Goal: Task Accomplishment & Management: Complete application form

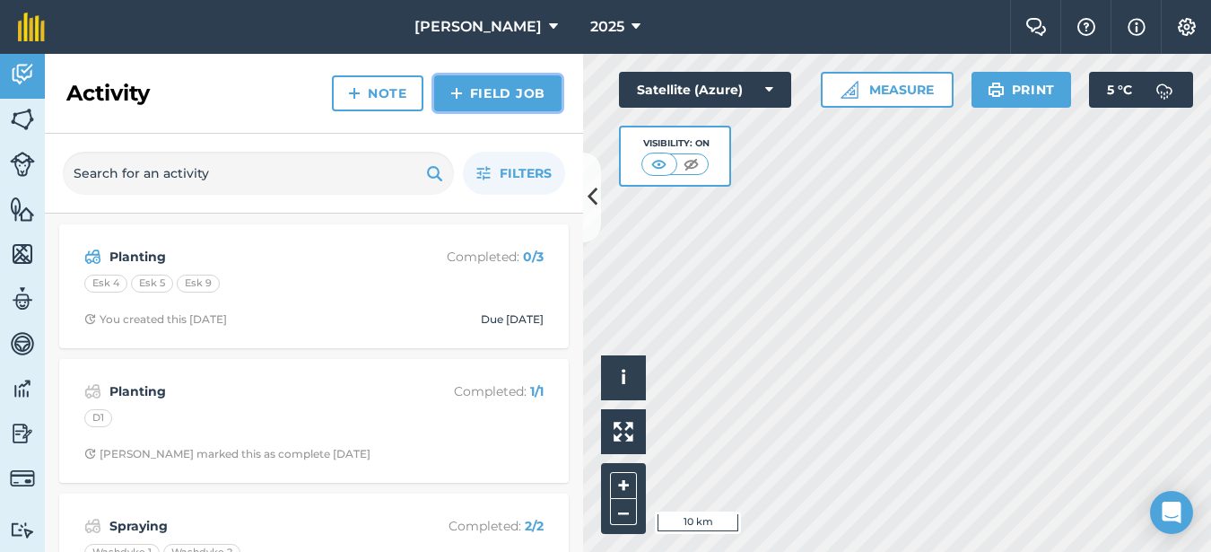
click at [490, 97] on link "Field Job" at bounding box center [497, 93] width 127 height 36
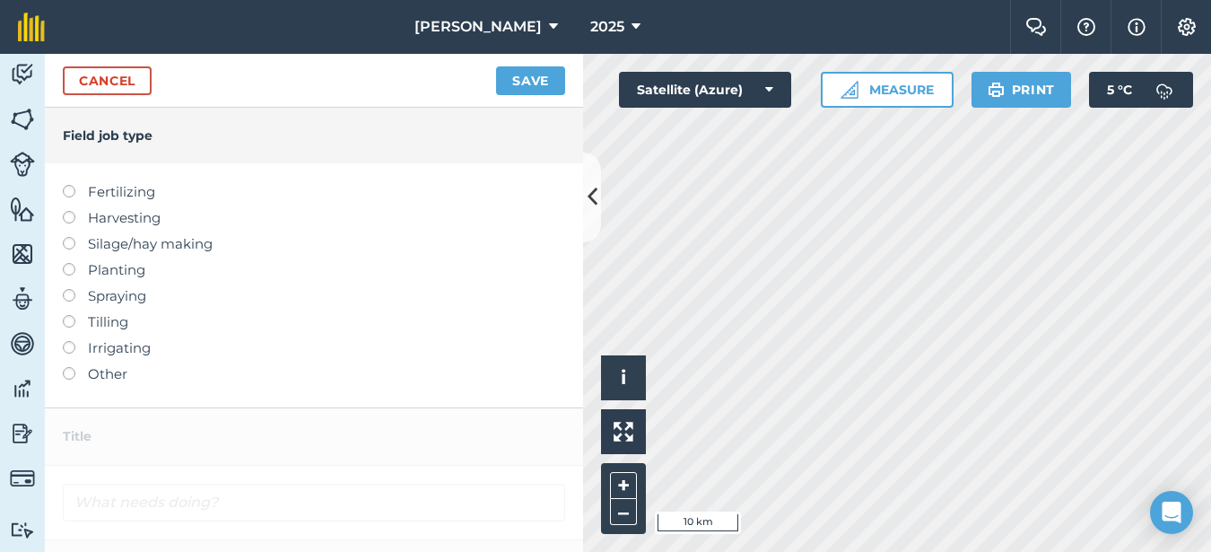
click at [65, 185] on label at bounding box center [75, 185] width 25 height 0
type input "Fertilizing"
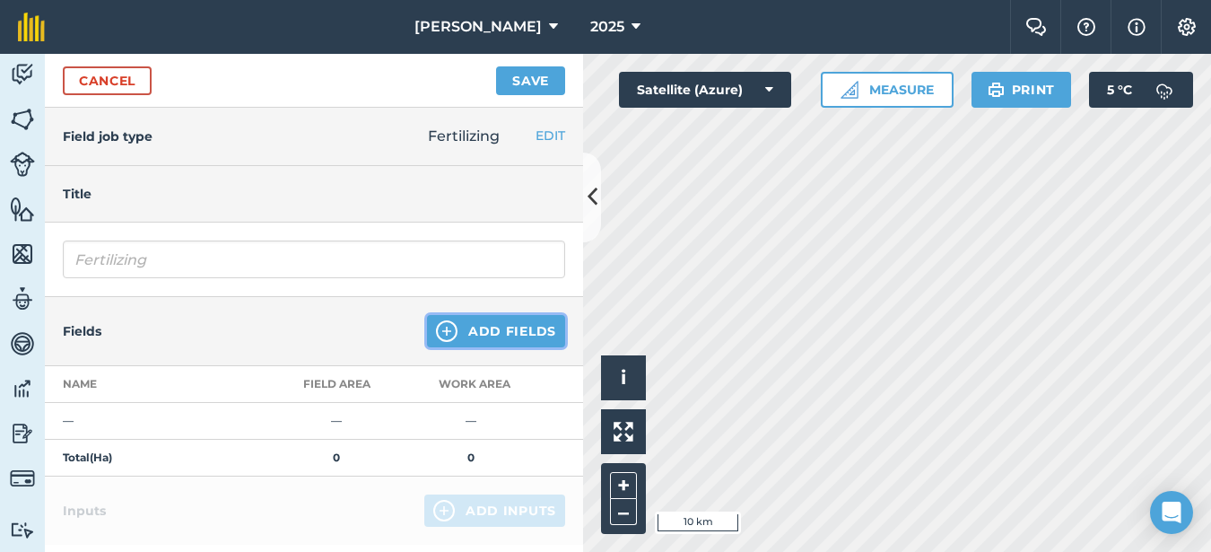
click at [512, 331] on button "Add Fields" at bounding box center [496, 331] width 138 height 32
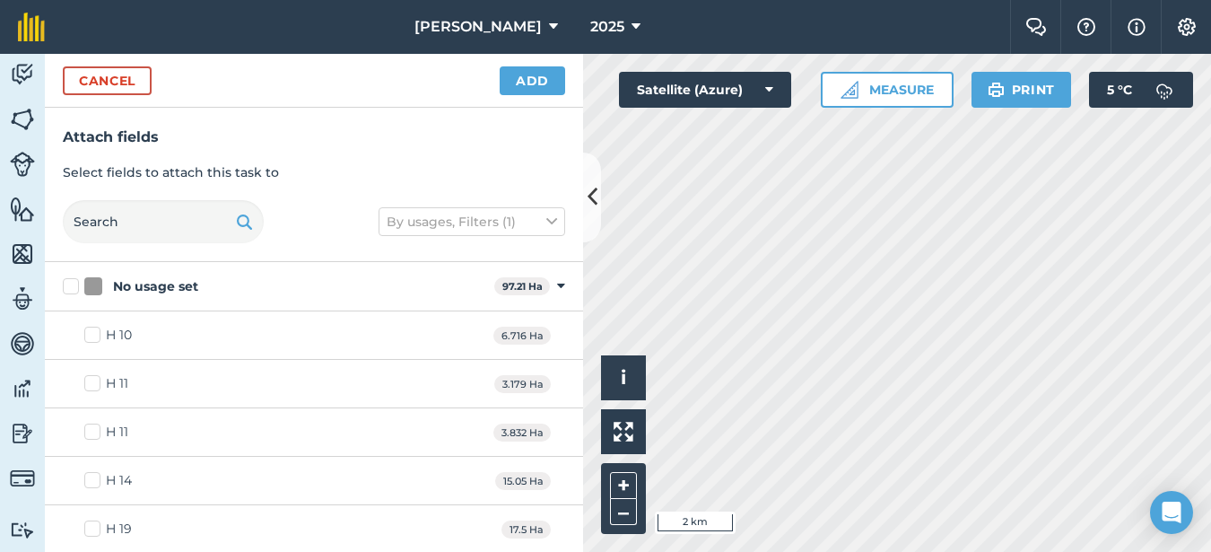
click at [736, 551] on html "Rooney Arable 2025 Farm Chat Help Info Settings Rooney Arable - 2025 Reproduced…" at bounding box center [605, 276] width 1211 height 552
checkbox input "true"
click at [545, 77] on button "Add" at bounding box center [532, 80] width 65 height 29
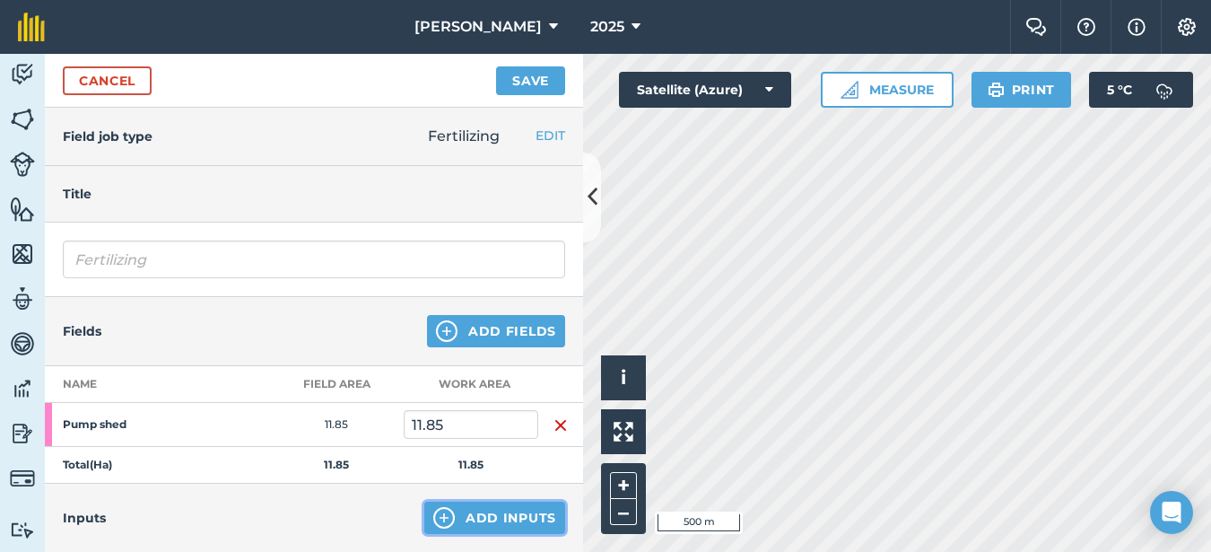
click at [473, 514] on button "Add Inputs" at bounding box center [494, 517] width 141 height 32
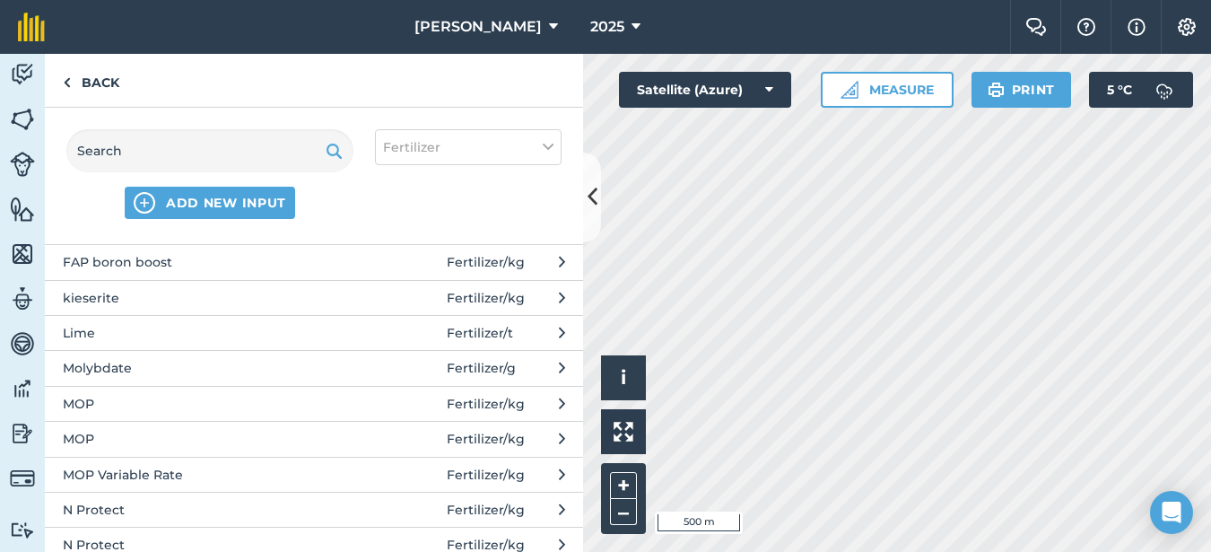
scroll to position [718, 0]
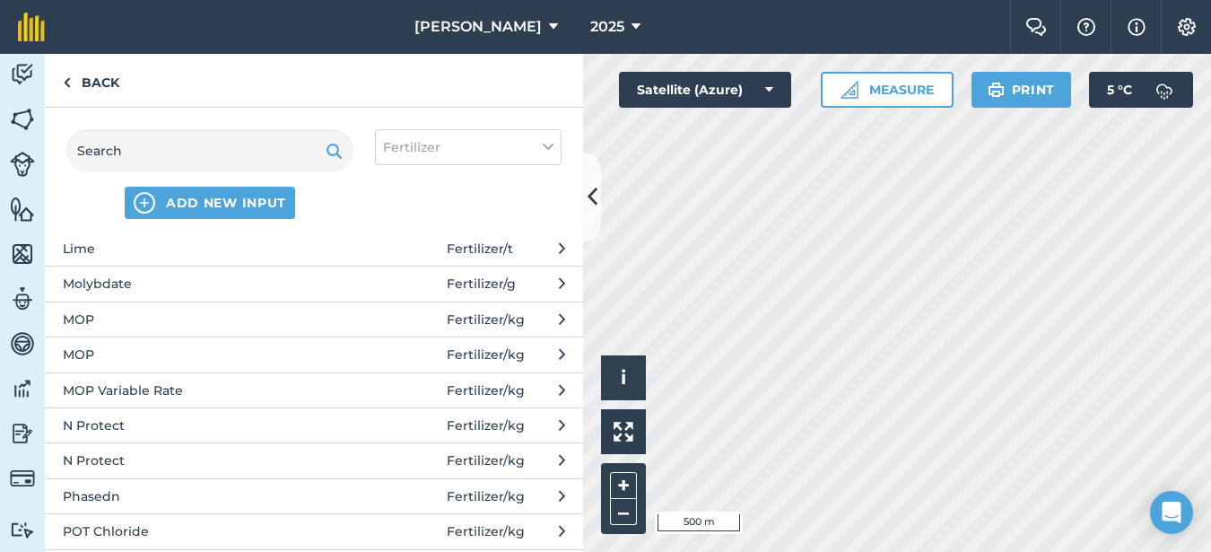
click at [113, 320] on span "MOP" at bounding box center [209, 319] width 293 height 20
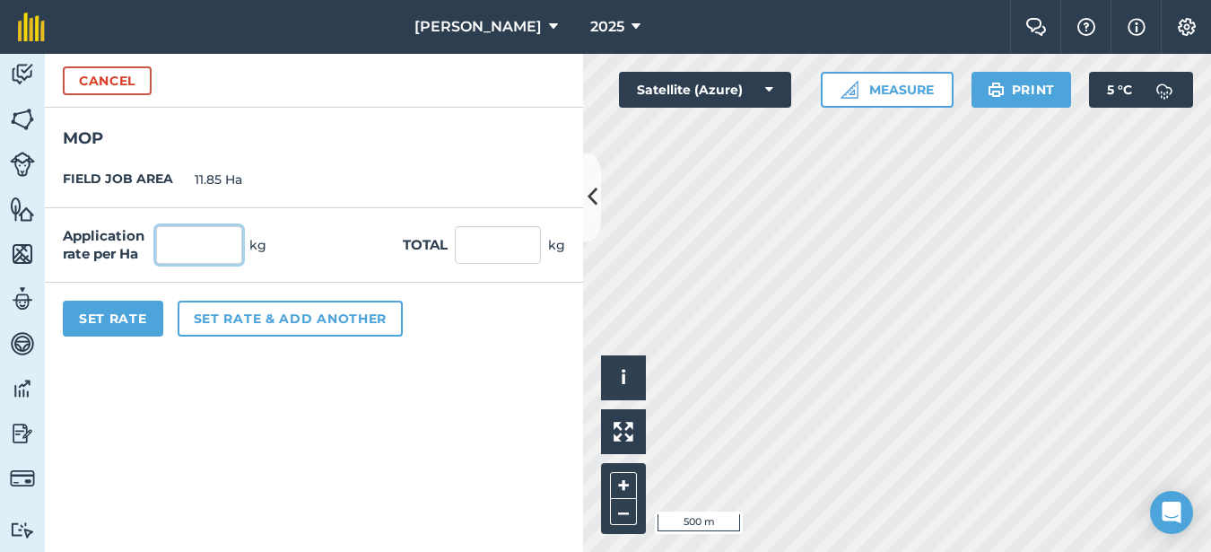
click at [187, 240] on input "text" at bounding box center [199, 245] width 86 height 38
type input "180"
type input "2,133"
click at [117, 327] on button "Set Rate" at bounding box center [113, 319] width 100 height 36
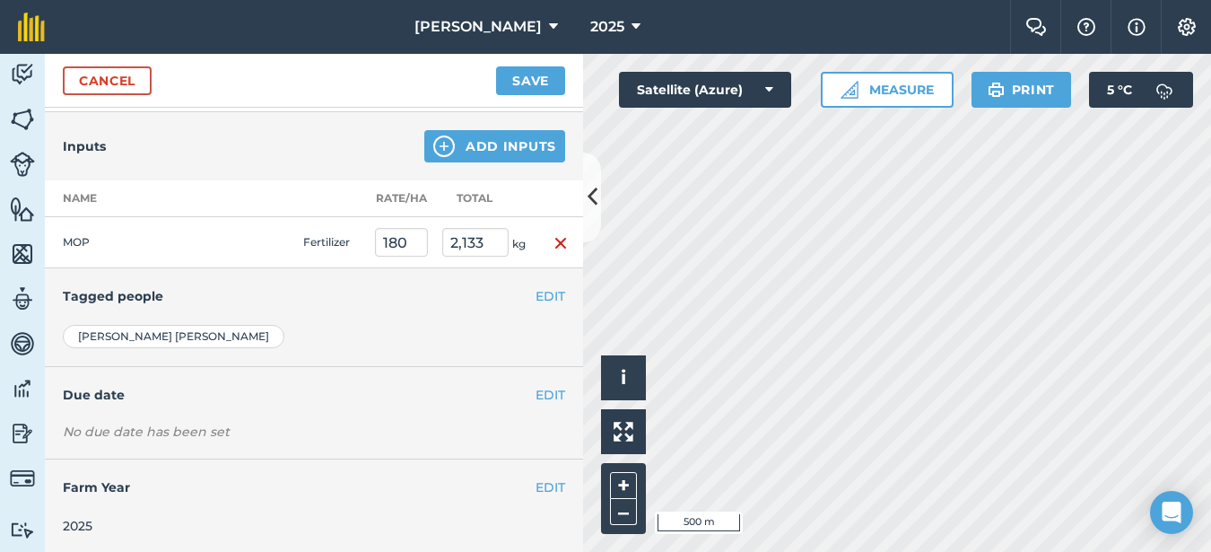
scroll to position [374, 0]
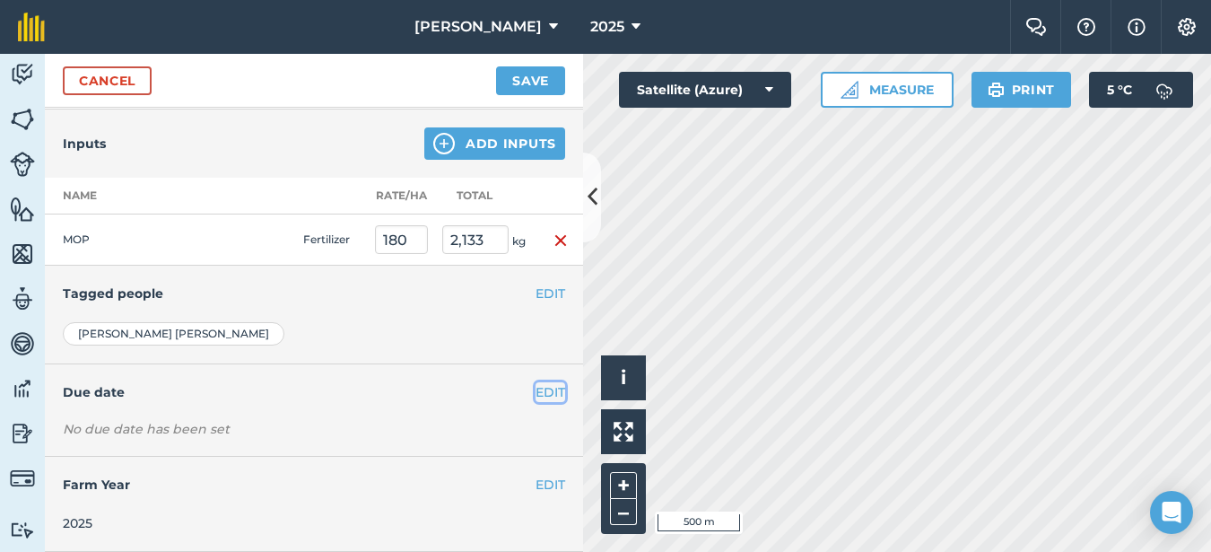
click at [536, 394] on button "EDIT" at bounding box center [551, 392] width 30 height 20
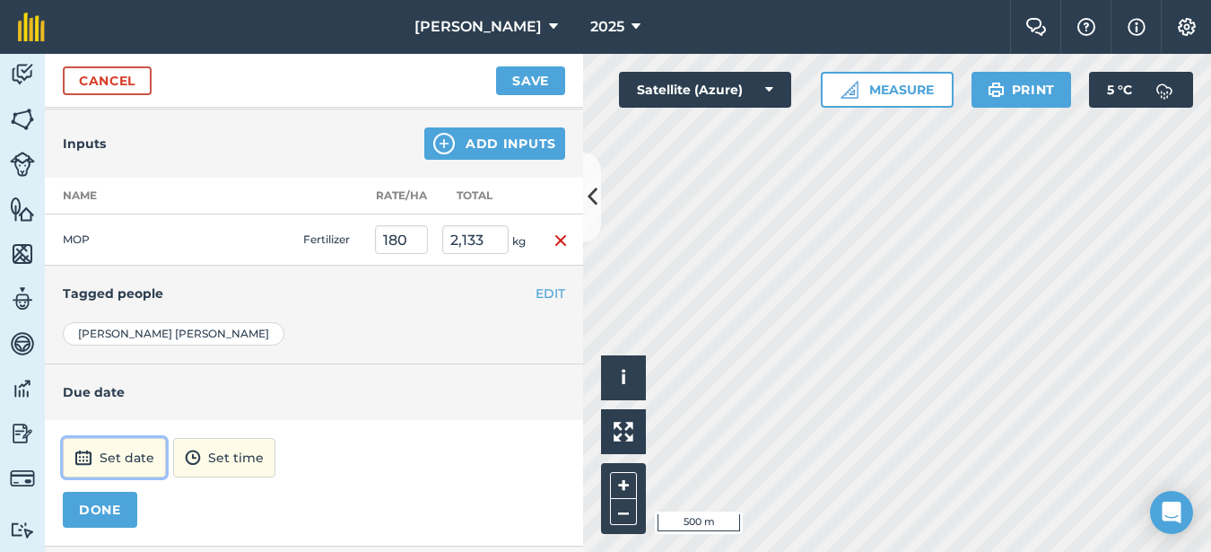
click at [92, 451] on img at bounding box center [83, 458] width 18 height 22
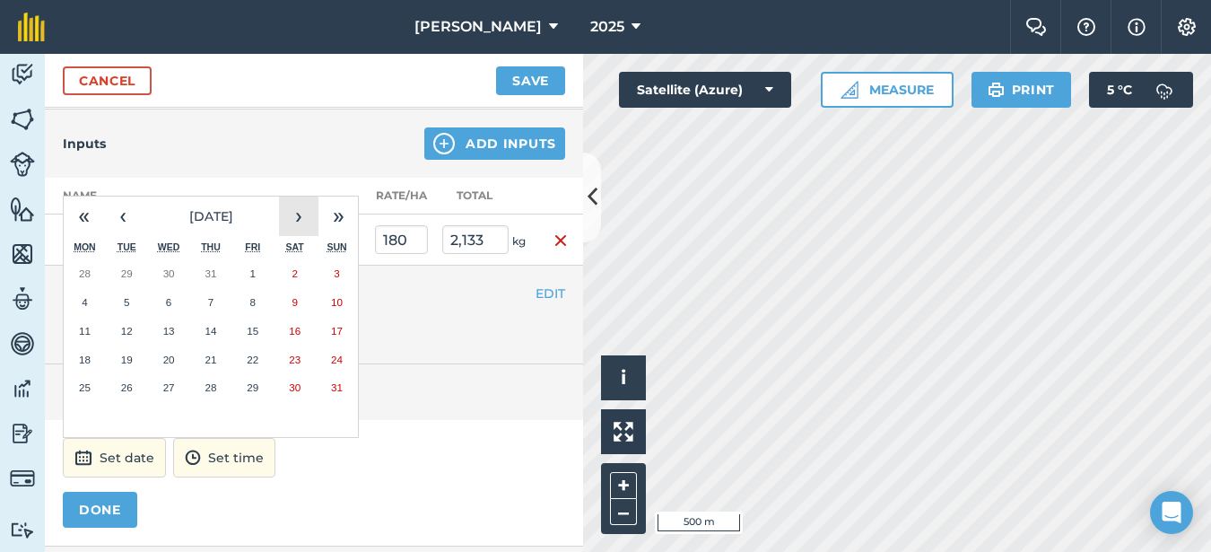
click at [301, 215] on button "›" at bounding box center [298, 215] width 39 height 39
click at [162, 275] on button "3" at bounding box center [169, 273] width 42 height 29
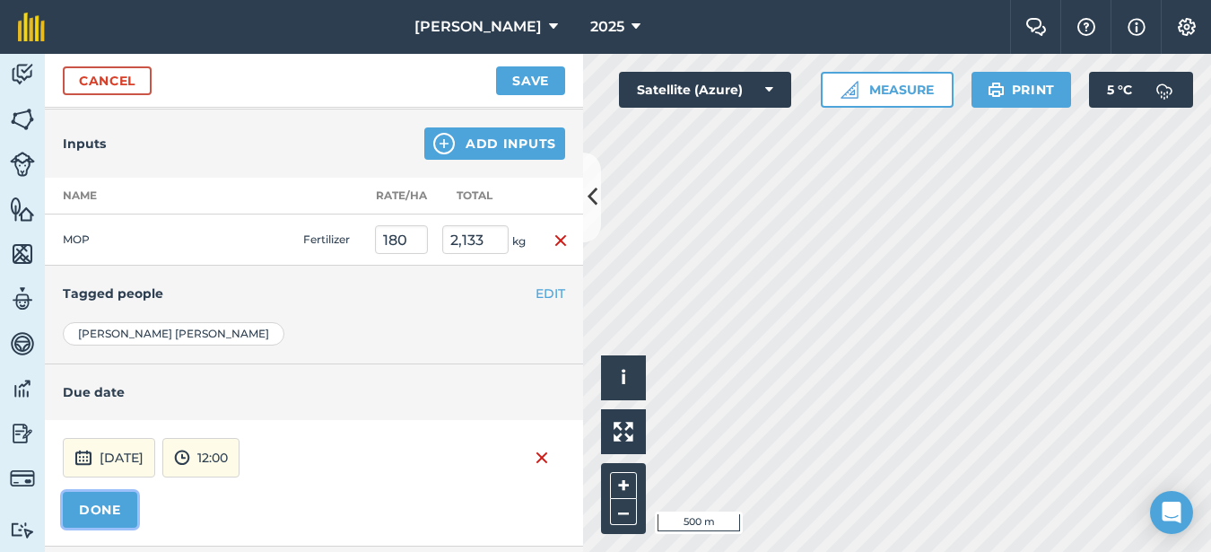
click at [106, 512] on button "DONE" at bounding box center [100, 510] width 74 height 36
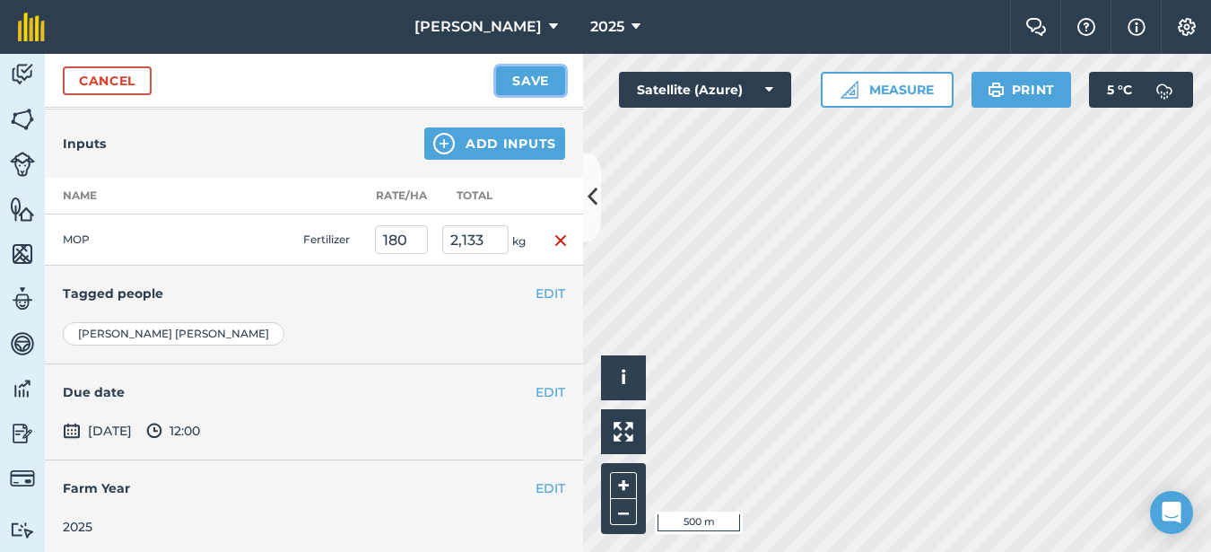
click at [529, 80] on button "Save" at bounding box center [530, 80] width 69 height 29
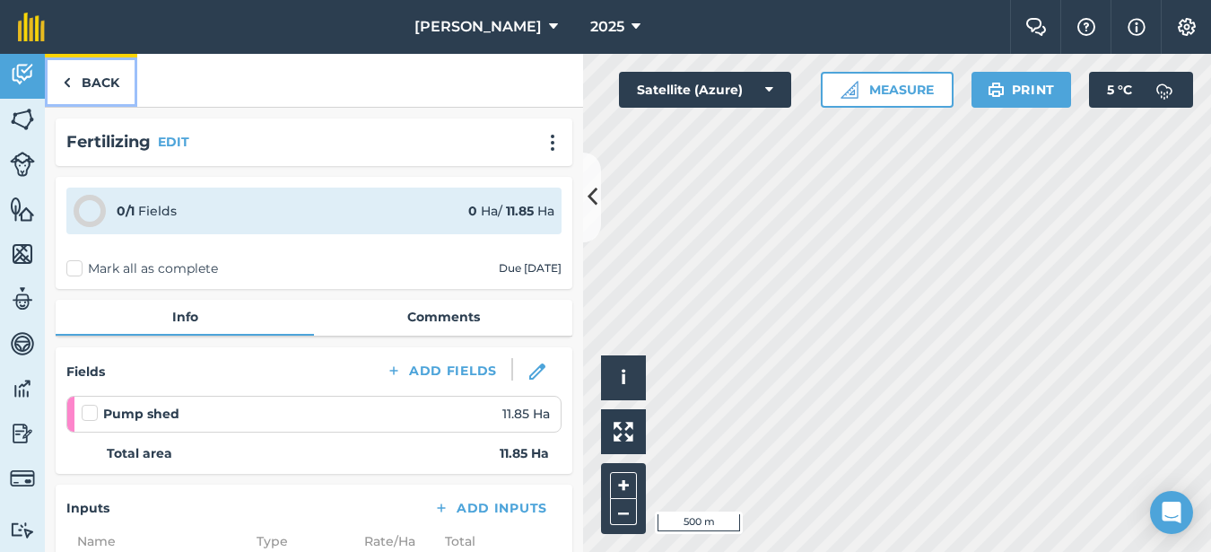
click at [95, 91] on link "Back" at bounding box center [91, 80] width 92 height 53
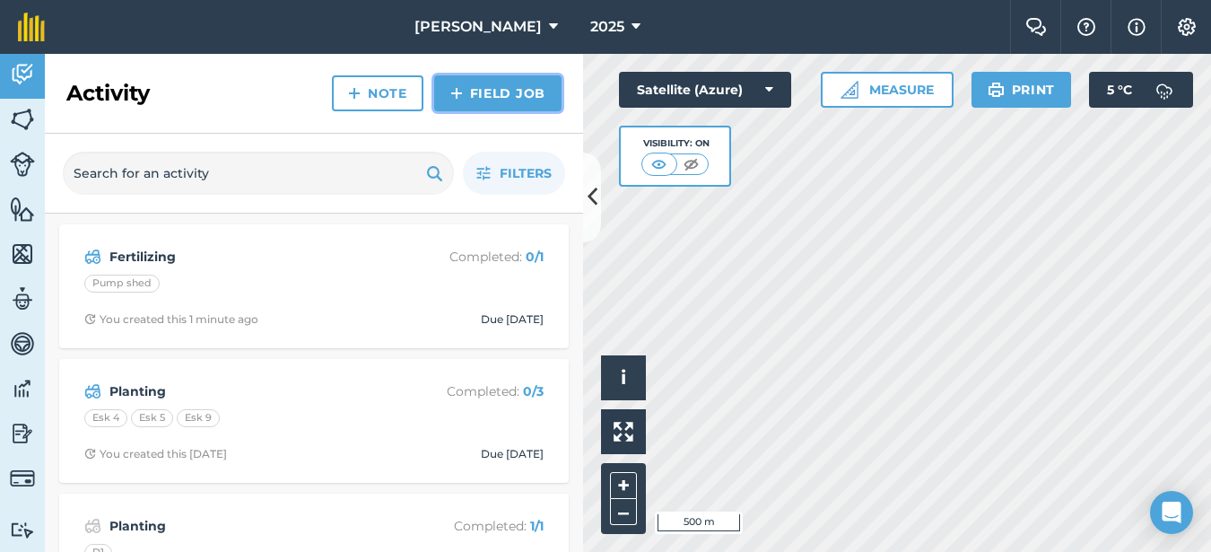
click at [459, 105] on link "Field Job" at bounding box center [497, 93] width 127 height 36
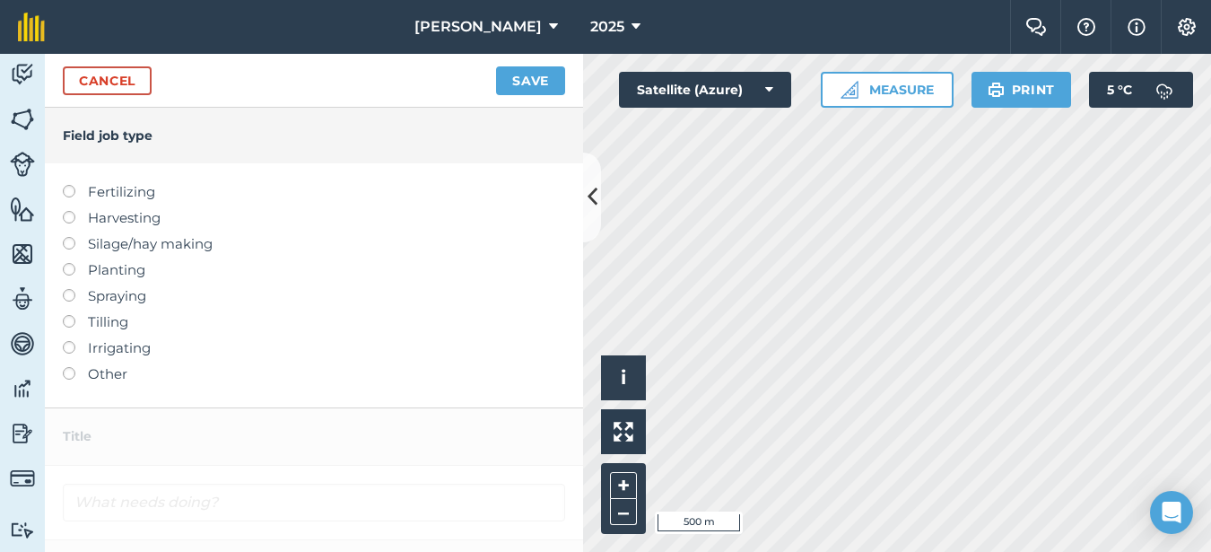
click at [69, 289] on label at bounding box center [75, 289] width 25 height 0
type input "Spraying"
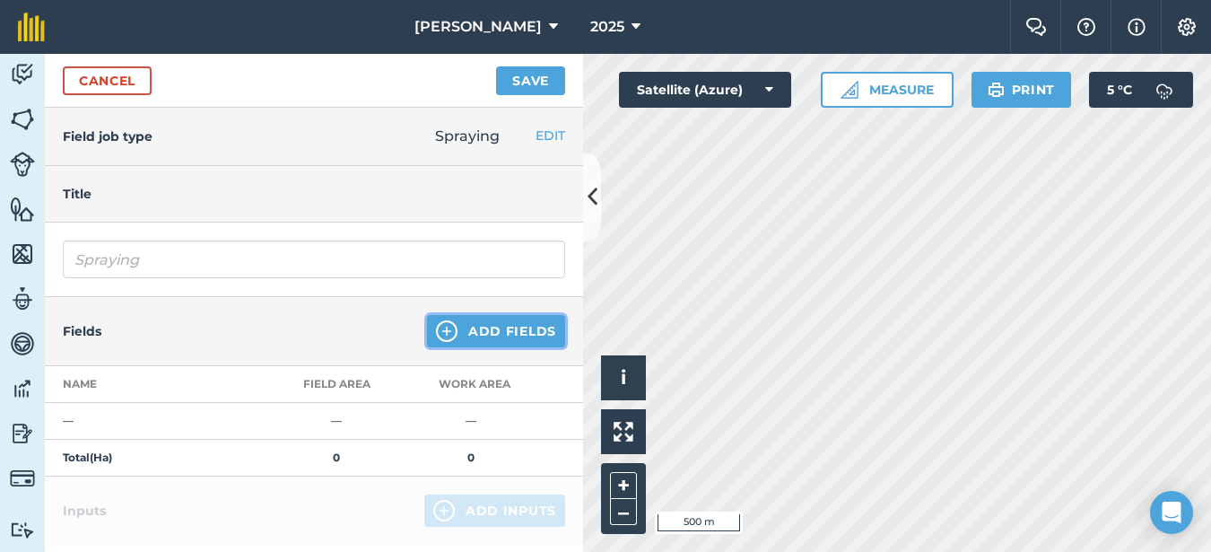
click at [508, 332] on button "Add Fields" at bounding box center [496, 331] width 138 height 32
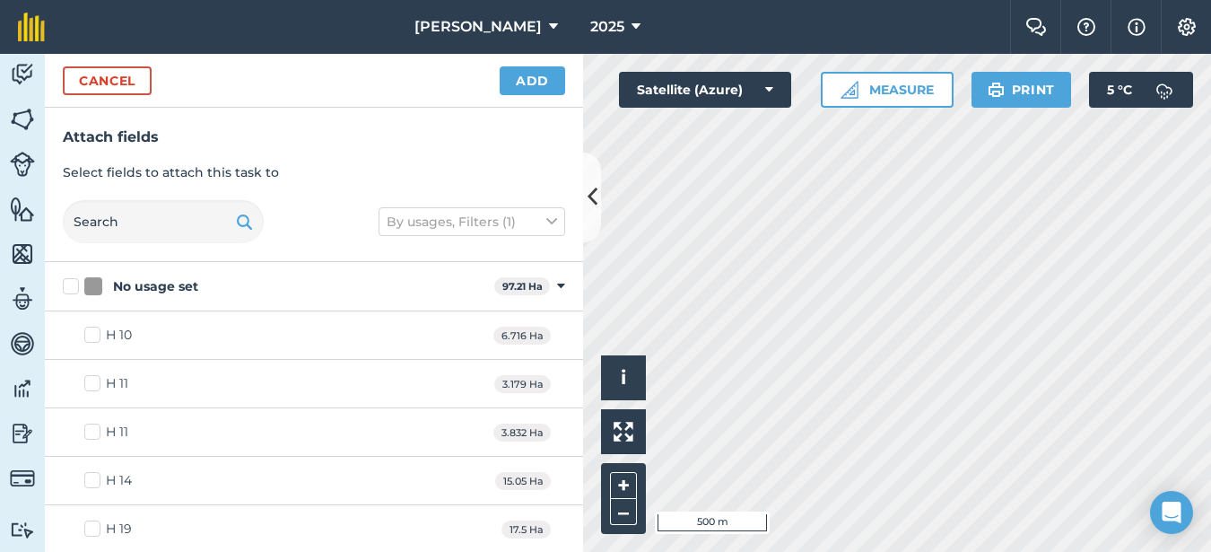
checkbox input "true"
click at [540, 74] on button "Add" at bounding box center [532, 80] width 65 height 29
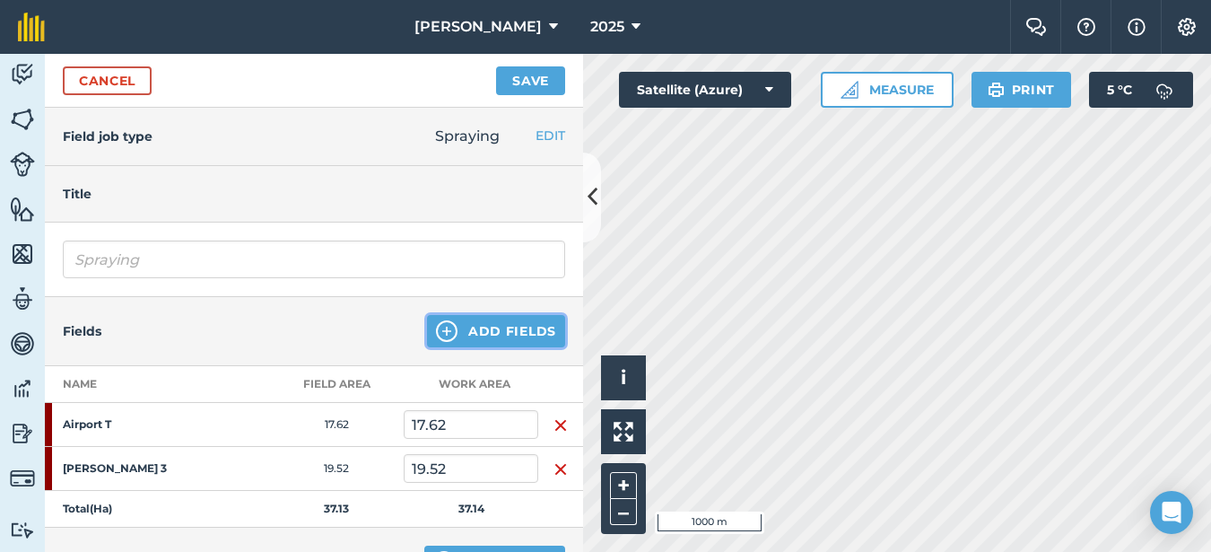
click at [480, 337] on button "Add Fields" at bounding box center [496, 331] width 138 height 32
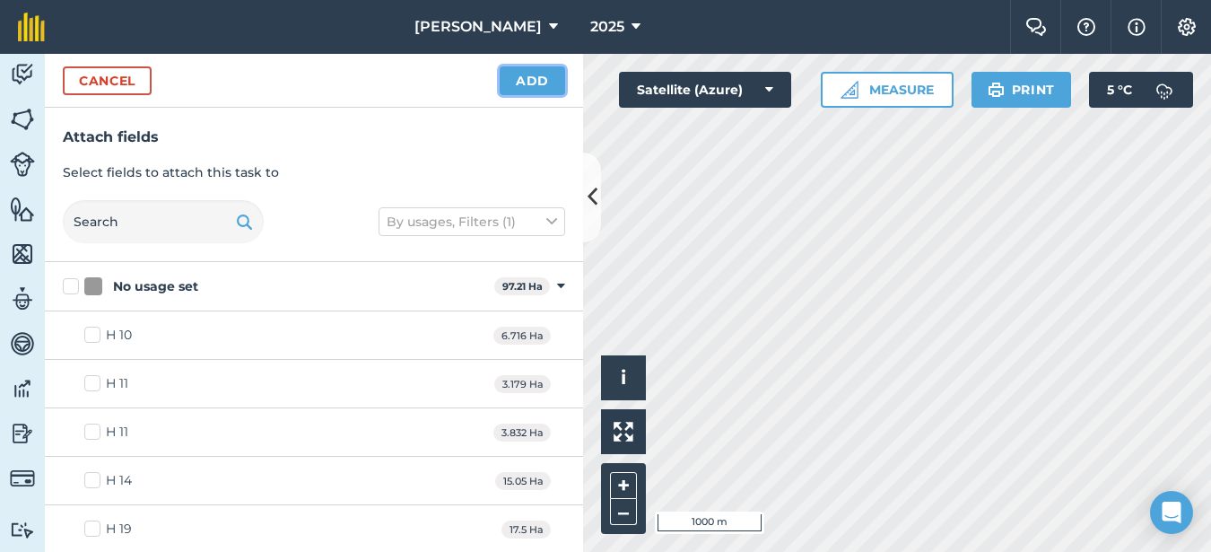
click at [519, 77] on button "Add" at bounding box center [532, 80] width 65 height 29
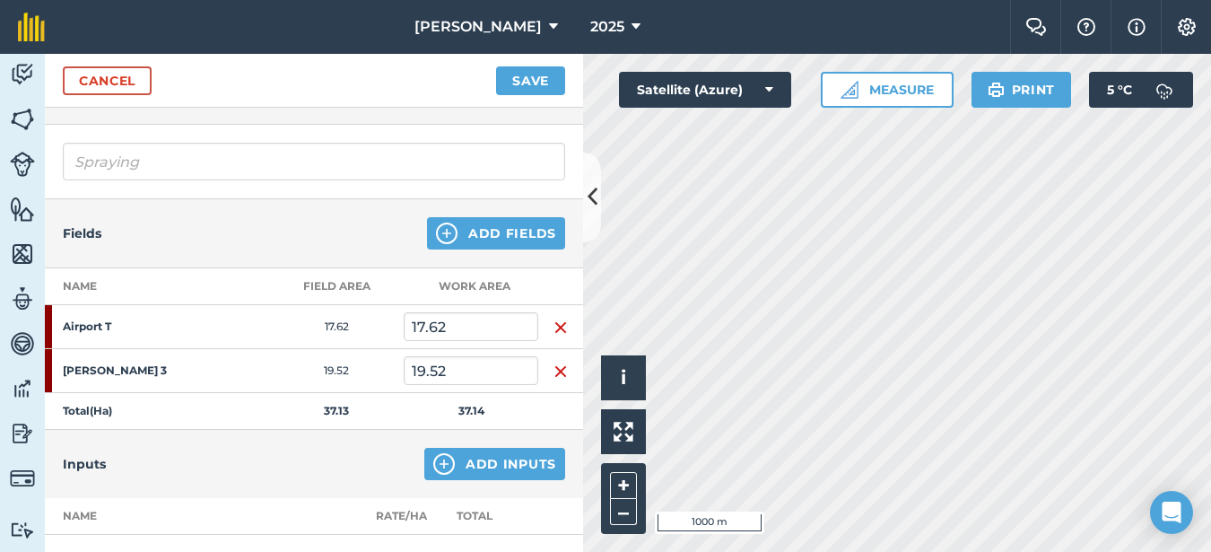
scroll to position [269, 0]
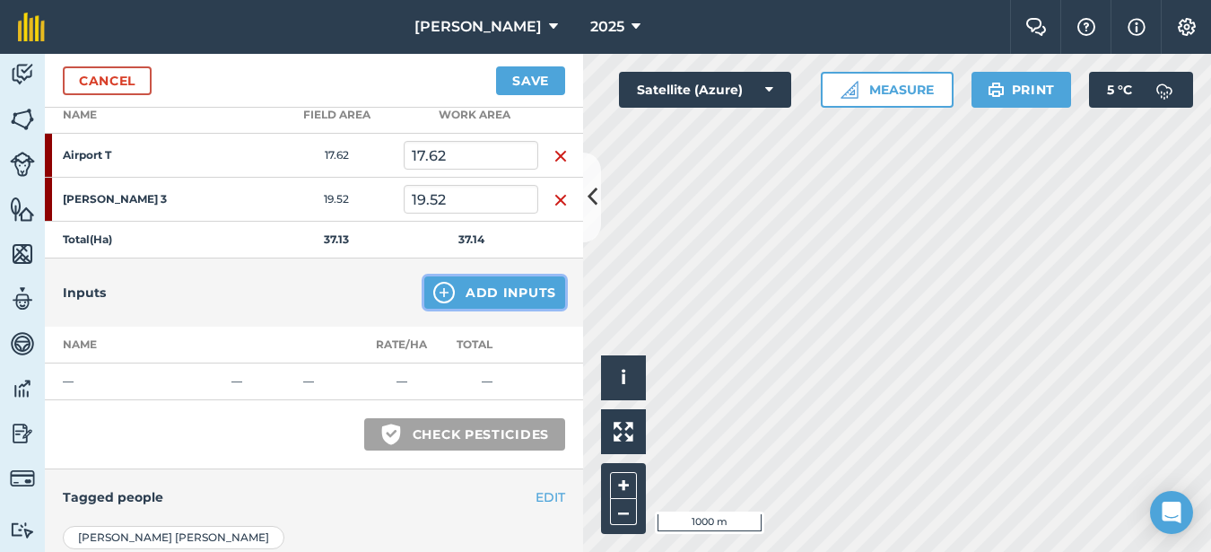
click at [474, 296] on button "Add Inputs" at bounding box center [494, 292] width 141 height 32
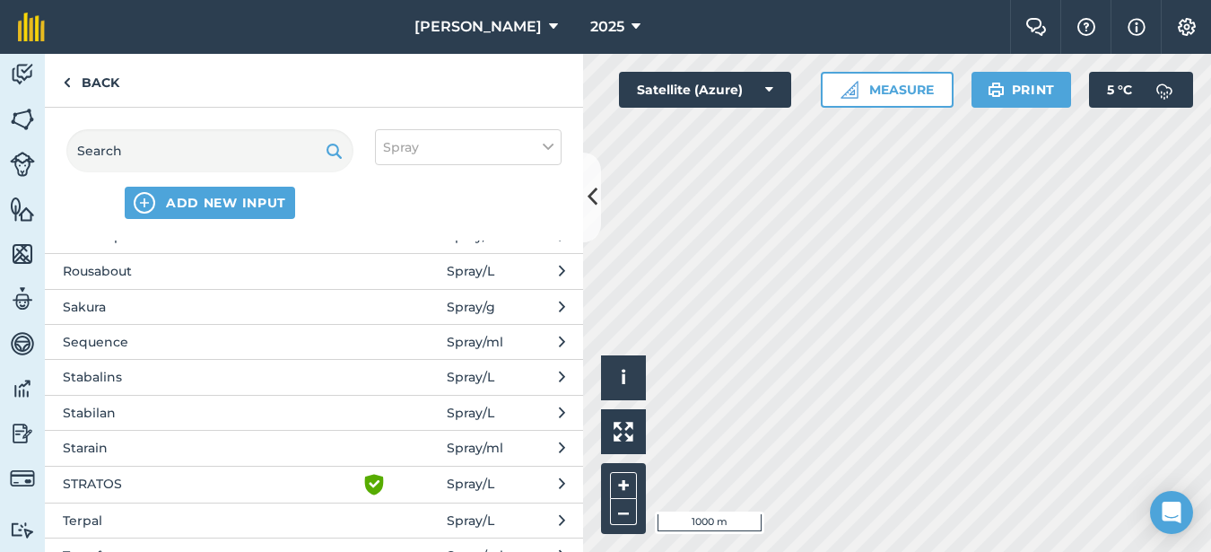
scroll to position [3857, 0]
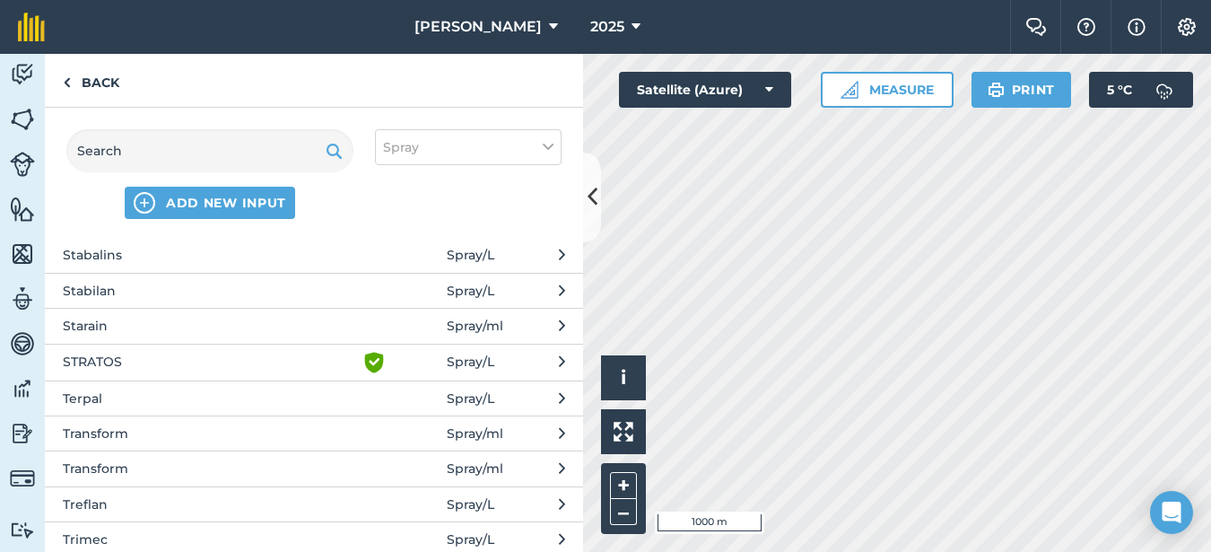
click at [156, 259] on span "Stabalins" at bounding box center [209, 255] width 293 height 20
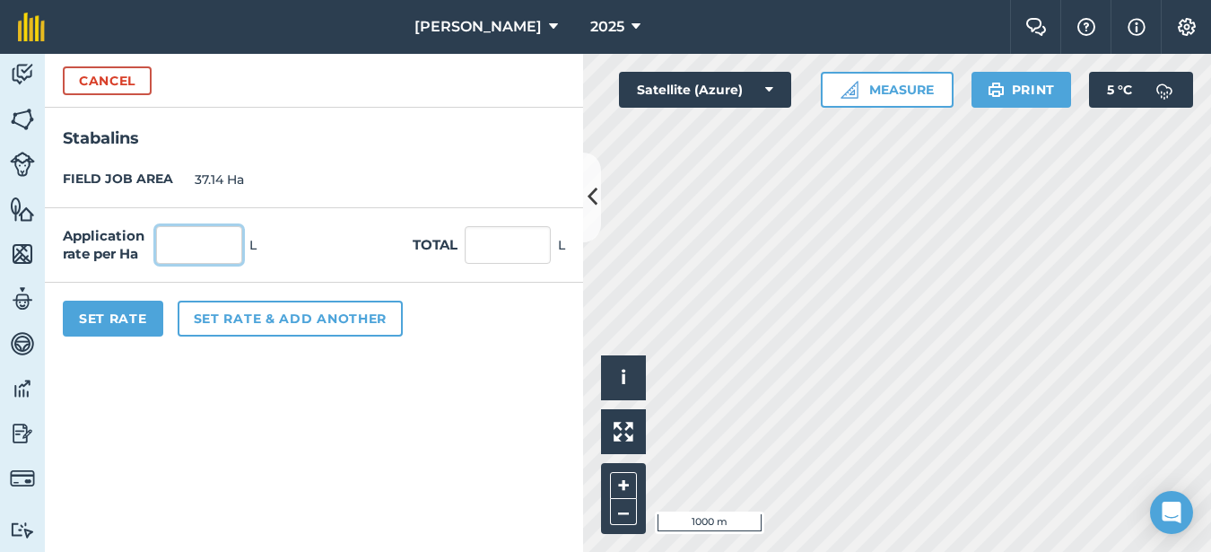
click at [174, 253] on input "text" at bounding box center [199, 245] width 86 height 38
type input "1"
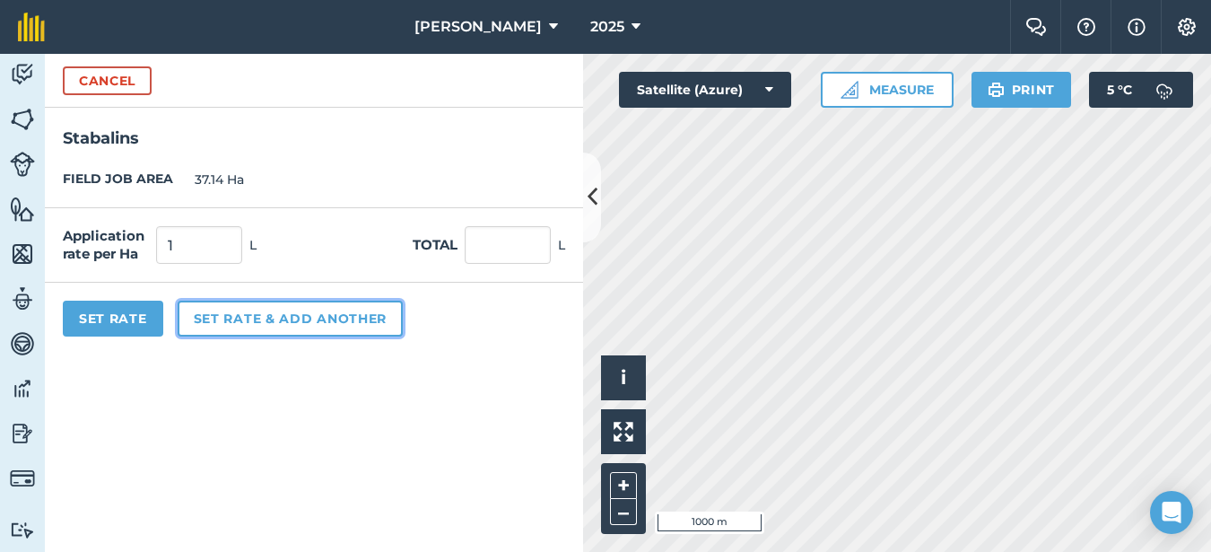
type input "37.14"
click at [218, 314] on button "Set rate & add another" at bounding box center [290, 319] width 225 height 36
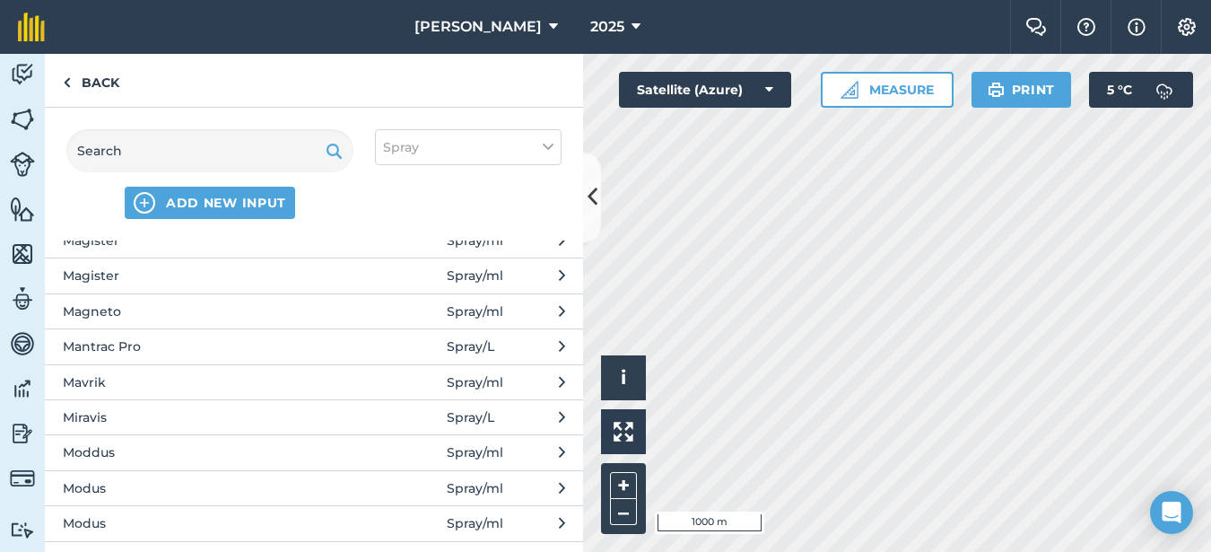
scroll to position [2243, 0]
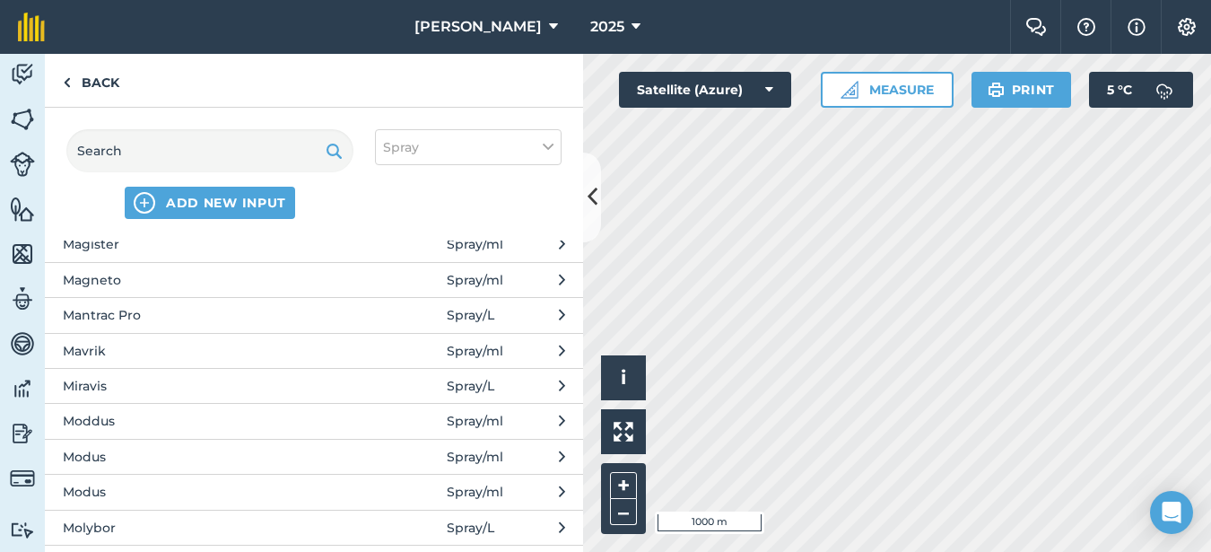
click at [128, 418] on span "Moddus" at bounding box center [209, 421] width 293 height 20
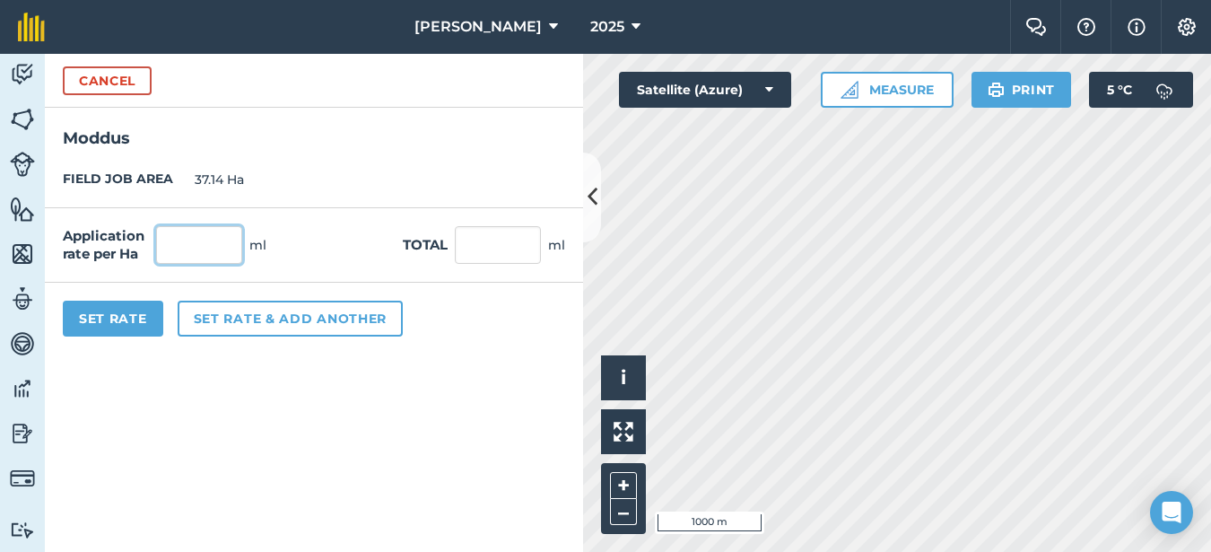
click at [167, 231] on input "text" at bounding box center [199, 245] width 86 height 38
type input "300"
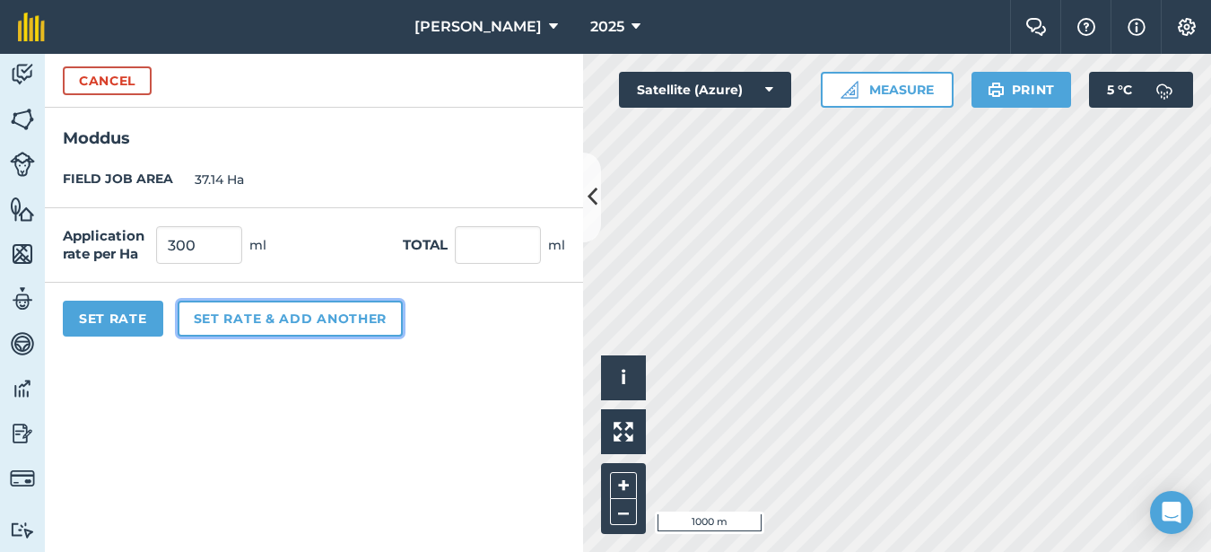
type input "11,142"
click at [209, 317] on button "Set rate & add another" at bounding box center [290, 319] width 225 height 36
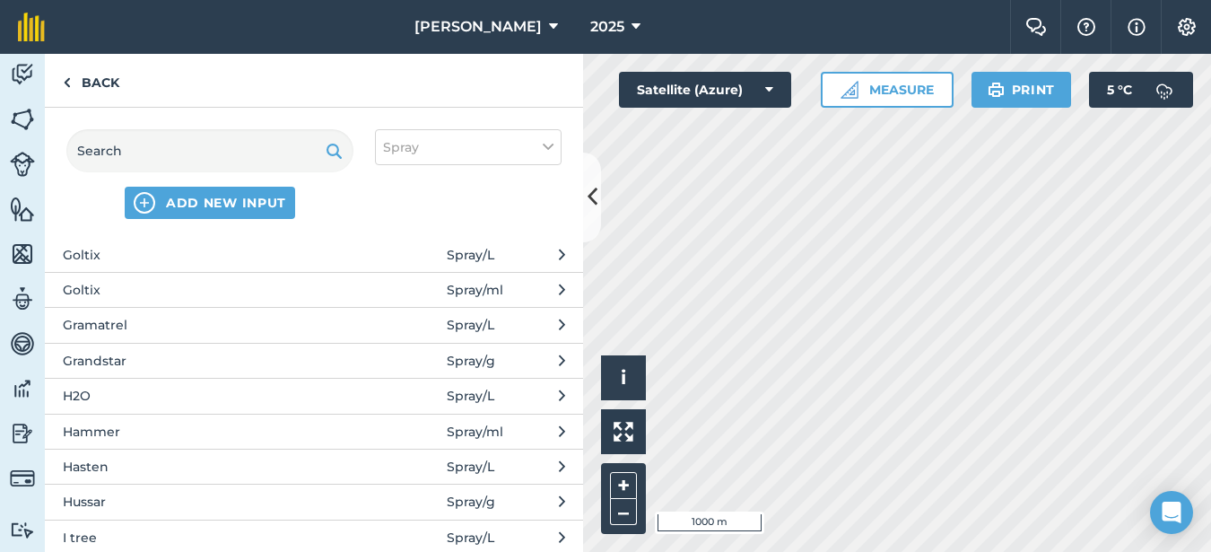
scroll to position [1346, 0]
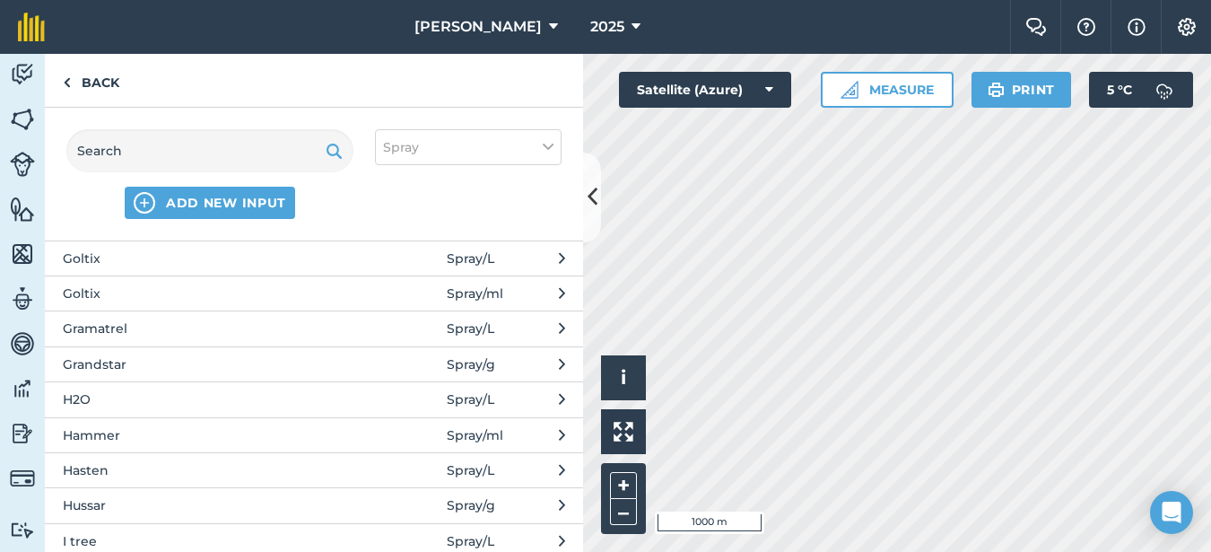
click at [99, 327] on span "Gramatrel" at bounding box center [209, 328] width 293 height 20
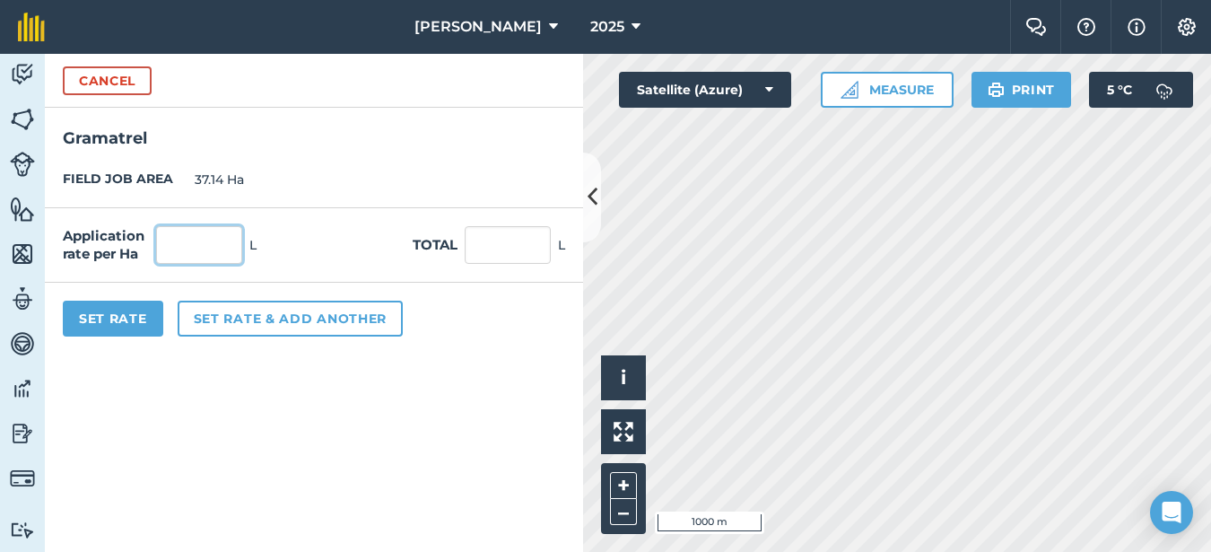
click at [187, 248] on input "text" at bounding box center [199, 245] width 86 height 38
type input "1.5"
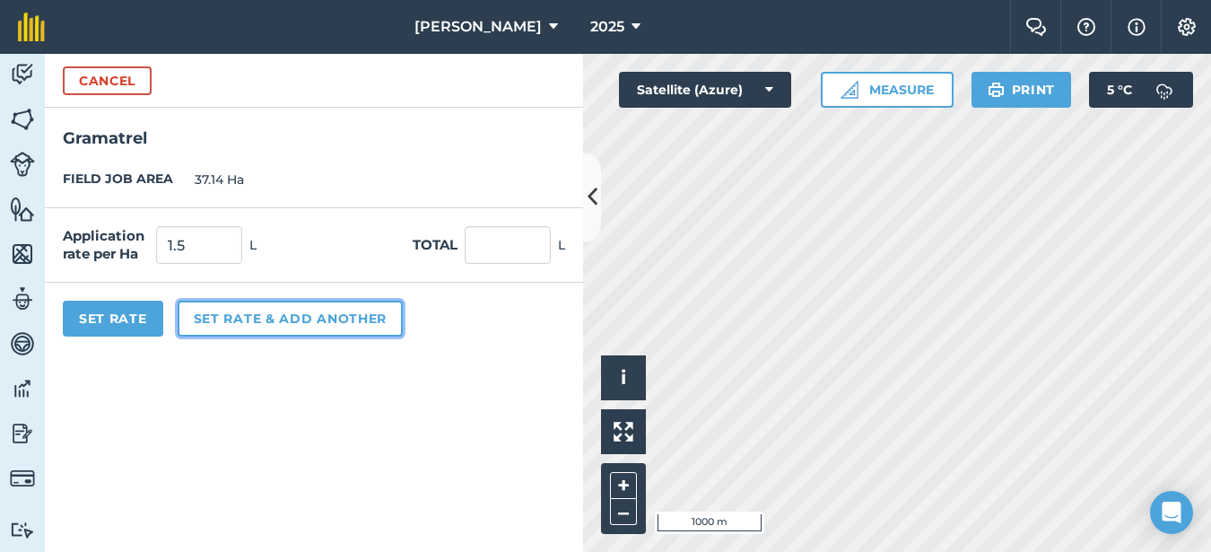
type input "55.71"
click at [211, 325] on button "Set rate & add another" at bounding box center [290, 319] width 225 height 36
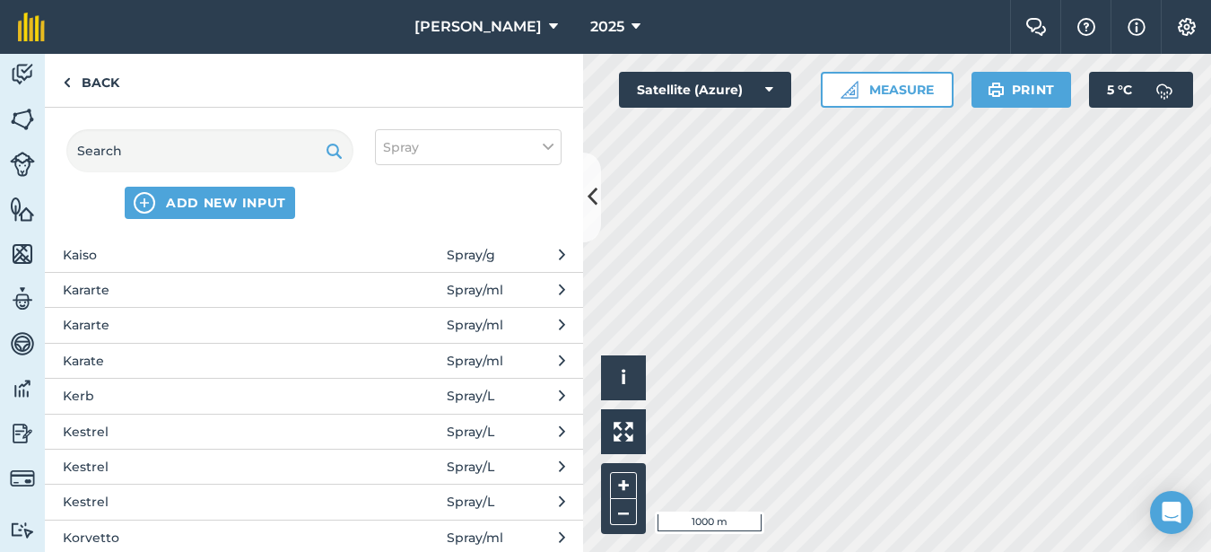
scroll to position [1704, 0]
click at [159, 431] on span "Kestrel" at bounding box center [209, 430] width 293 height 20
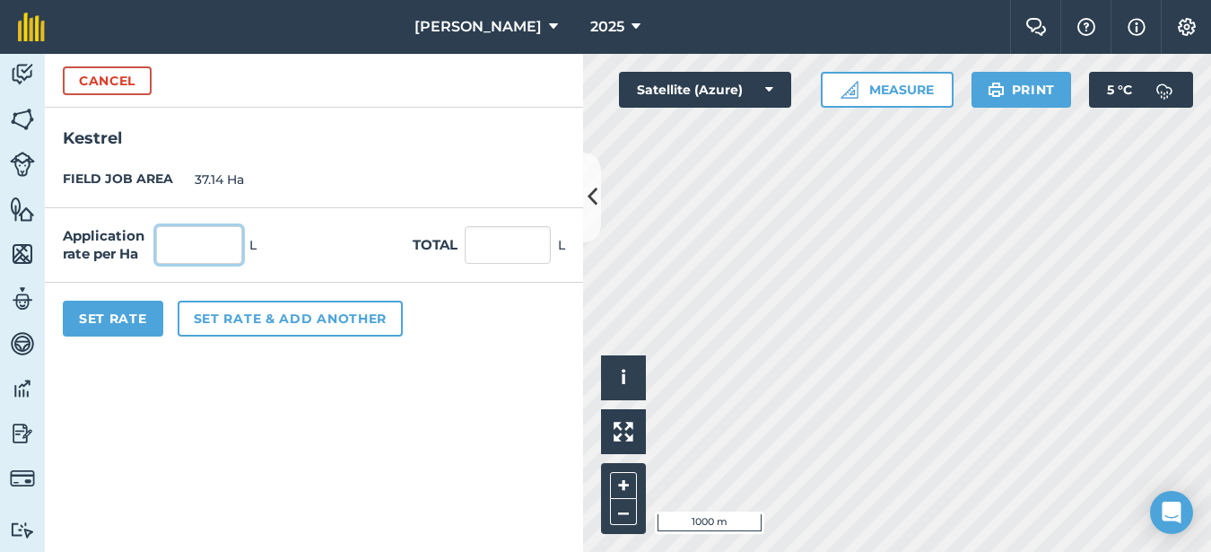
click at [167, 234] on input "text" at bounding box center [199, 245] width 86 height 38
type input "1"
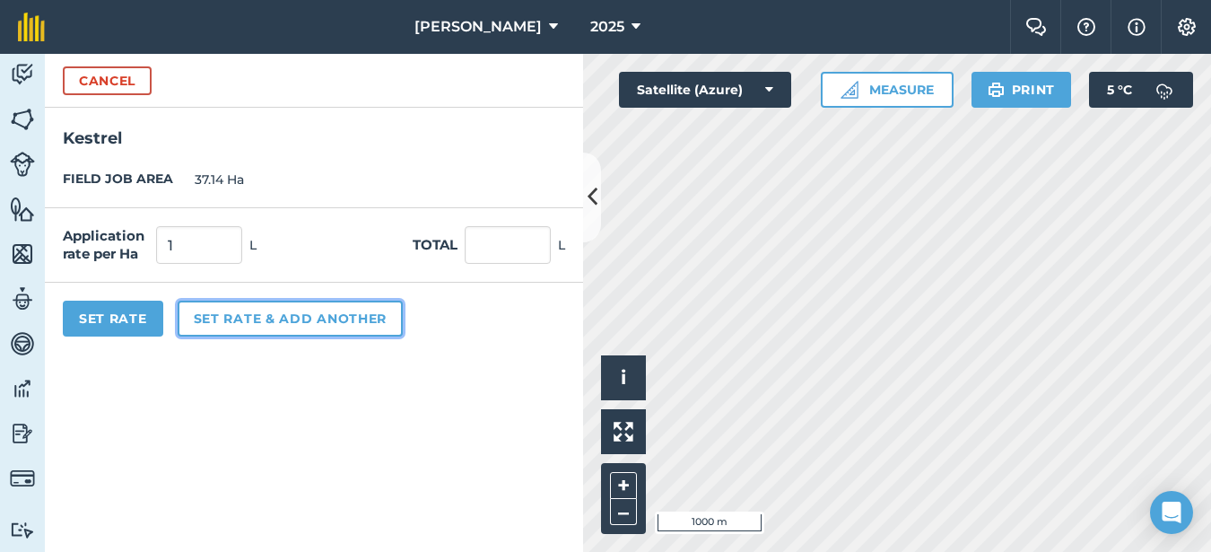
type input "37.14"
click at [231, 326] on button "Set rate & add another" at bounding box center [290, 319] width 225 height 36
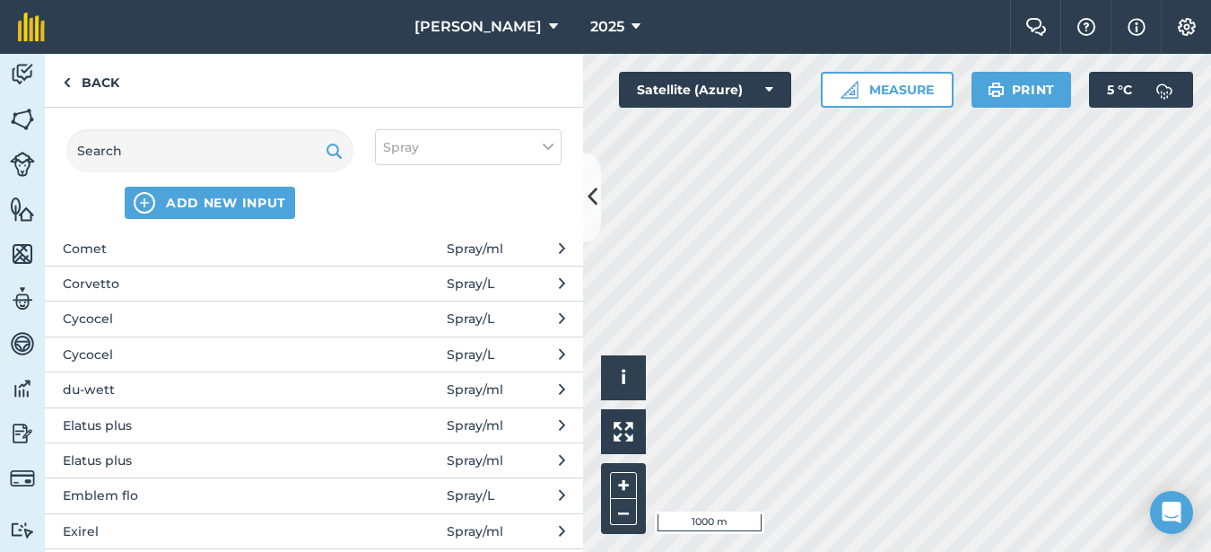
scroll to position [718, 0]
click at [169, 250] on span "Comet" at bounding box center [209, 250] width 293 height 20
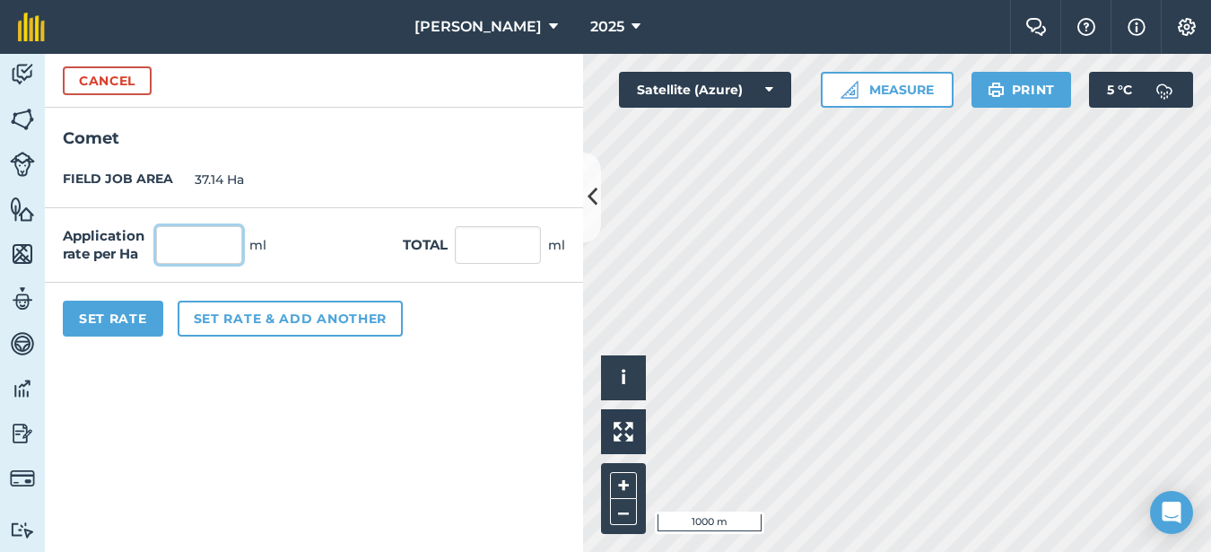
click at [177, 247] on input "text" at bounding box center [199, 245] width 86 height 38
type input "600"
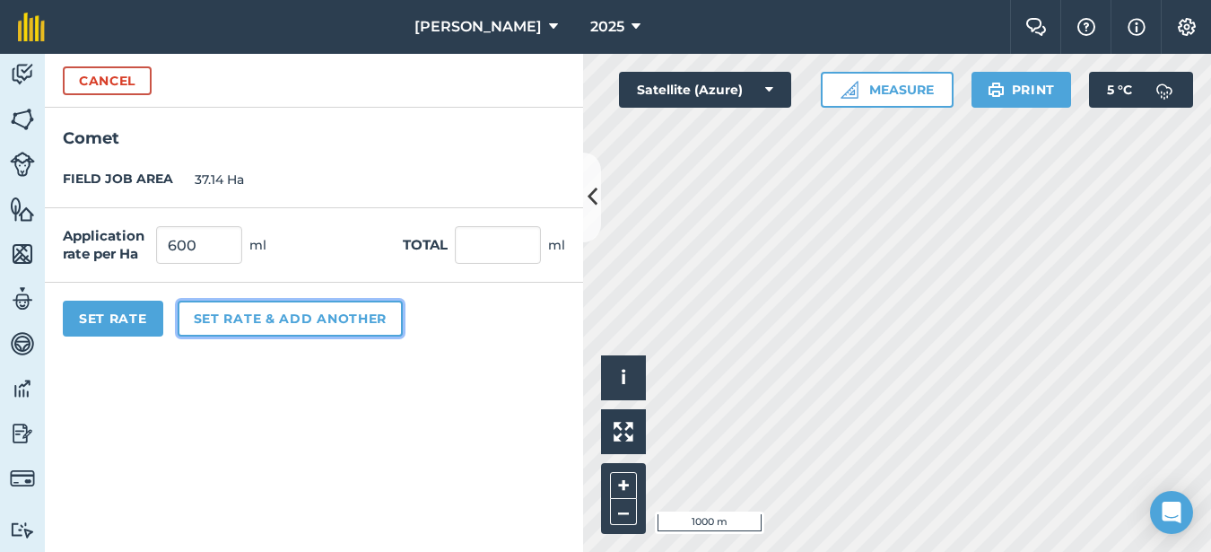
type input "22,284"
click at [240, 316] on button "Set rate & add another" at bounding box center [290, 319] width 225 height 36
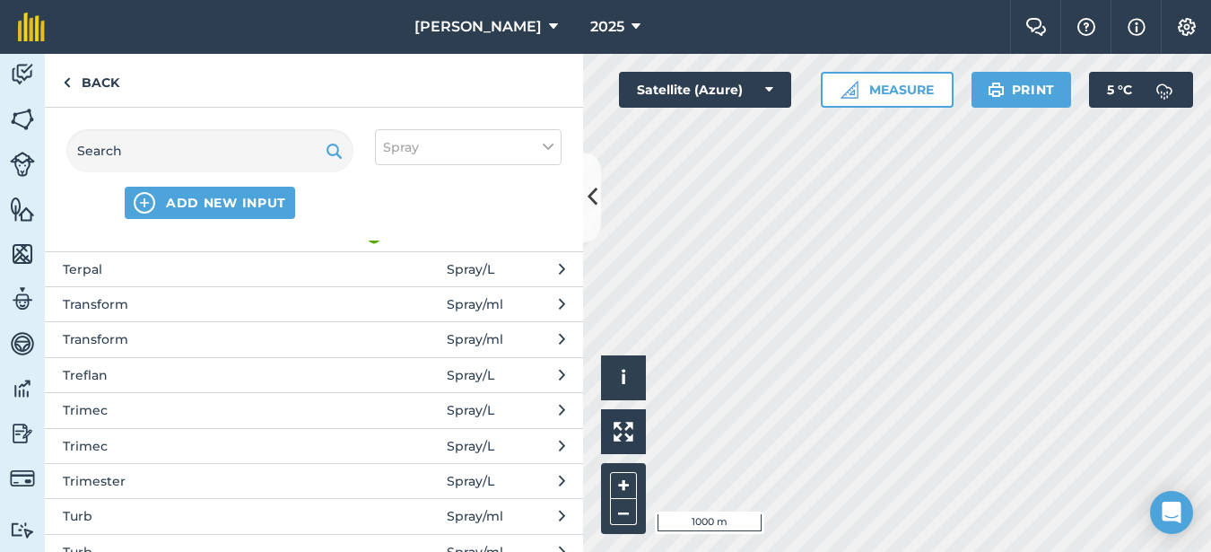
scroll to position [4037, 0]
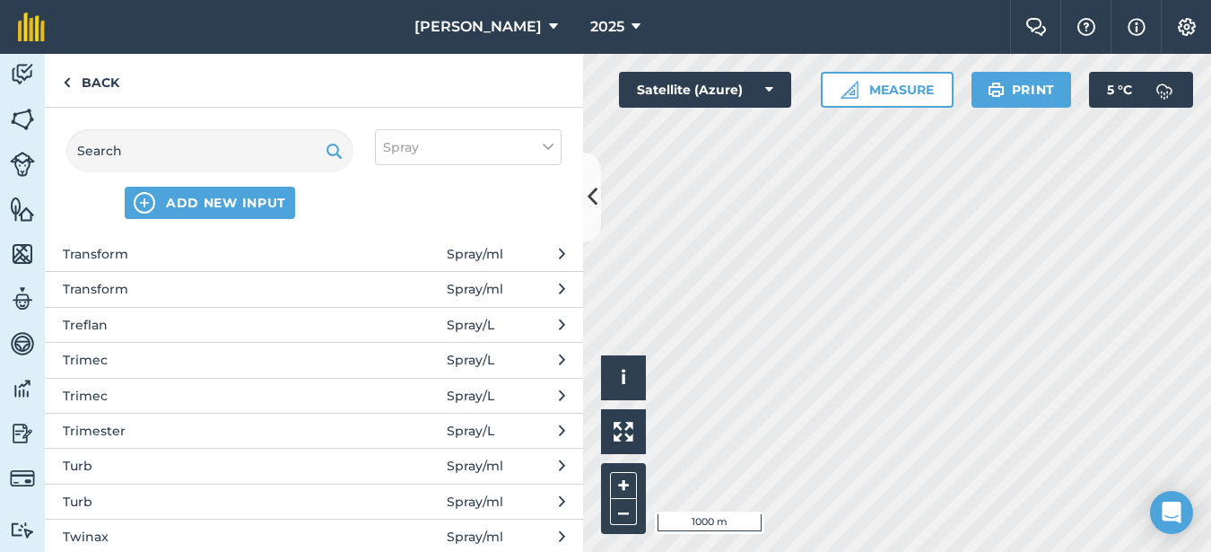
click at [173, 259] on span "Transform" at bounding box center [209, 254] width 293 height 20
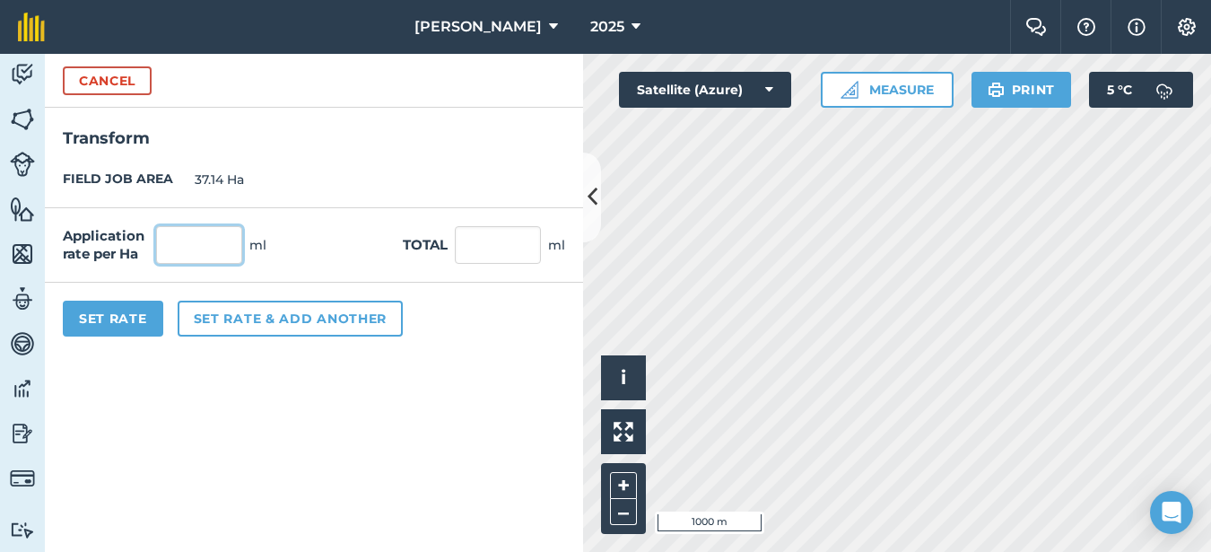
click at [183, 243] on input "text" at bounding box center [199, 245] width 86 height 38
type input "75"
type input "2,785.5"
click at [131, 322] on button "Set Rate" at bounding box center [113, 319] width 100 height 36
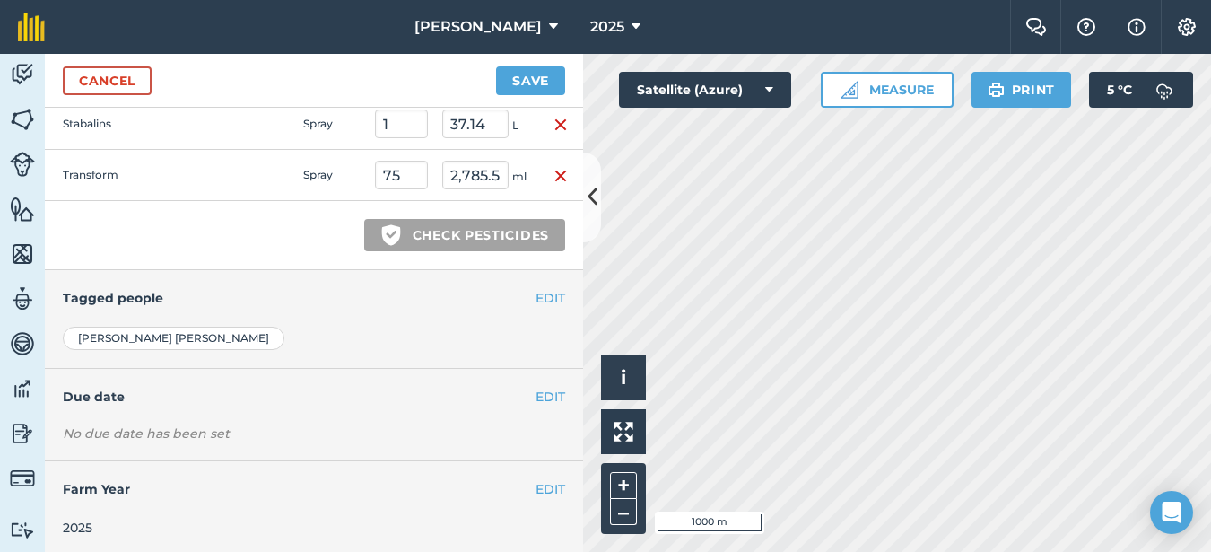
scroll to position [743, 0]
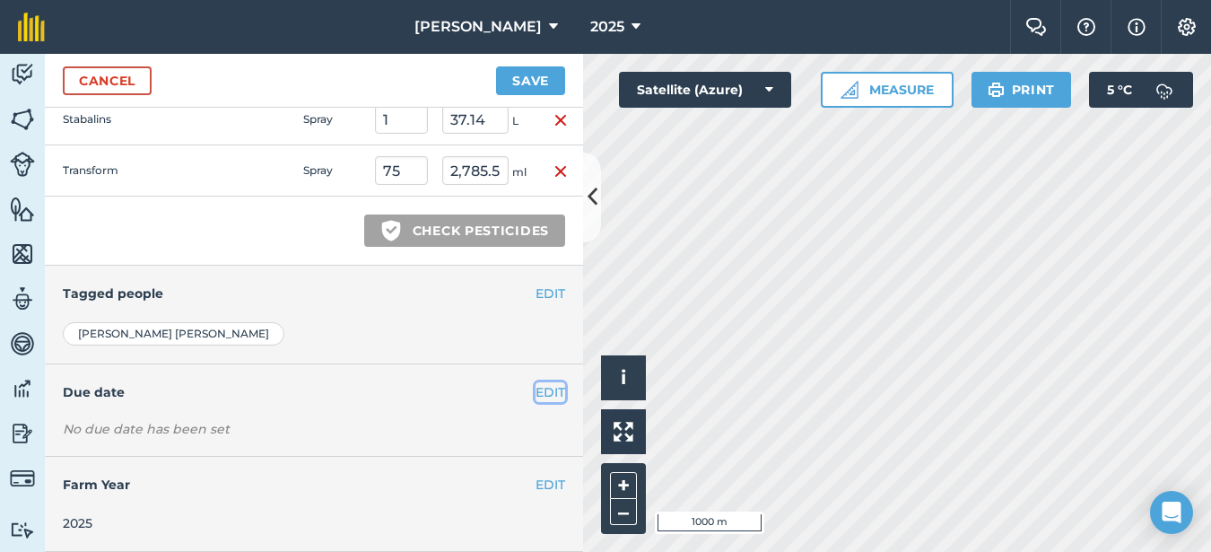
click at [545, 392] on button "EDIT" at bounding box center [551, 392] width 30 height 20
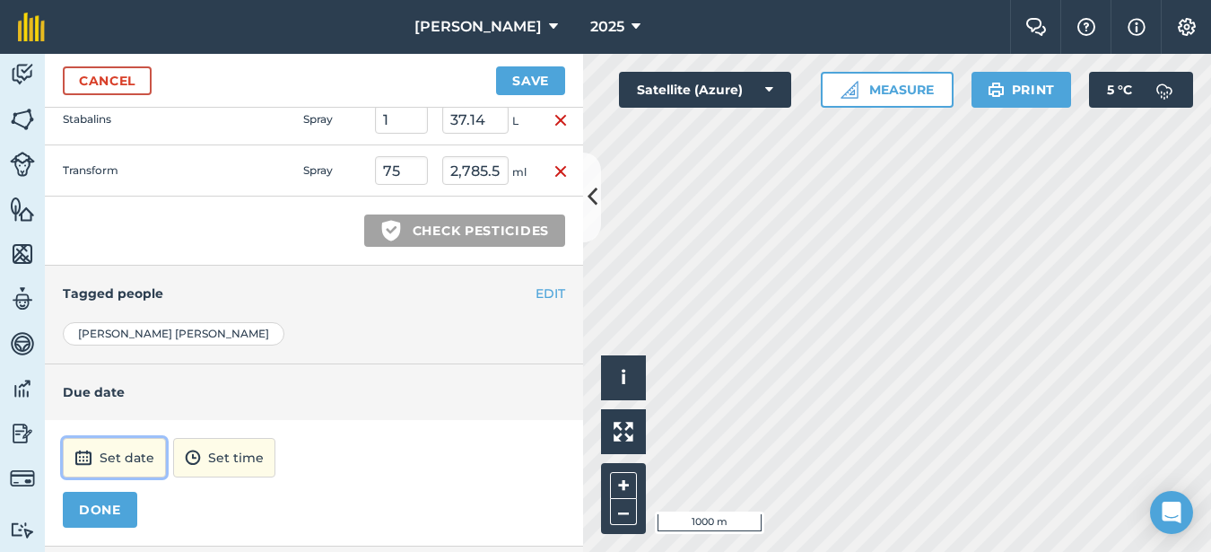
click at [115, 466] on button "Set date" at bounding box center [114, 457] width 103 height 39
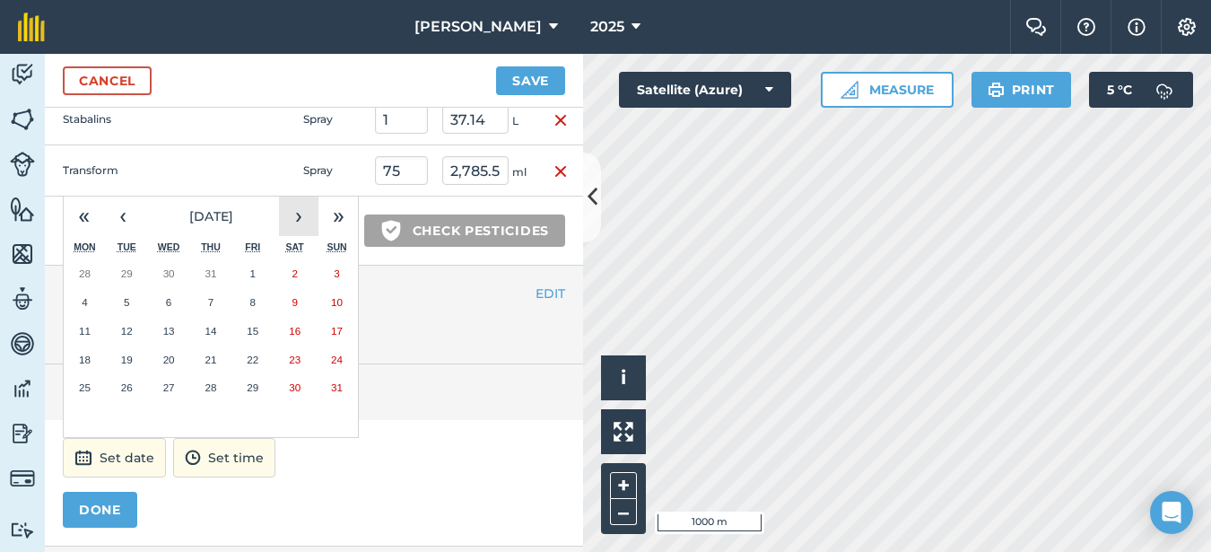
click at [294, 213] on button "›" at bounding box center [298, 215] width 39 height 39
click at [169, 300] on abbr "10" at bounding box center [169, 302] width 12 height 12
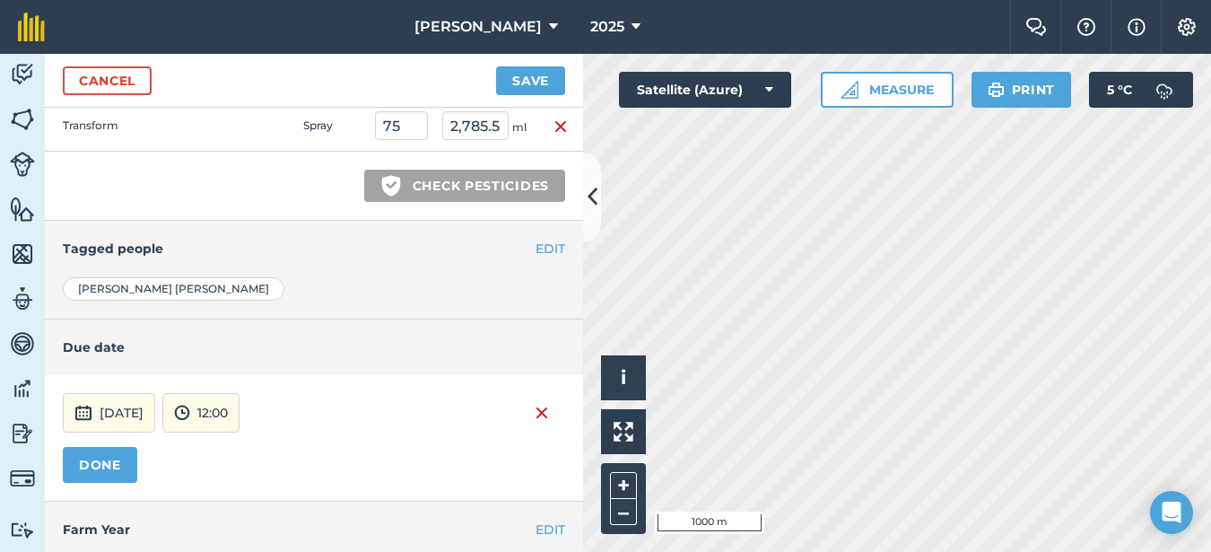
scroll to position [832, 0]
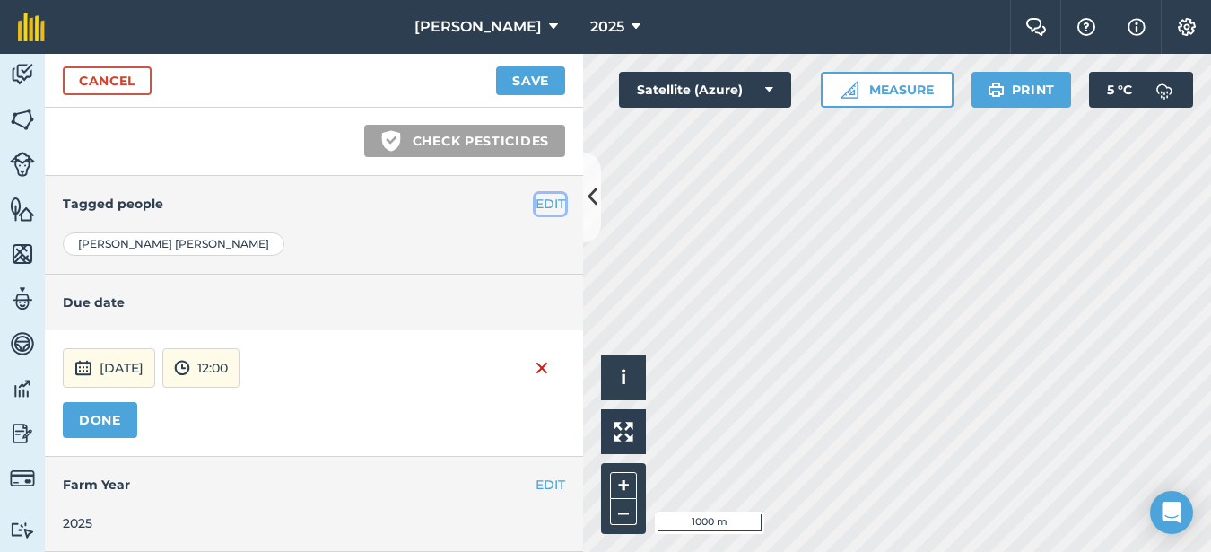
click at [538, 203] on button "EDIT" at bounding box center [551, 204] width 30 height 20
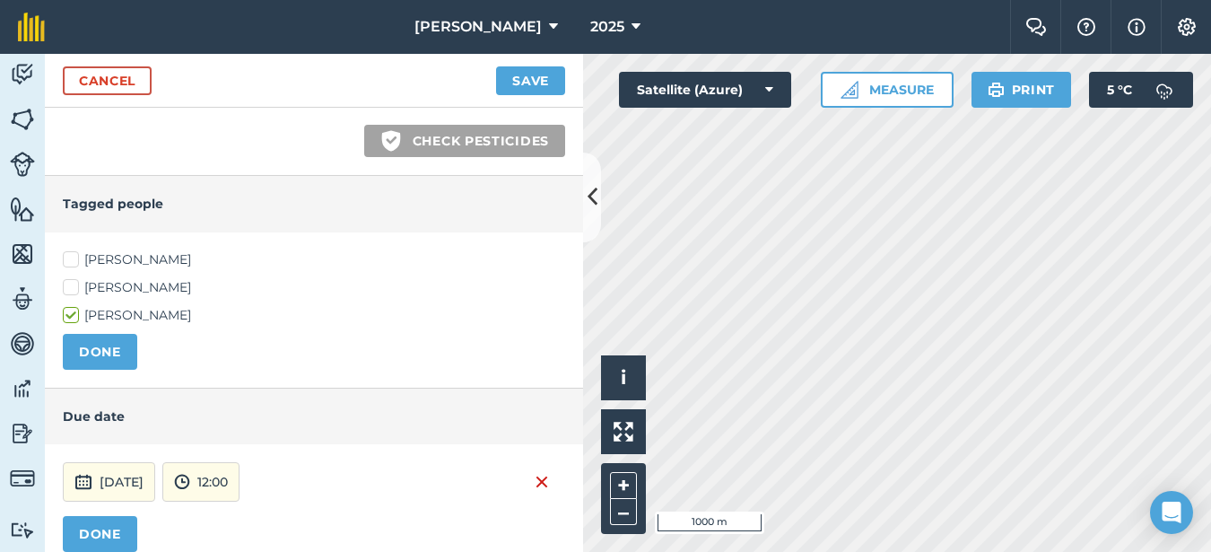
click at [70, 264] on label "[PERSON_NAME]" at bounding box center [314, 259] width 502 height 19
click at [70, 262] on input "[PERSON_NAME]" at bounding box center [69, 256] width 12 height 12
checkbox input "true"
click at [540, 86] on button "Save" at bounding box center [530, 80] width 69 height 29
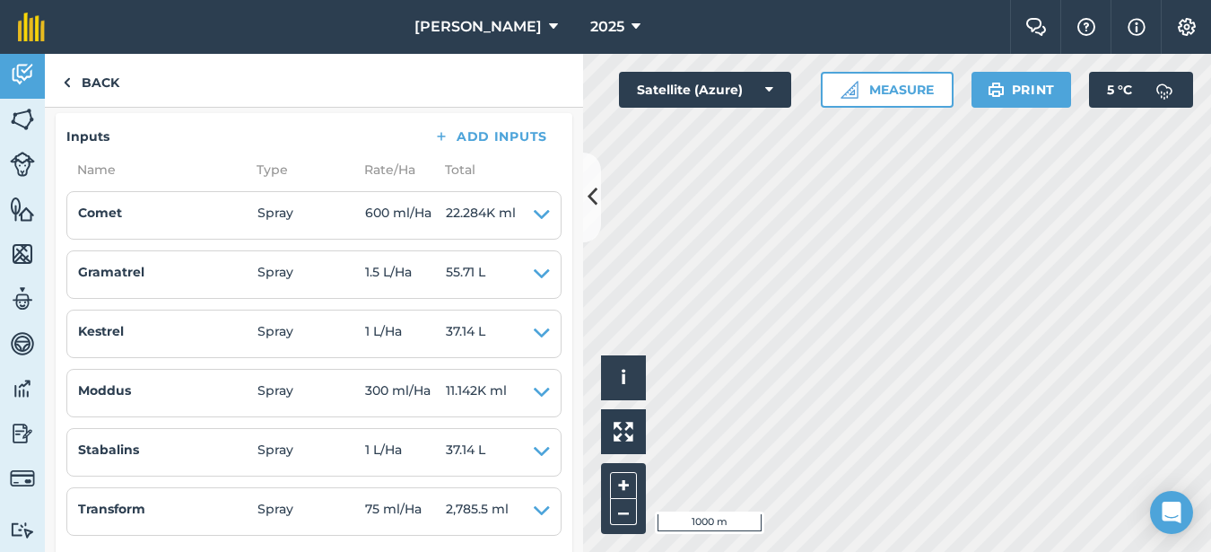
scroll to position [508, 0]
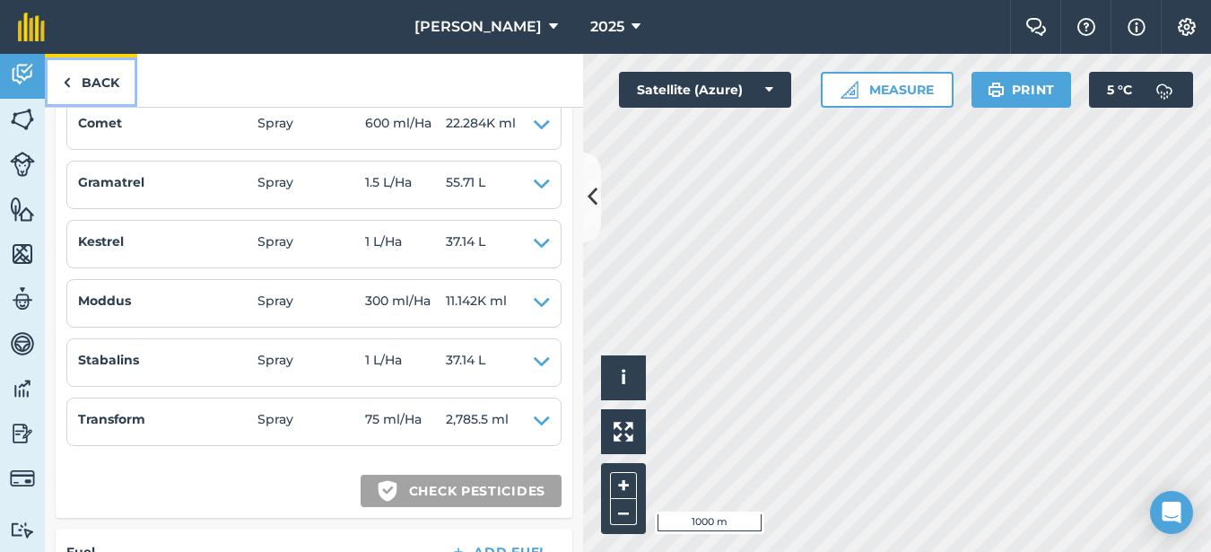
click at [102, 83] on link "Back" at bounding box center [91, 80] width 92 height 53
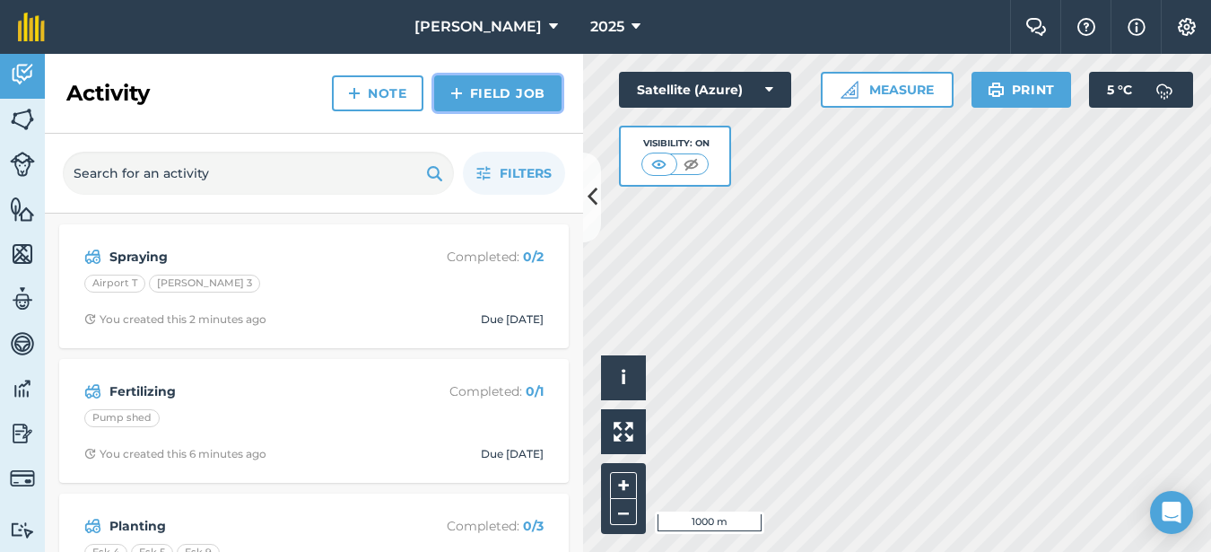
click at [509, 96] on link "Field Job" at bounding box center [497, 93] width 127 height 36
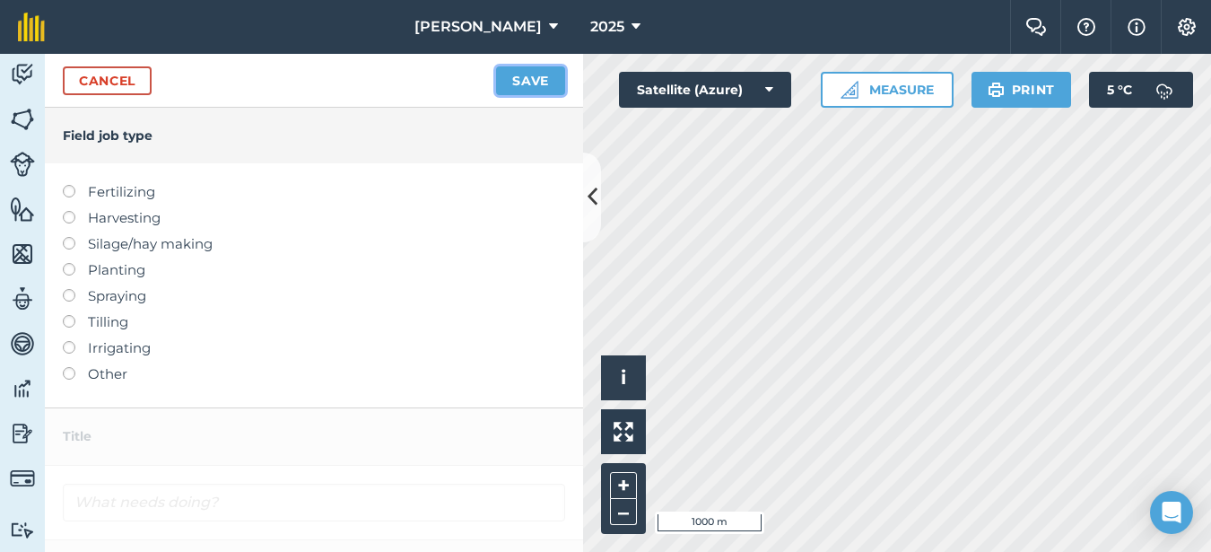
click at [518, 88] on button "Save" at bounding box center [530, 80] width 69 height 29
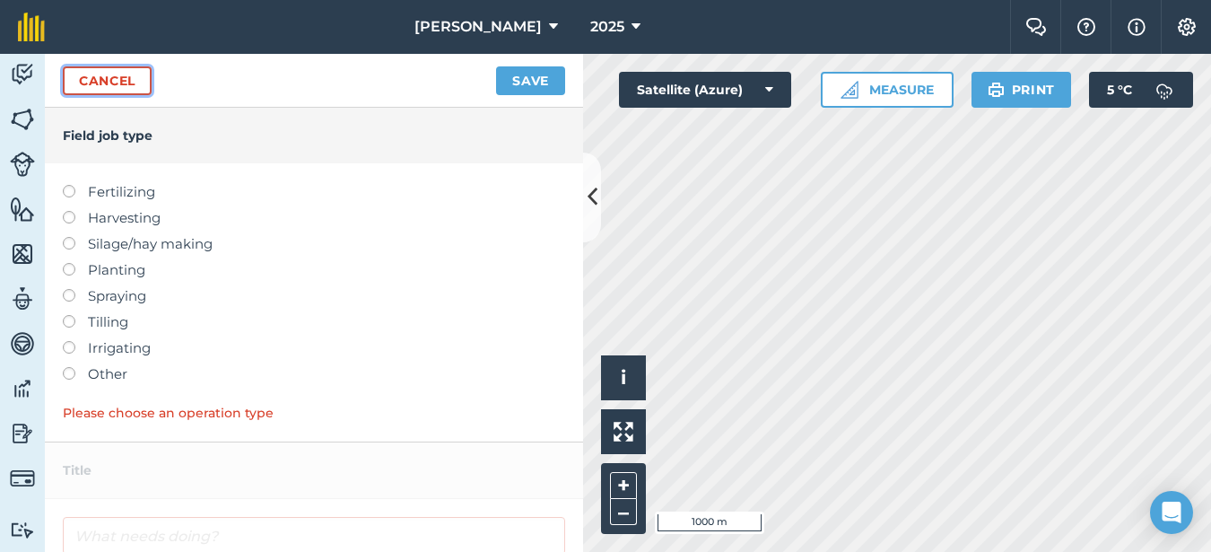
click at [135, 91] on link "Cancel" at bounding box center [107, 80] width 89 height 29
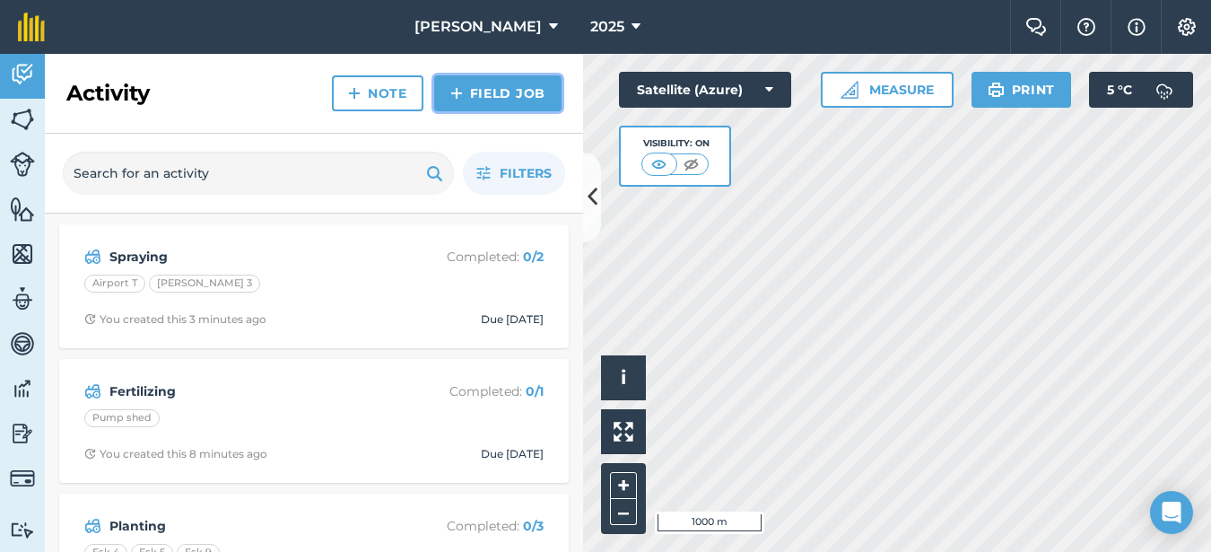
click at [486, 90] on link "Field Job" at bounding box center [497, 93] width 127 height 36
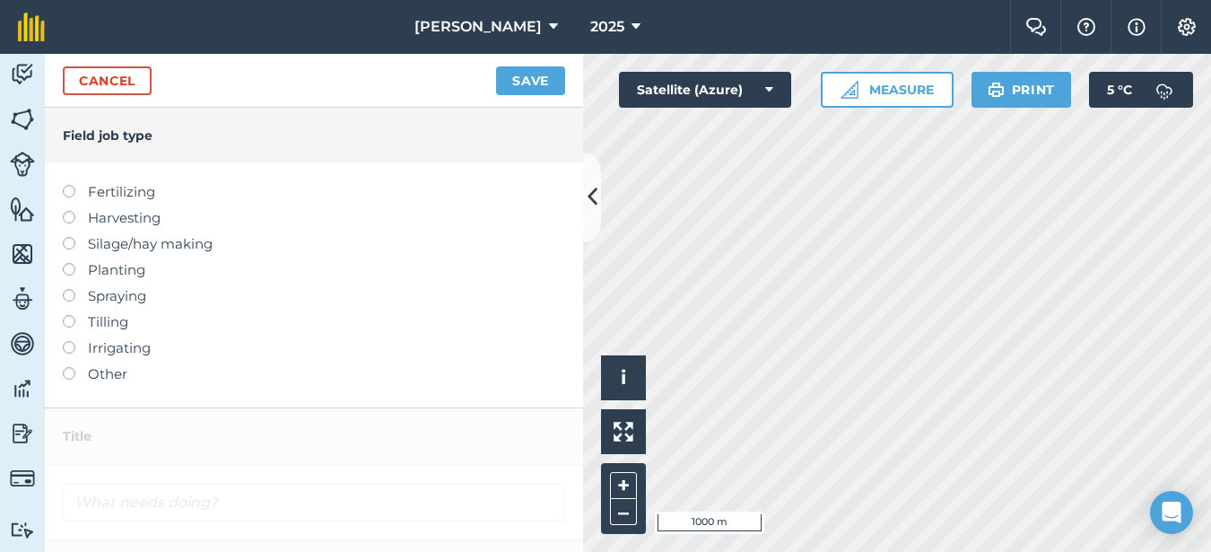
click at [70, 289] on label at bounding box center [75, 289] width 25 height 0
type input "Spraying"
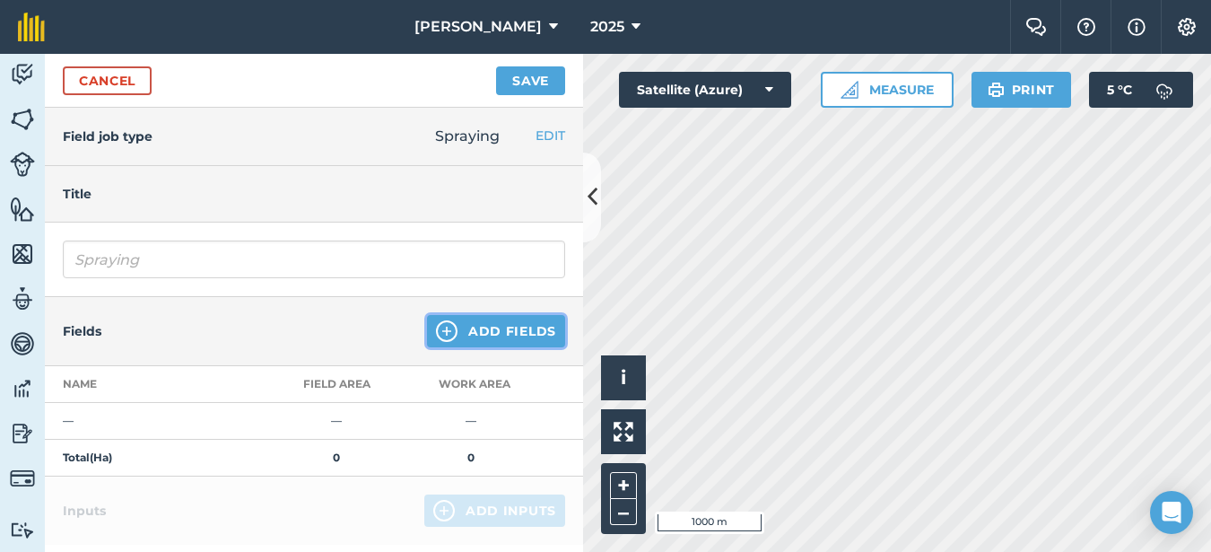
click at [516, 343] on button "Add Fields" at bounding box center [496, 331] width 138 height 32
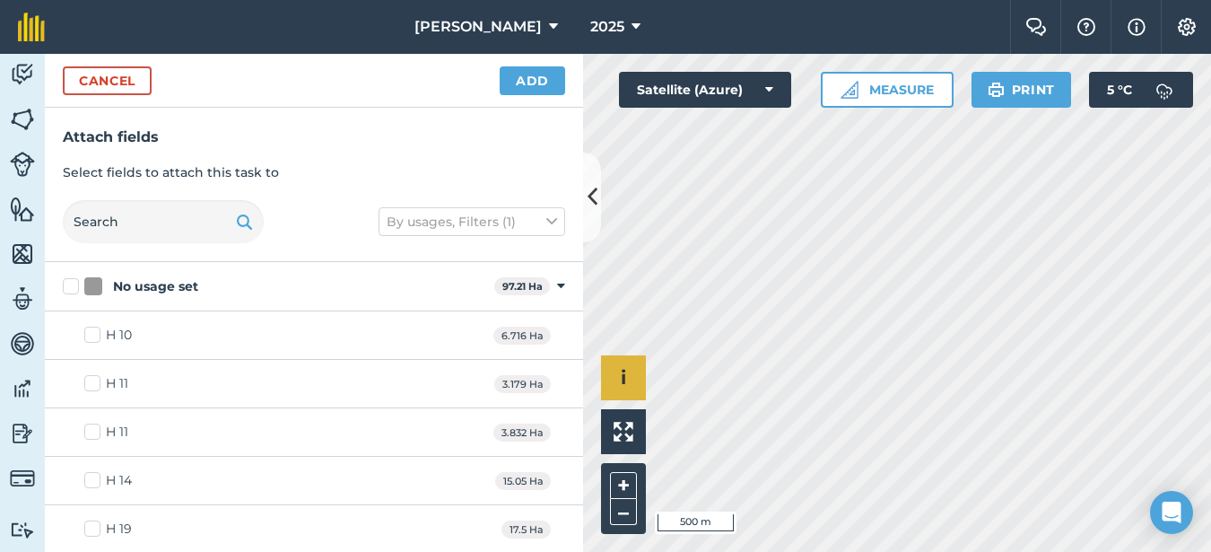
checkbox input "true"
click at [522, 80] on button "Add" at bounding box center [532, 80] width 65 height 29
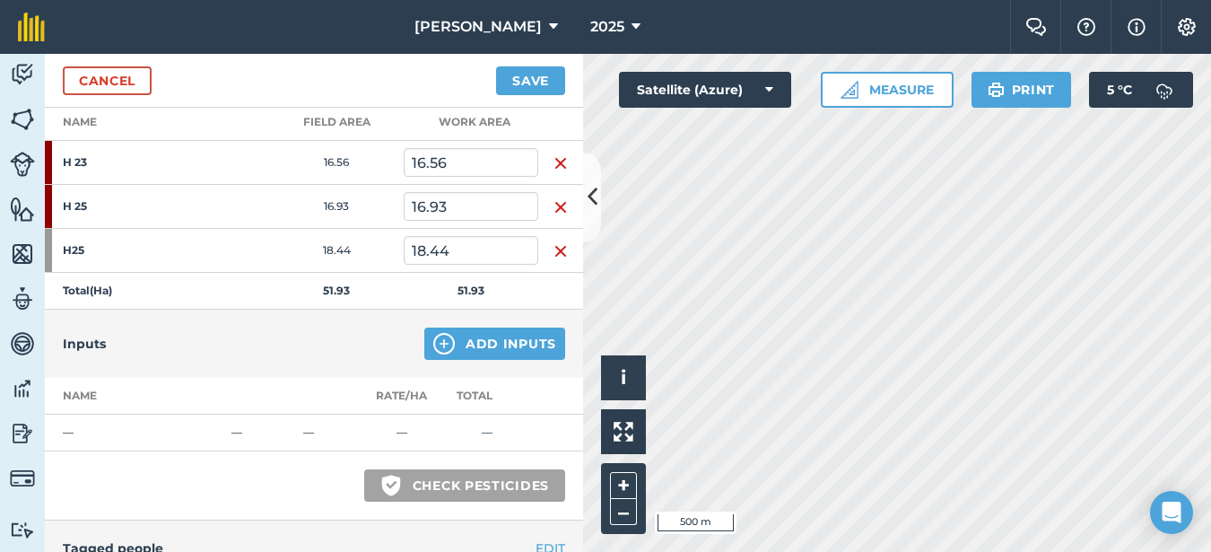
scroll to position [269, 0]
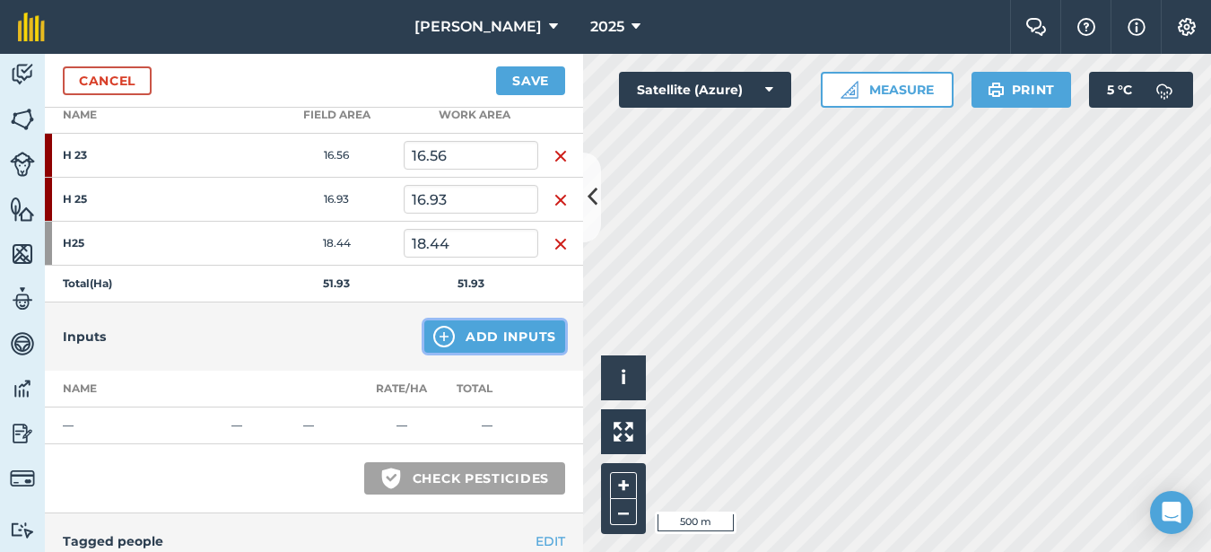
click at [481, 327] on button "Add Inputs" at bounding box center [494, 336] width 141 height 32
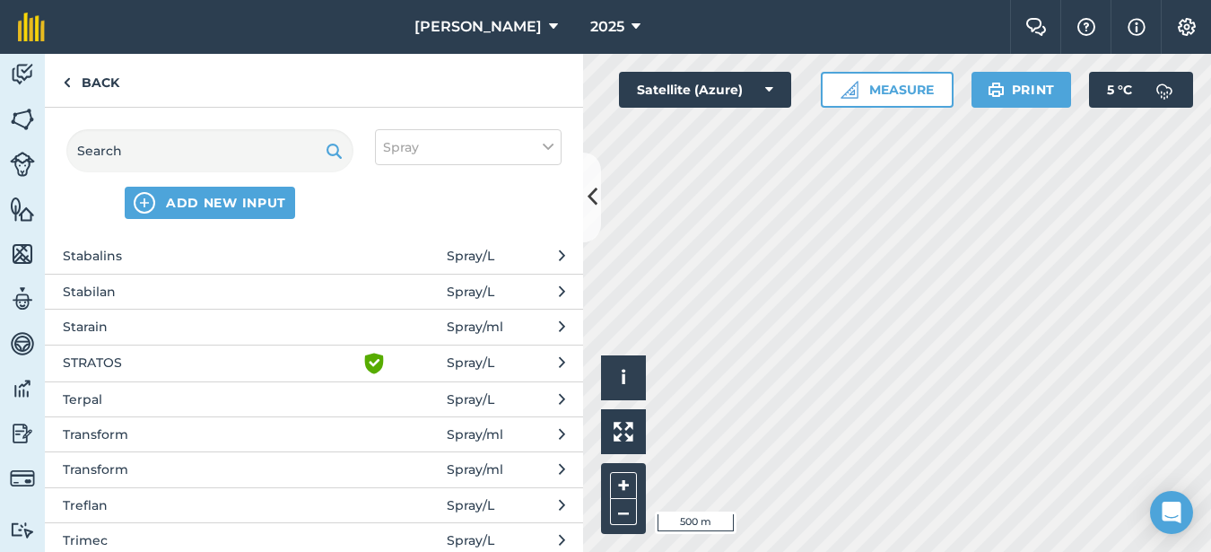
scroll to position [3857, 0]
click at [156, 261] on span "Stabalins" at bounding box center [209, 255] width 293 height 20
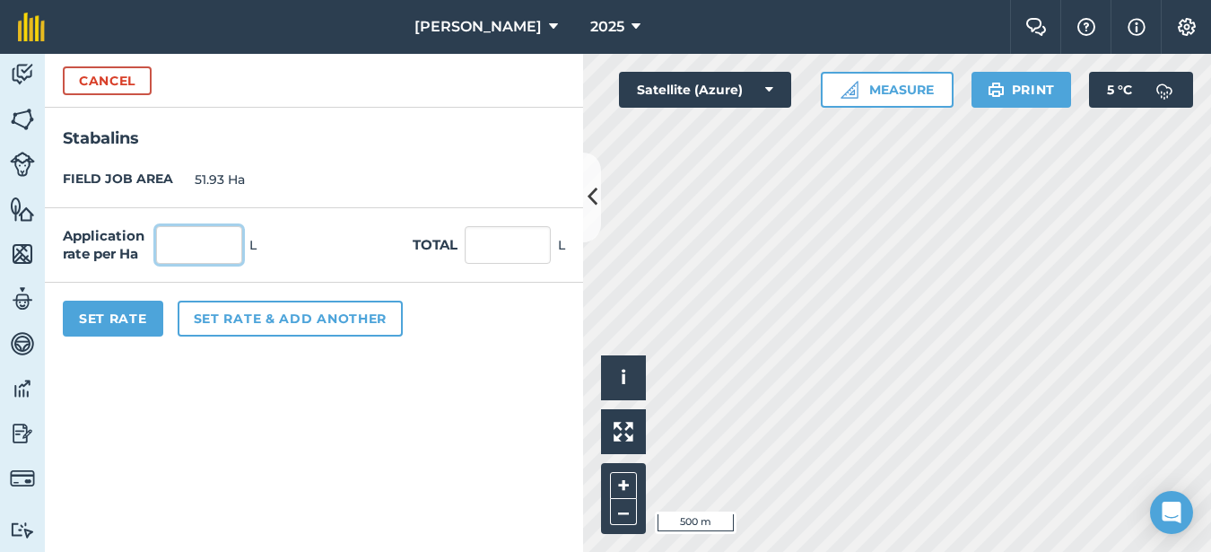
click at [190, 245] on input "text" at bounding box center [199, 245] width 86 height 38
type input "1"
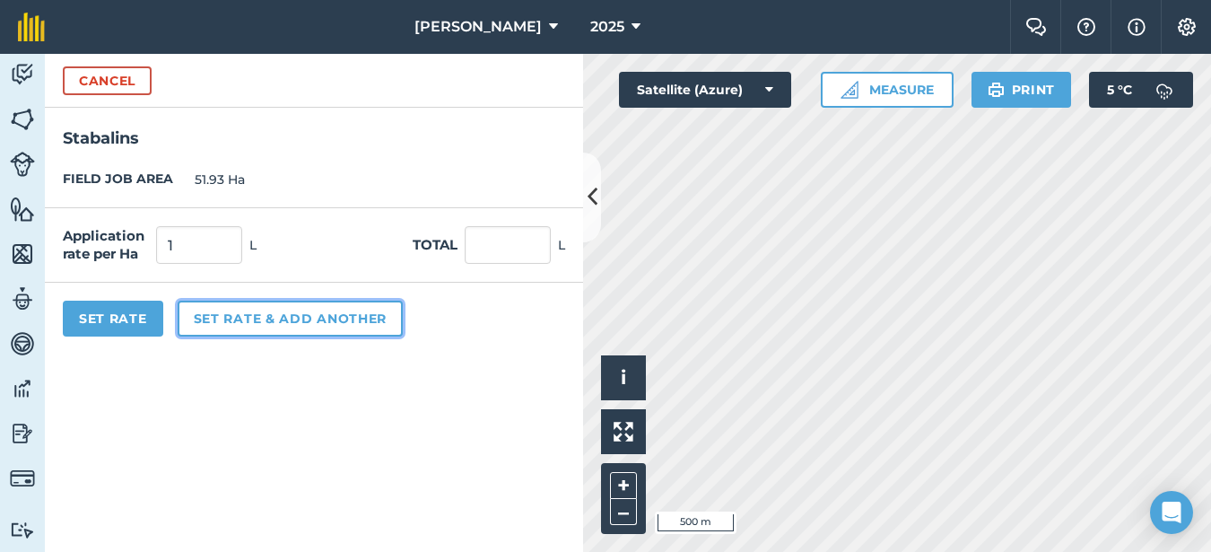
type input "51.93"
click at [226, 323] on button "Set rate & add another" at bounding box center [290, 319] width 225 height 36
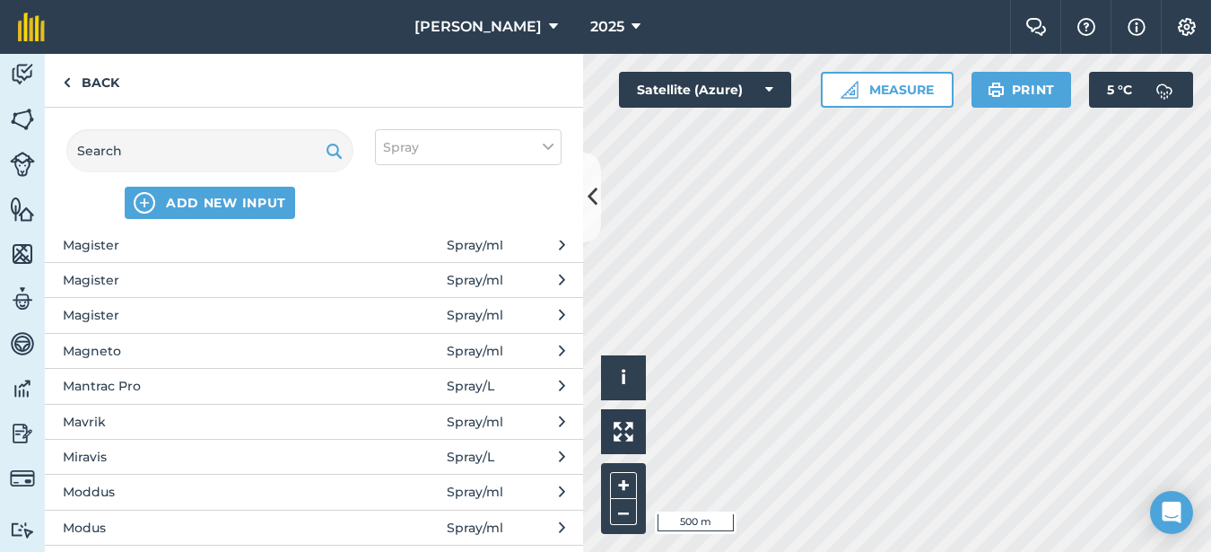
scroll to position [2243, 0]
click at [161, 423] on span "Moddus" at bounding box center [209, 421] width 293 height 20
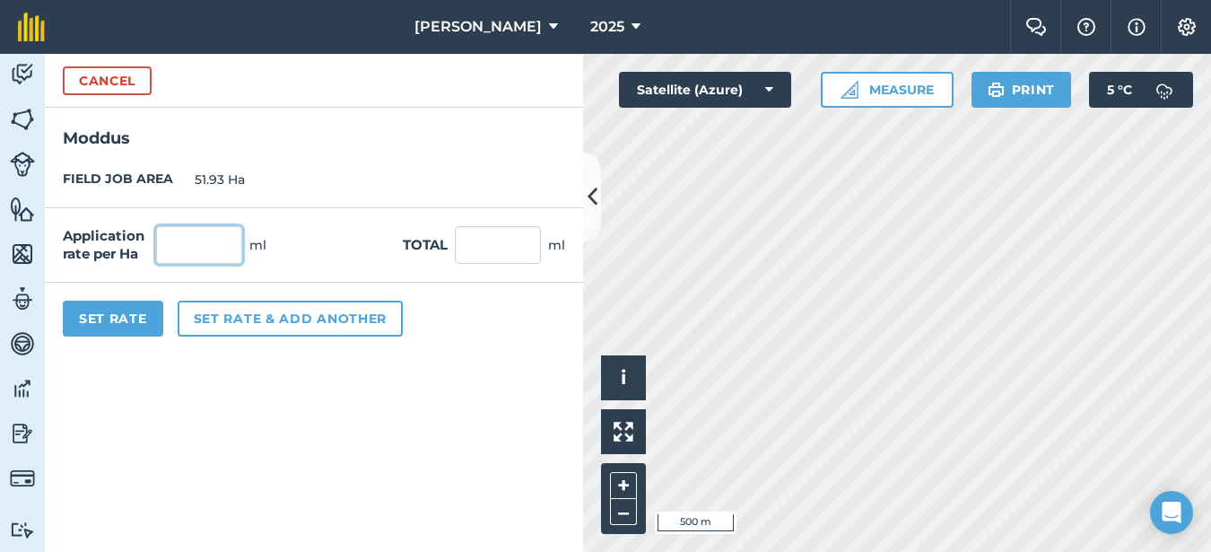
click at [192, 247] on input "text" at bounding box center [199, 245] width 86 height 38
type input "300"
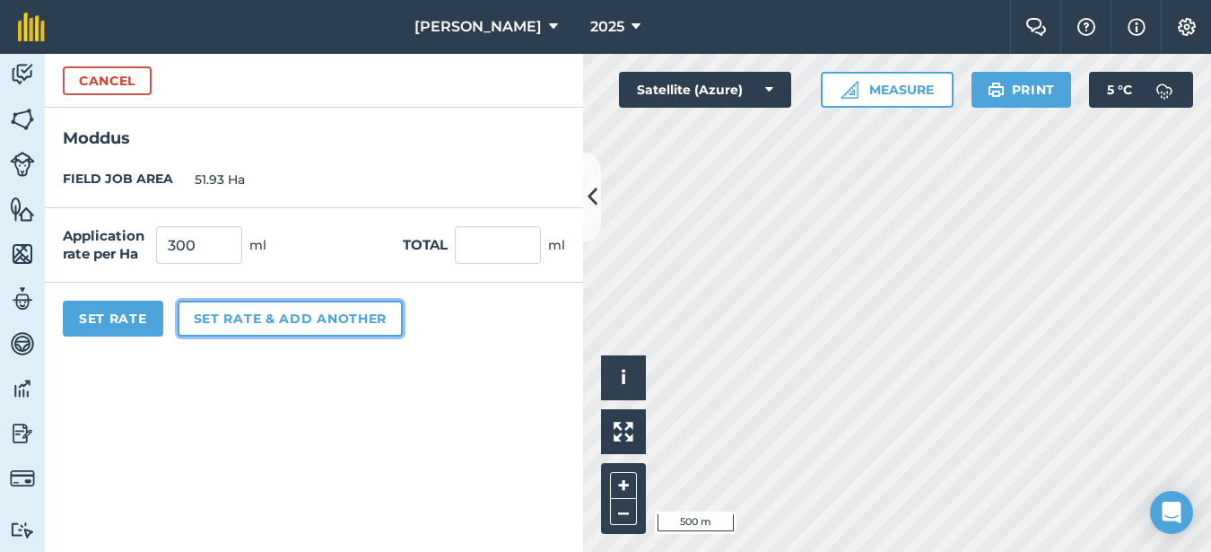
type input "15,579"
click at [244, 325] on button "Set rate & add another" at bounding box center [290, 319] width 225 height 36
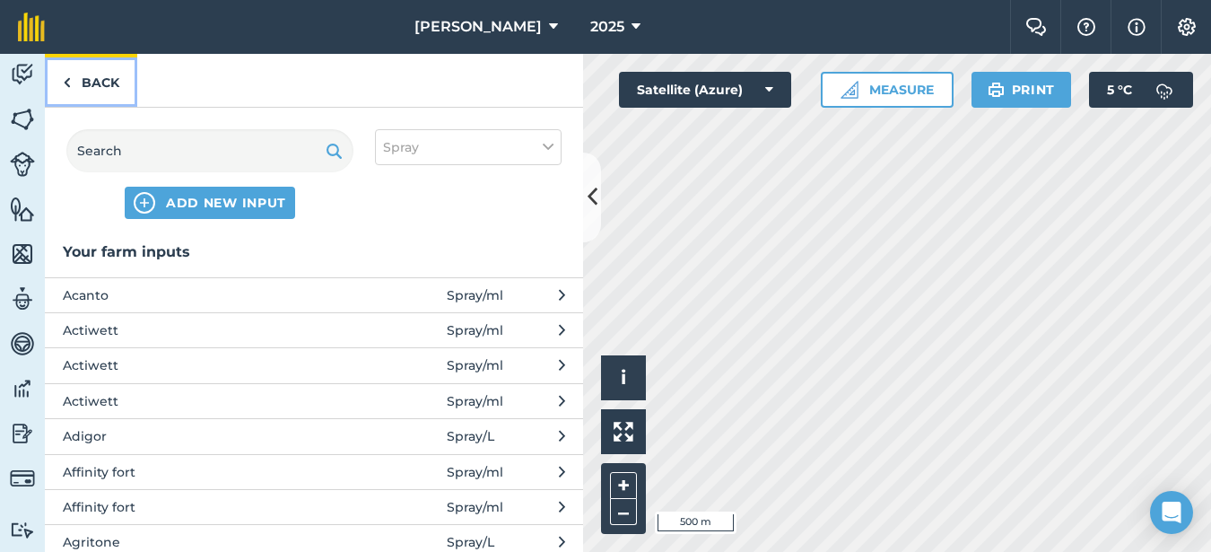
click at [88, 84] on link "Back" at bounding box center [91, 80] width 92 height 53
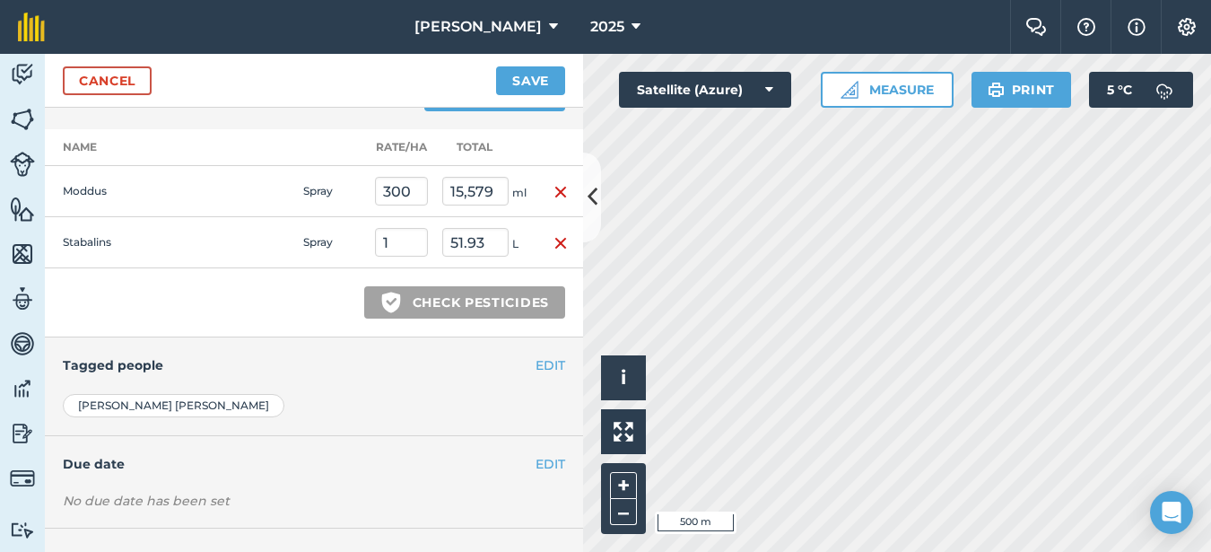
scroll to position [538, 0]
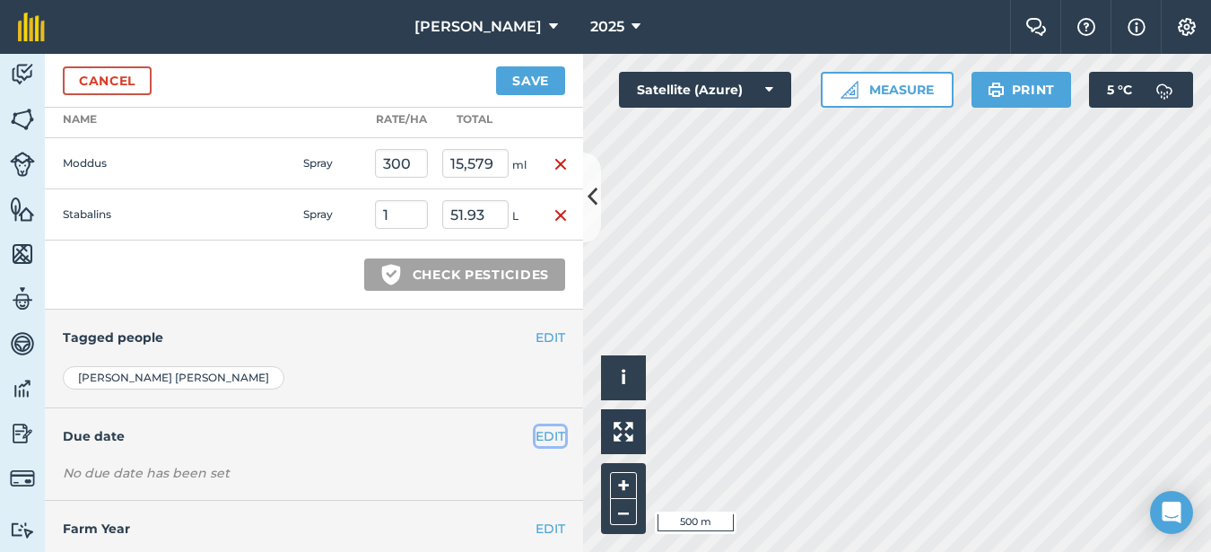
click at [536, 432] on button "EDIT" at bounding box center [551, 436] width 30 height 20
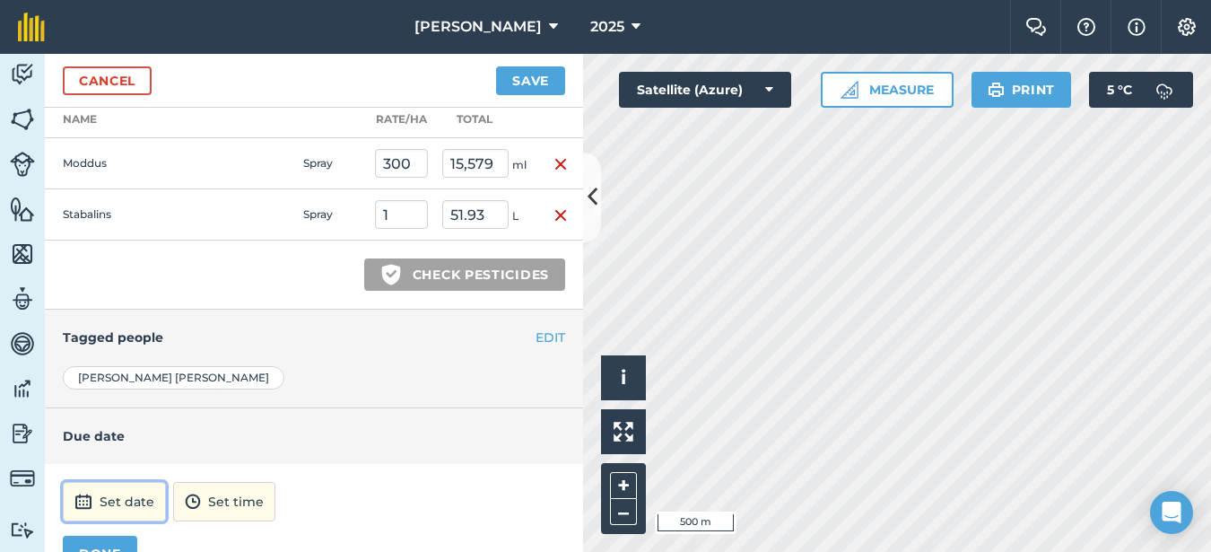
click at [128, 511] on button "Set date" at bounding box center [114, 501] width 103 height 39
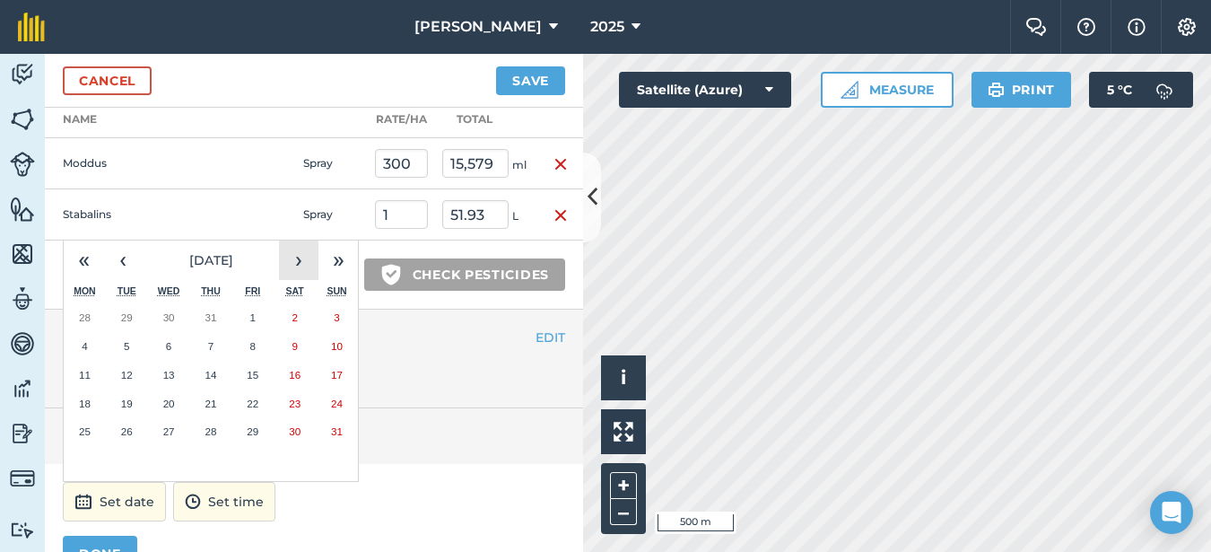
click at [305, 261] on button "›" at bounding box center [298, 259] width 39 height 39
click at [248, 317] on button "5" at bounding box center [252, 317] width 42 height 29
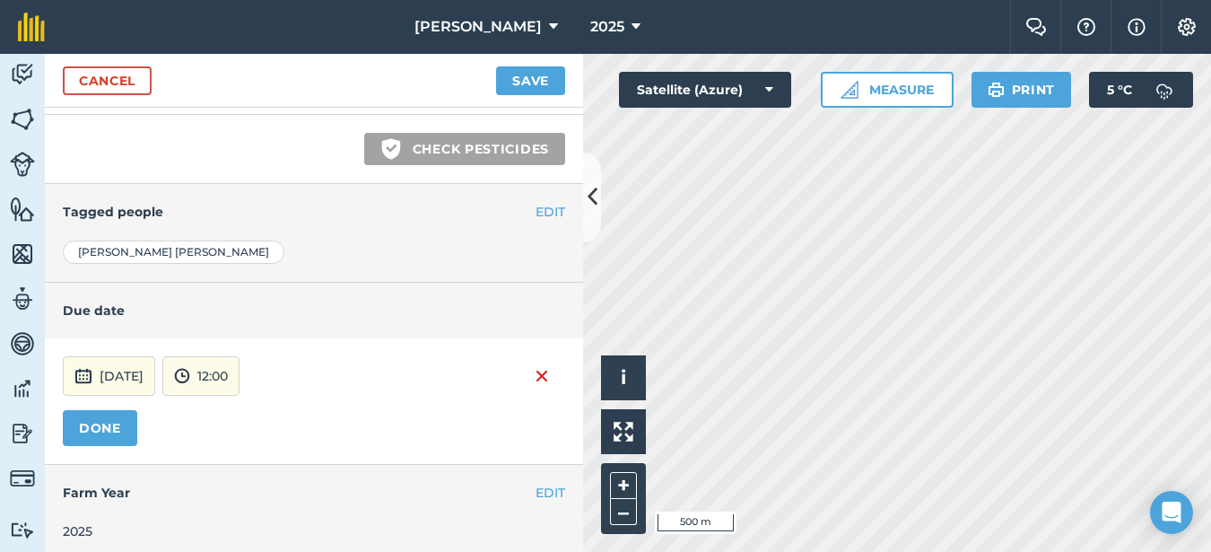
scroll to position [672, 0]
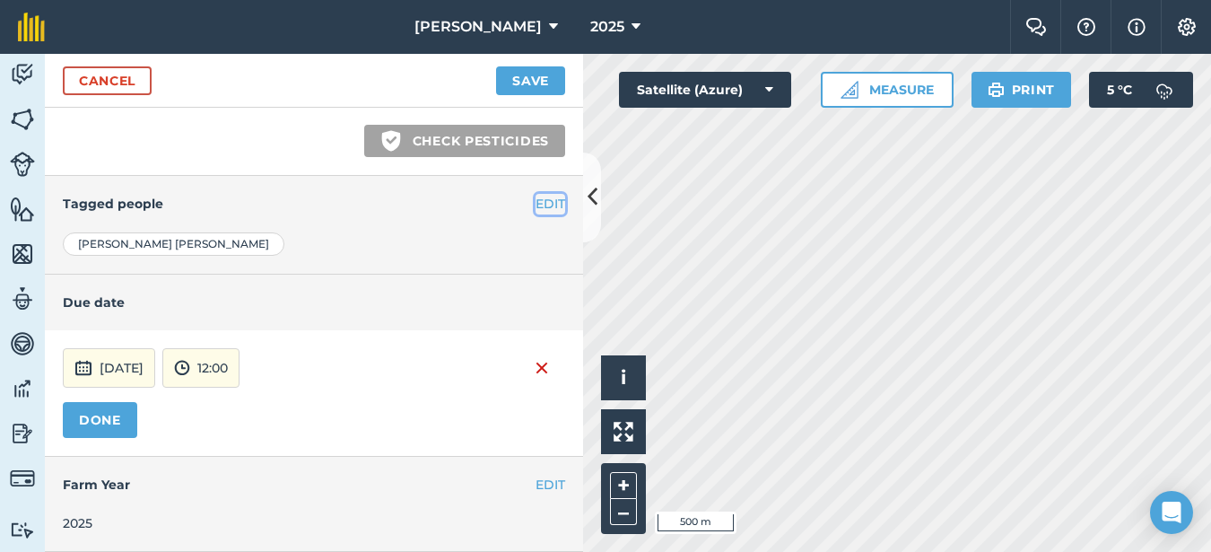
click at [536, 199] on button "EDIT" at bounding box center [551, 204] width 30 height 20
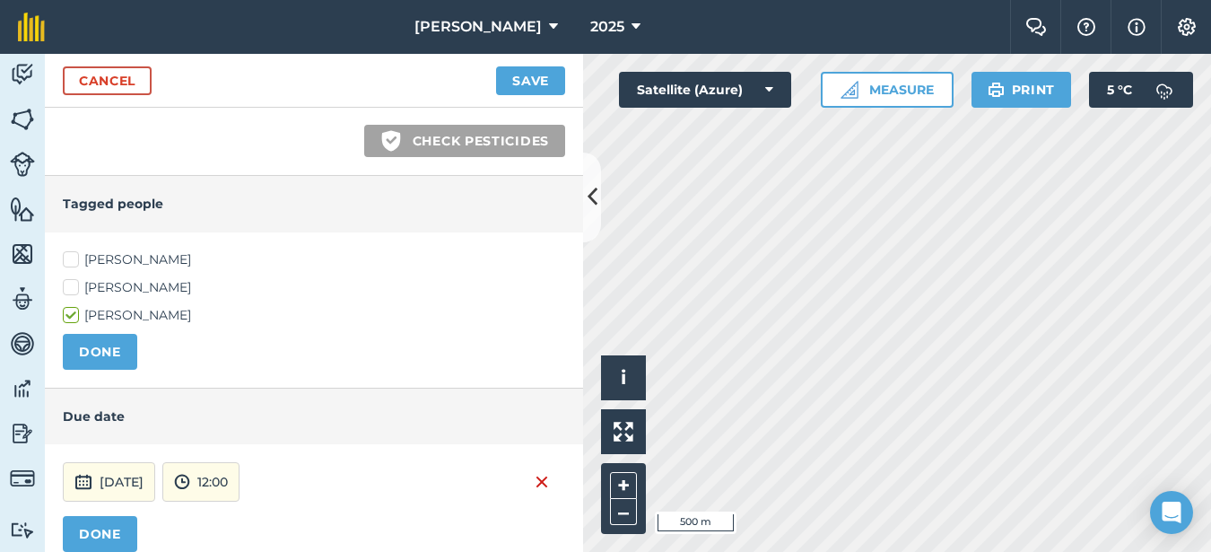
click at [77, 258] on label "[PERSON_NAME]" at bounding box center [314, 259] width 502 height 19
click at [74, 258] on input "[PERSON_NAME]" at bounding box center [69, 256] width 12 height 12
checkbox input "true"
click at [99, 355] on button "DONE" at bounding box center [100, 352] width 74 height 36
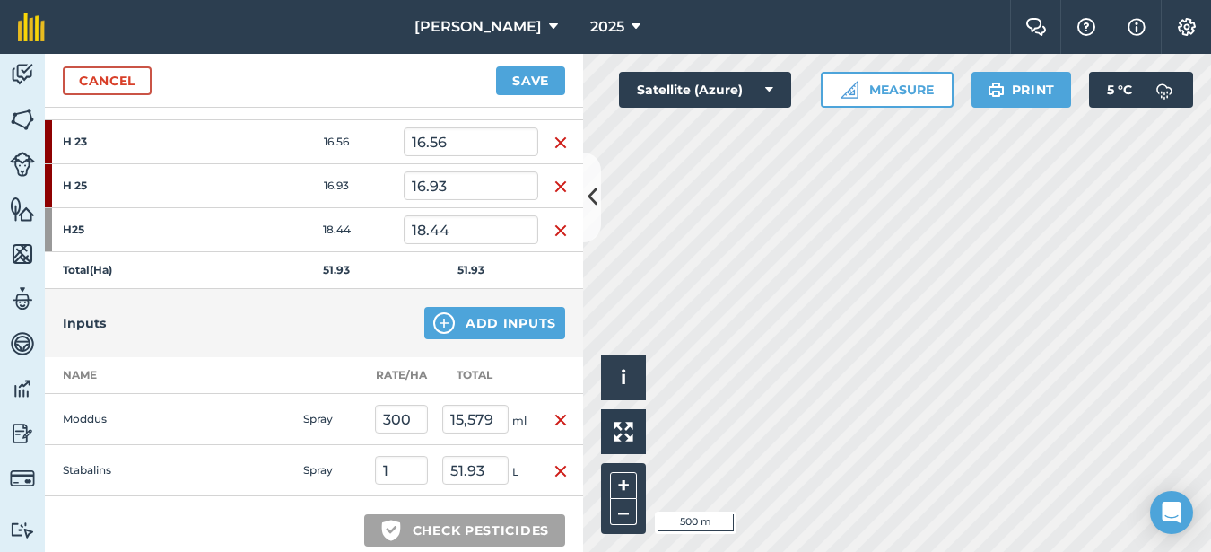
scroll to position [223, 0]
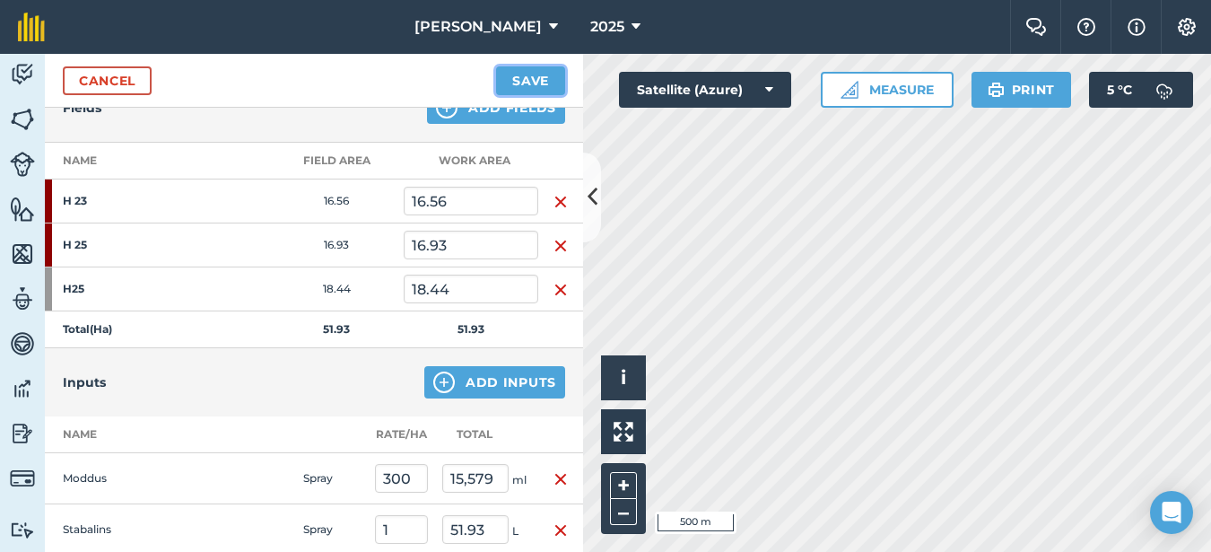
click at [519, 74] on button "Save" at bounding box center [530, 80] width 69 height 29
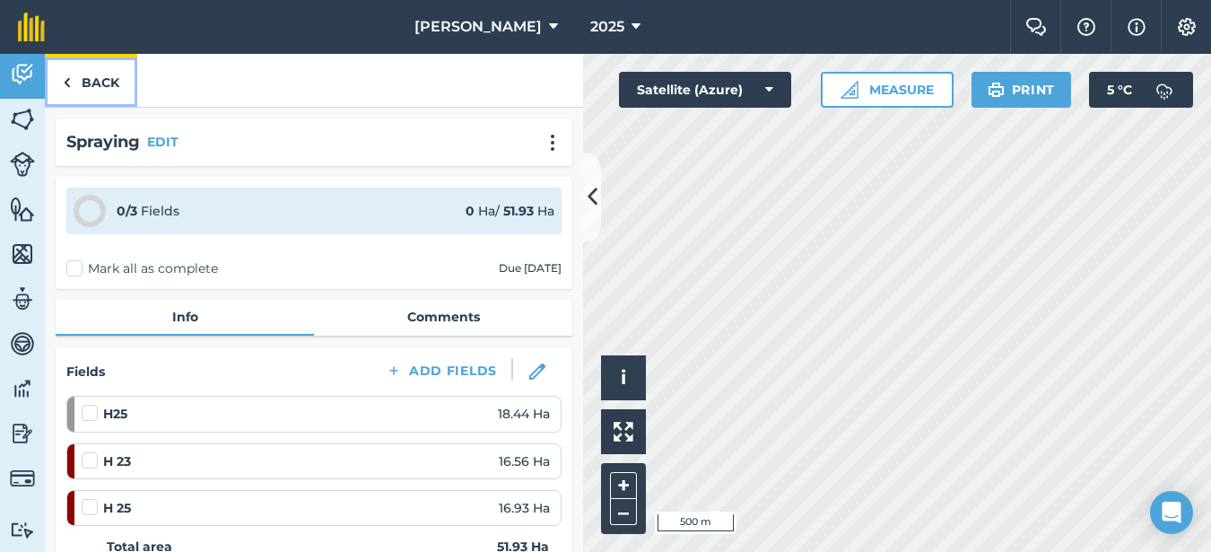
click at [94, 78] on link "Back" at bounding box center [91, 80] width 92 height 53
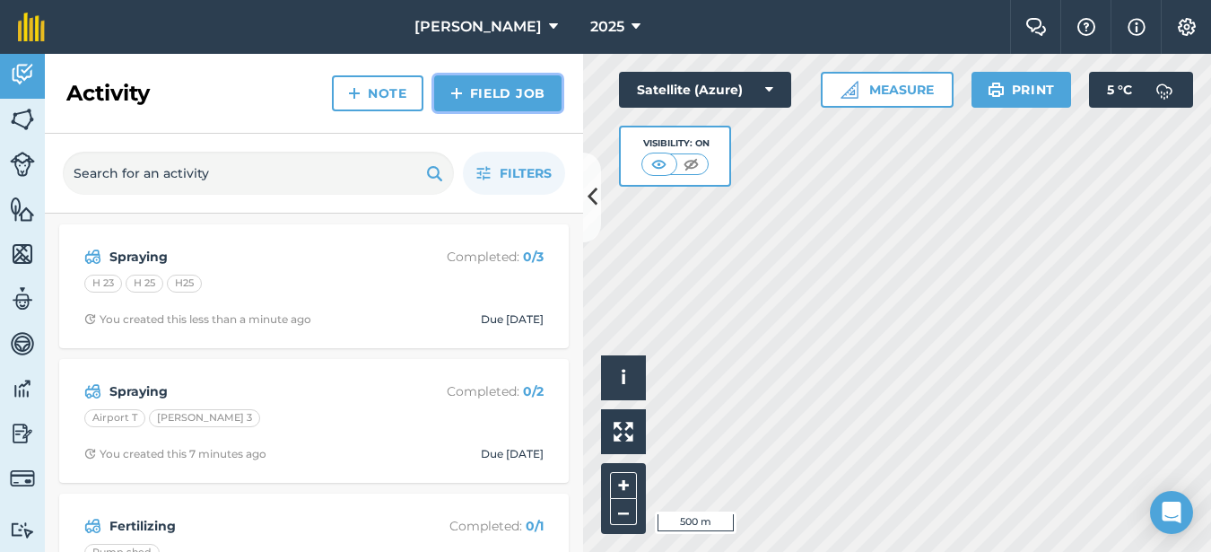
click at [560, 88] on link "Field Job" at bounding box center [497, 93] width 127 height 36
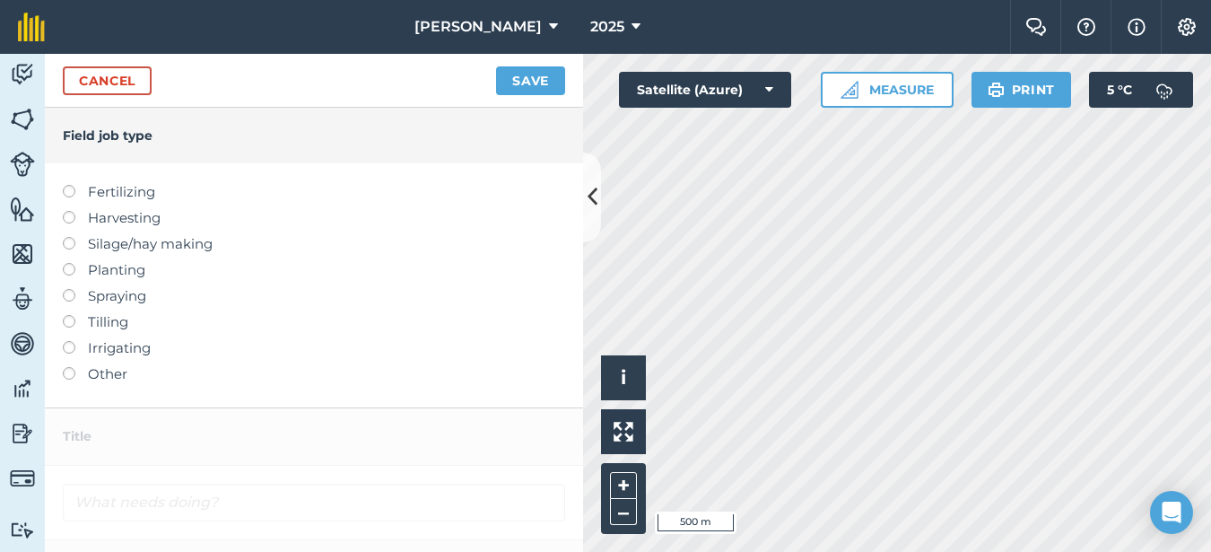
click at [70, 289] on label at bounding box center [75, 289] width 25 height 0
type input "Spraying"
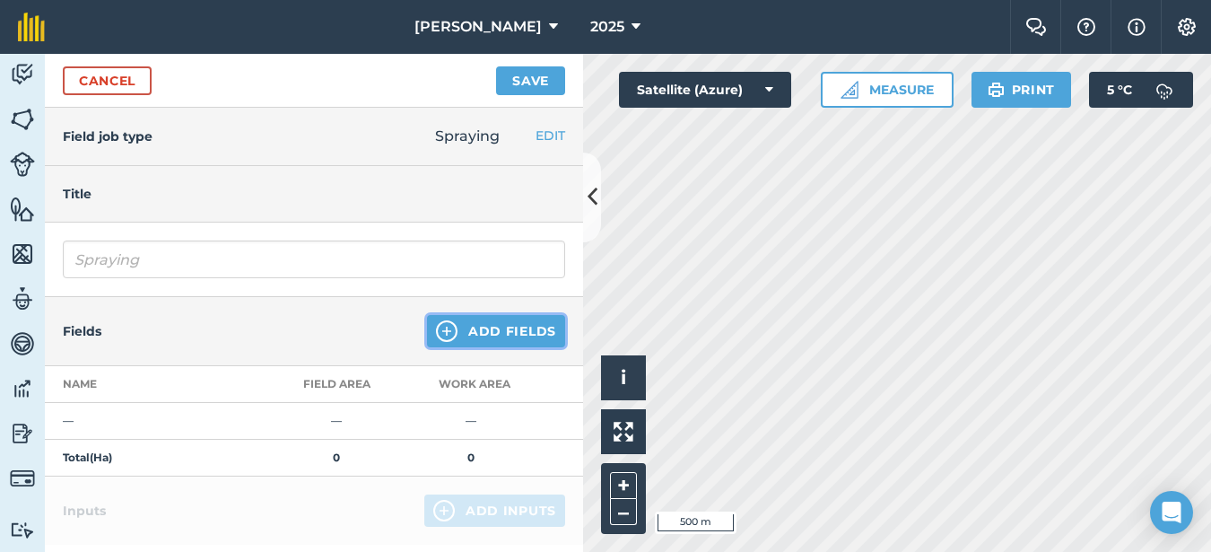
click at [450, 331] on button "Add Fields" at bounding box center [496, 331] width 138 height 32
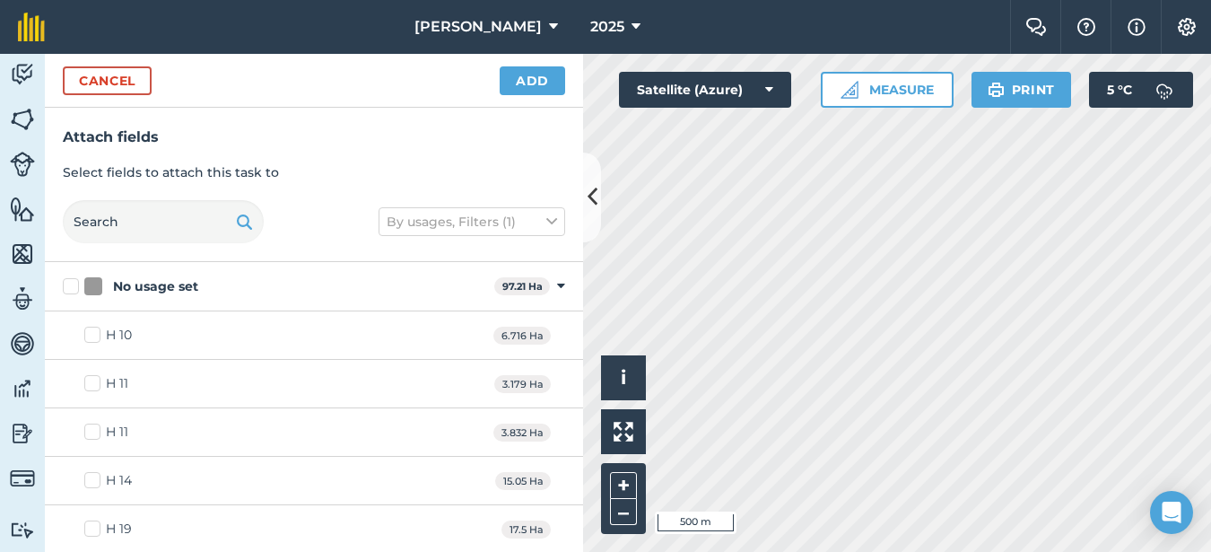
checkbox input "true"
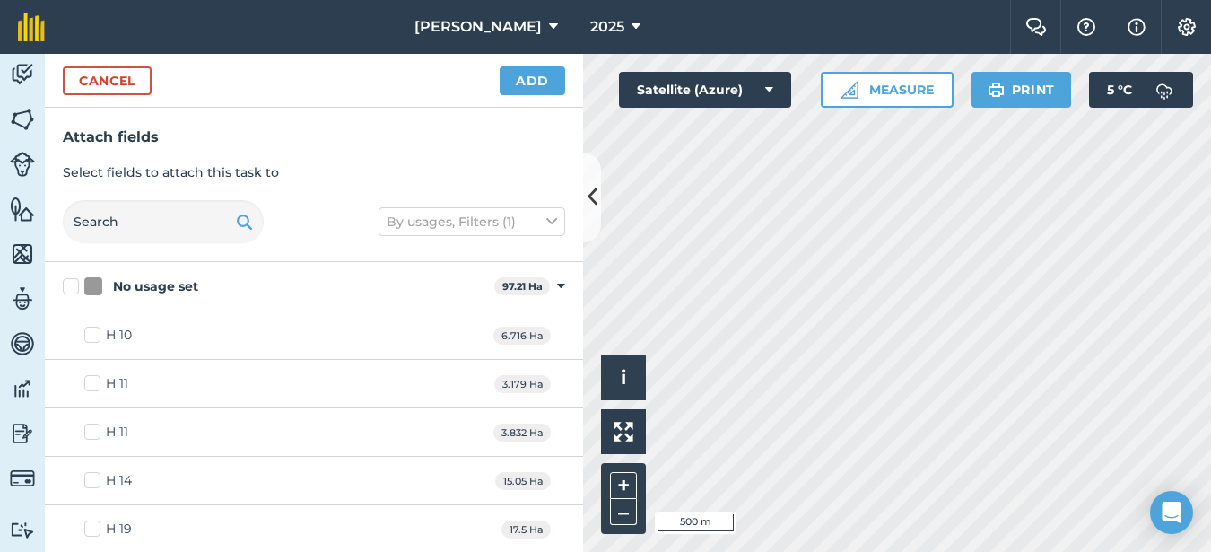
checkbox input "true"
click at [547, 76] on button "Add" at bounding box center [532, 80] width 65 height 29
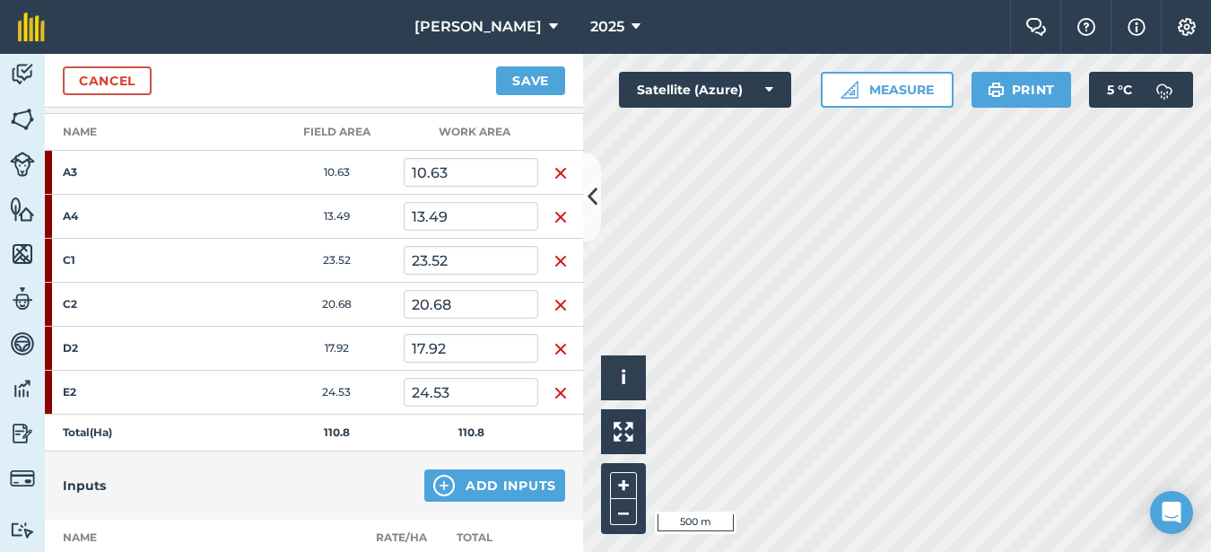
scroll to position [359, 0]
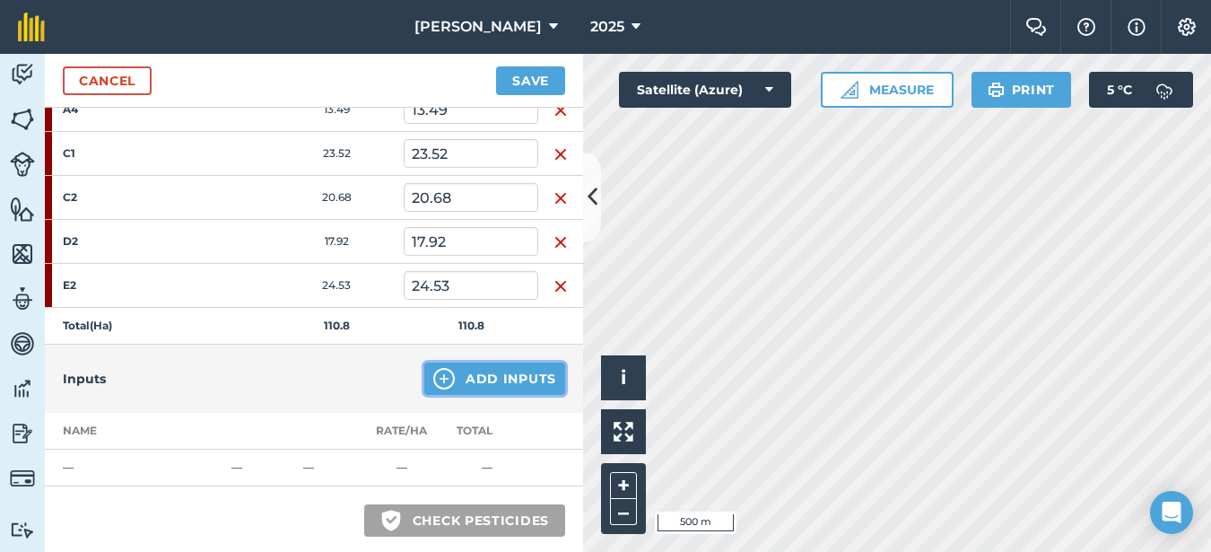
click at [459, 379] on button "Add Inputs" at bounding box center [494, 378] width 141 height 32
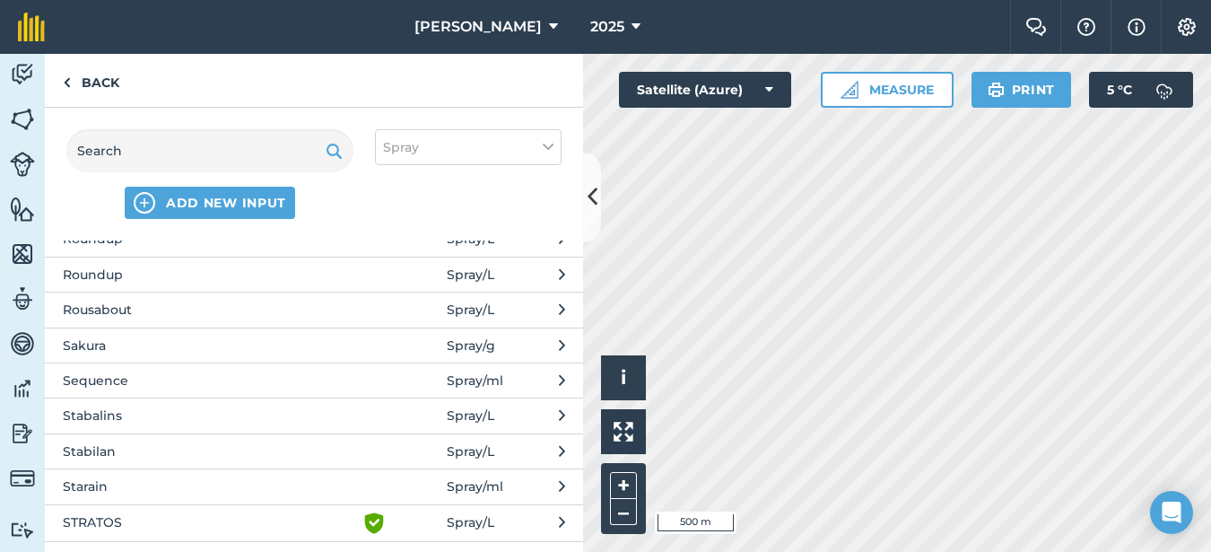
scroll to position [3678, 0]
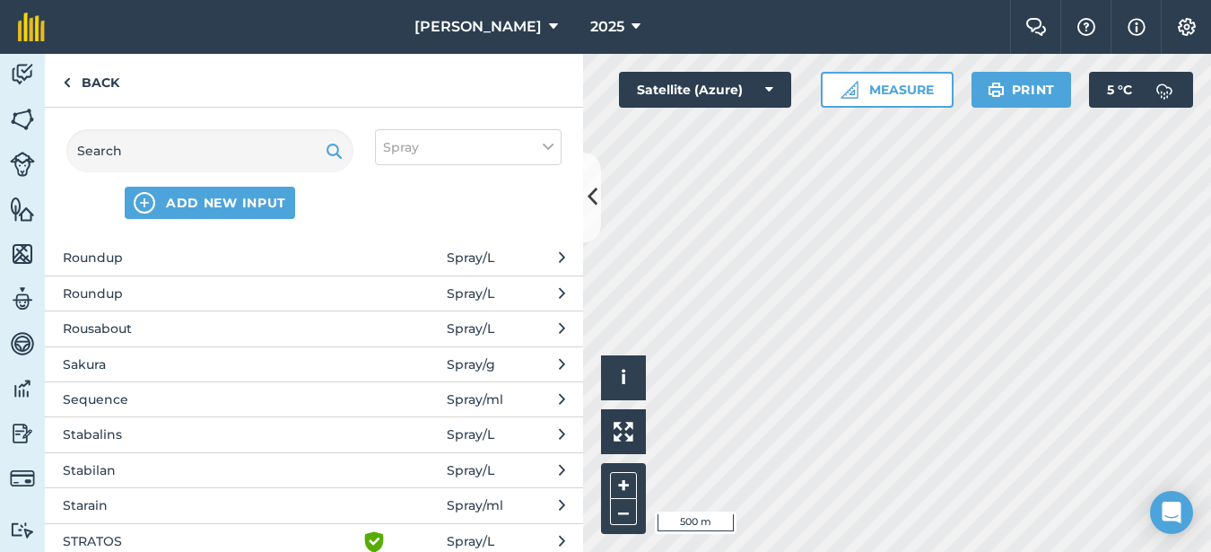
click at [146, 431] on span "Stabalins" at bounding box center [209, 434] width 293 height 20
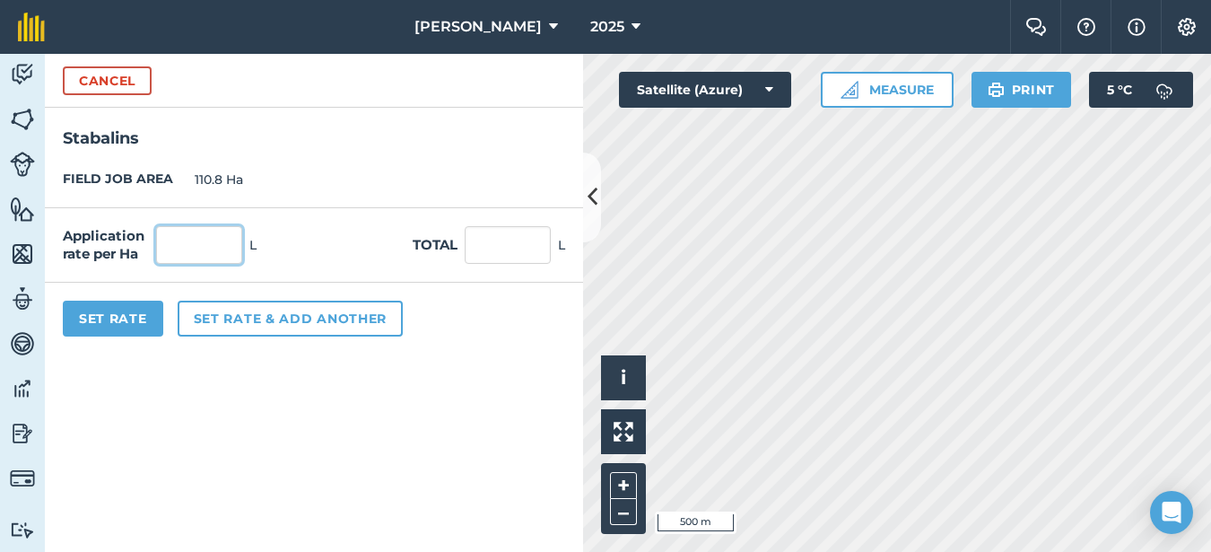
click at [188, 237] on input "text" at bounding box center [199, 245] width 86 height 38
type input "1"
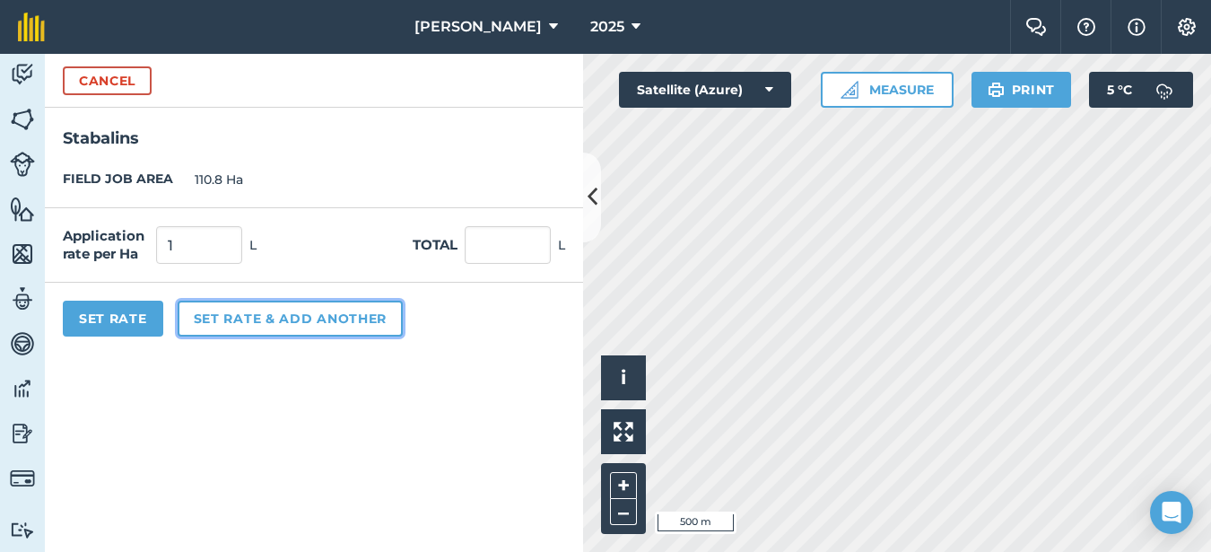
type input "110.8"
click at [219, 319] on button "Set rate & add another" at bounding box center [290, 319] width 225 height 36
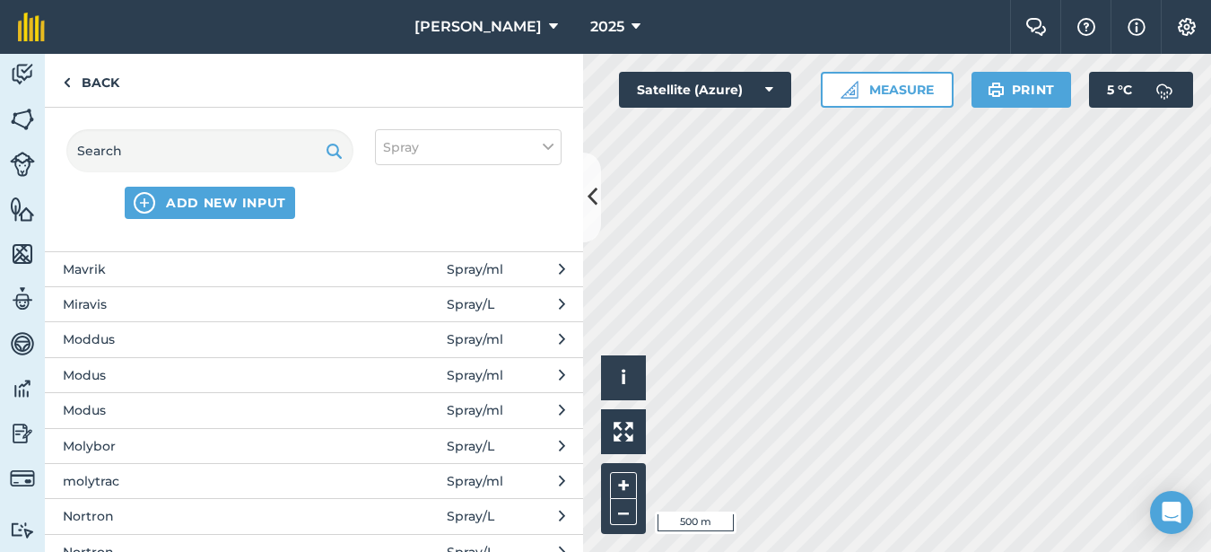
scroll to position [2332, 0]
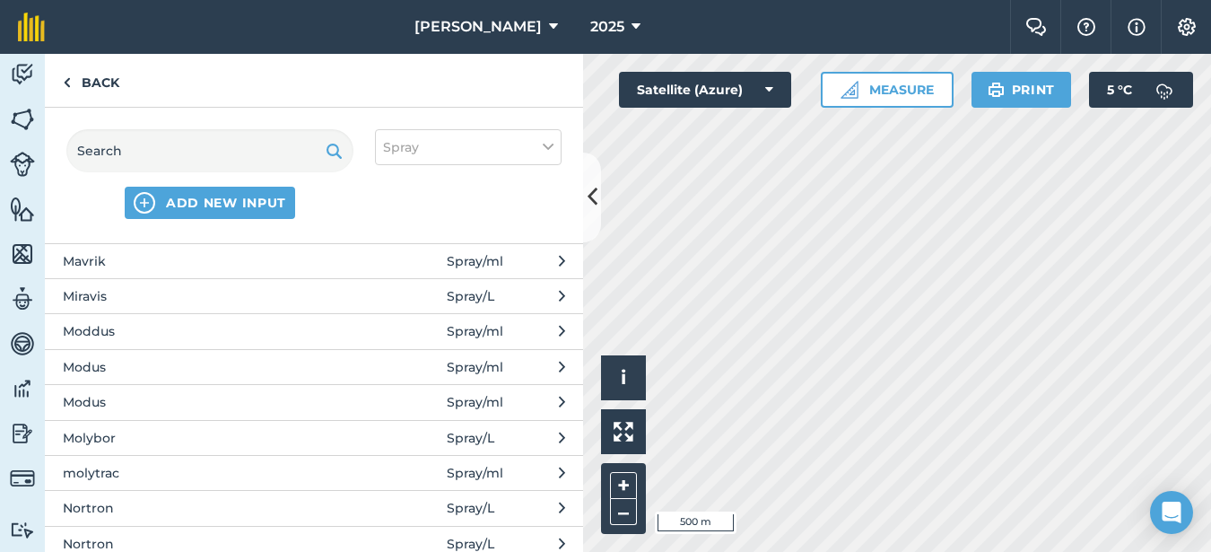
click at [109, 379] on button "Modus Spray / ml" at bounding box center [314, 366] width 538 height 35
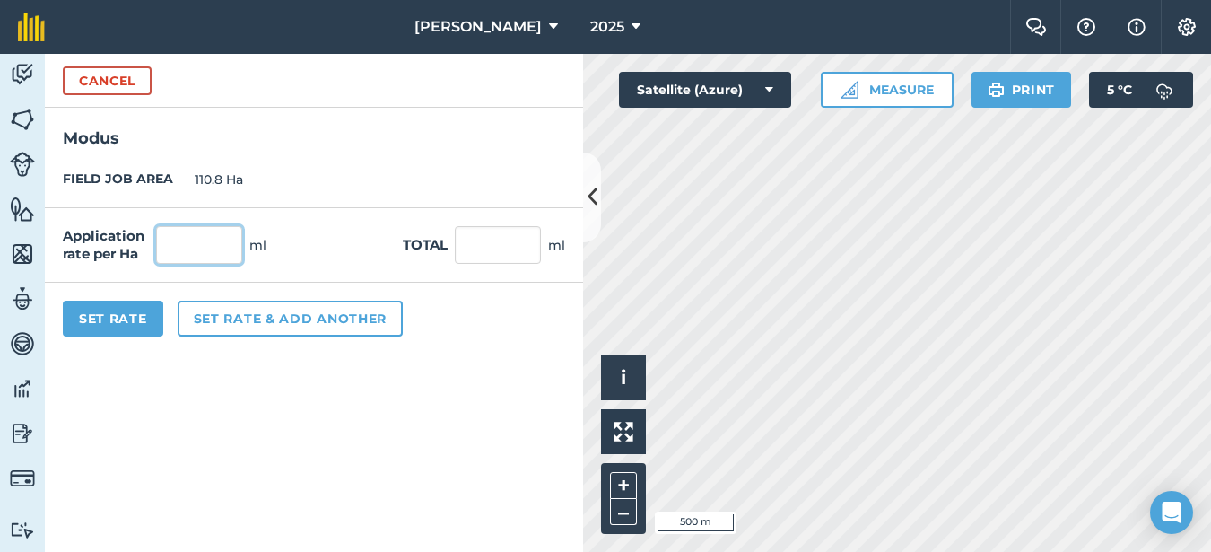
click at [199, 245] on input "text" at bounding box center [199, 245] width 86 height 38
type input "200"
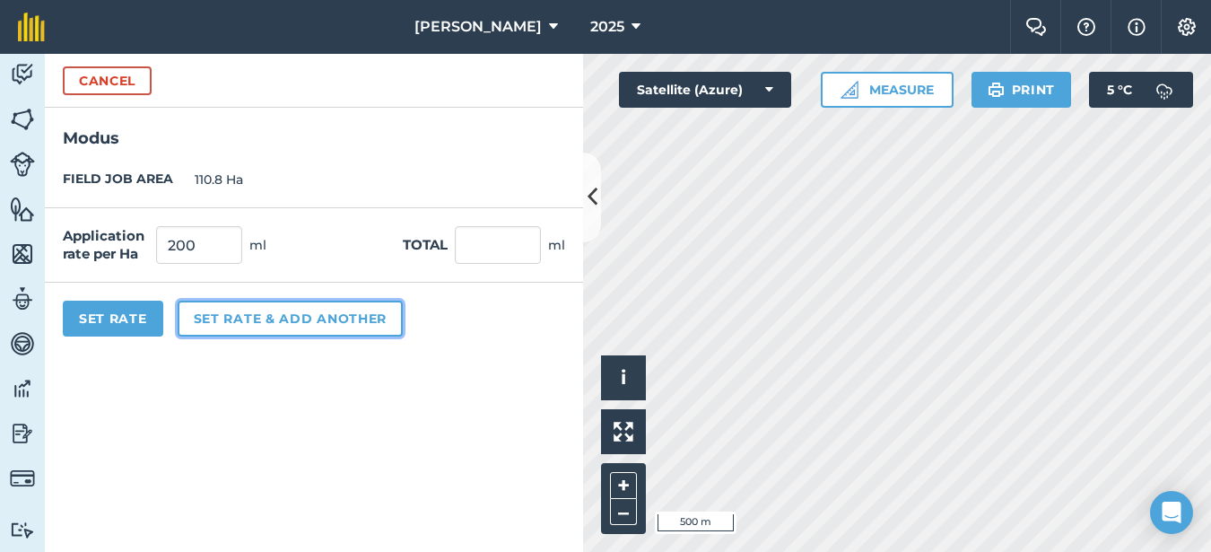
type input "22,160"
click at [229, 330] on button "Set rate & add another" at bounding box center [290, 319] width 225 height 36
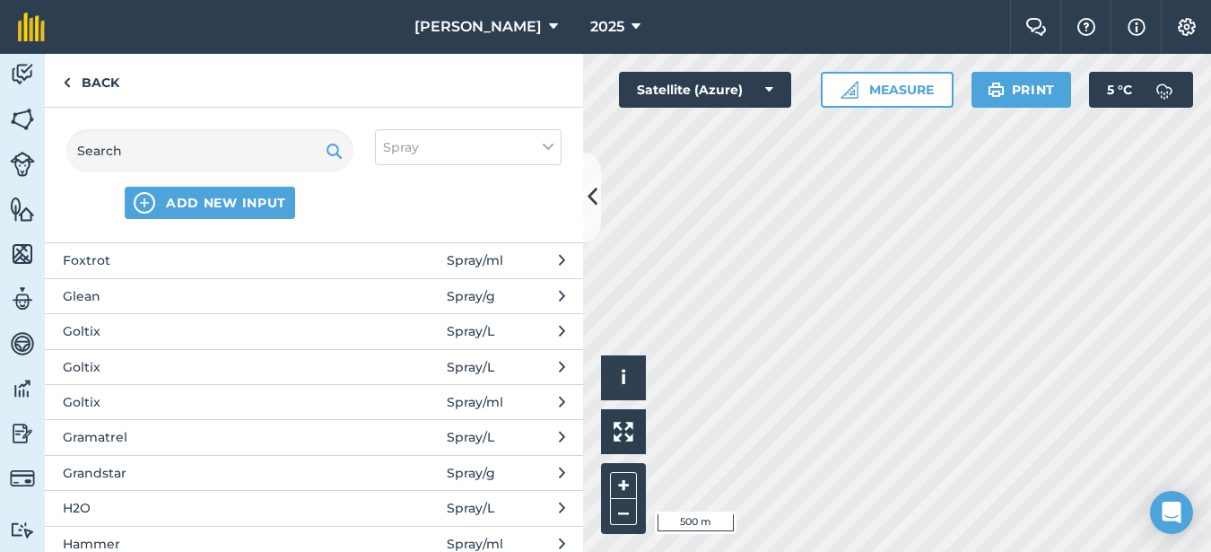
scroll to position [1346, 0]
click at [106, 334] on span "Gramatrel" at bounding box center [209, 328] width 293 height 20
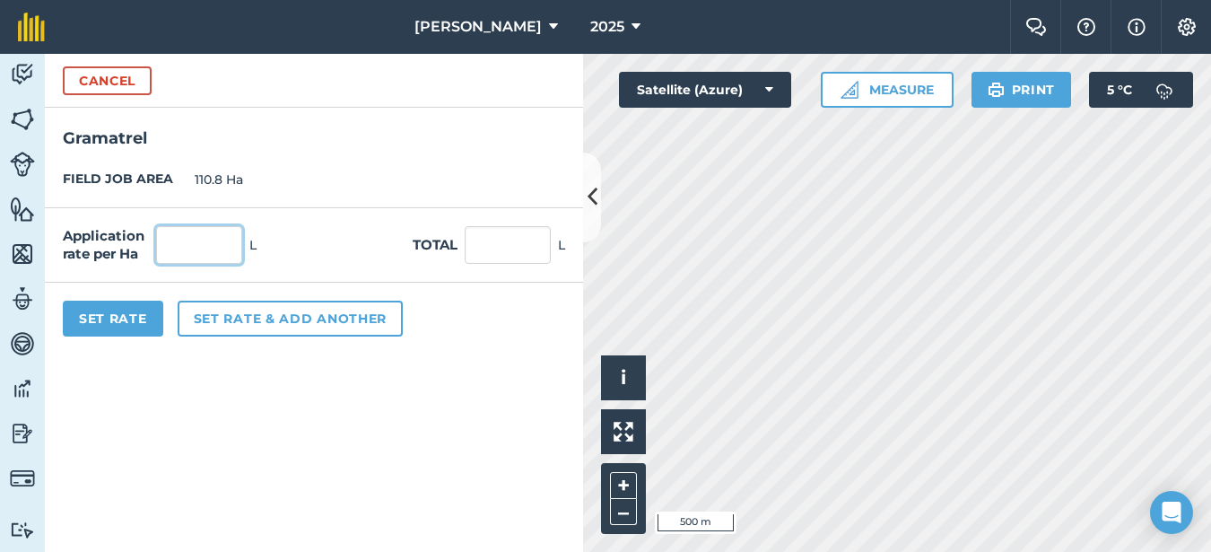
click at [182, 246] on input "text" at bounding box center [199, 245] width 86 height 38
type input "1.5"
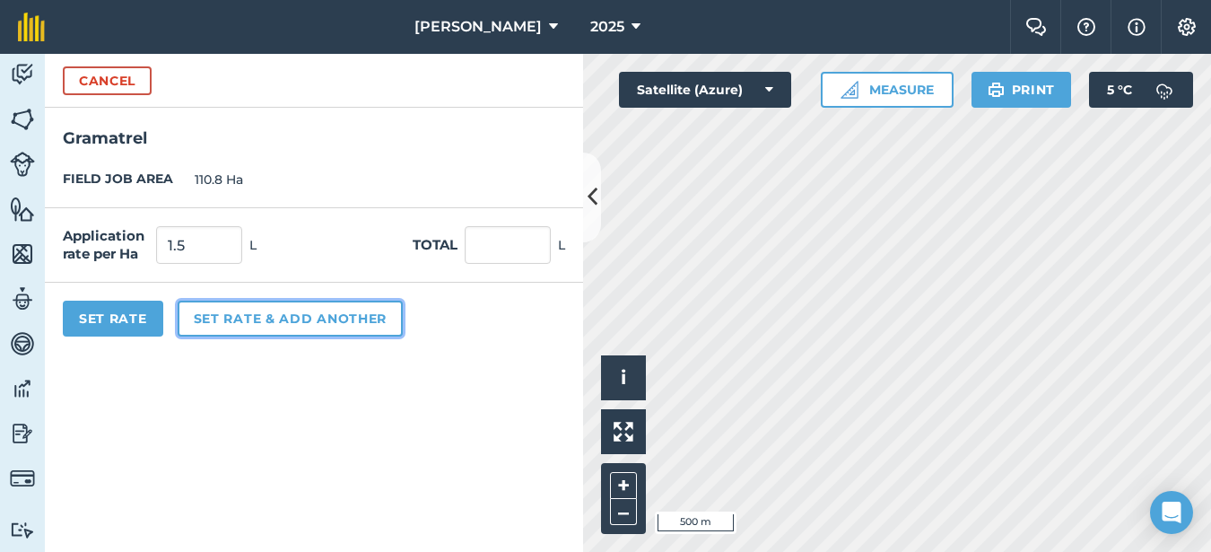
type input "166.2"
click at [205, 318] on button "Set rate & add another" at bounding box center [290, 319] width 225 height 36
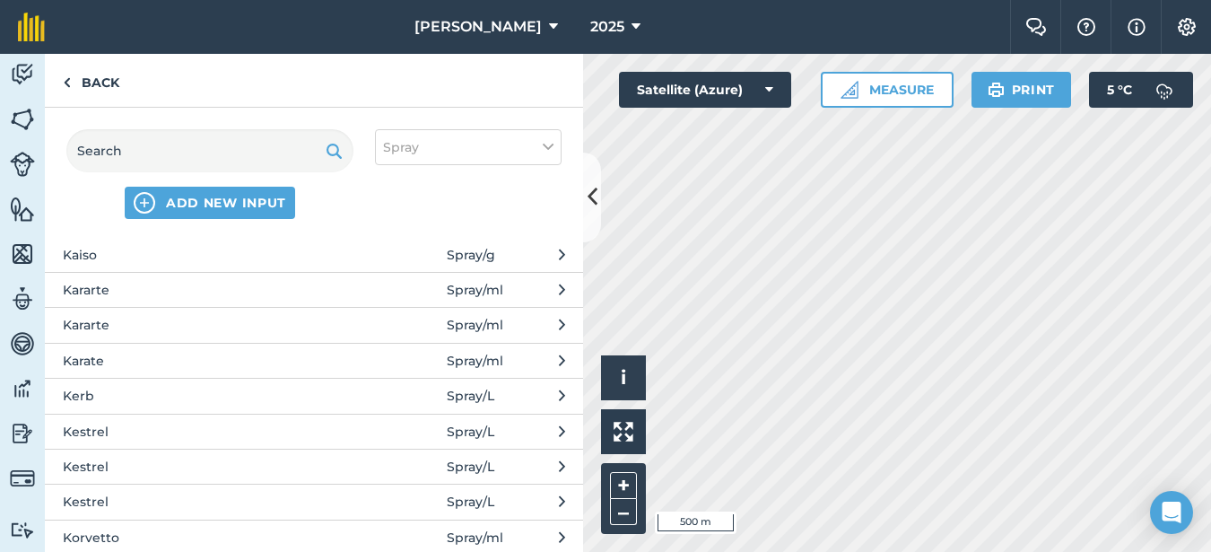
scroll to position [1704, 0]
click at [124, 431] on span "Kestrel" at bounding box center [209, 430] width 293 height 20
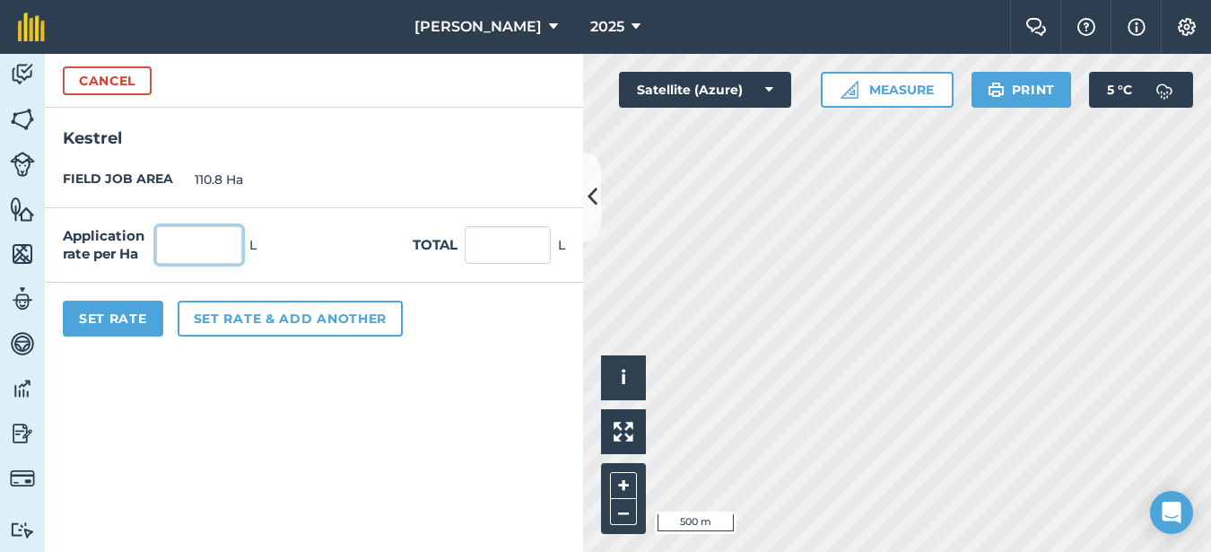
click at [208, 245] on input "text" at bounding box center [199, 245] width 86 height 38
type input "1"
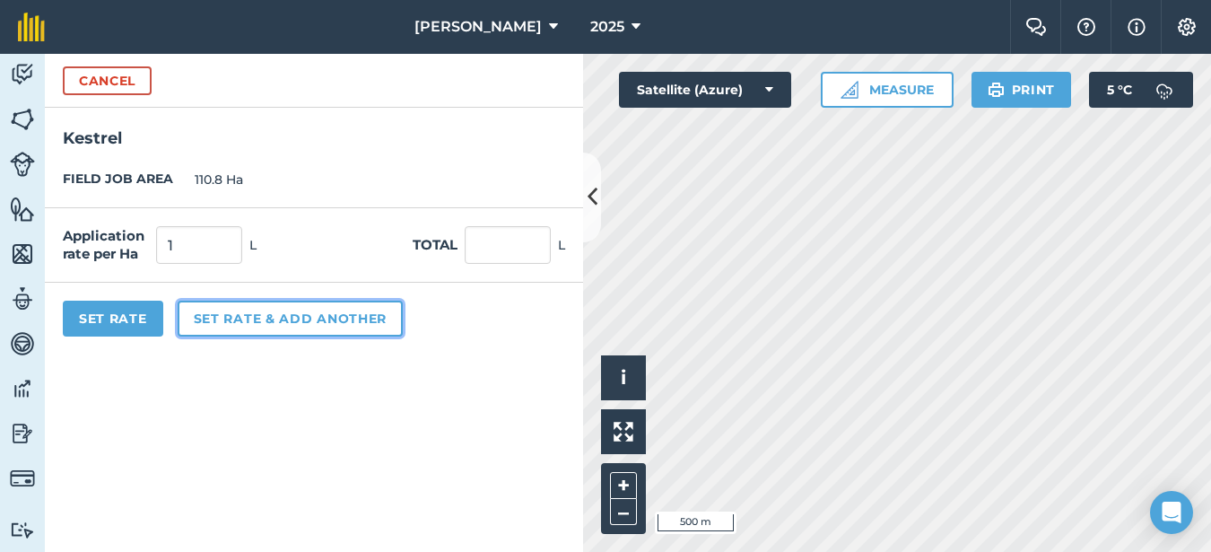
type input "110.8"
click at [228, 320] on button "Set rate & add another" at bounding box center [290, 319] width 225 height 36
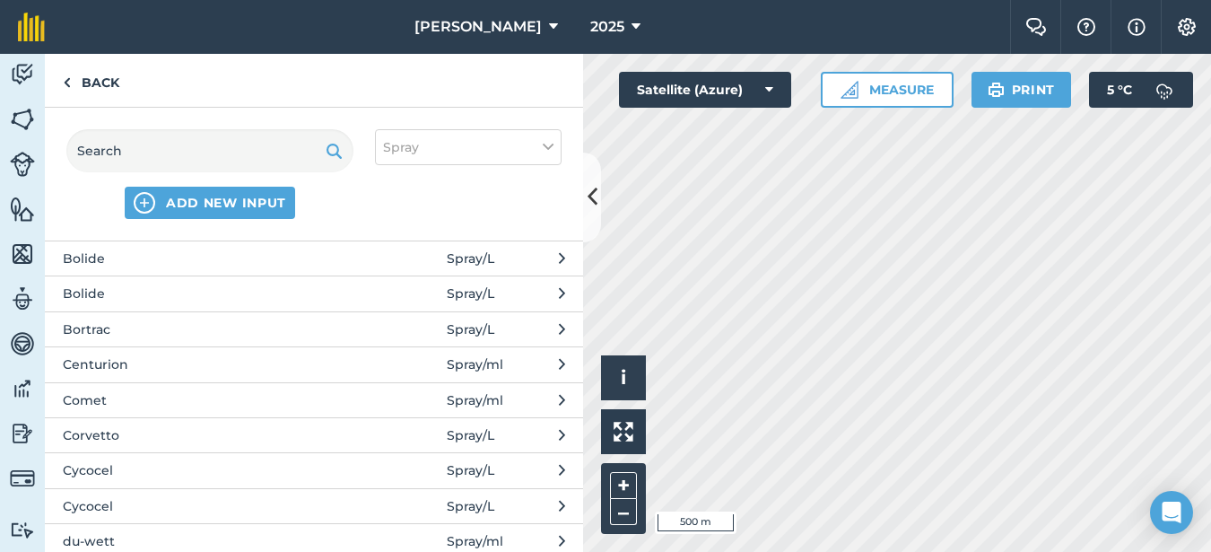
scroll to position [628, 0]
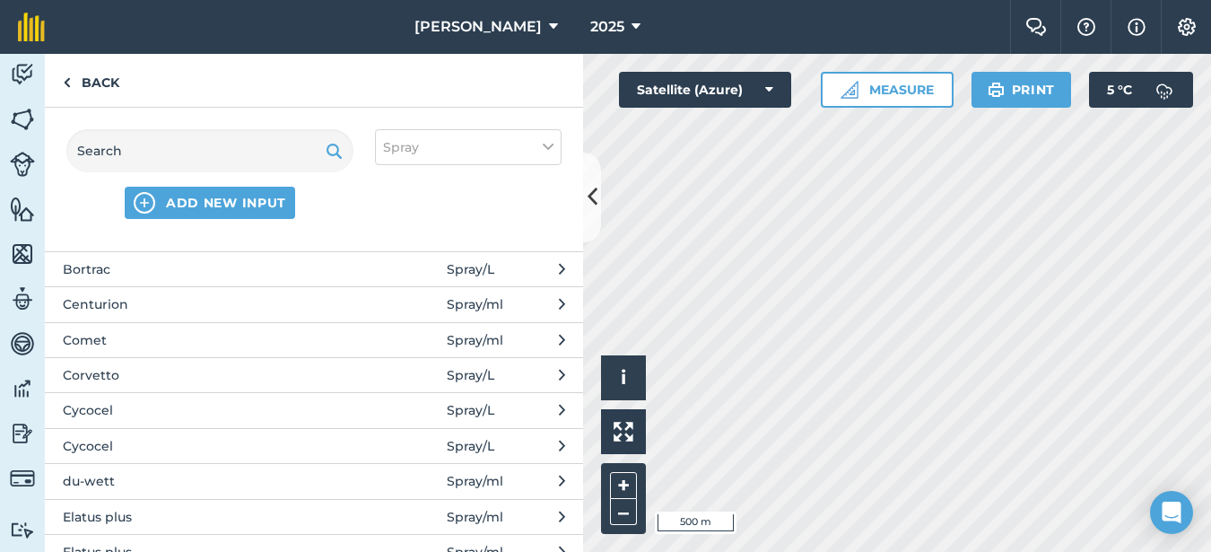
click at [93, 338] on span "Comet" at bounding box center [209, 340] width 293 height 20
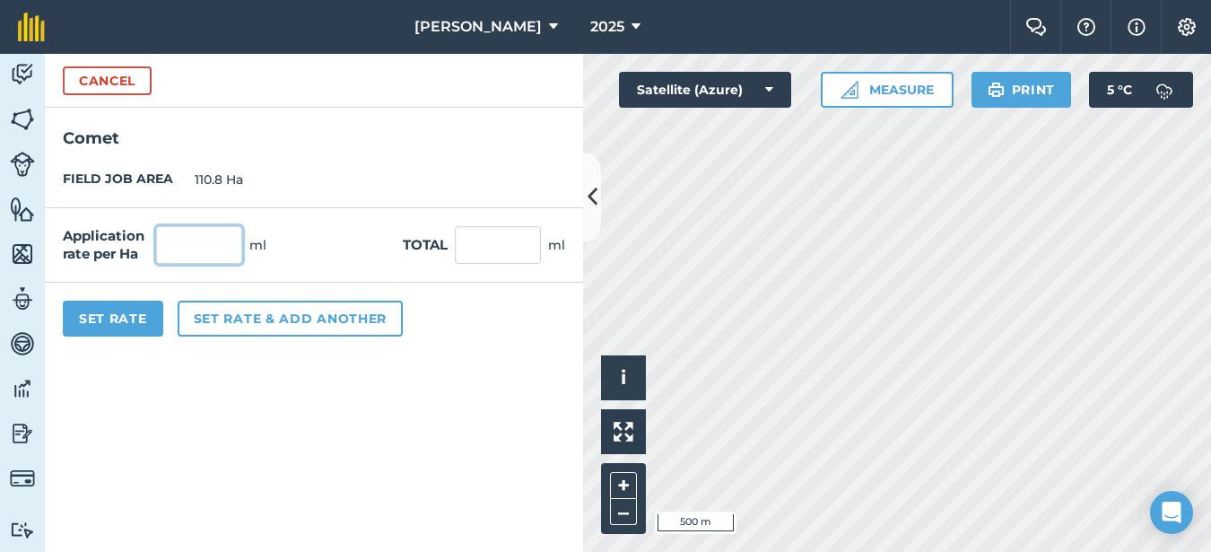
click at [196, 248] on input "text" at bounding box center [199, 245] width 86 height 38
type input "600"
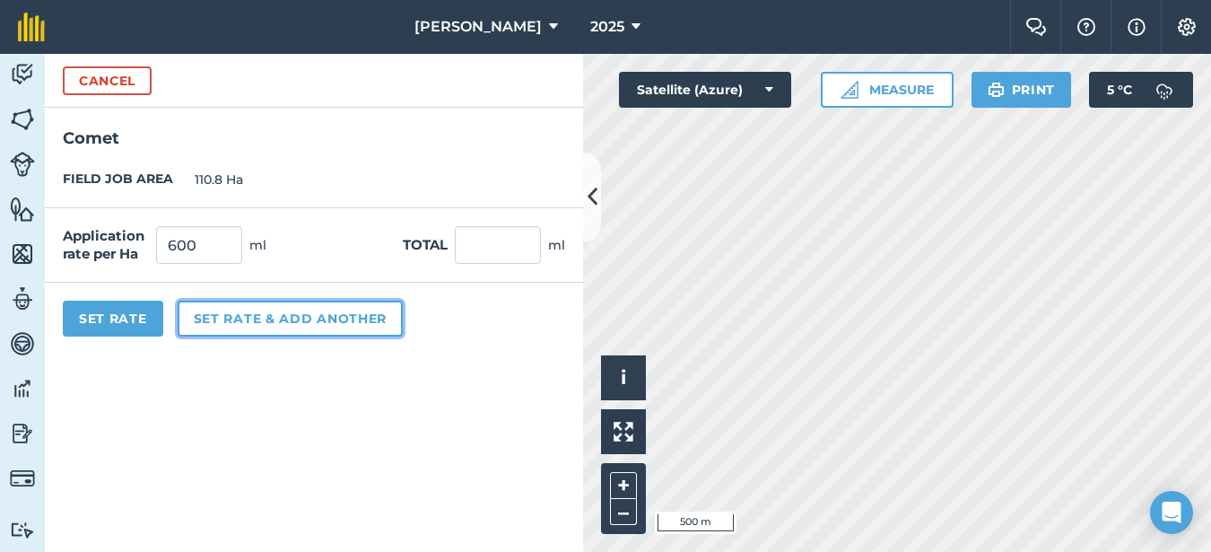
type input "66,480"
click at [221, 320] on button "Set rate & add another" at bounding box center [290, 319] width 225 height 36
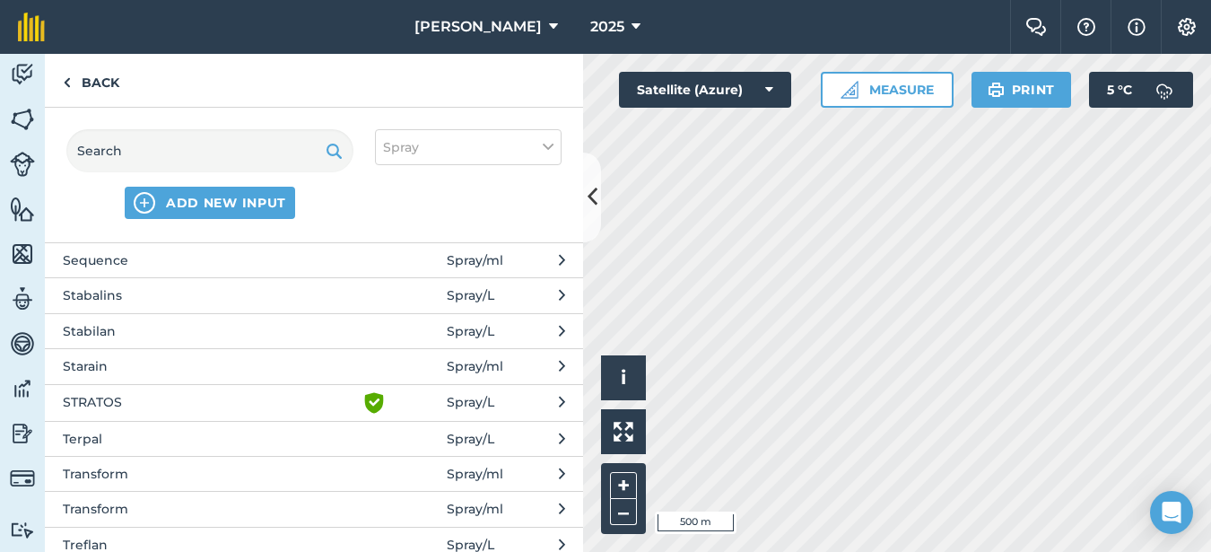
scroll to position [3857, 0]
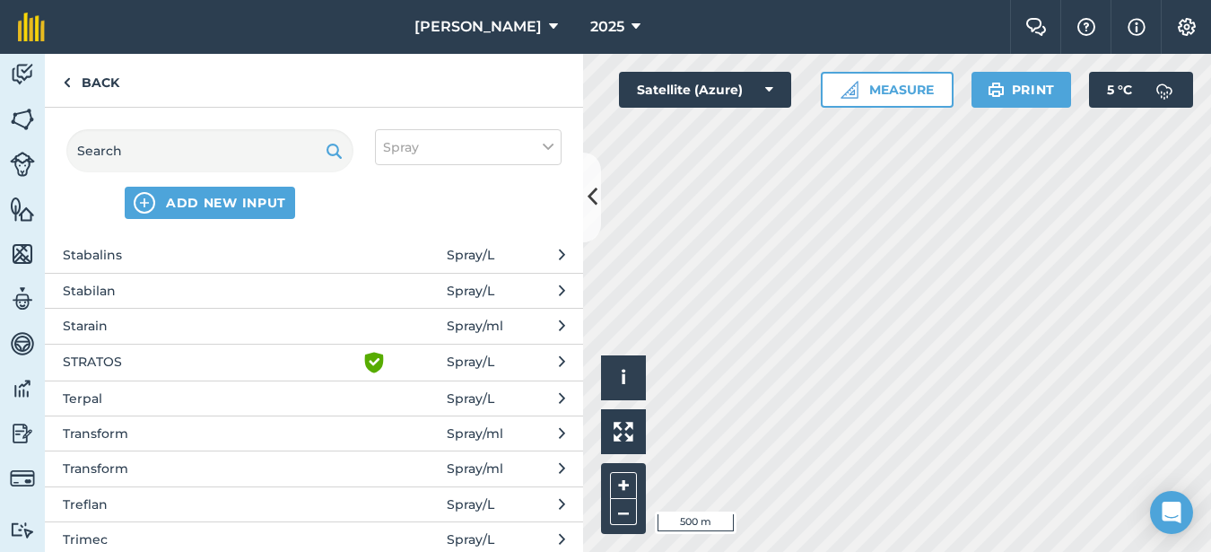
click at [132, 444] on button "Transform Spray / ml" at bounding box center [314, 432] width 538 height 35
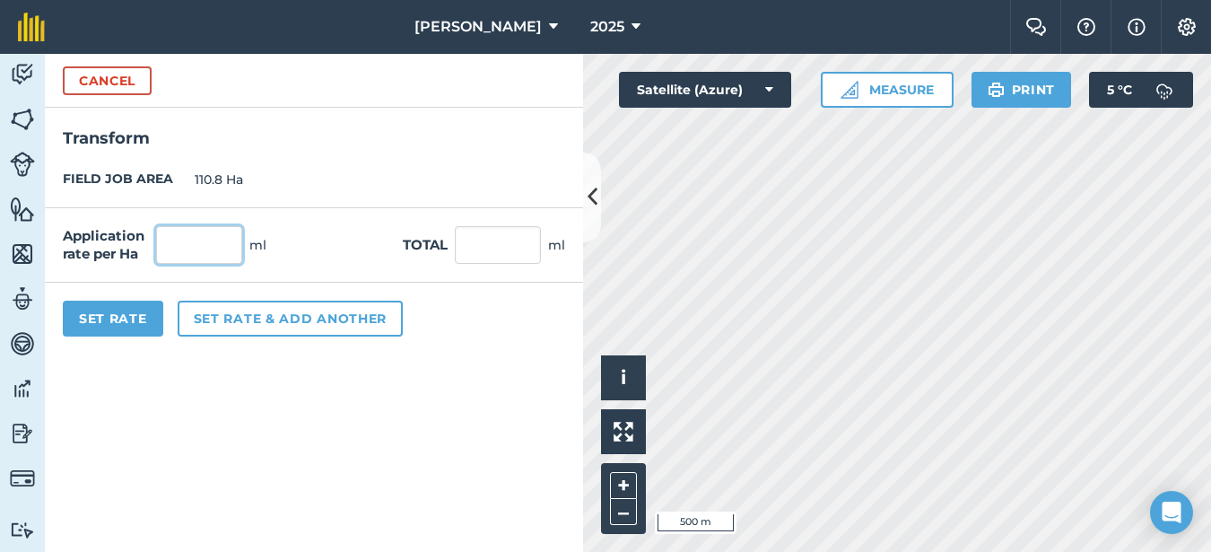
click at [182, 237] on input "text" at bounding box center [199, 245] width 86 height 38
type input "75"
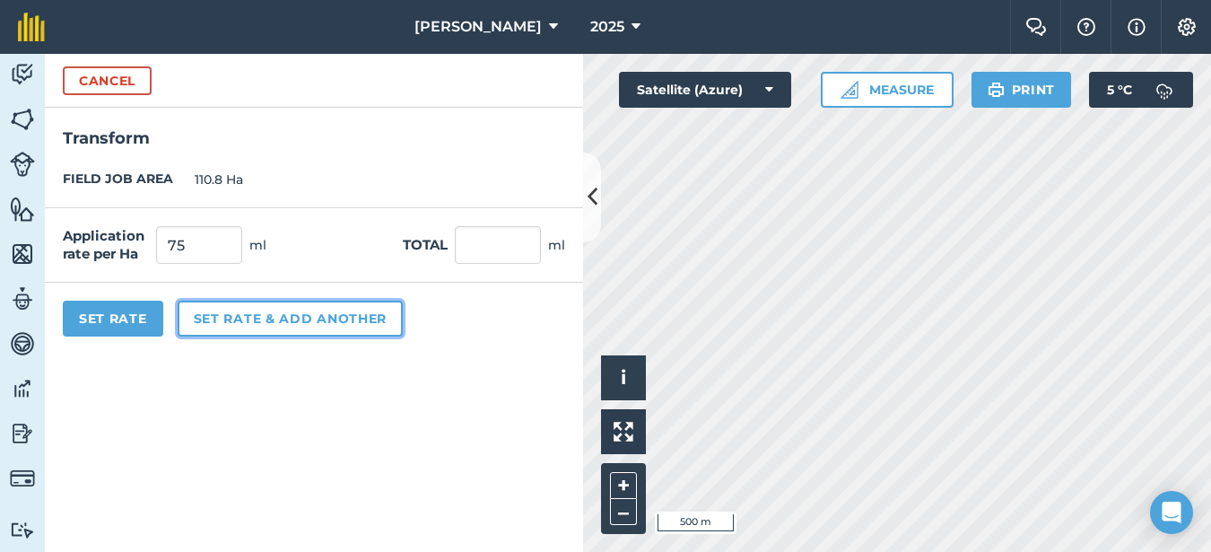
type input "8,310"
click at [227, 324] on button "Set rate & add another" at bounding box center [290, 319] width 225 height 36
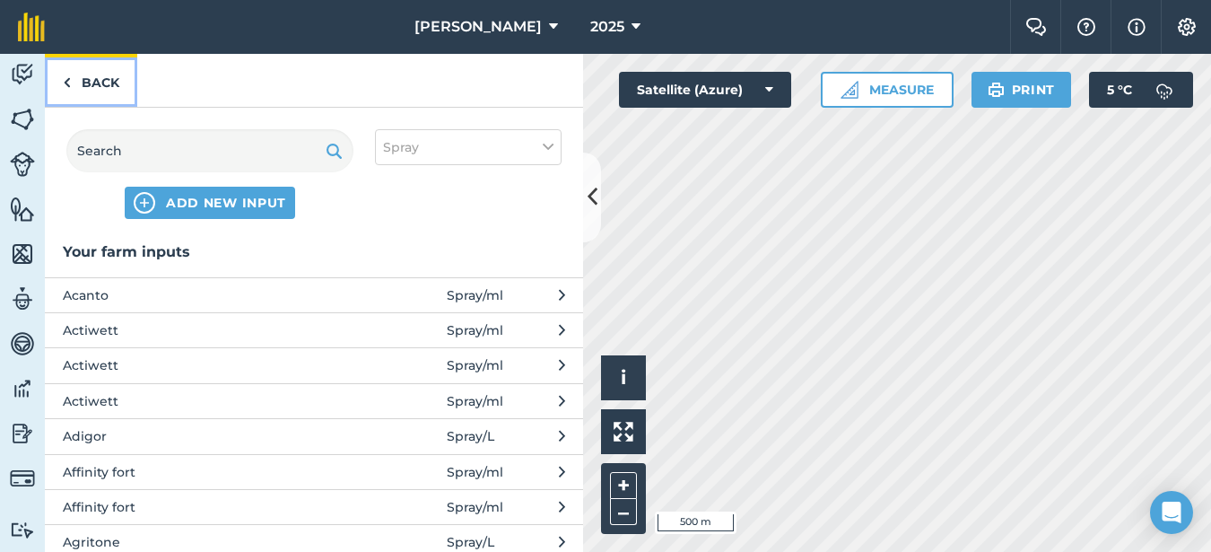
click at [105, 74] on link "Back" at bounding box center [91, 80] width 92 height 53
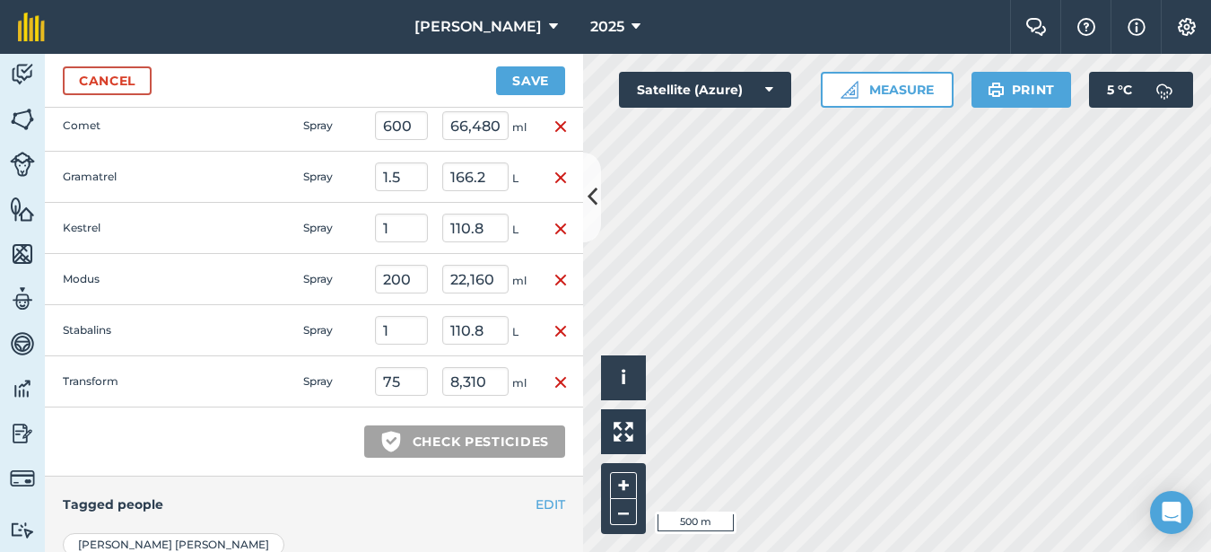
scroll to position [919, 0]
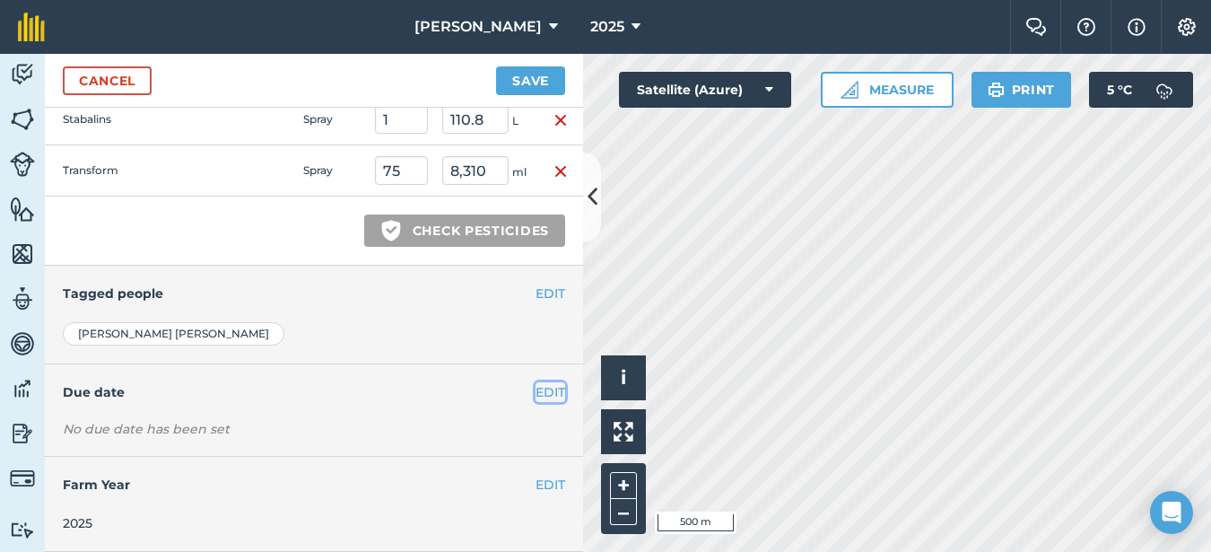
click at [539, 393] on button "EDIT" at bounding box center [551, 392] width 30 height 20
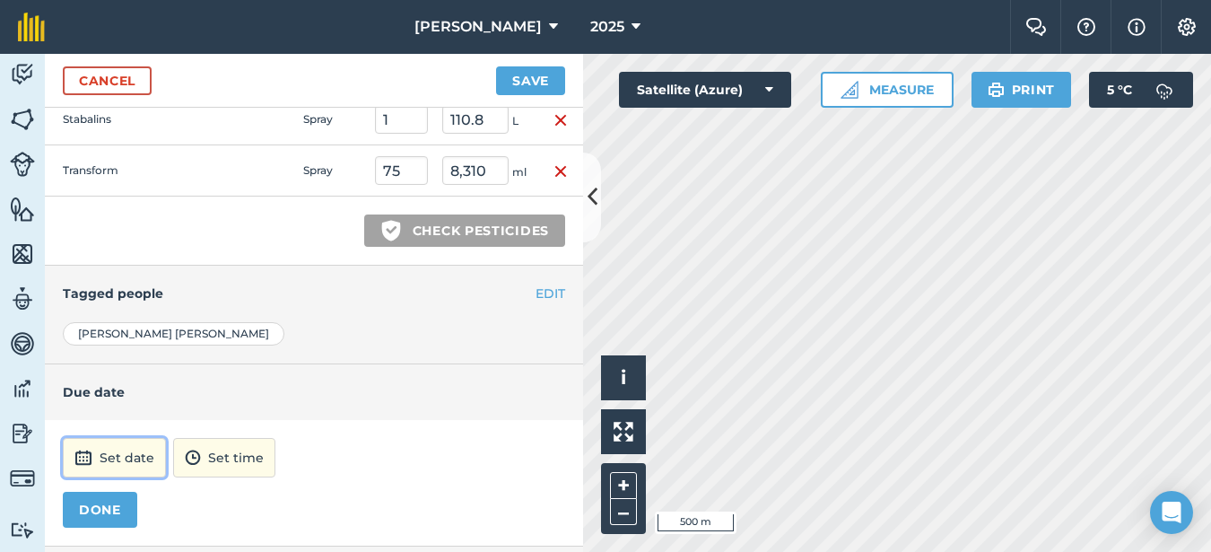
click at [127, 466] on button "Set date" at bounding box center [114, 457] width 103 height 39
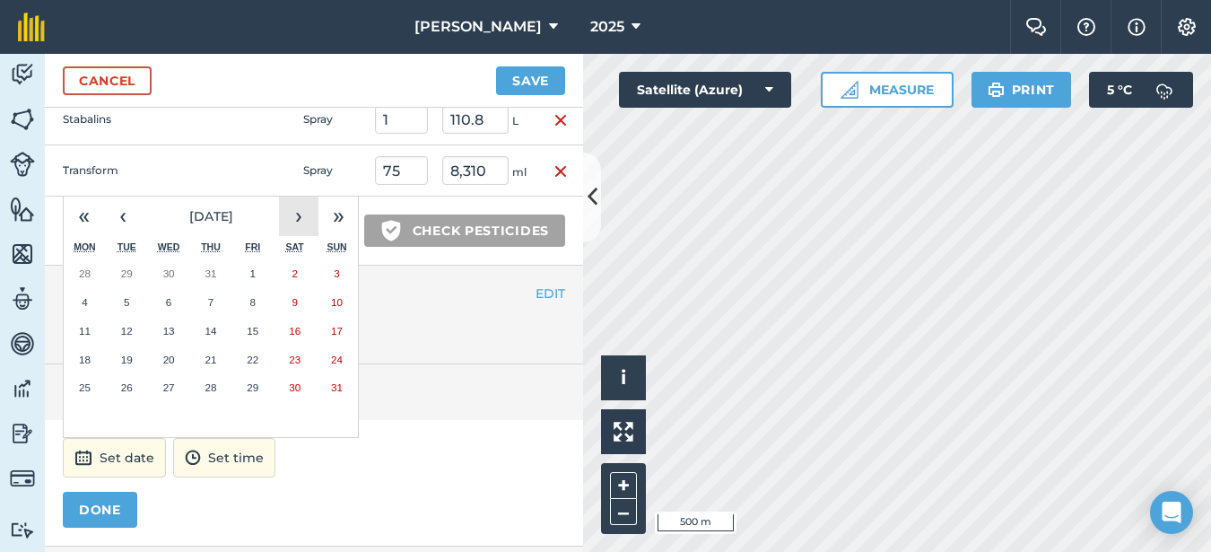
click at [291, 219] on button "›" at bounding box center [298, 215] width 39 height 39
click at [215, 275] on button "4" at bounding box center [211, 273] width 42 height 29
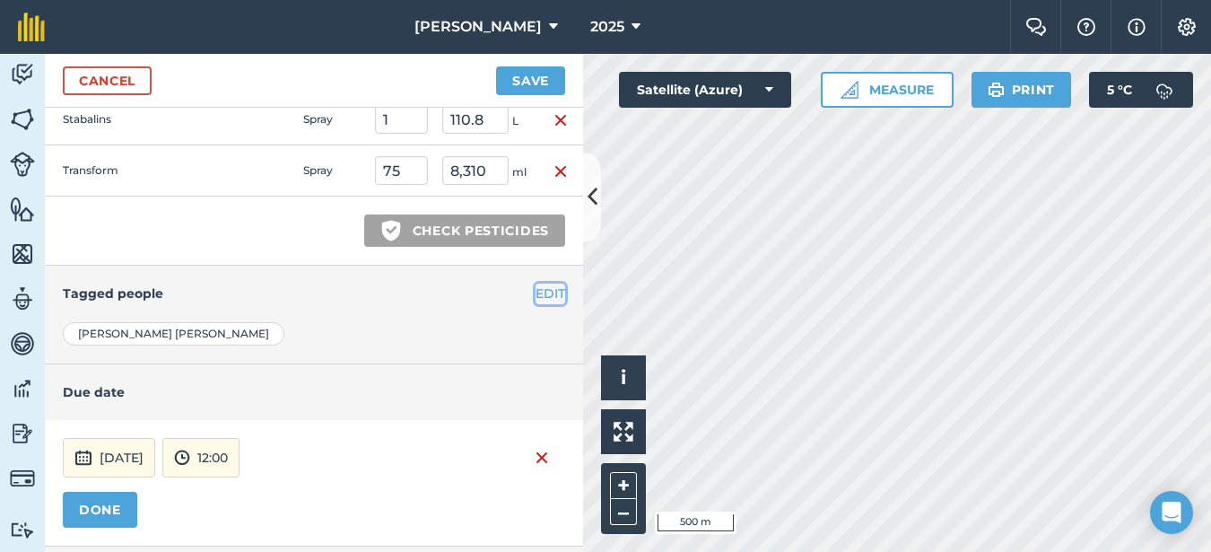
drag, startPoint x: 530, startPoint y: 297, endPoint x: 515, endPoint y: 296, distance: 15.3
click at [536, 296] on button "EDIT" at bounding box center [551, 293] width 30 height 20
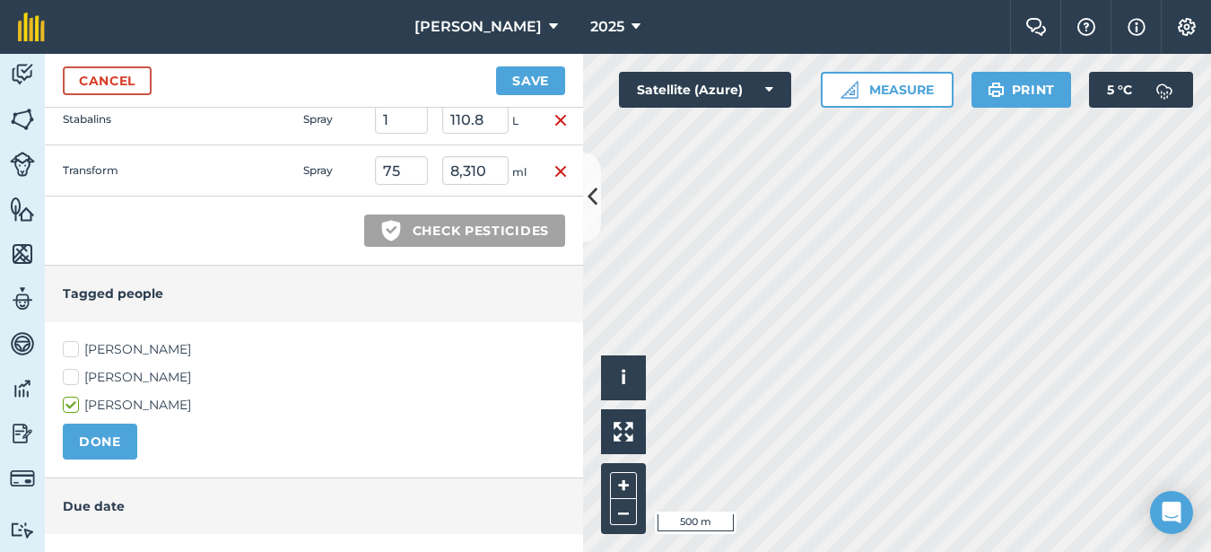
click at [74, 345] on label "[PERSON_NAME]" at bounding box center [314, 349] width 502 height 19
click at [74, 345] on input "[PERSON_NAME]" at bounding box center [69, 346] width 12 height 12
checkbox input "true"
click at [98, 443] on button "DONE" at bounding box center [100, 441] width 74 height 36
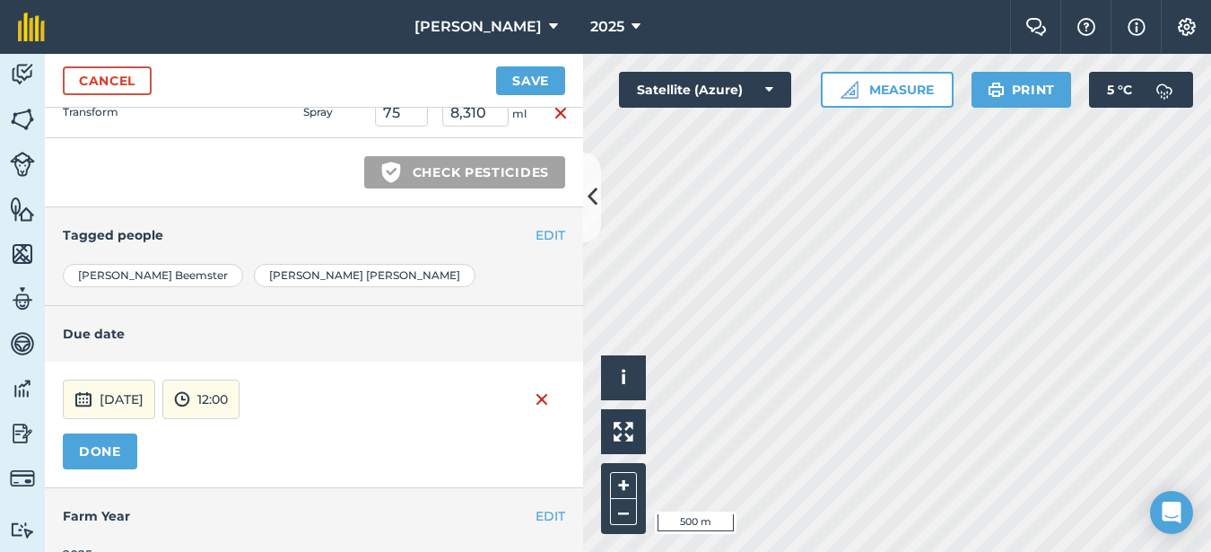
scroll to position [1008, 0]
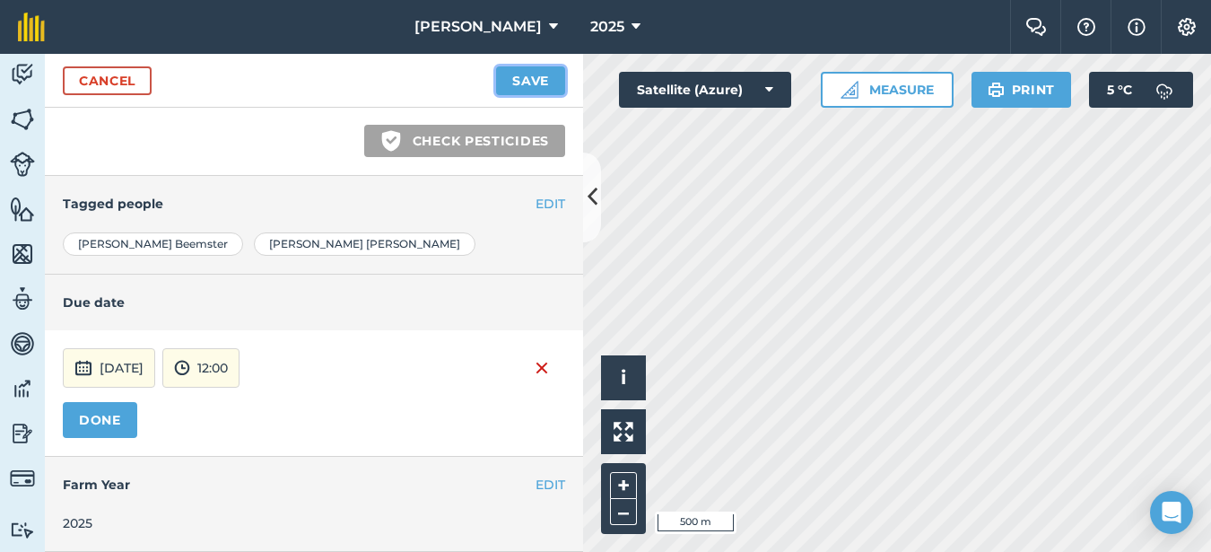
click at [549, 90] on button "Save" at bounding box center [530, 80] width 69 height 29
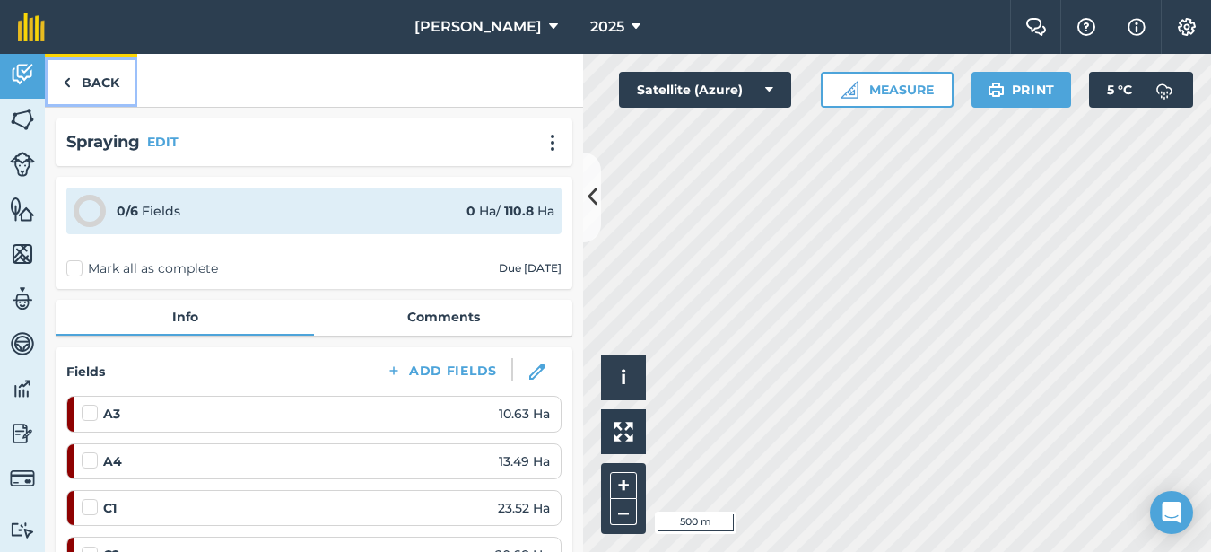
click at [94, 72] on link "Back" at bounding box center [91, 80] width 92 height 53
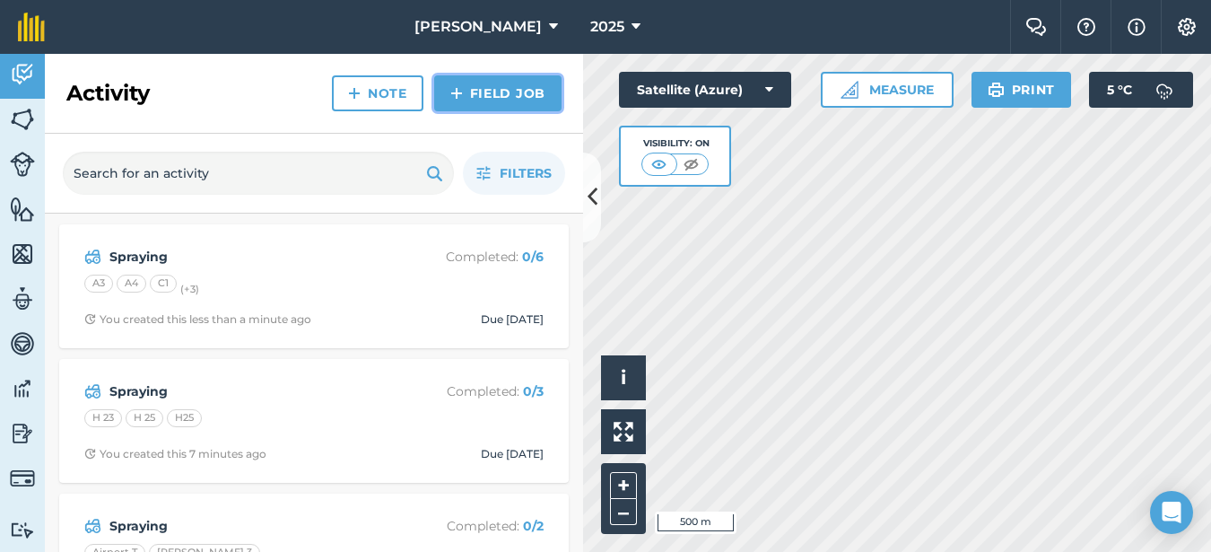
click at [485, 100] on link "Field Job" at bounding box center [497, 93] width 127 height 36
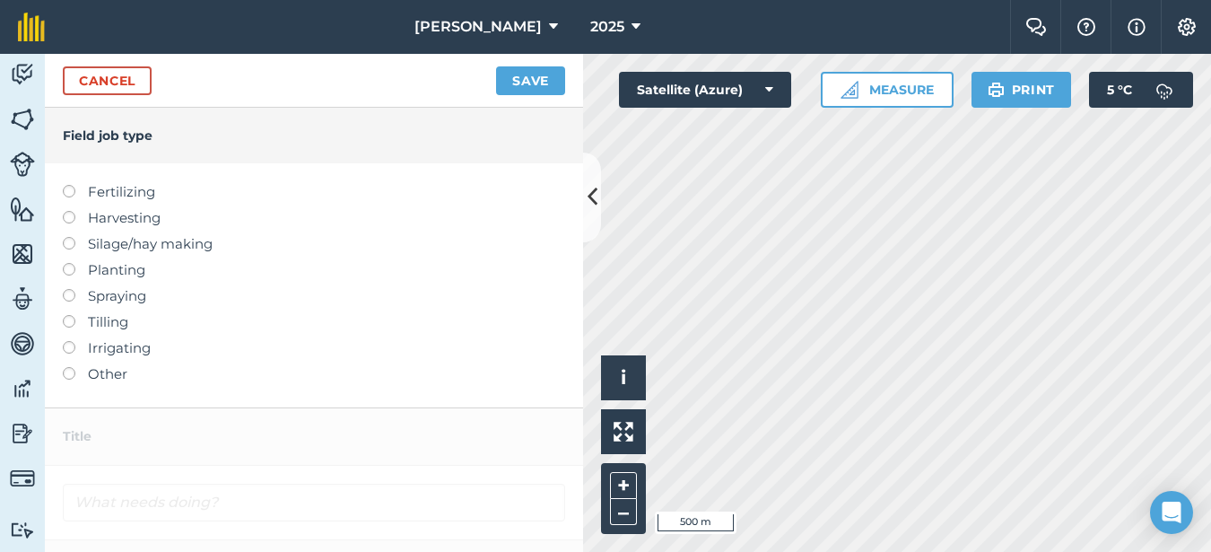
click at [63, 289] on label at bounding box center [75, 289] width 25 height 0
type input "Spraying"
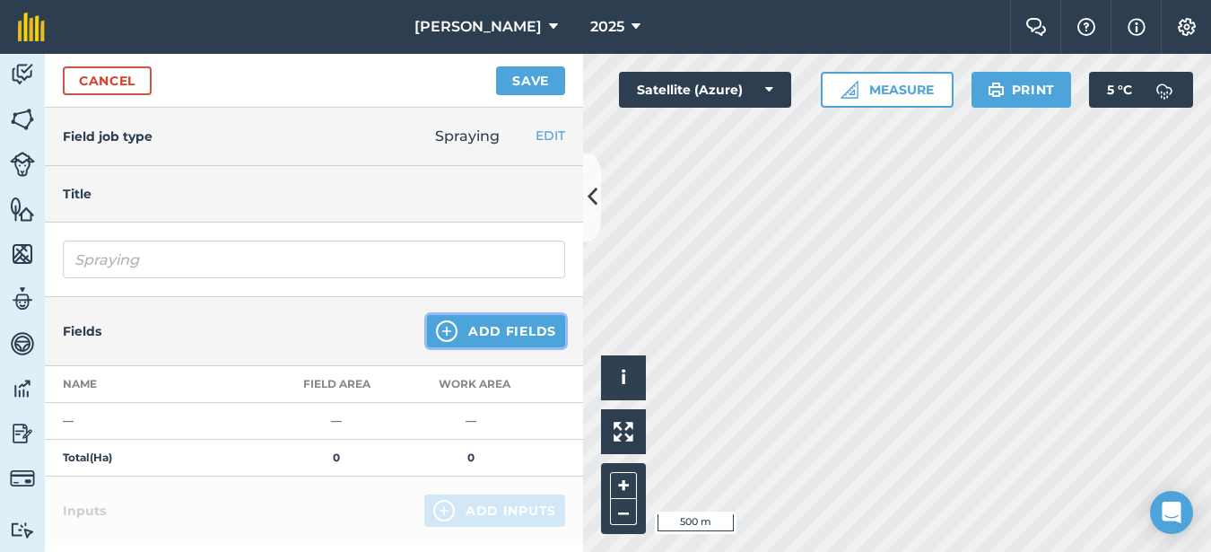
click at [492, 326] on button "Add Fields" at bounding box center [496, 331] width 138 height 32
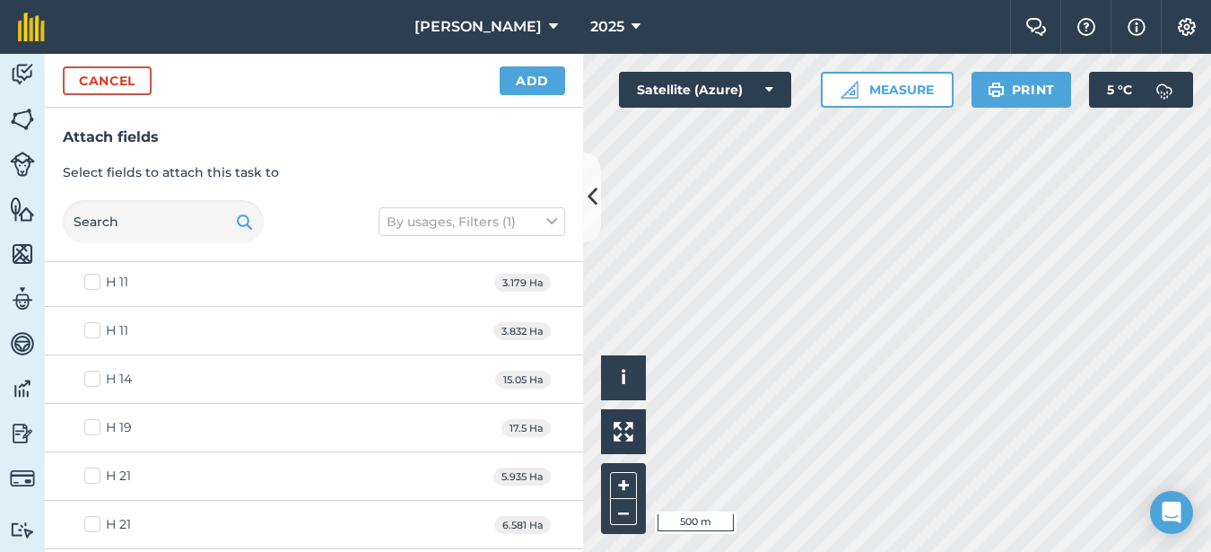
scroll to position [269, 0]
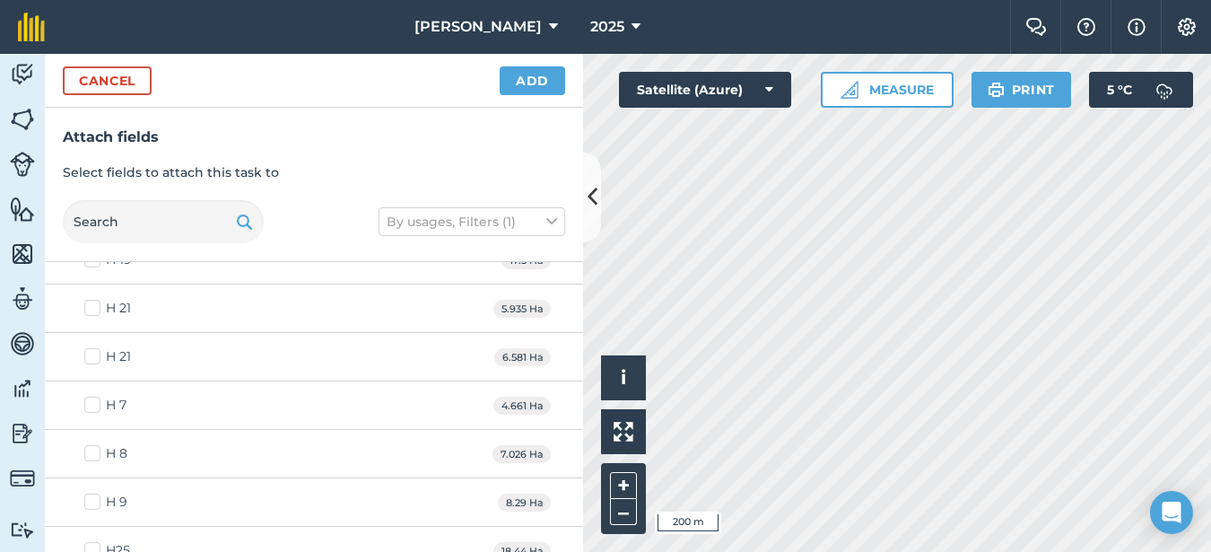
checkbox input "true"
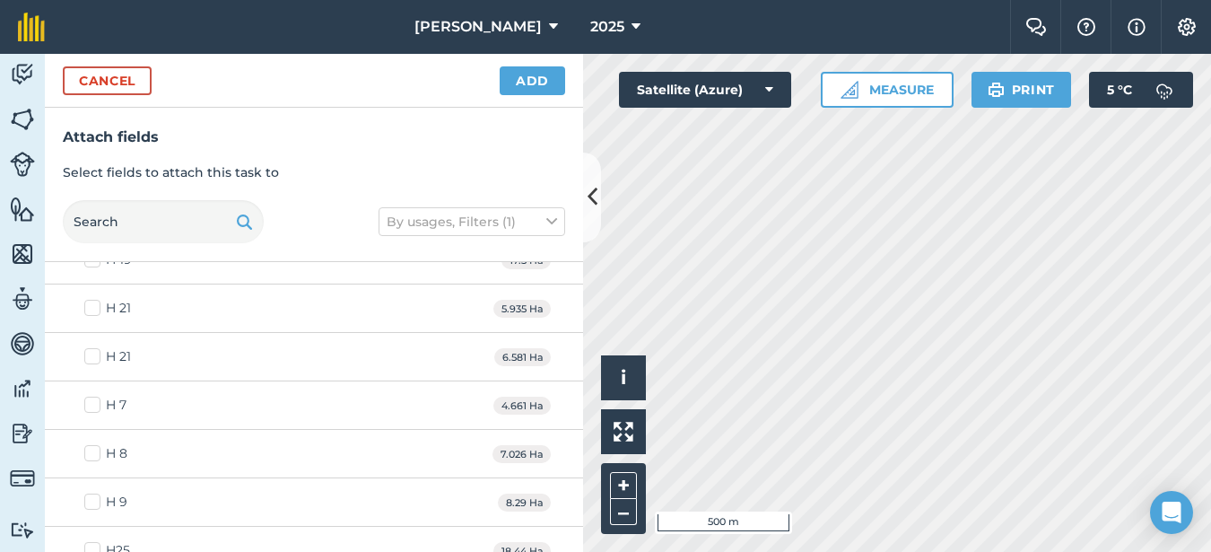
checkbox input "true"
click at [545, 79] on button "Add" at bounding box center [532, 80] width 65 height 29
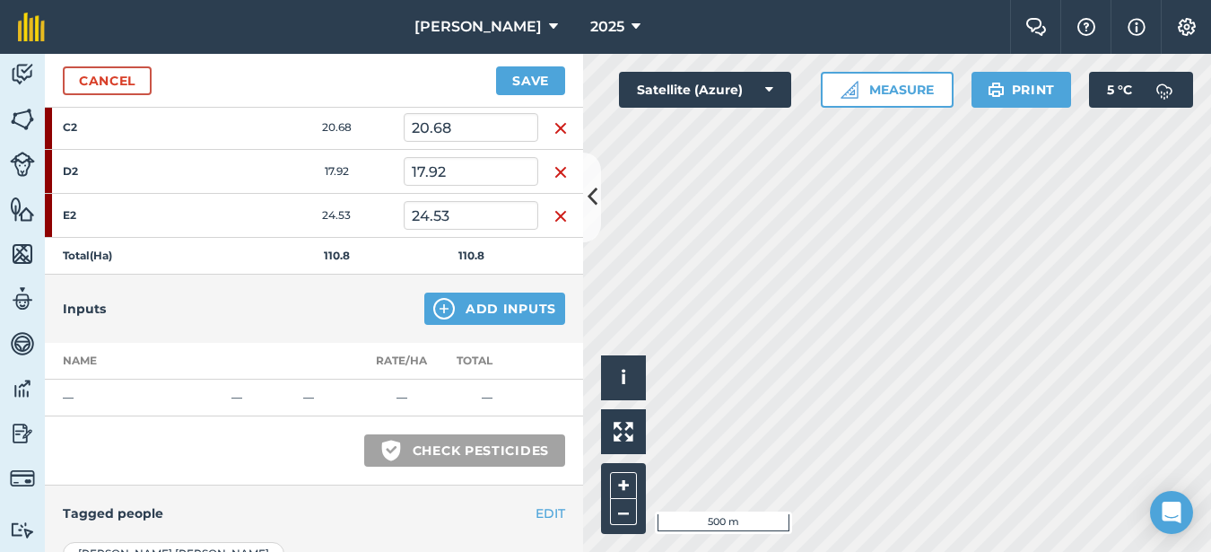
scroll to position [449, 0]
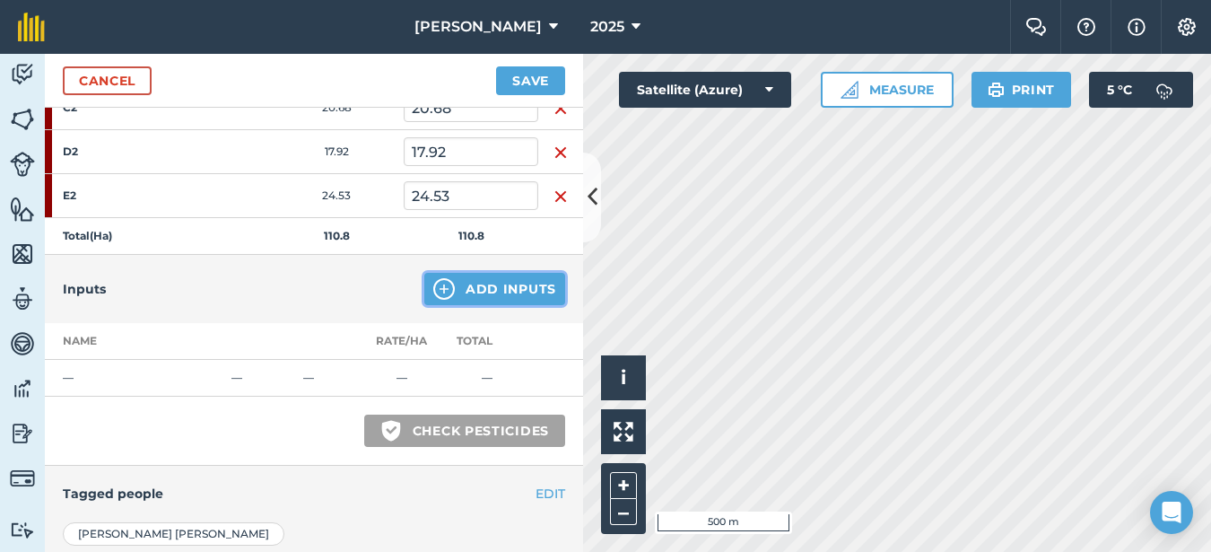
click at [483, 276] on button "Add Inputs" at bounding box center [494, 289] width 141 height 32
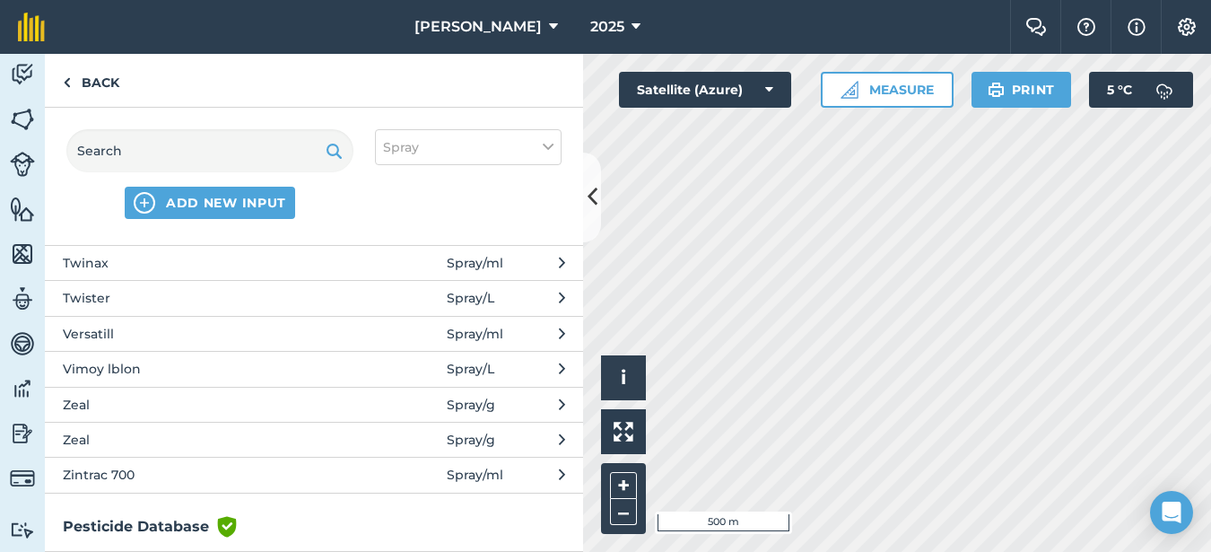
scroll to position [4306, 0]
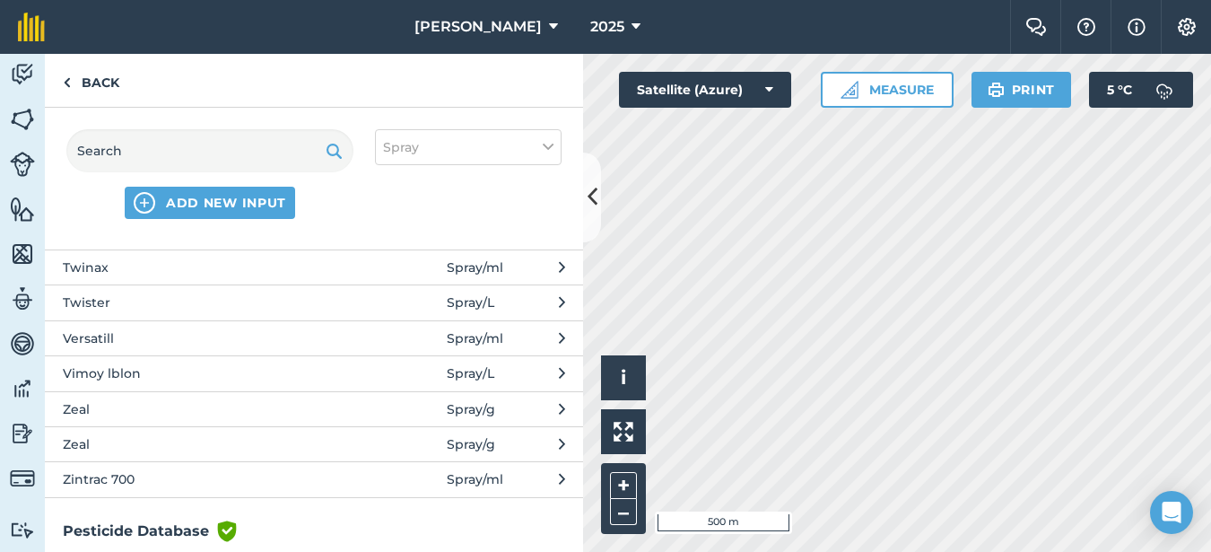
click at [115, 336] on span "Versatill" at bounding box center [209, 338] width 293 height 20
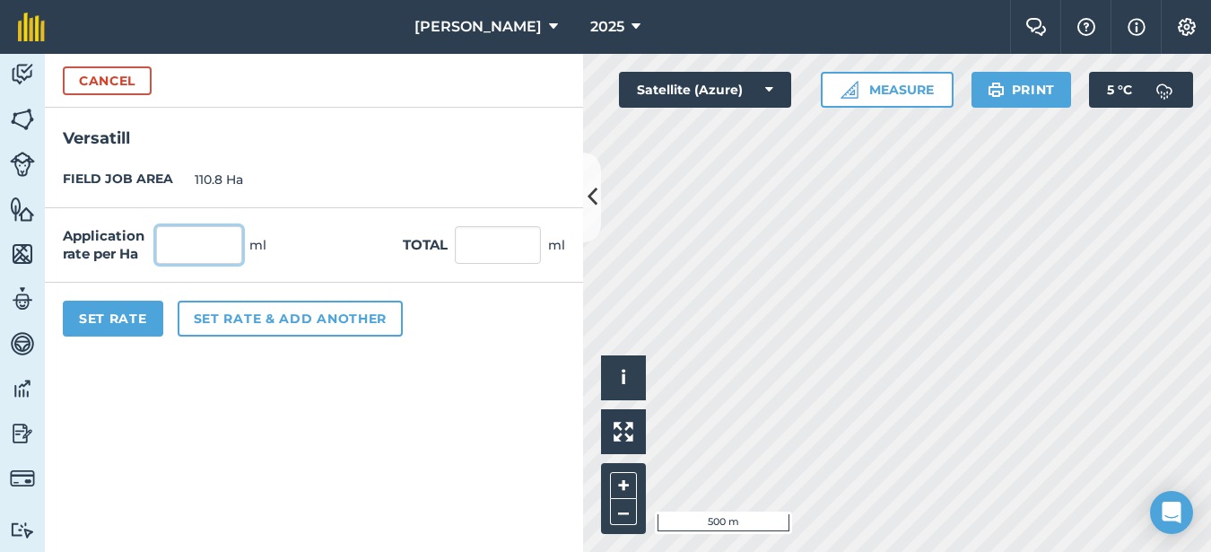
click at [173, 248] on input "text" at bounding box center [199, 245] width 86 height 38
type input "500"
type input "55,400"
click at [135, 322] on button "Set Rate" at bounding box center [113, 319] width 100 height 36
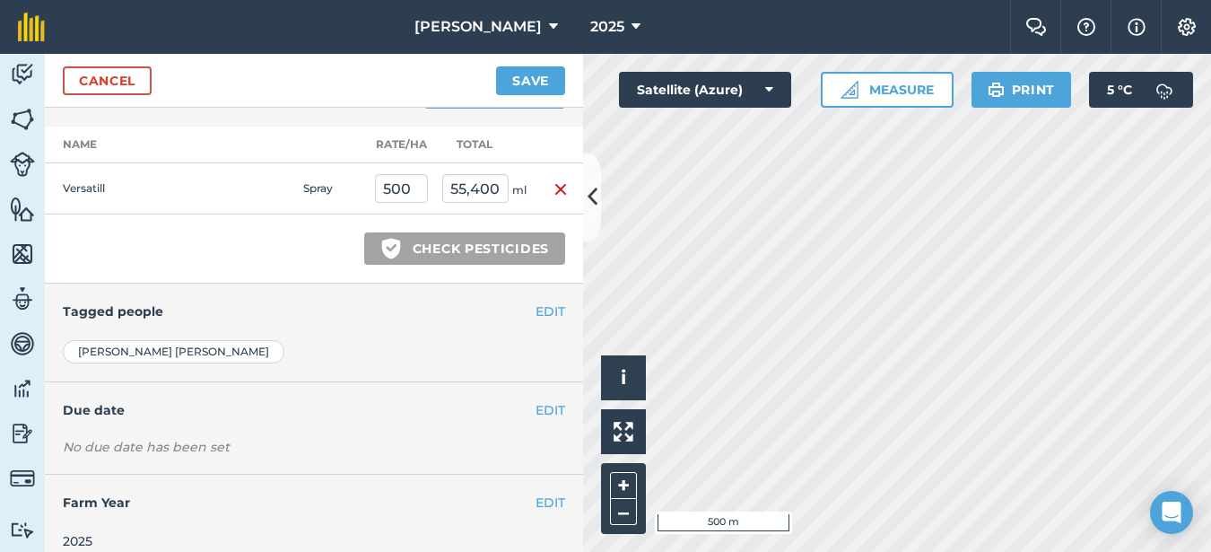
scroll to position [663, 0]
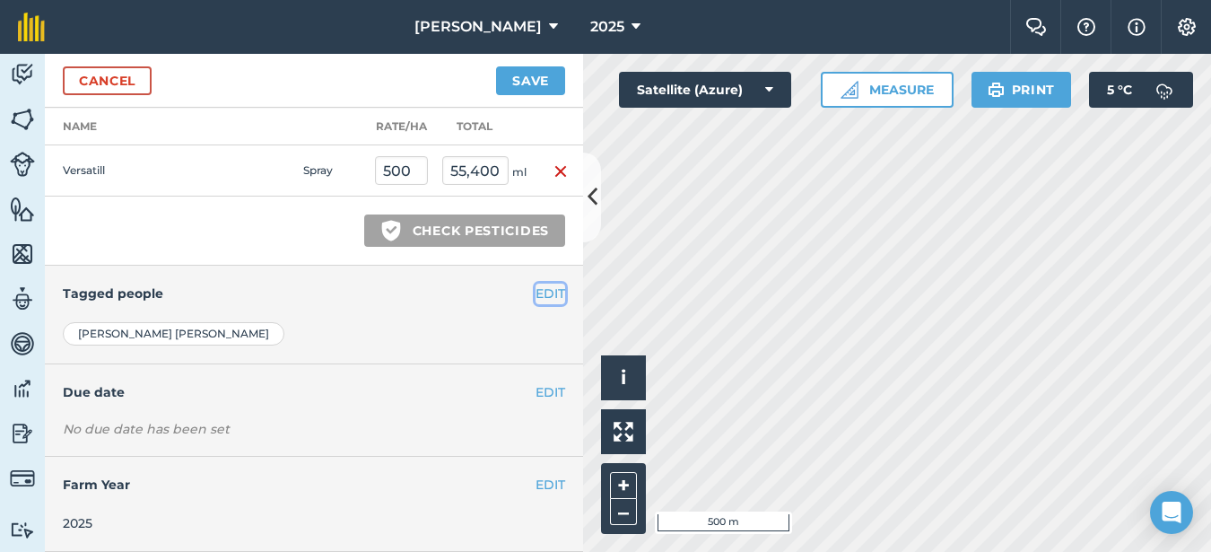
click at [536, 285] on button "EDIT" at bounding box center [551, 293] width 30 height 20
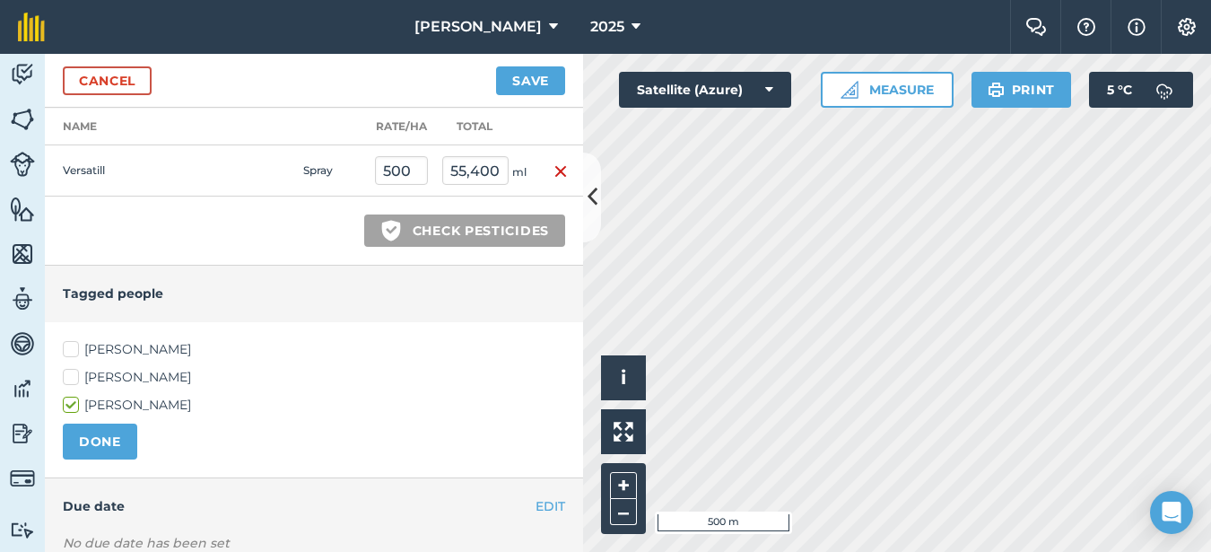
click at [73, 347] on label "[PERSON_NAME]" at bounding box center [314, 349] width 502 height 19
click at [73, 347] on input "[PERSON_NAME]" at bounding box center [69, 346] width 12 height 12
checkbox input "true"
click at [109, 447] on button "DONE" at bounding box center [100, 441] width 74 height 36
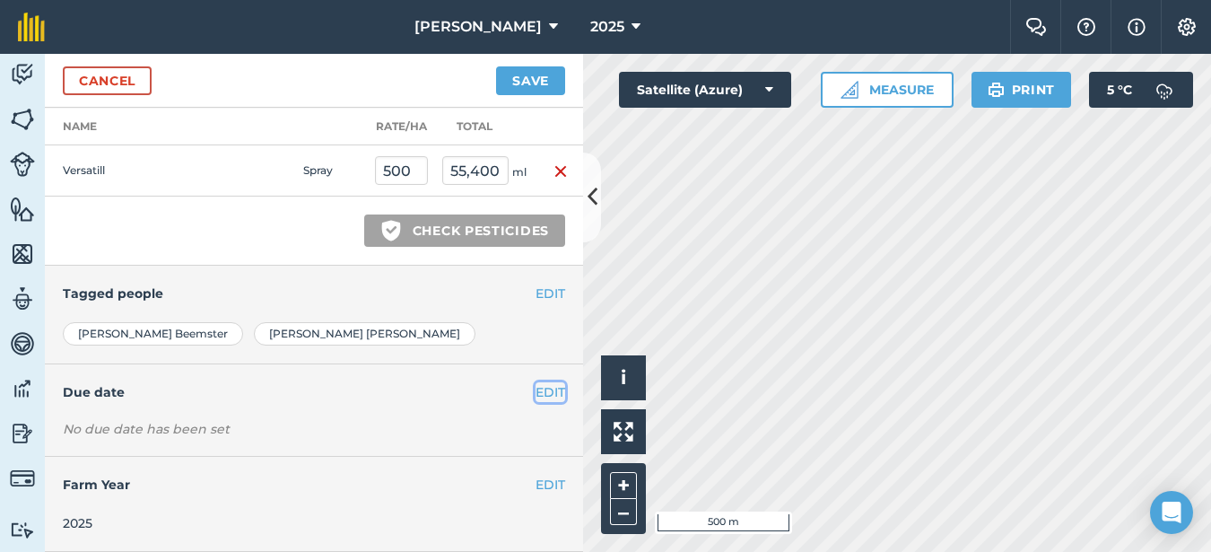
click at [538, 393] on button "EDIT" at bounding box center [551, 392] width 30 height 20
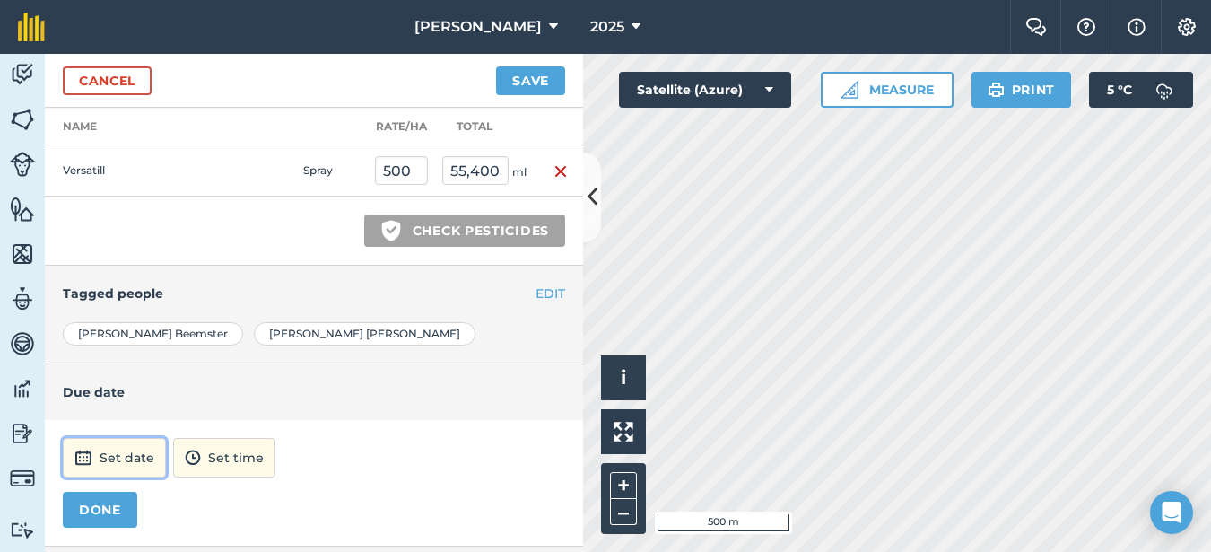
click at [128, 456] on button "Set date" at bounding box center [114, 457] width 103 height 39
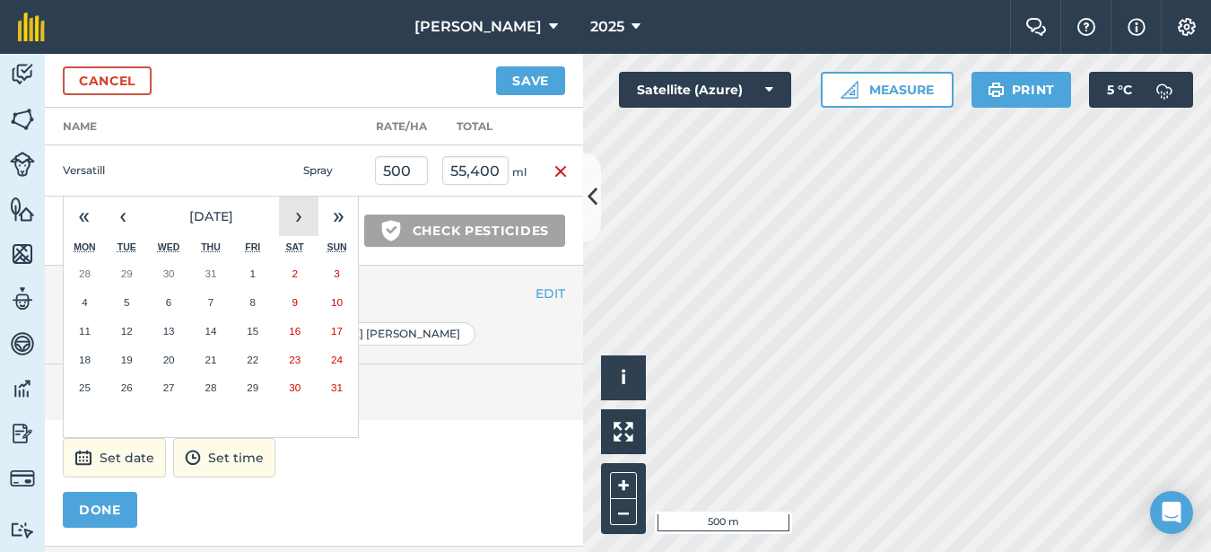
click at [309, 219] on button "›" at bounding box center [298, 215] width 39 height 39
click at [211, 273] on abbr "4" at bounding box center [210, 273] width 5 height 12
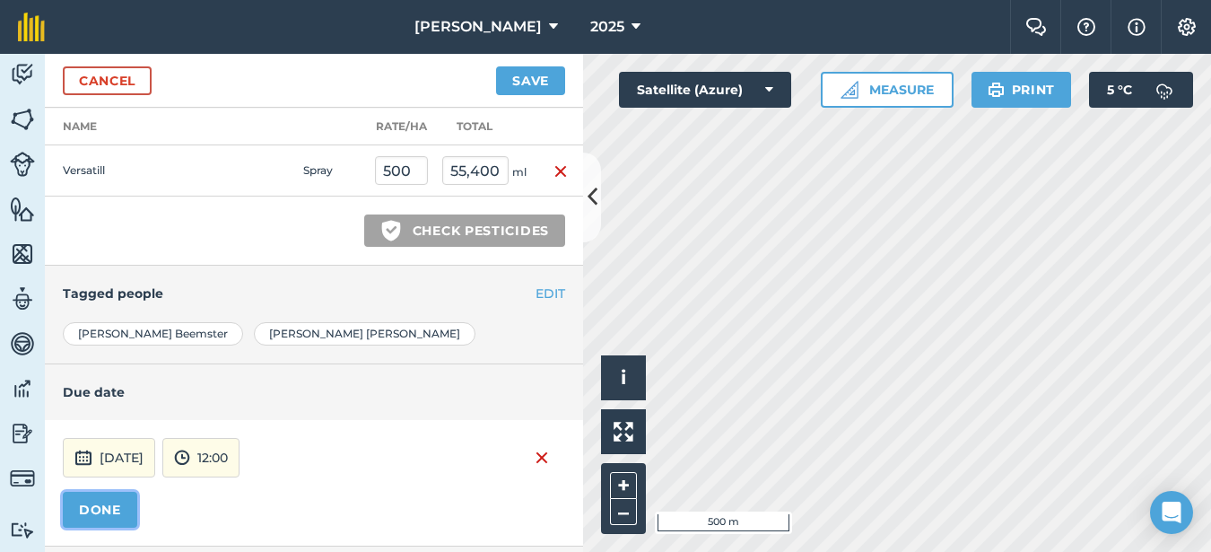
click at [109, 512] on button "DONE" at bounding box center [100, 510] width 74 height 36
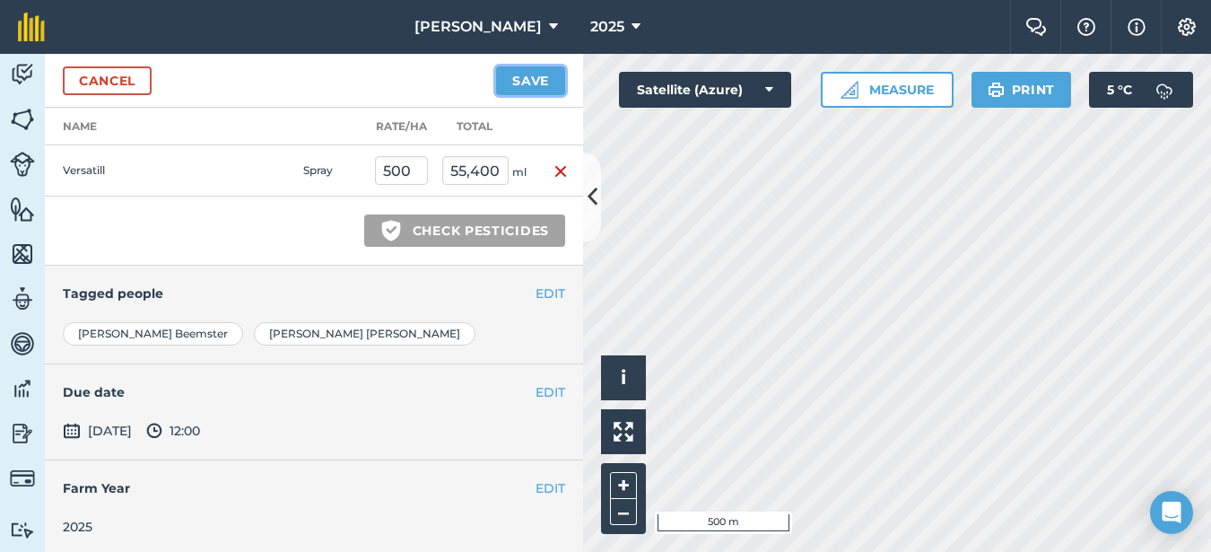
click at [559, 73] on button "Save" at bounding box center [530, 80] width 69 height 29
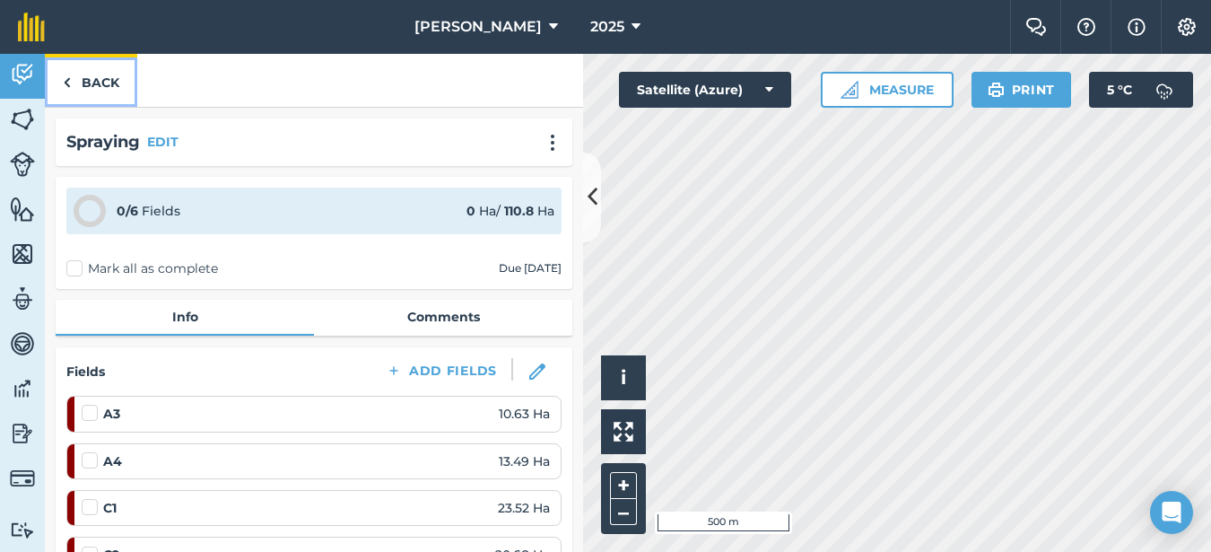
click at [94, 87] on link "Back" at bounding box center [91, 80] width 92 height 53
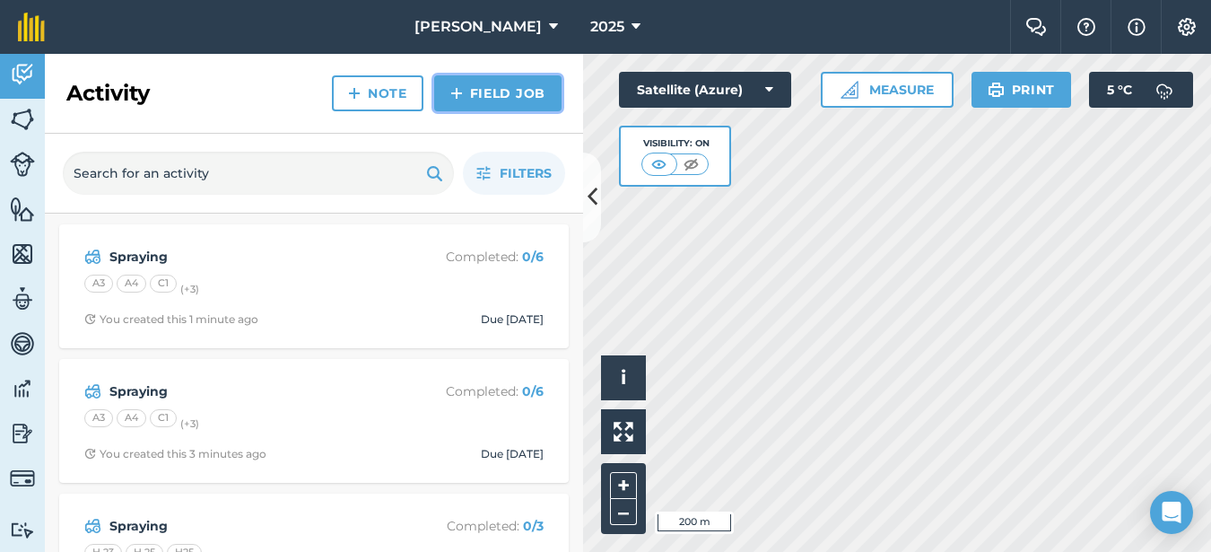
click at [500, 92] on link "Field Job" at bounding box center [497, 93] width 127 height 36
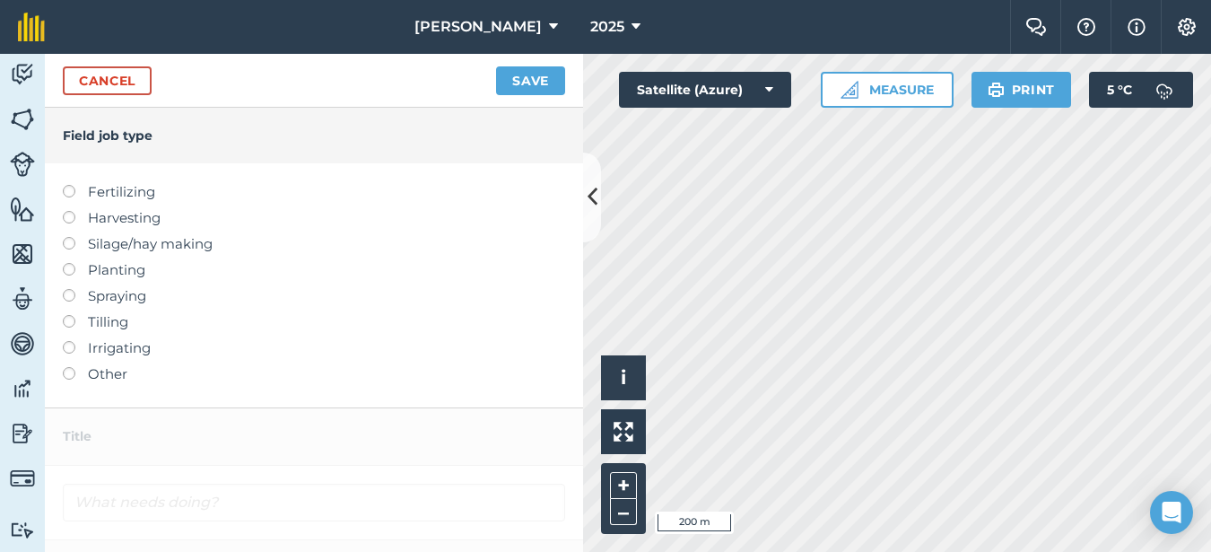
click at [69, 289] on label at bounding box center [75, 289] width 25 height 0
type input "Spraying"
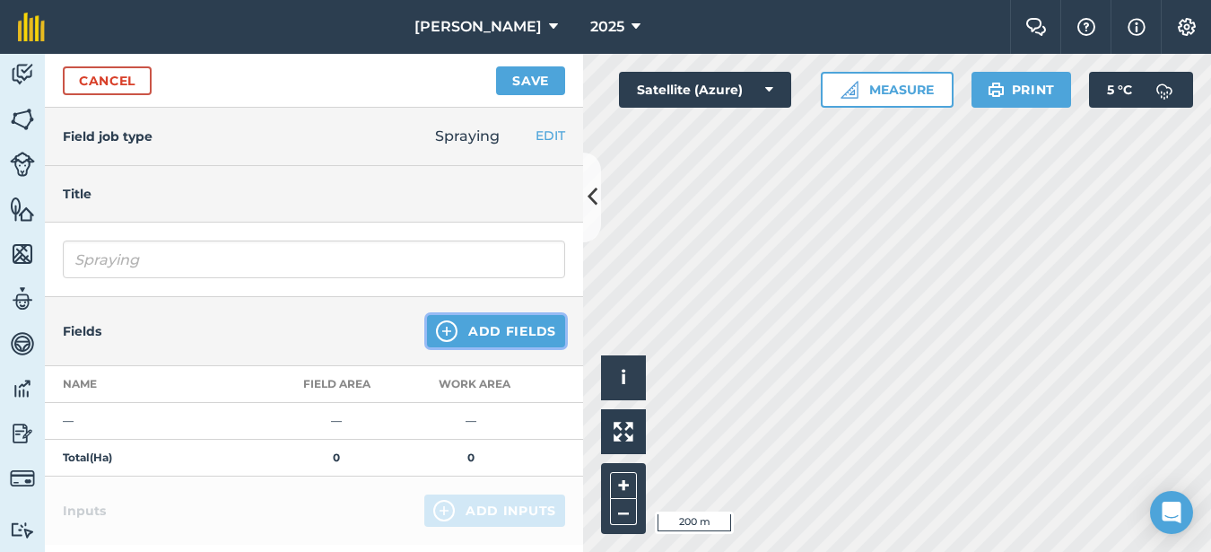
click at [484, 334] on button "Add Fields" at bounding box center [496, 331] width 138 height 32
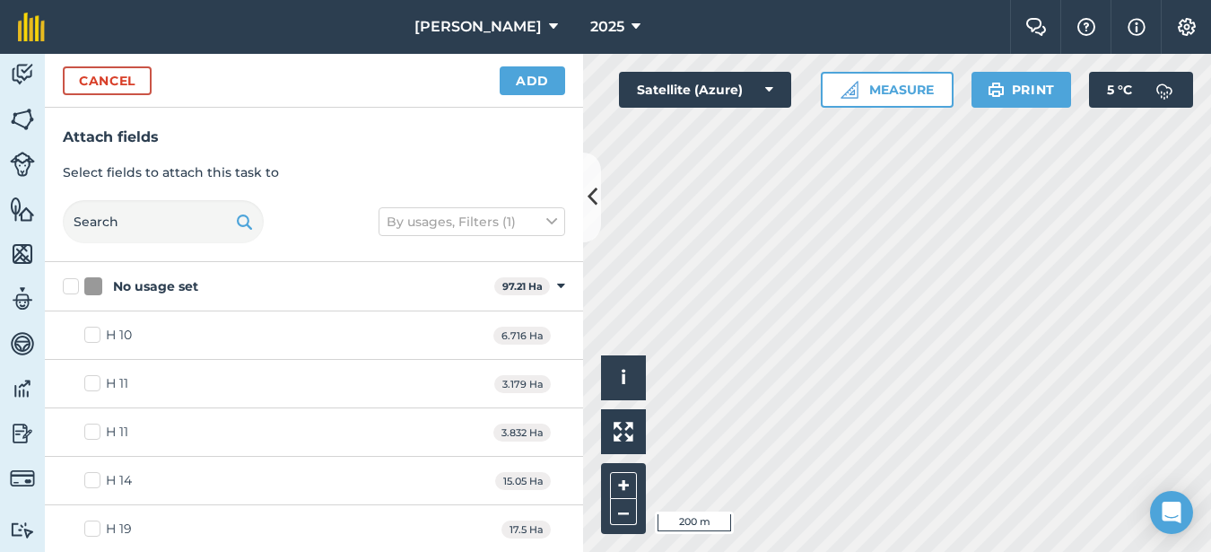
checkbox input "true"
click at [544, 82] on button "Add" at bounding box center [532, 80] width 65 height 29
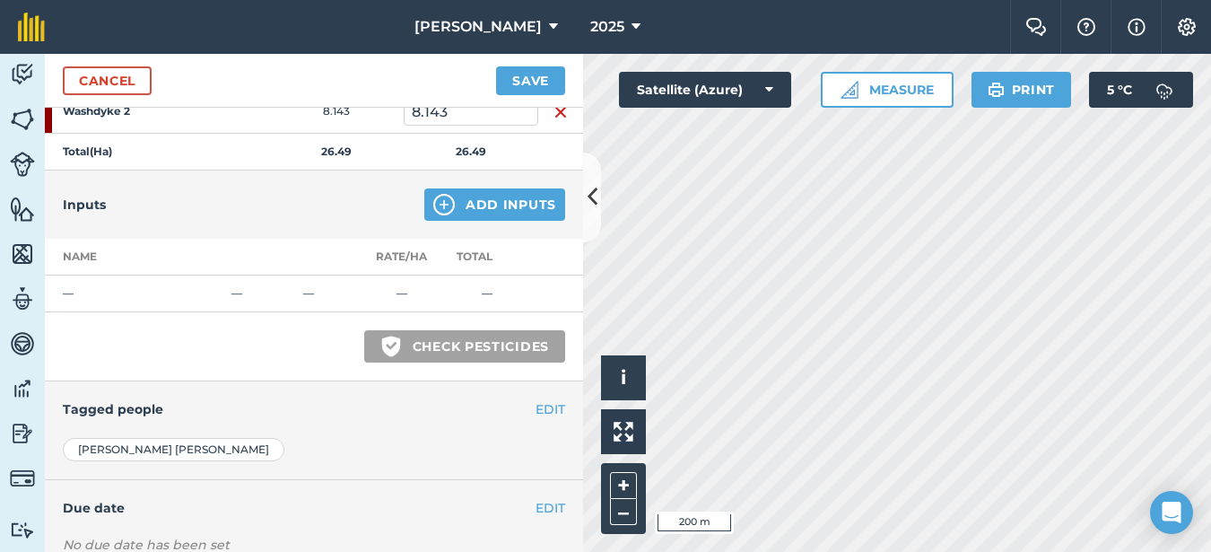
scroll to position [359, 0]
click at [445, 195] on button "Add Inputs" at bounding box center [494, 203] width 141 height 32
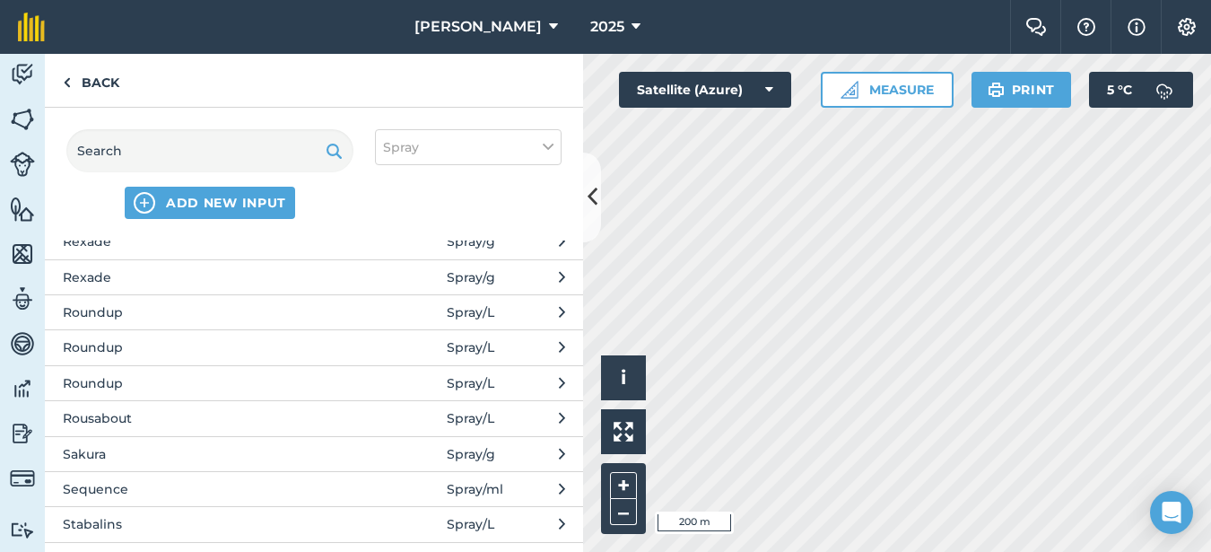
scroll to position [3678, 0]
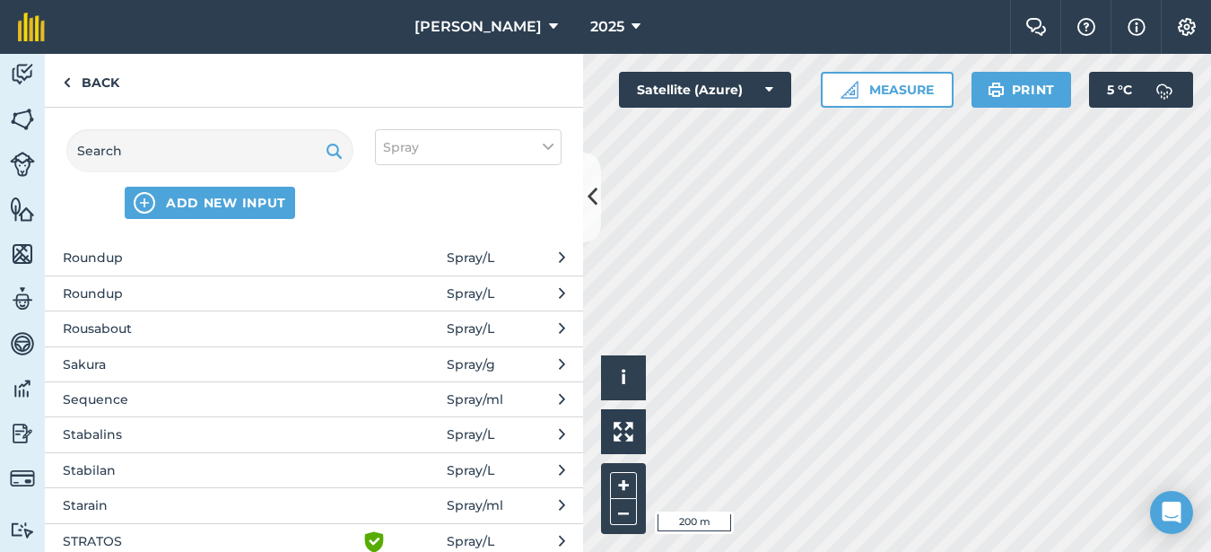
click at [106, 431] on span "Stabalins" at bounding box center [209, 434] width 293 height 20
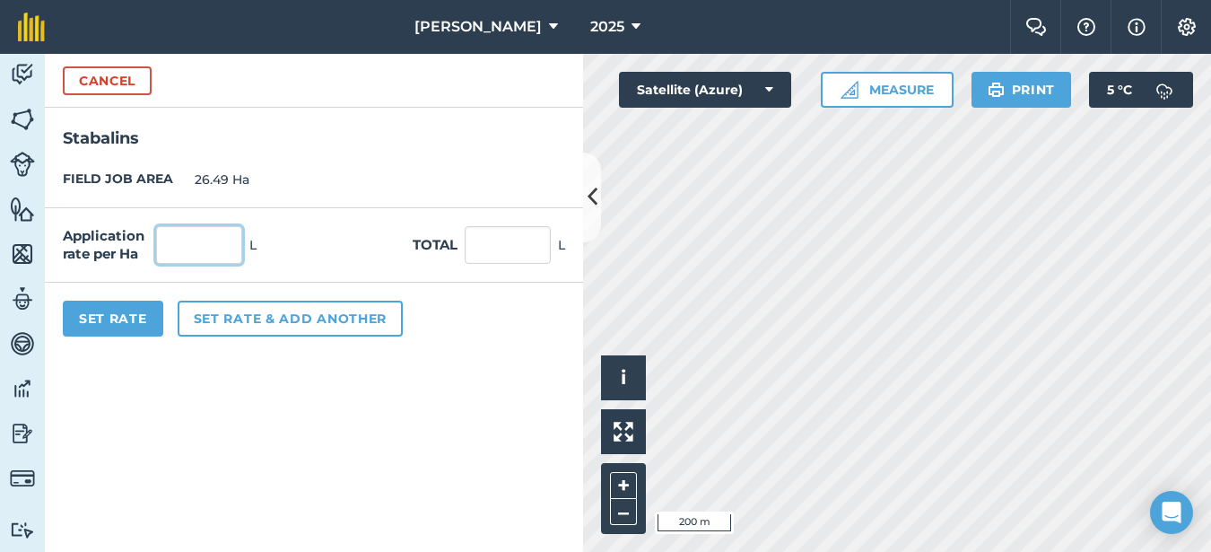
click at [196, 236] on input "text" at bounding box center [199, 245] width 86 height 38
type input "1"
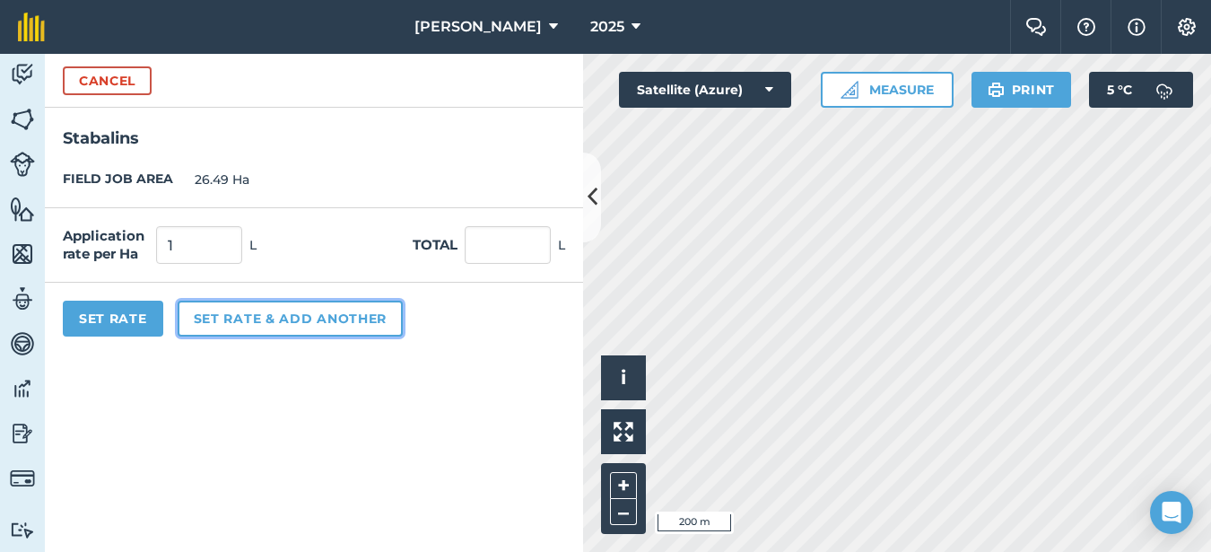
type input "26.49"
click at [247, 328] on button "Set rate & add another" at bounding box center [290, 319] width 225 height 36
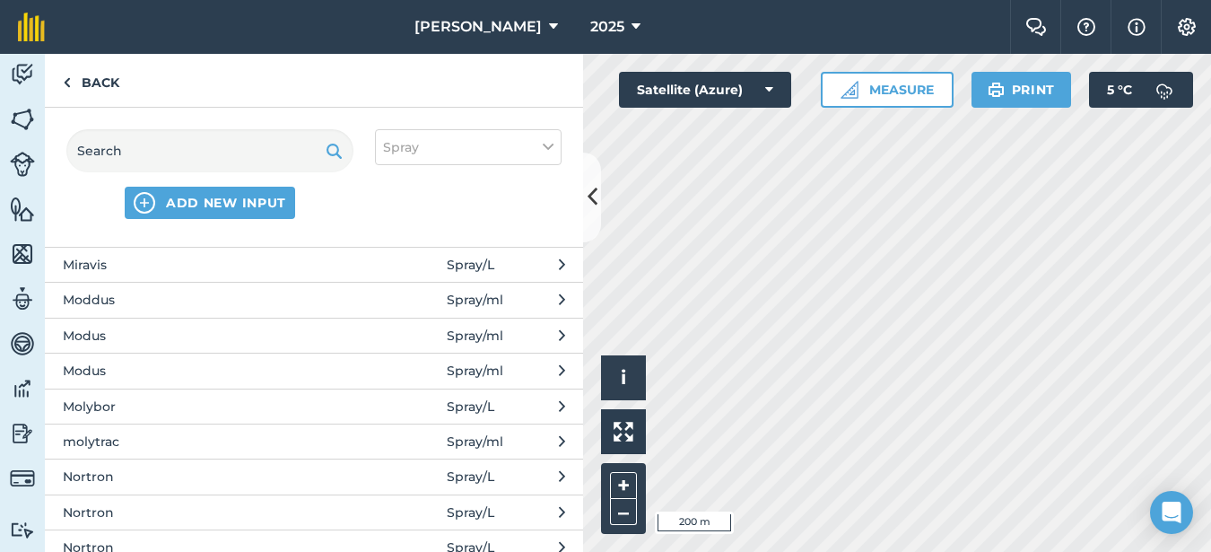
scroll to position [2332, 0]
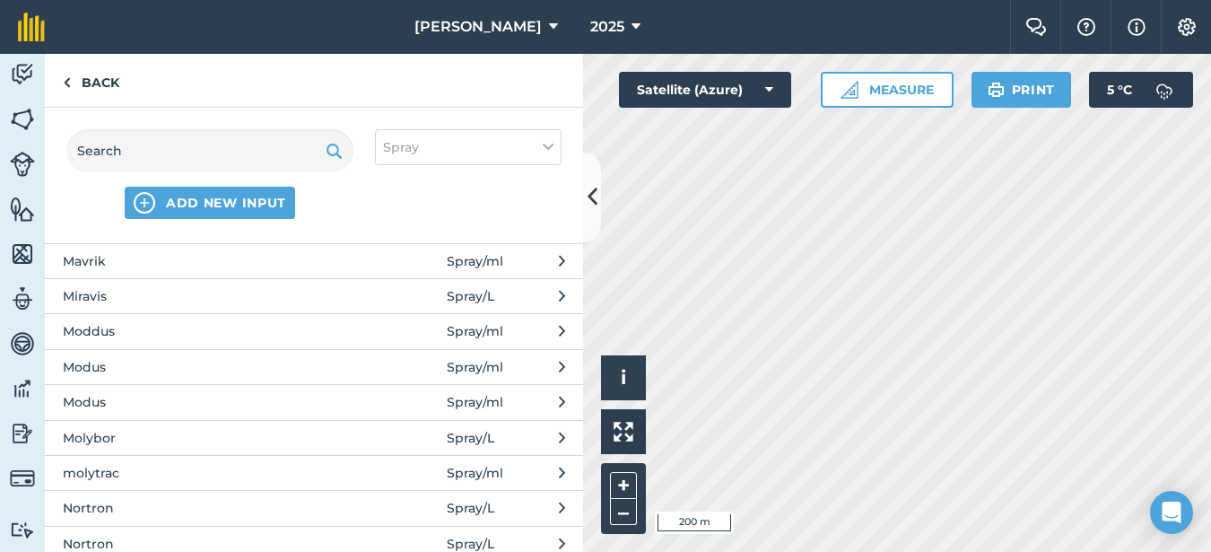
click at [136, 336] on span "Moddus" at bounding box center [209, 331] width 293 height 20
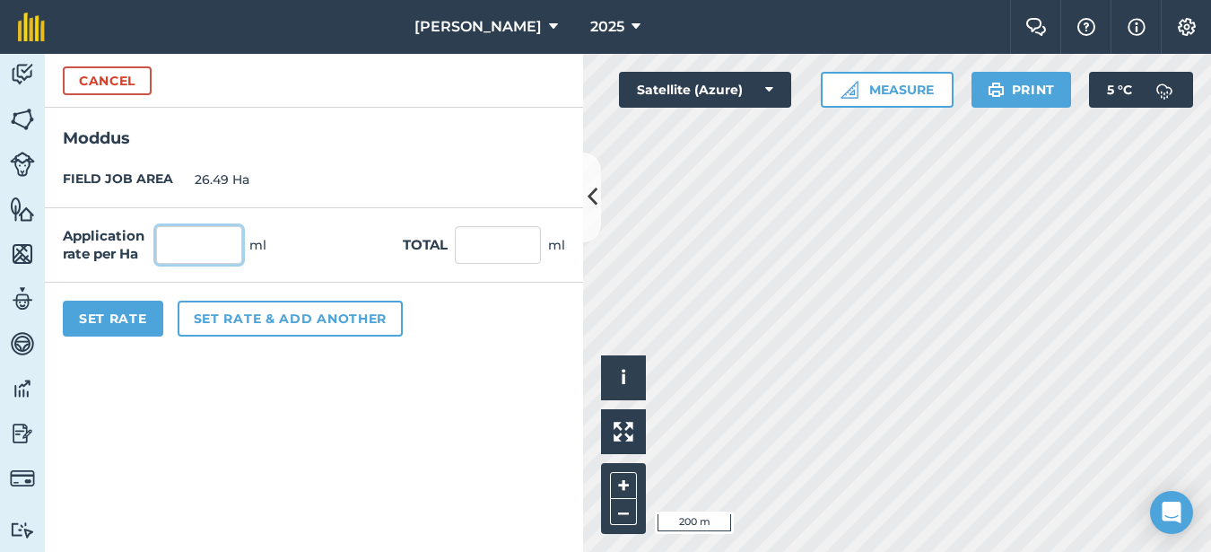
click at [193, 252] on input "text" at bounding box center [199, 245] width 86 height 38
type input "300"
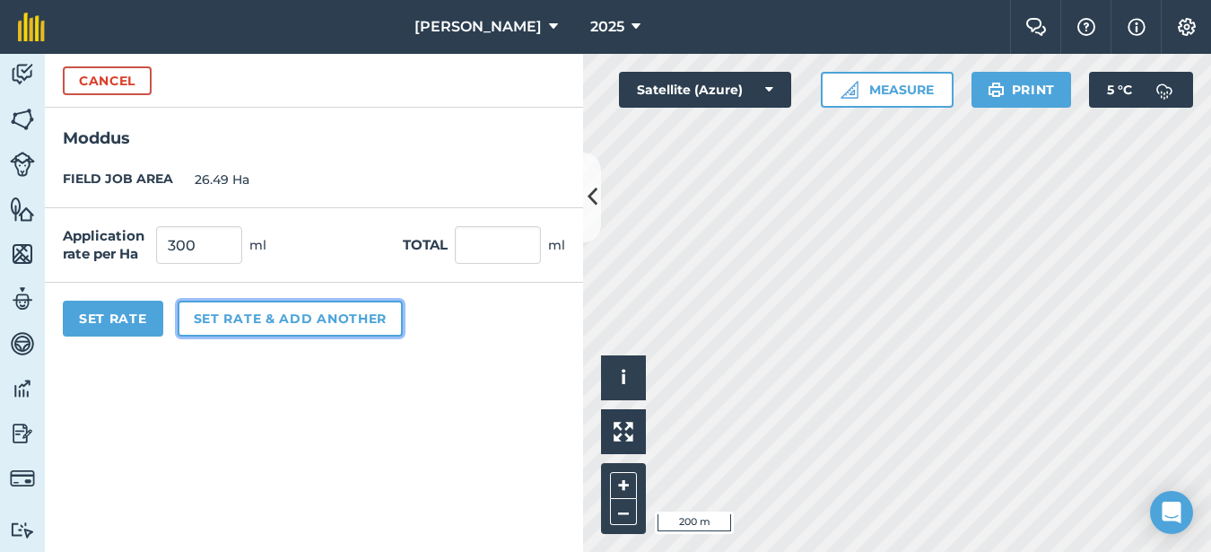
type input "7,947"
click at [222, 327] on button "Set rate & add another" at bounding box center [290, 319] width 225 height 36
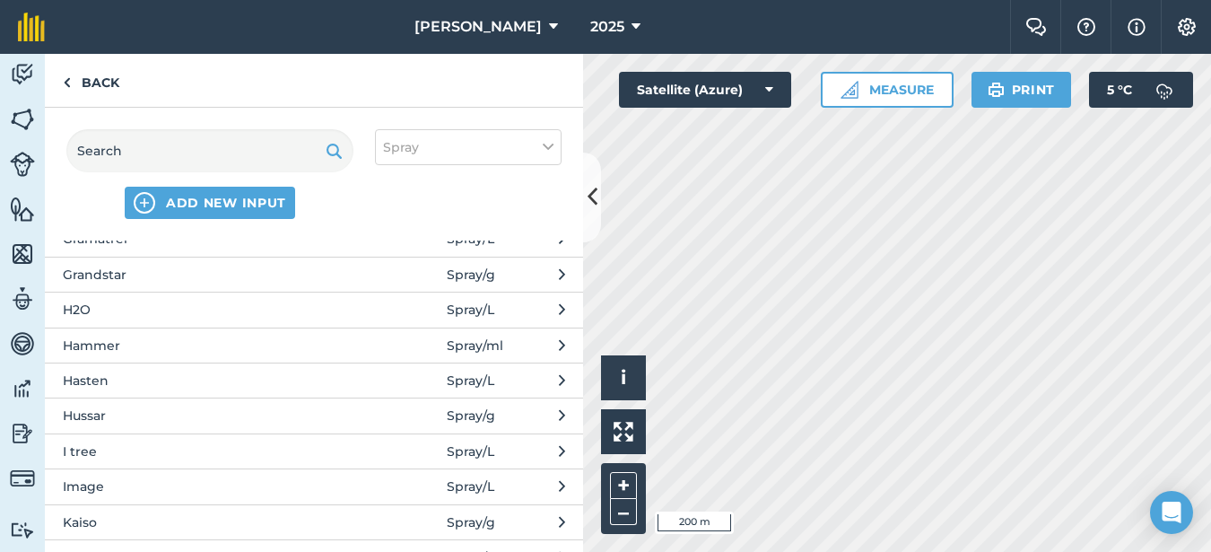
scroll to position [1346, 0]
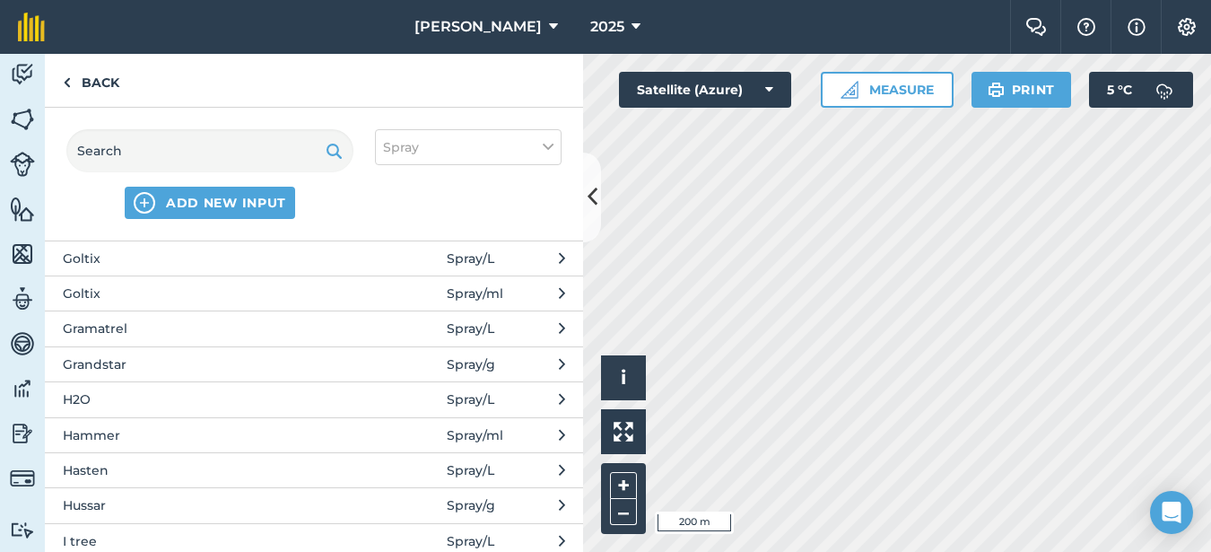
click at [193, 331] on span "Gramatrel" at bounding box center [209, 328] width 293 height 20
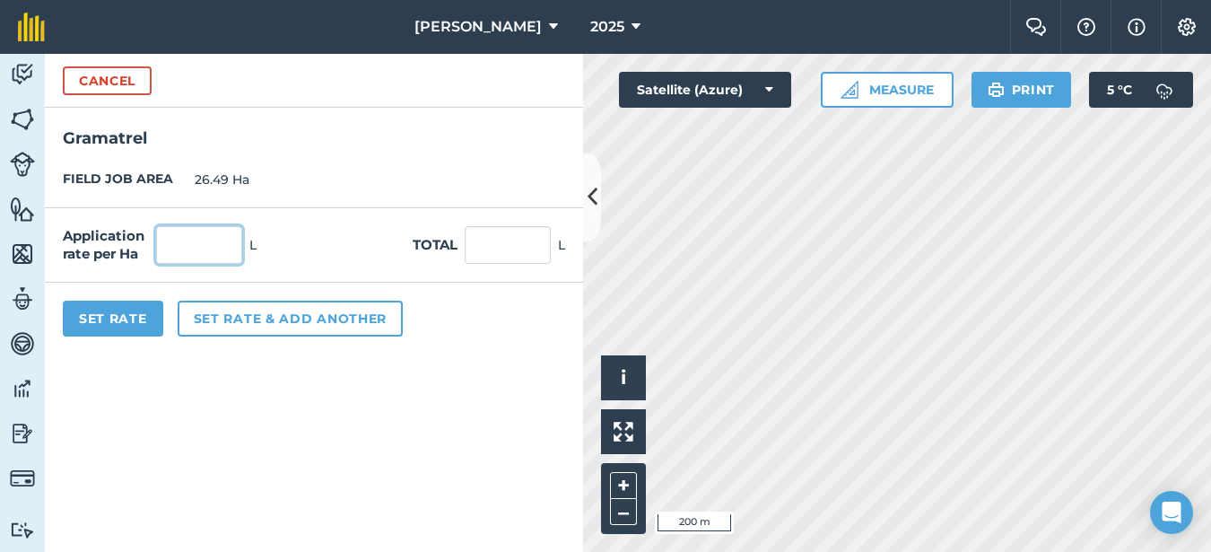
click at [180, 243] on input "text" at bounding box center [199, 245] width 86 height 38
type input "1.5"
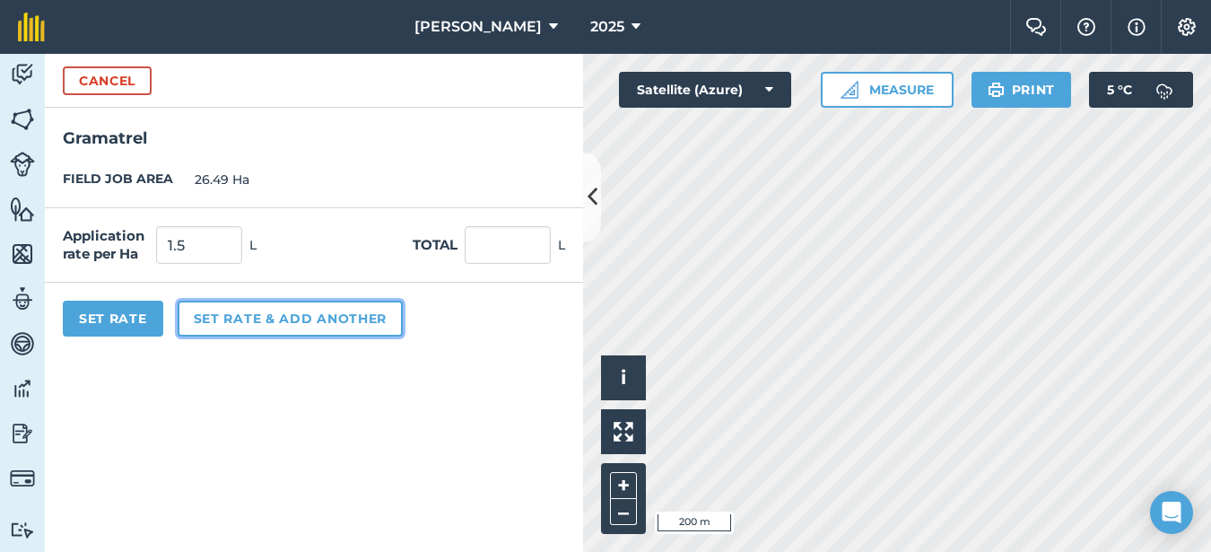
type input "39.735"
click at [233, 327] on button "Set rate & add another" at bounding box center [290, 319] width 225 height 36
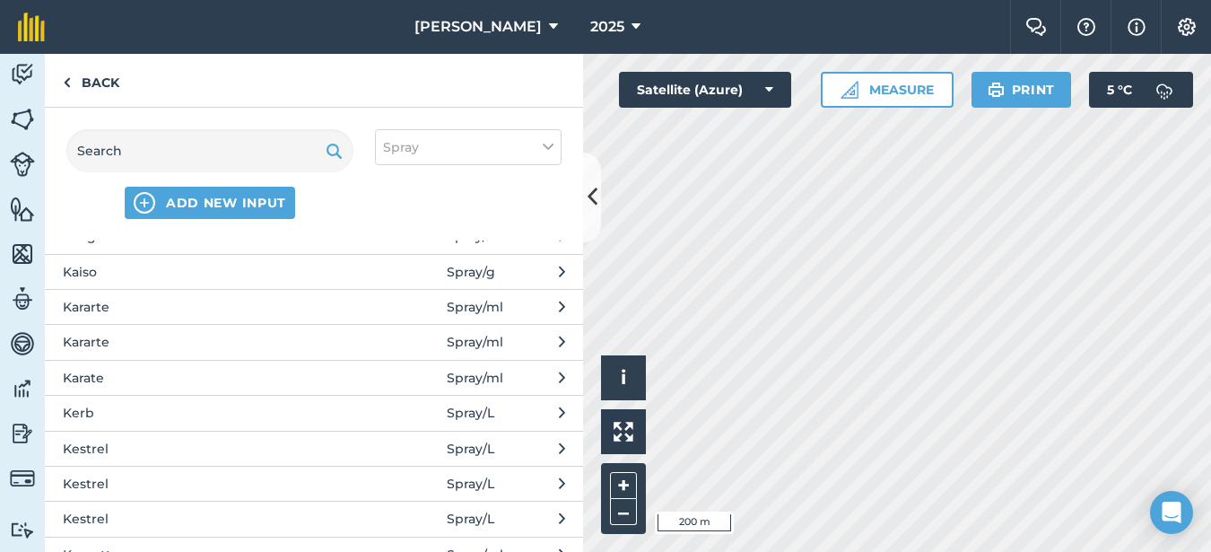
scroll to position [1794, 0]
click at [135, 368] on span "Kestrel" at bounding box center [209, 375] width 293 height 20
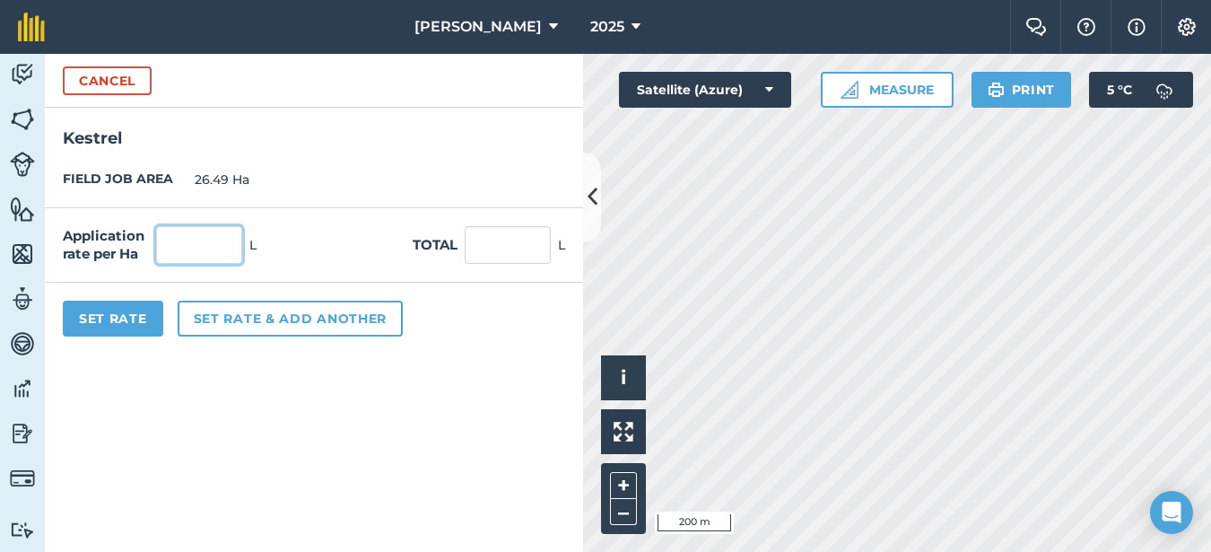
click at [169, 239] on input "text" at bounding box center [199, 245] width 86 height 38
type input "1"
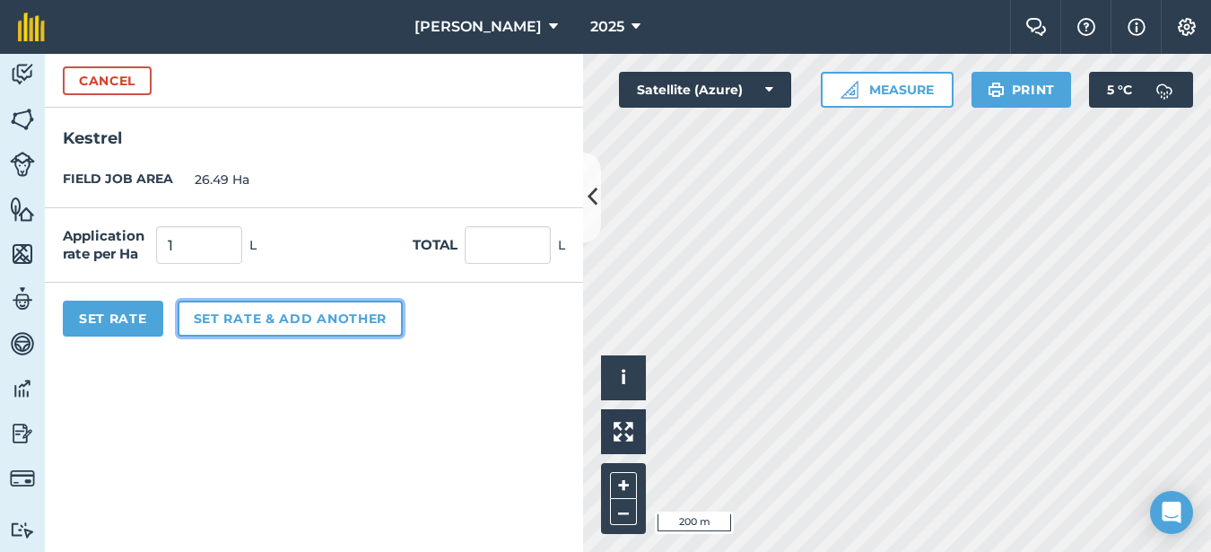
type input "26.49"
click at [290, 313] on button "Set rate & add another" at bounding box center [290, 319] width 225 height 36
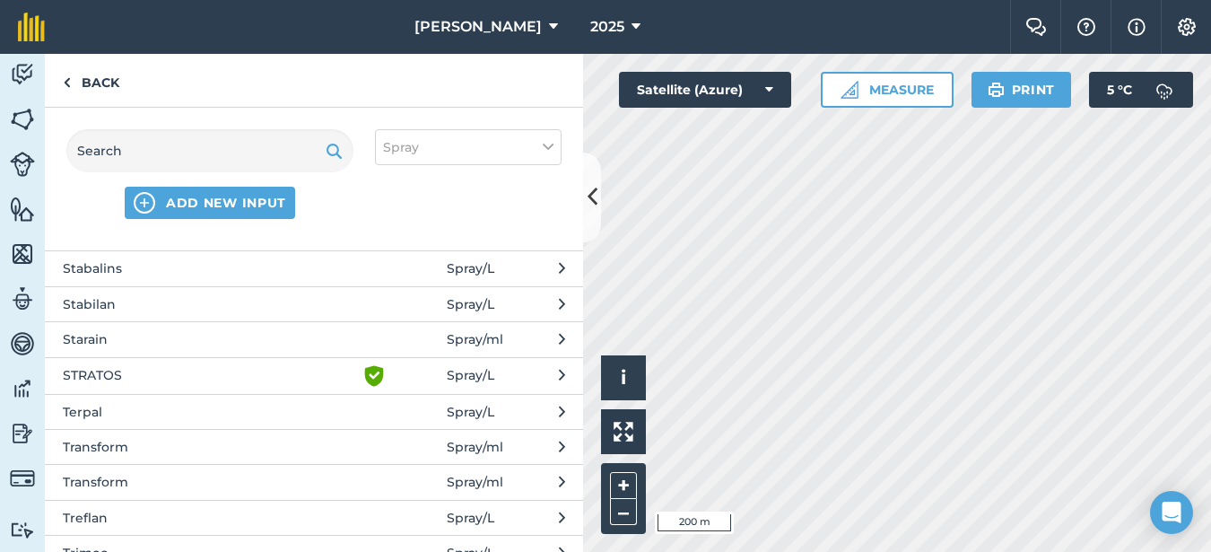
scroll to position [3857, 0]
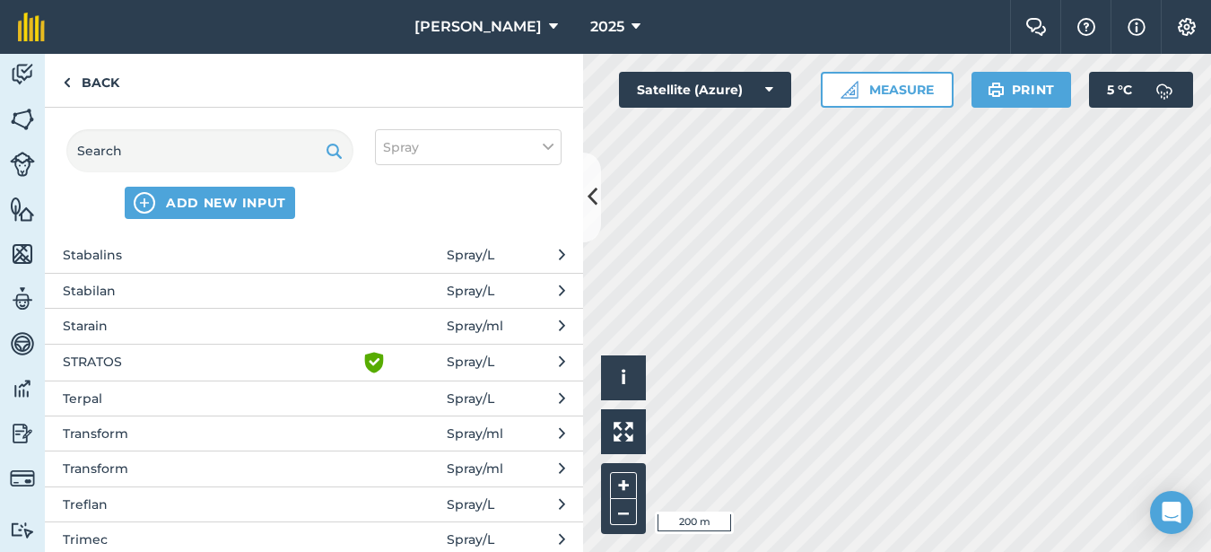
click at [142, 430] on span "Transform" at bounding box center [209, 433] width 293 height 20
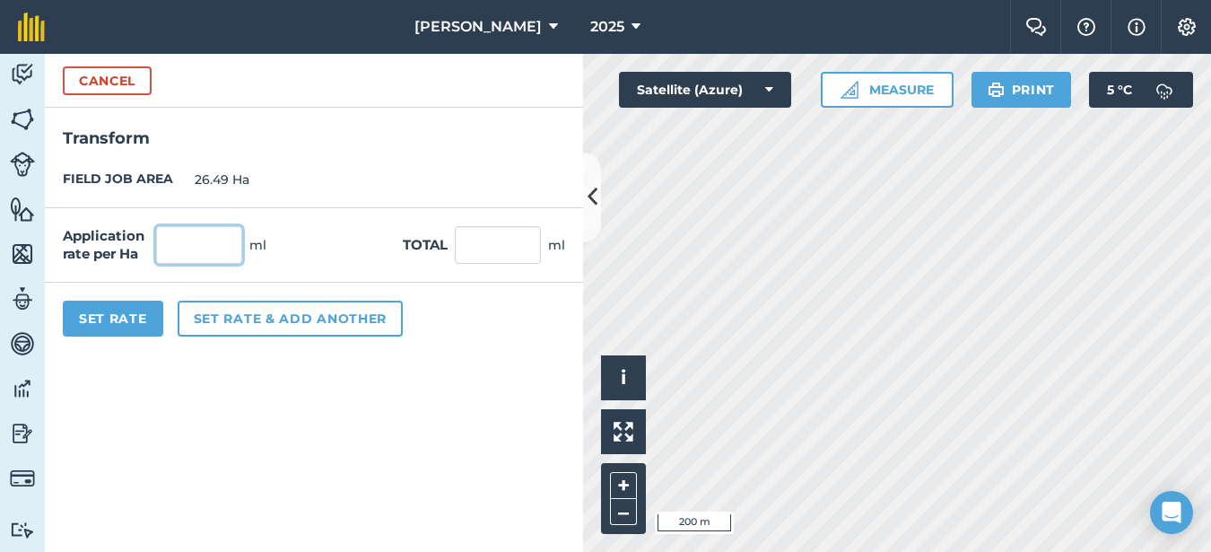
click at [196, 246] on input "text" at bounding box center [199, 245] width 86 height 38
type input "75"
type input "1,986.75"
click at [112, 329] on button "Set Rate" at bounding box center [113, 319] width 100 height 36
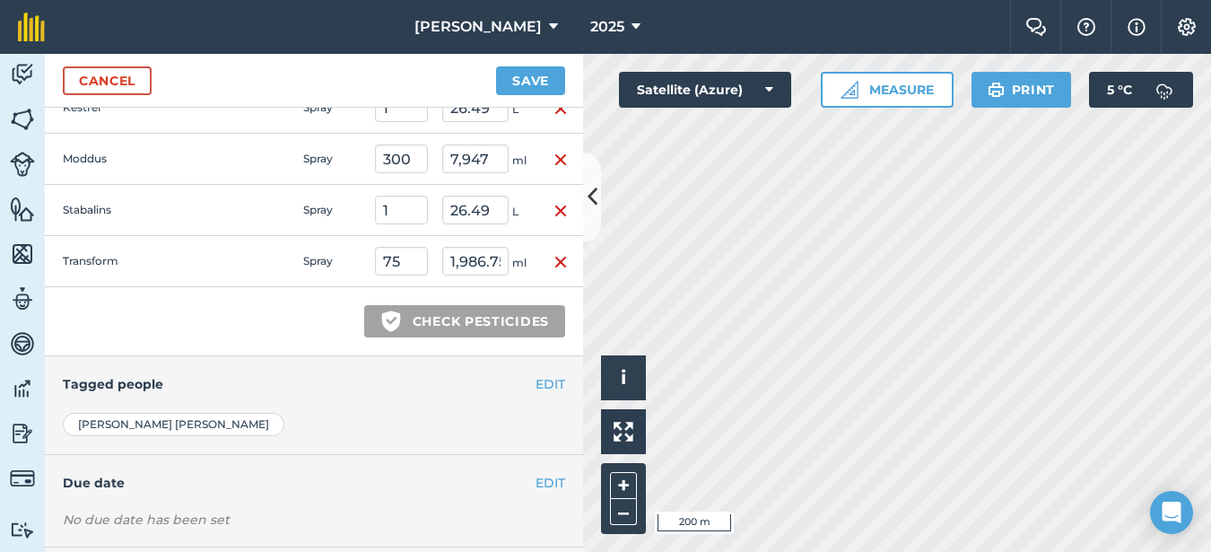
scroll to position [692, 0]
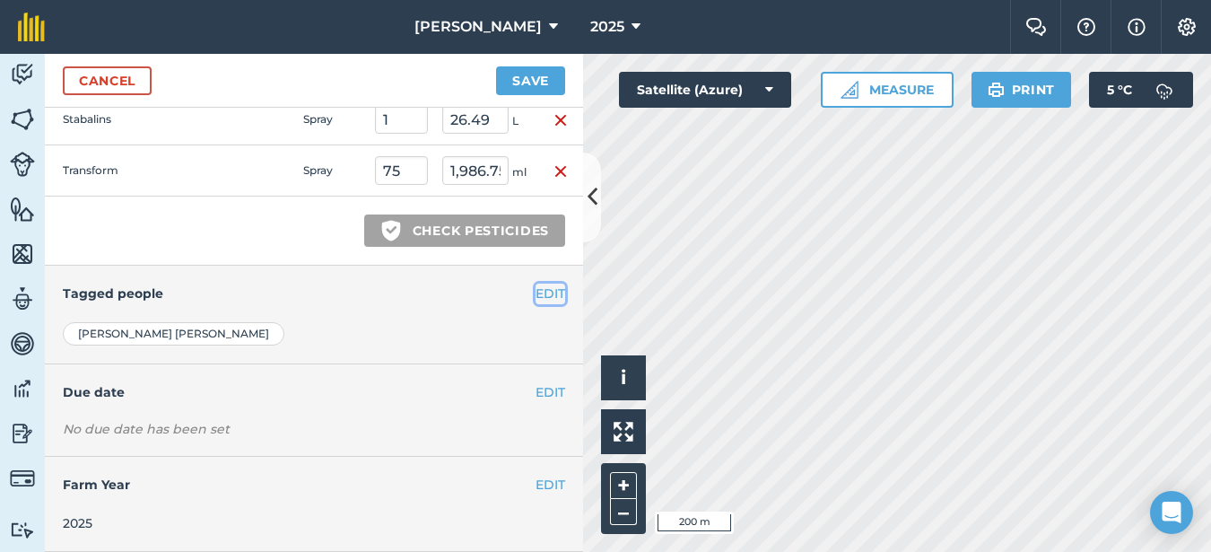
drag, startPoint x: 540, startPoint y: 298, endPoint x: 492, endPoint y: 304, distance: 48.0
click at [537, 299] on button "EDIT" at bounding box center [551, 293] width 30 height 20
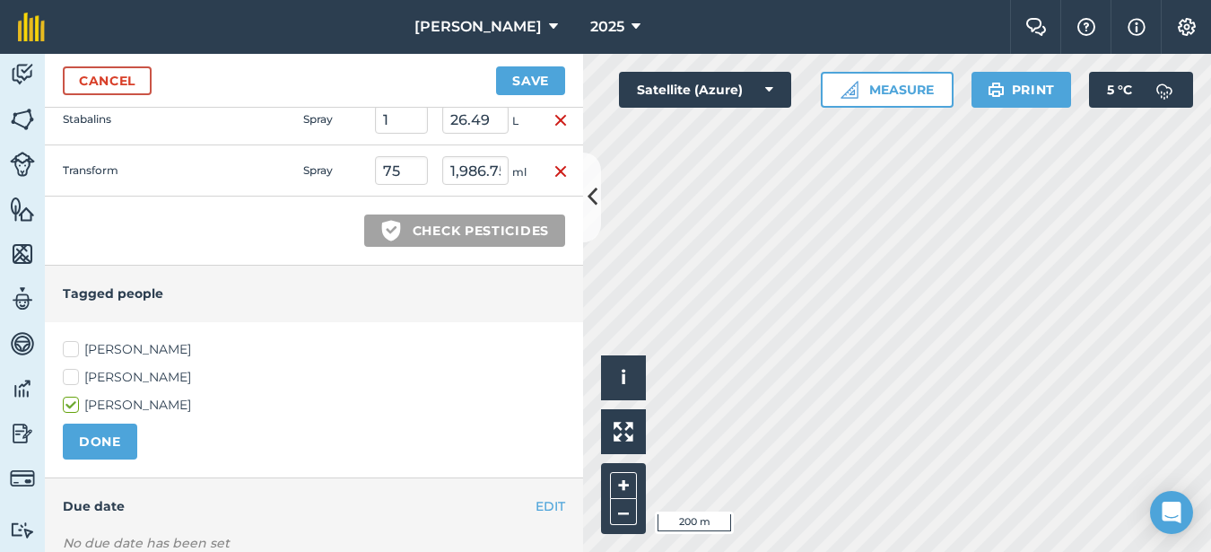
drag, startPoint x: 72, startPoint y: 348, endPoint x: 143, endPoint y: 378, distance: 76.8
click at [73, 348] on label "[PERSON_NAME]" at bounding box center [314, 349] width 502 height 19
click at [73, 348] on input "[PERSON_NAME]" at bounding box center [69, 346] width 12 height 12
checkbox input "true"
click at [100, 440] on button "DONE" at bounding box center [100, 441] width 74 height 36
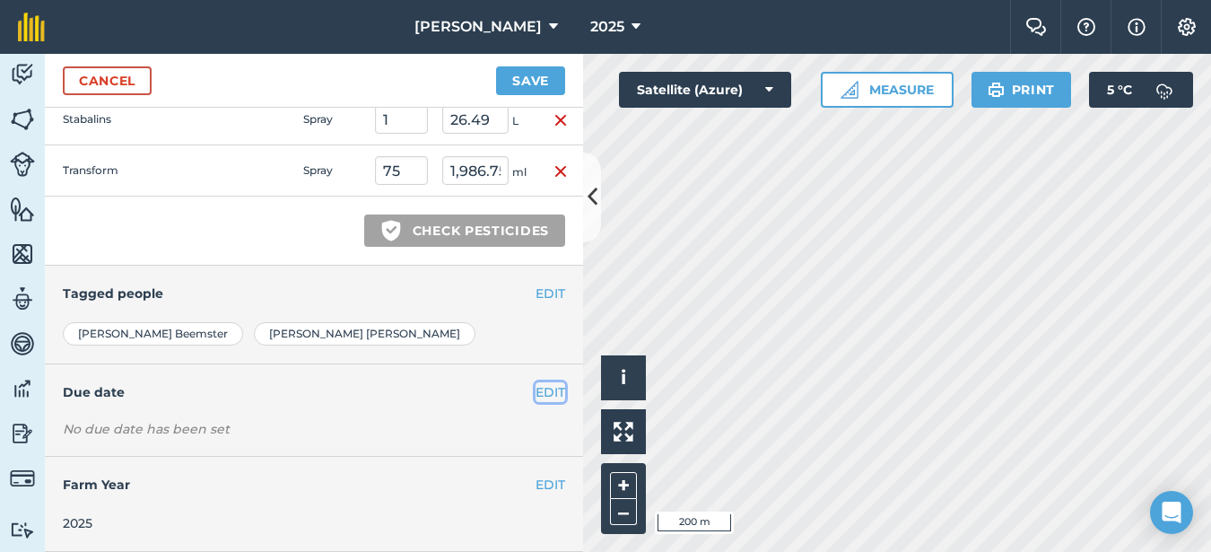
drag, startPoint x: 528, startPoint y: 393, endPoint x: 477, endPoint y: 414, distance: 55.5
click at [536, 394] on button "EDIT" at bounding box center [551, 392] width 30 height 20
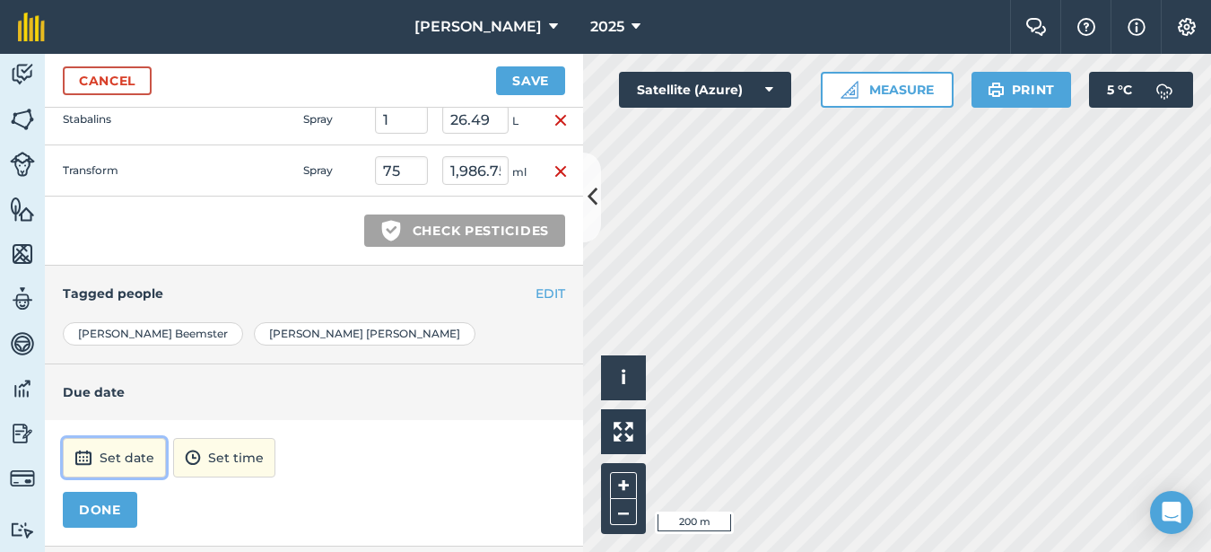
click at [129, 459] on button "Set date" at bounding box center [114, 457] width 103 height 39
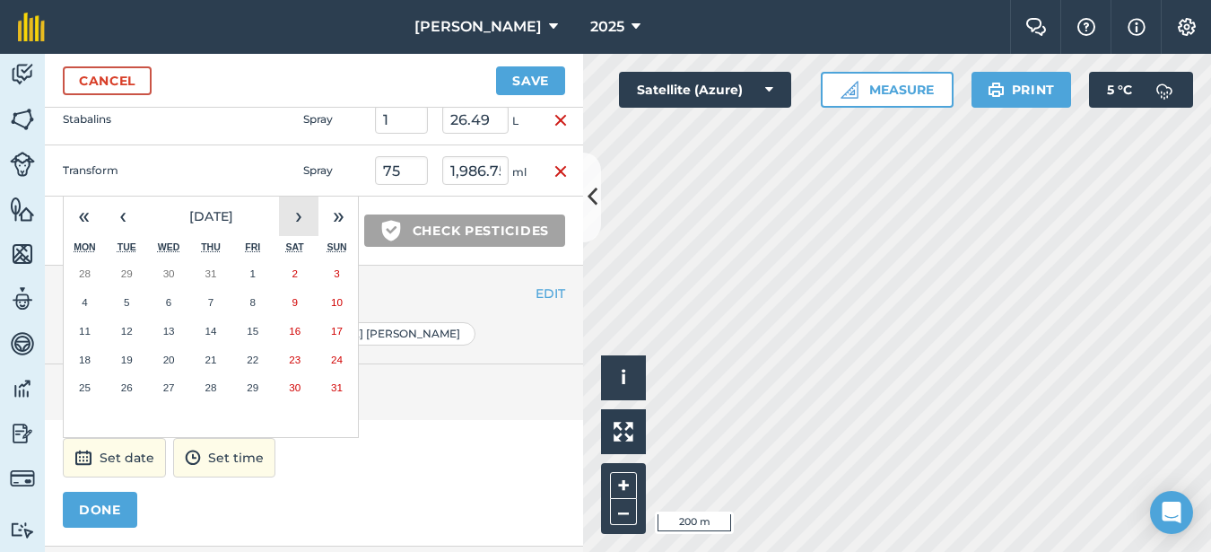
click at [301, 215] on button "›" at bounding box center [298, 215] width 39 height 39
click at [131, 279] on button "2" at bounding box center [127, 273] width 42 height 29
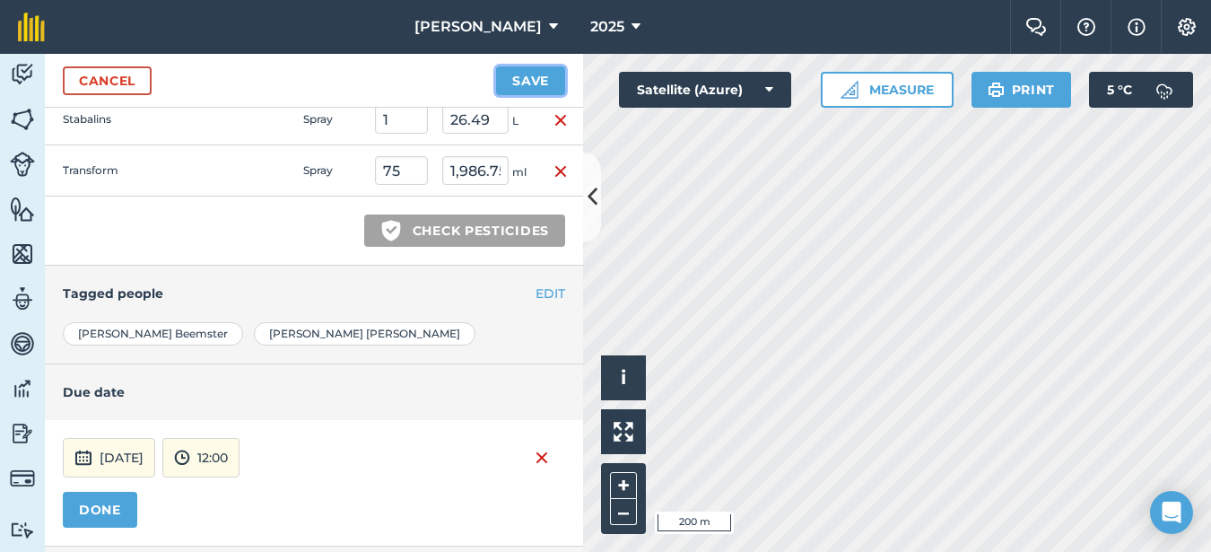
click at [510, 73] on button "Save" at bounding box center [530, 80] width 69 height 29
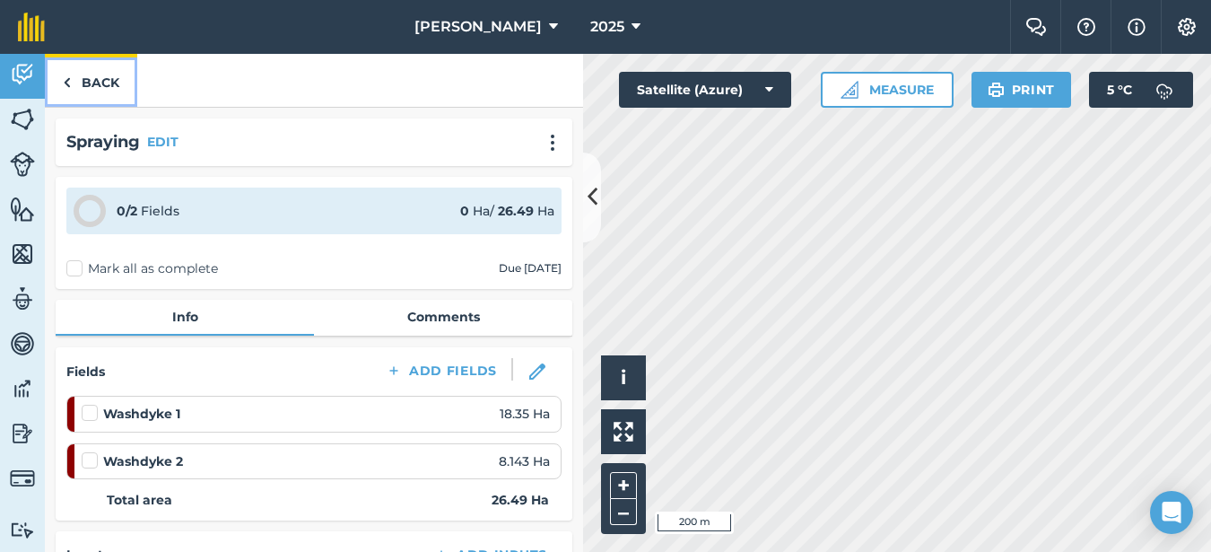
click at [89, 71] on link "Back" at bounding box center [91, 80] width 92 height 53
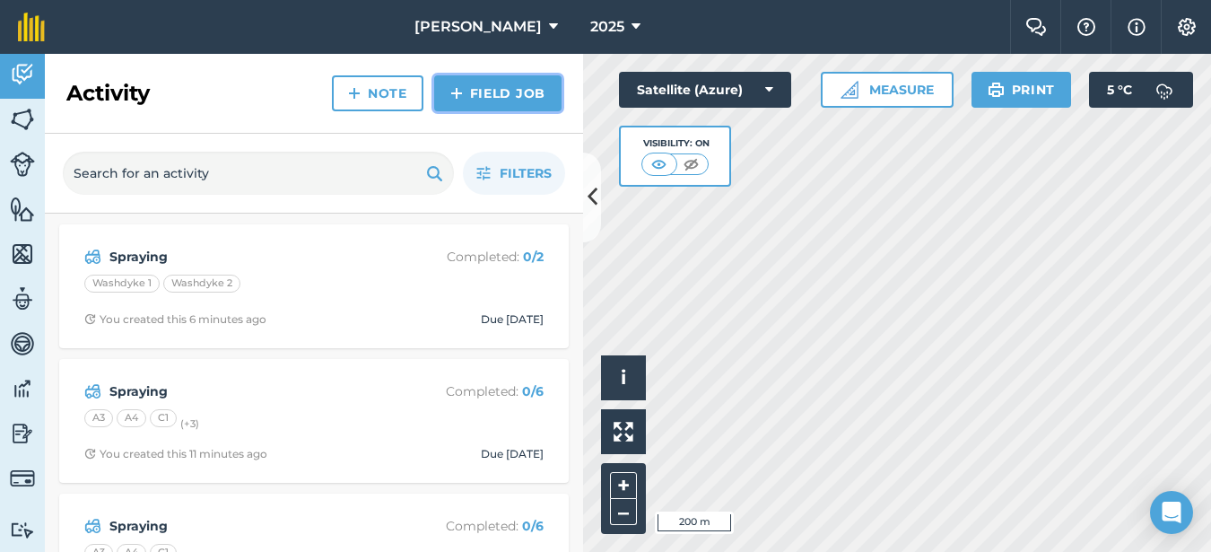
click at [460, 78] on link "Field Job" at bounding box center [497, 93] width 127 height 36
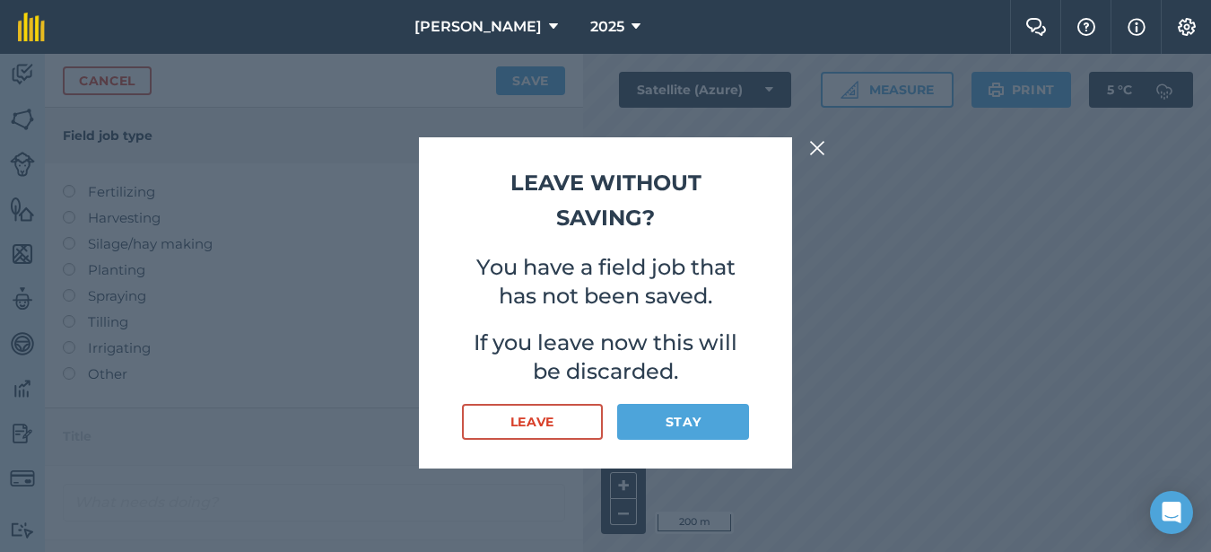
click at [819, 138] on img at bounding box center [817, 148] width 16 height 22
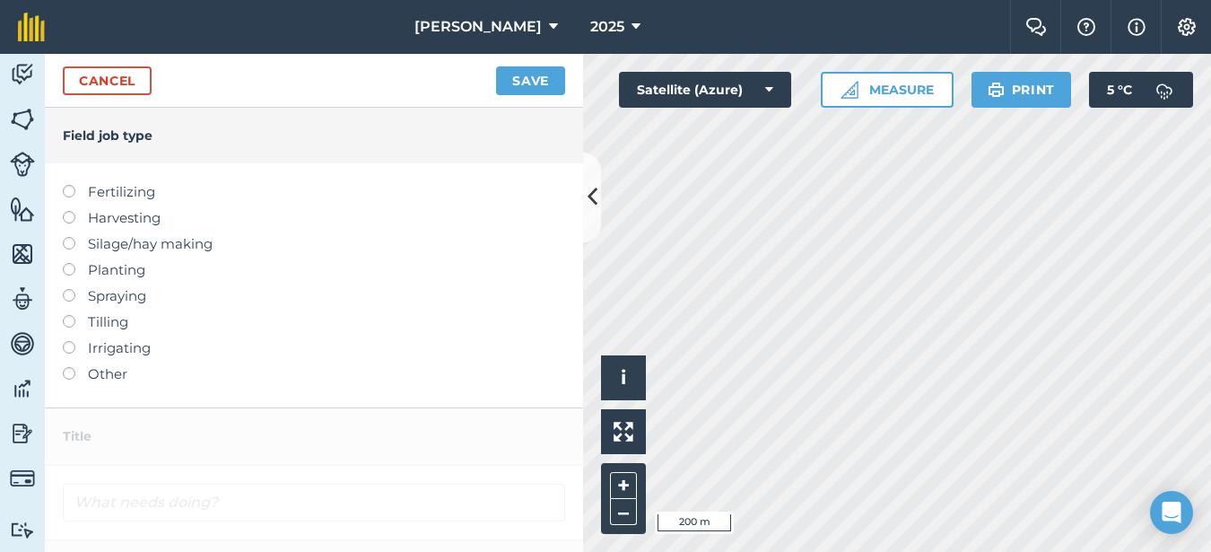
click at [68, 289] on label at bounding box center [75, 289] width 25 height 0
type input "Spraying"
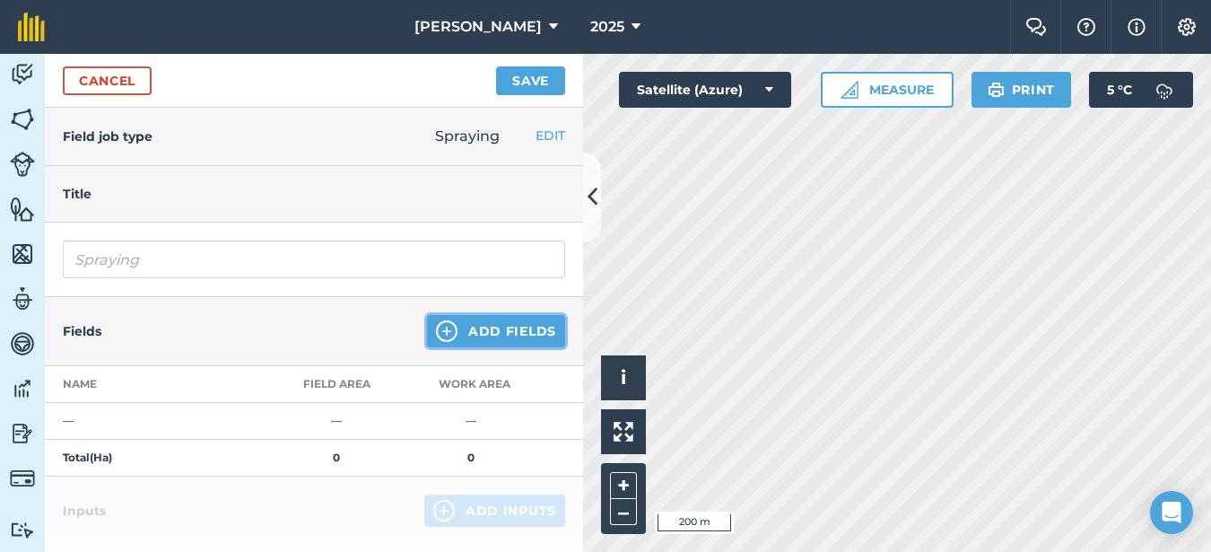
click at [482, 328] on button "Add Fields" at bounding box center [496, 331] width 138 height 32
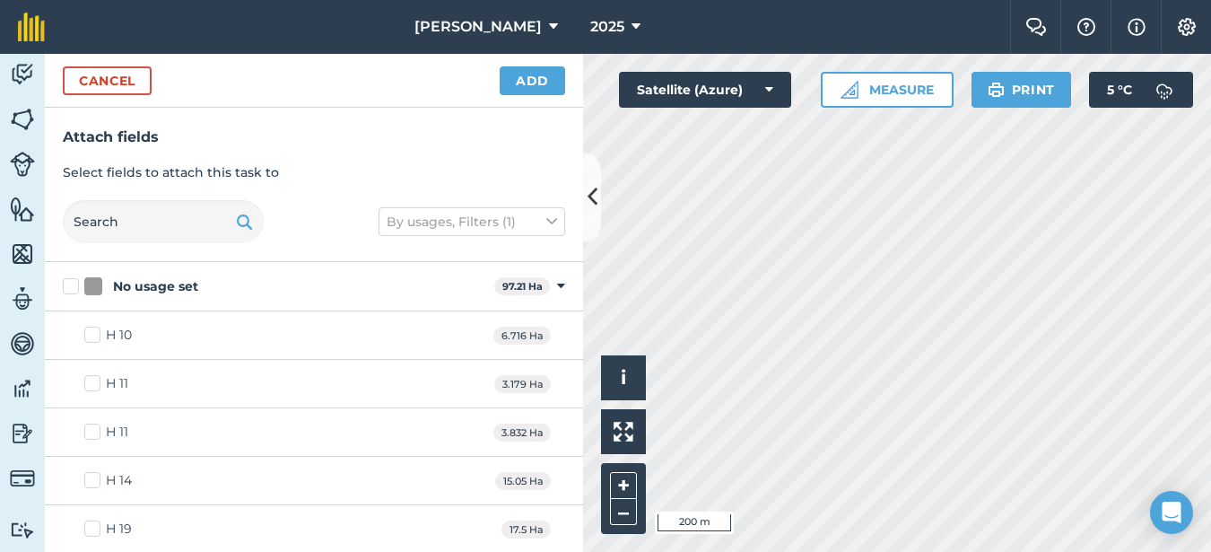
checkbox input "true"
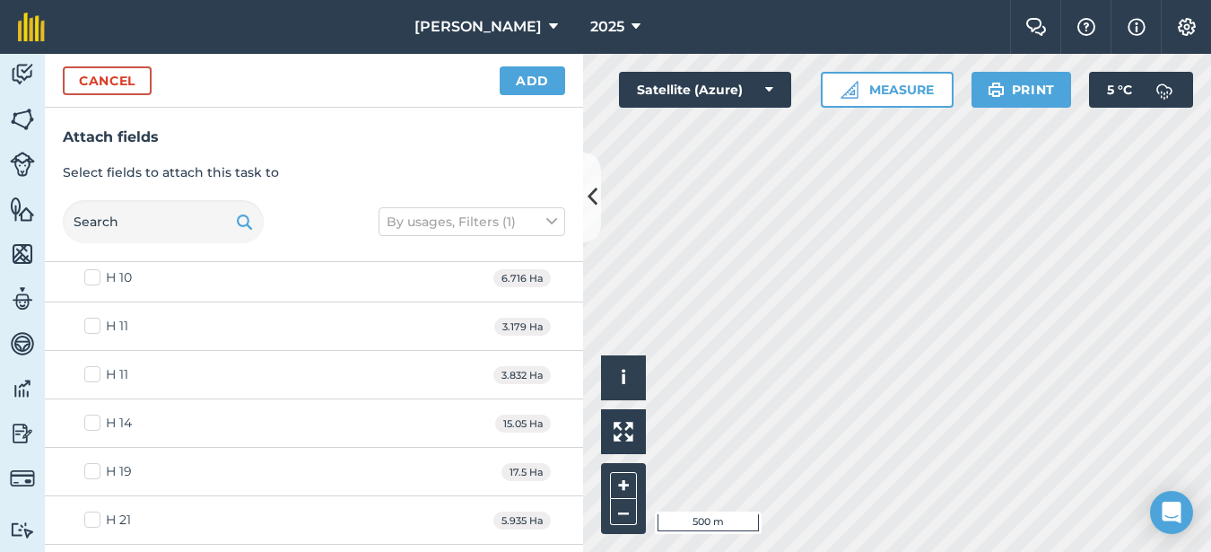
scroll to position [90, 0]
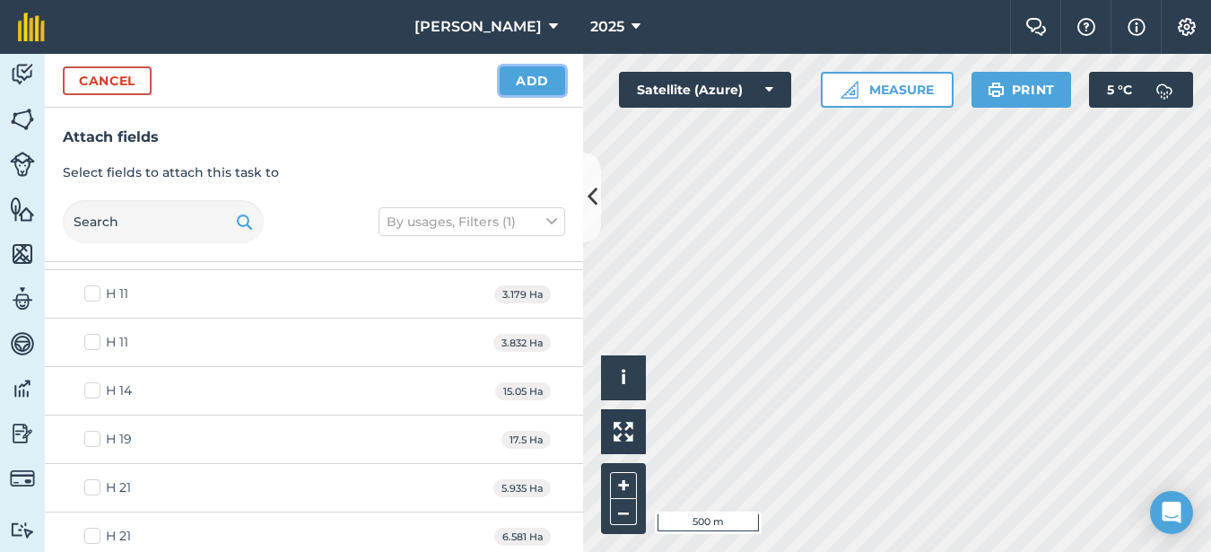
click at [555, 82] on button "Add" at bounding box center [532, 80] width 65 height 29
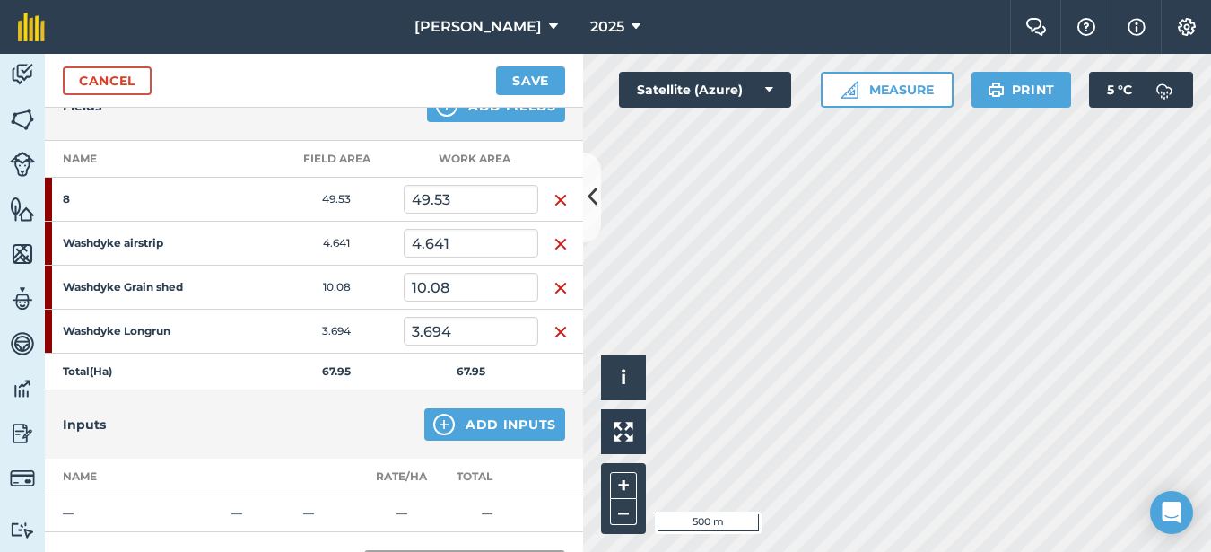
scroll to position [269, 0]
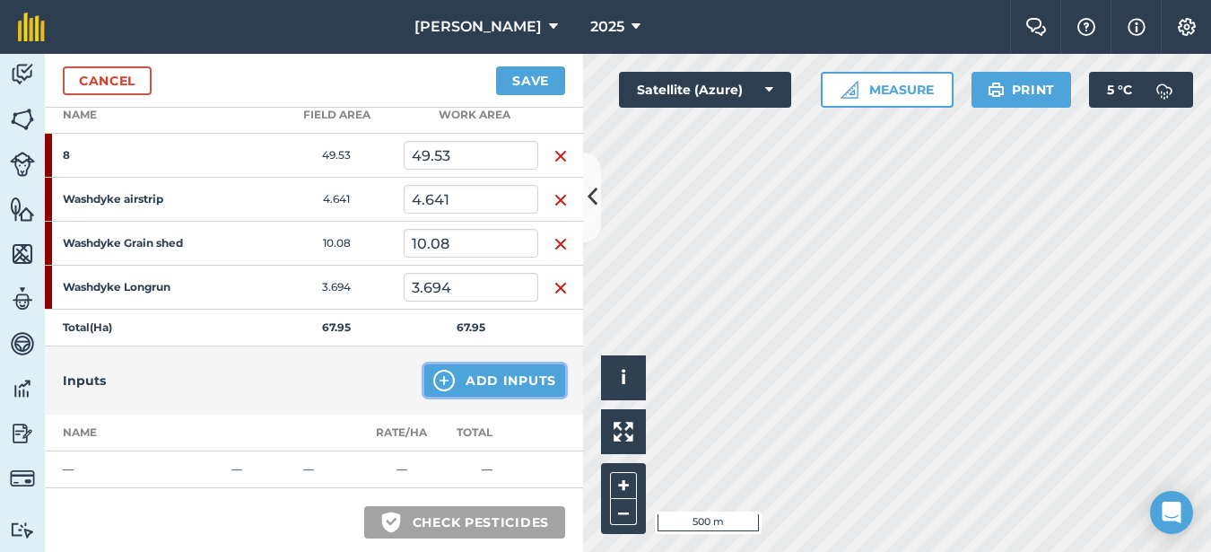
click at [510, 394] on button "Add Inputs" at bounding box center [494, 380] width 141 height 32
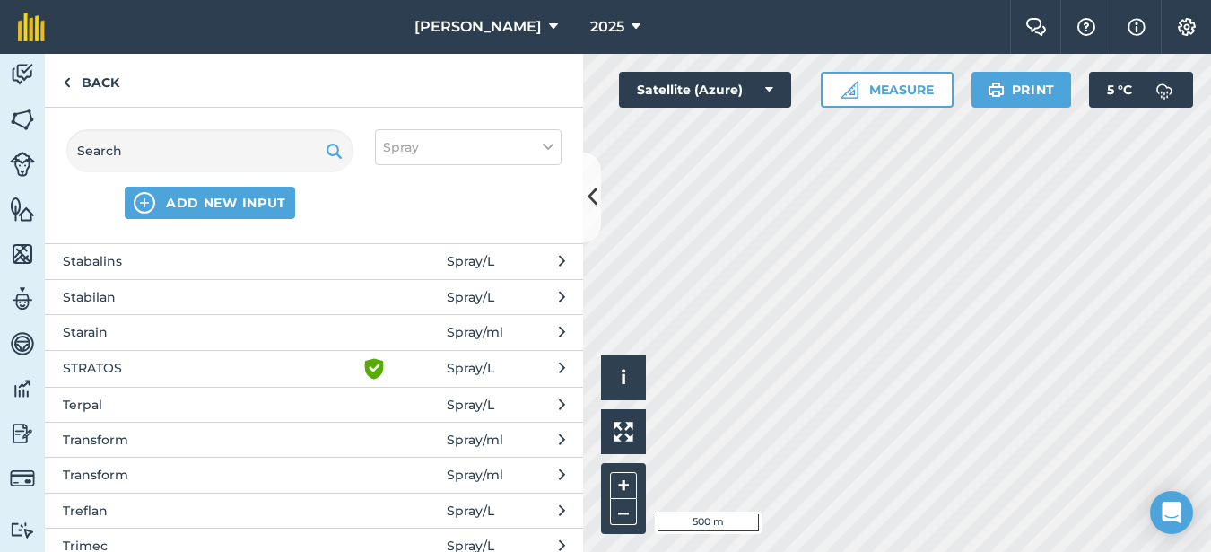
scroll to position [3857, 0]
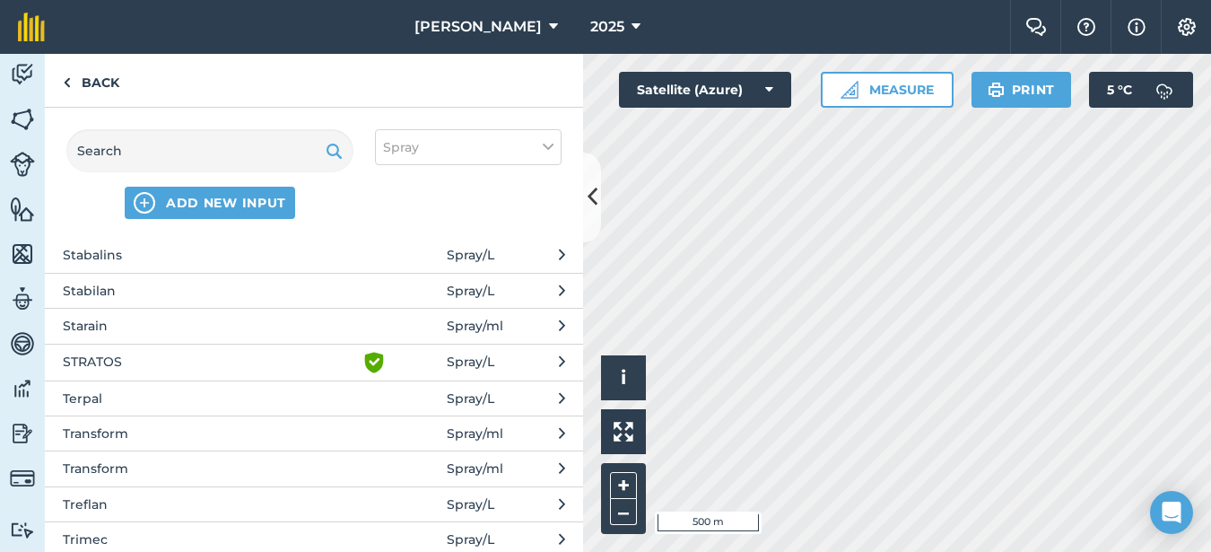
click at [108, 259] on span "Stabalins" at bounding box center [209, 255] width 293 height 20
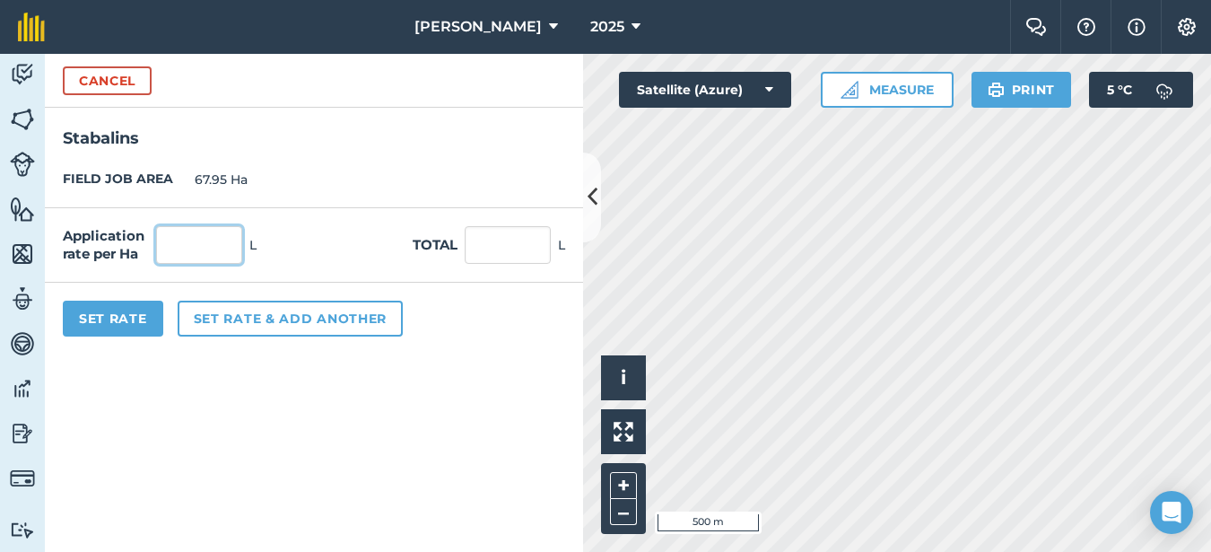
click at [224, 241] on input "text" at bounding box center [199, 245] width 86 height 38
type input "1"
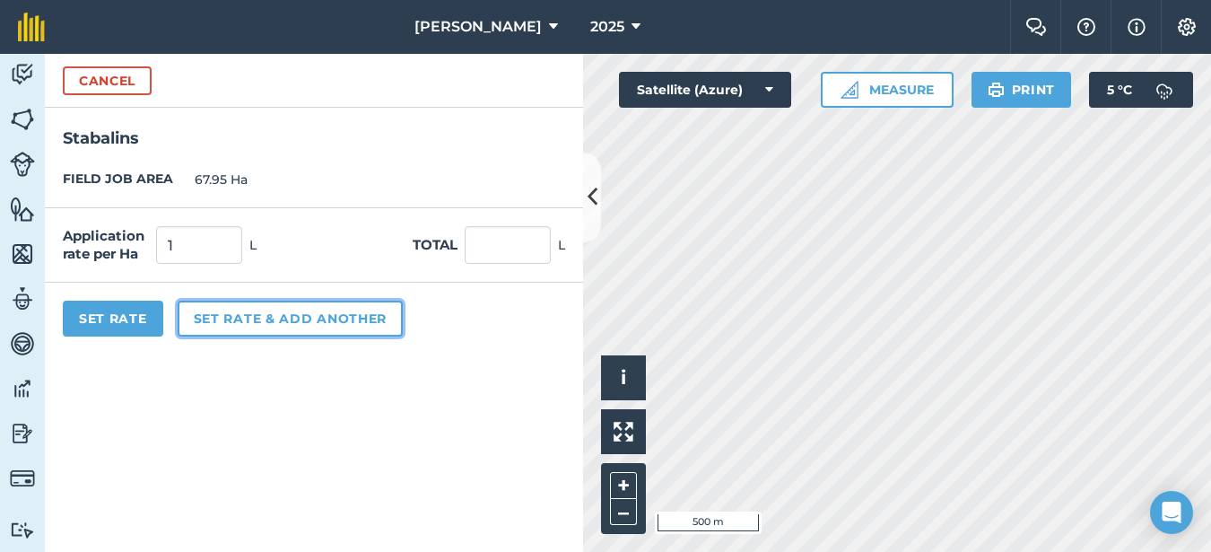
type input "67.94"
click at [243, 316] on button "Set rate & add another" at bounding box center [290, 319] width 225 height 36
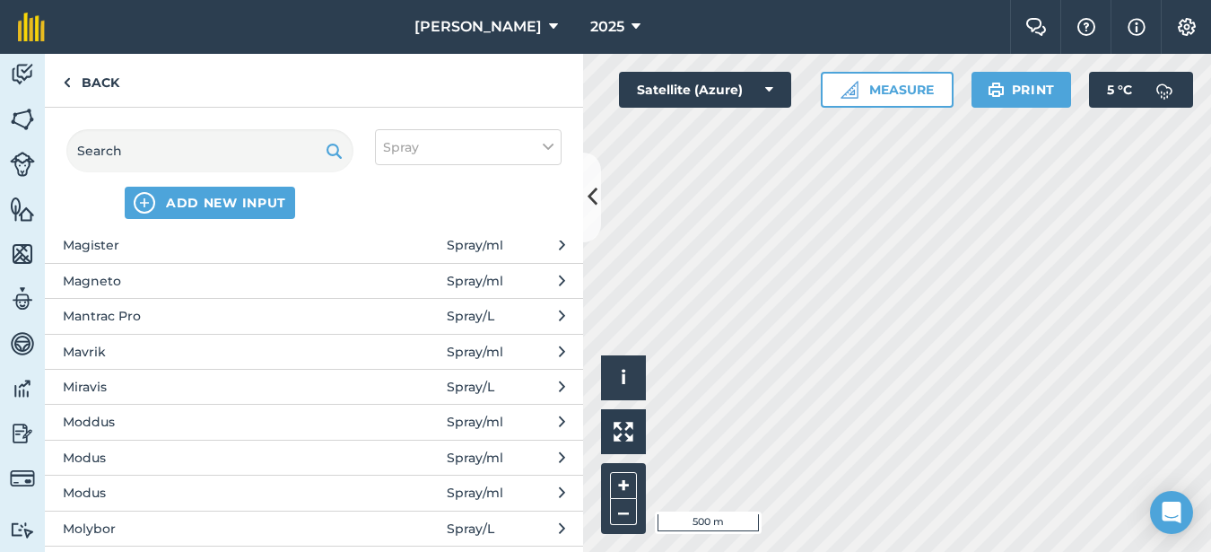
scroll to position [2243, 0]
click at [94, 413] on span "Moddus" at bounding box center [209, 421] width 293 height 20
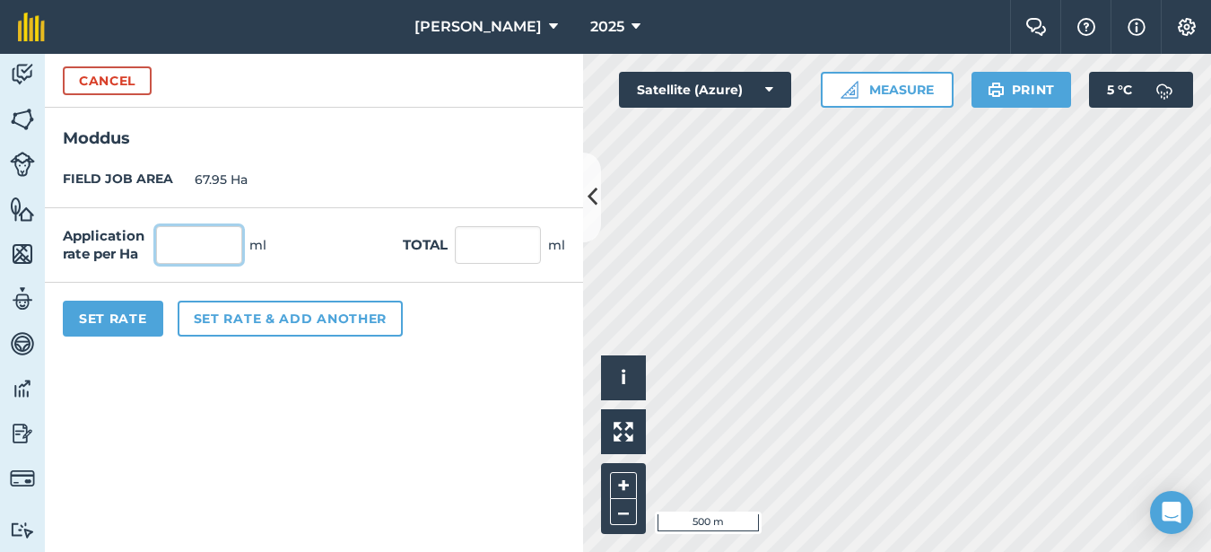
click at [187, 231] on input "text" at bounding box center [199, 245] width 86 height 38
type input "300"
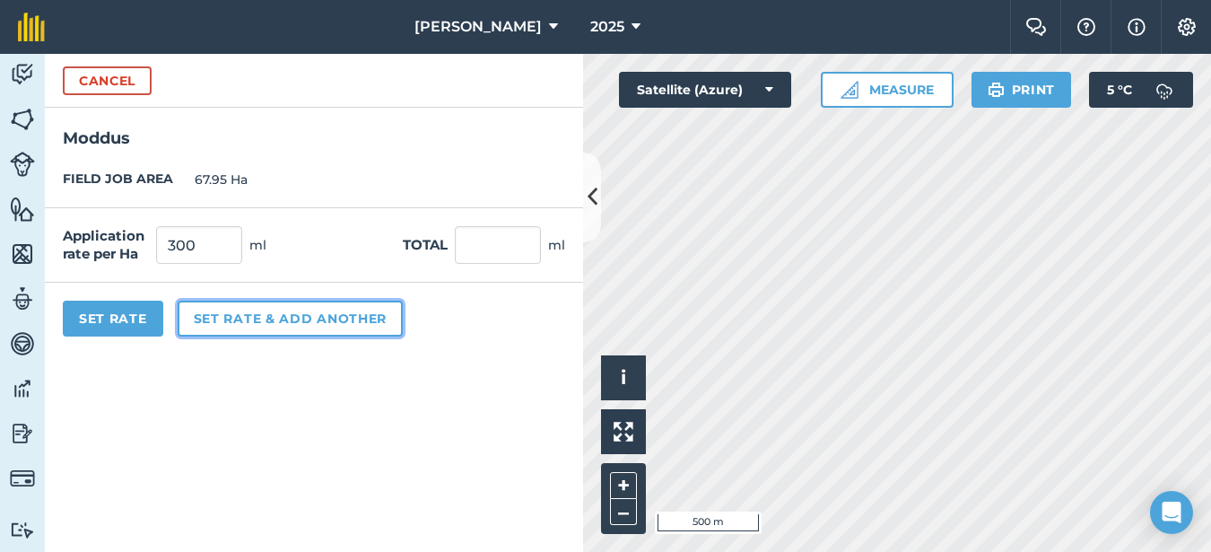
type input "20,382"
click at [250, 320] on button "Set rate & add another" at bounding box center [290, 319] width 225 height 36
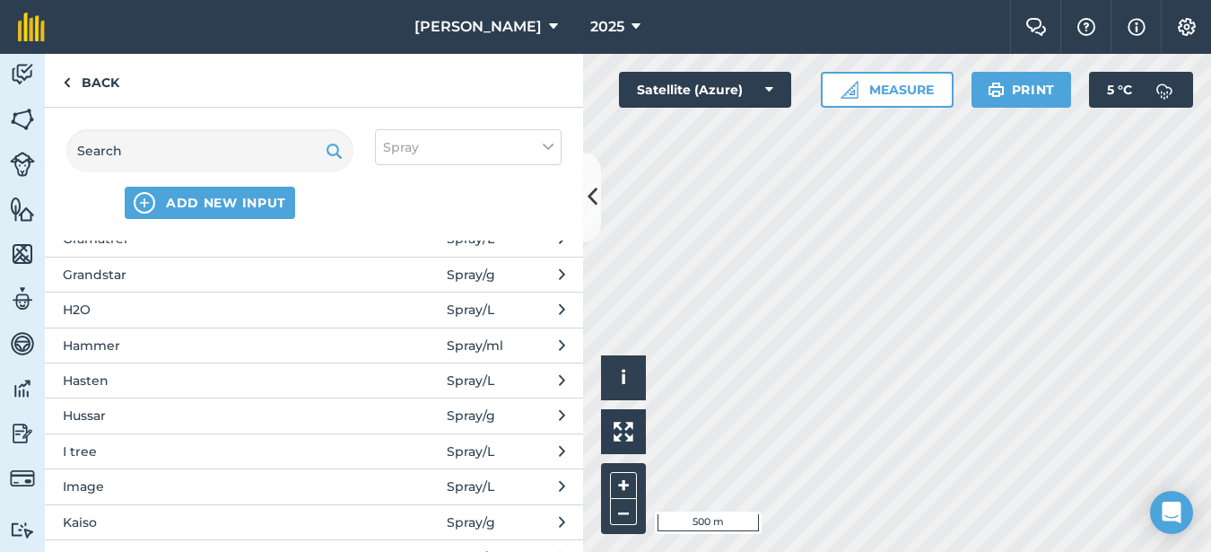
scroll to position [1256, 0]
click at [102, 417] on span "Gramatrel" at bounding box center [209, 418] width 293 height 20
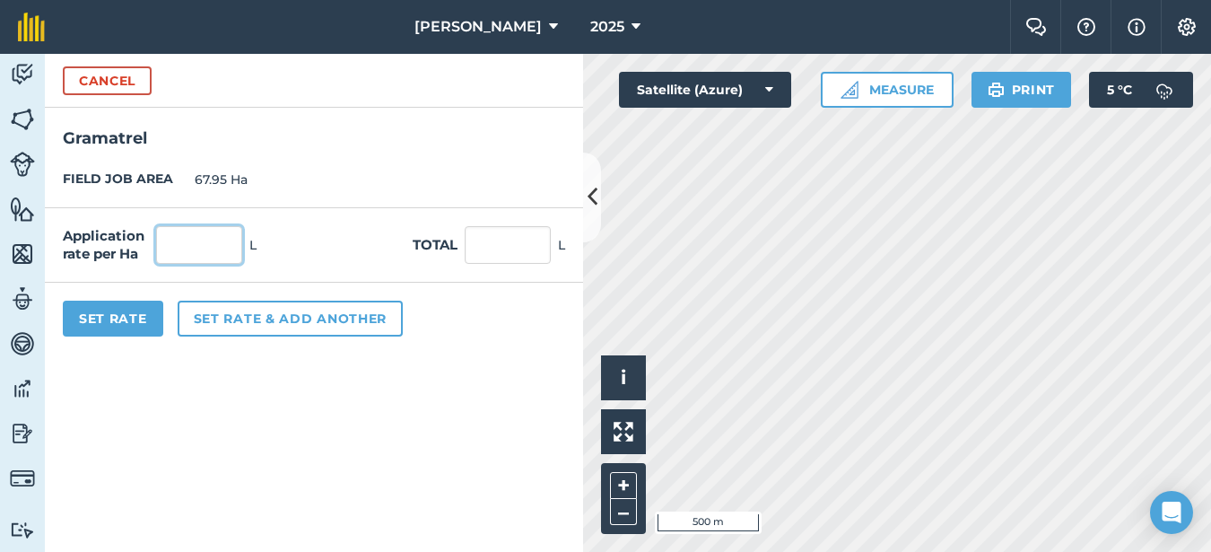
click at [176, 247] on input "text" at bounding box center [199, 245] width 86 height 38
type input "1.5"
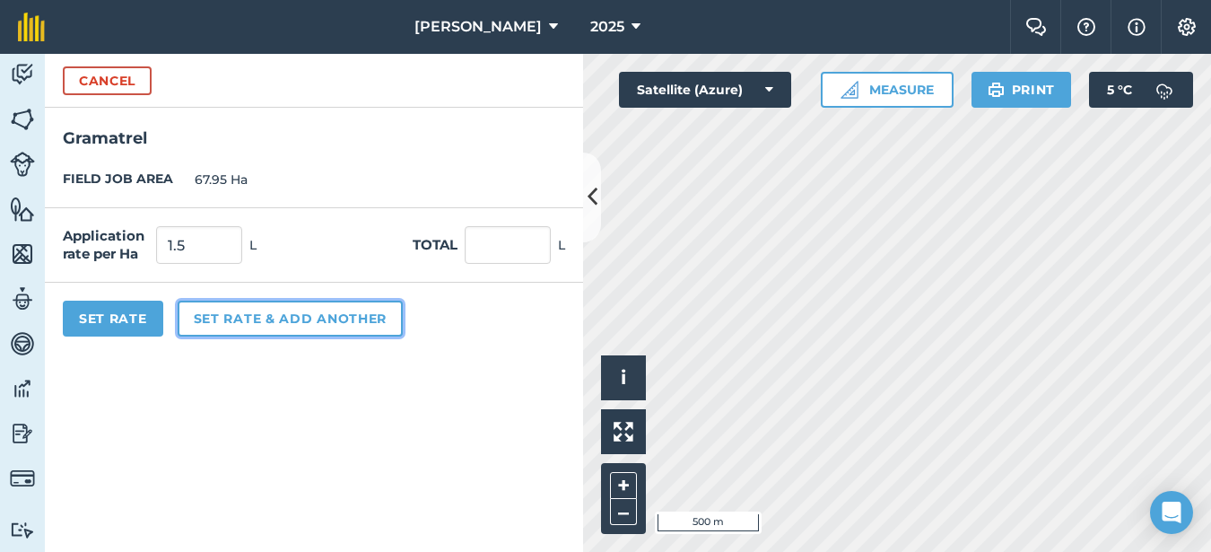
type input "101.91"
click at [218, 318] on button "Set rate & add another" at bounding box center [290, 319] width 225 height 36
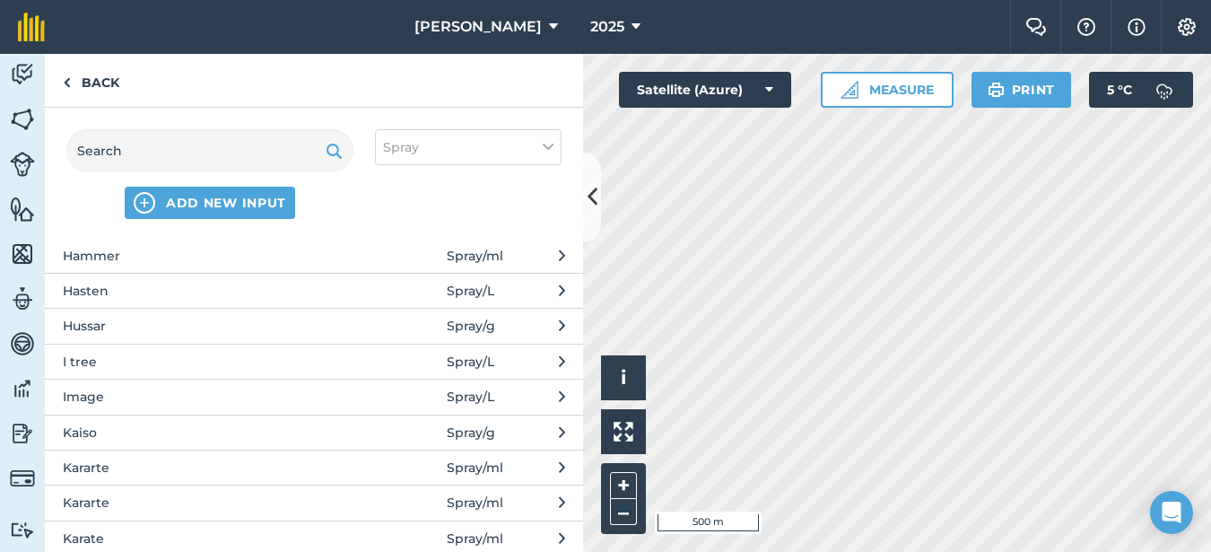
scroll to position [1615, 0]
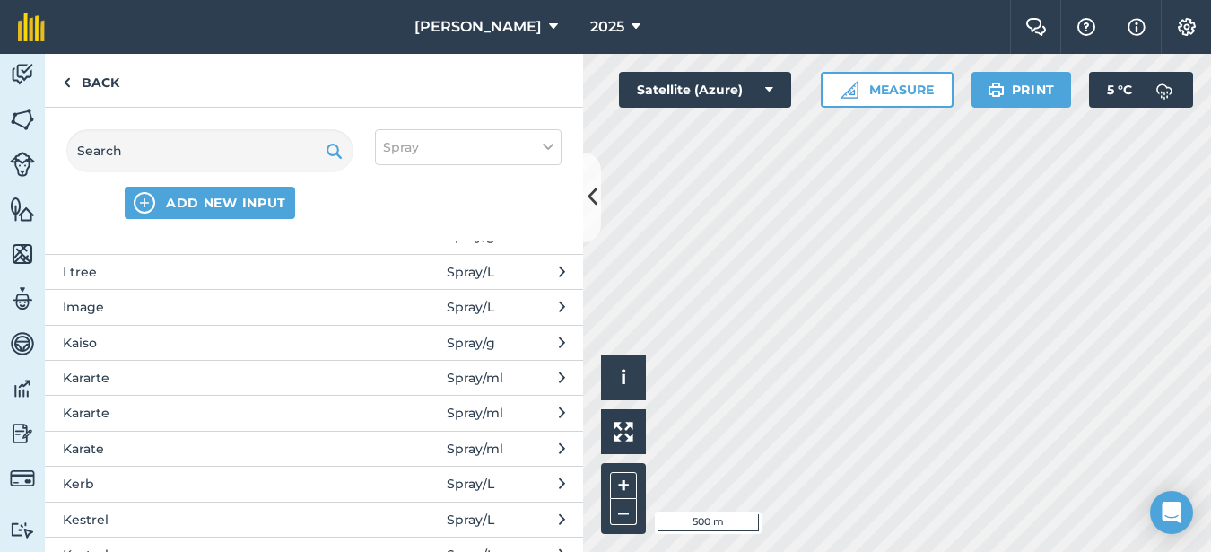
click at [127, 512] on span "Kestrel" at bounding box center [209, 520] width 293 height 20
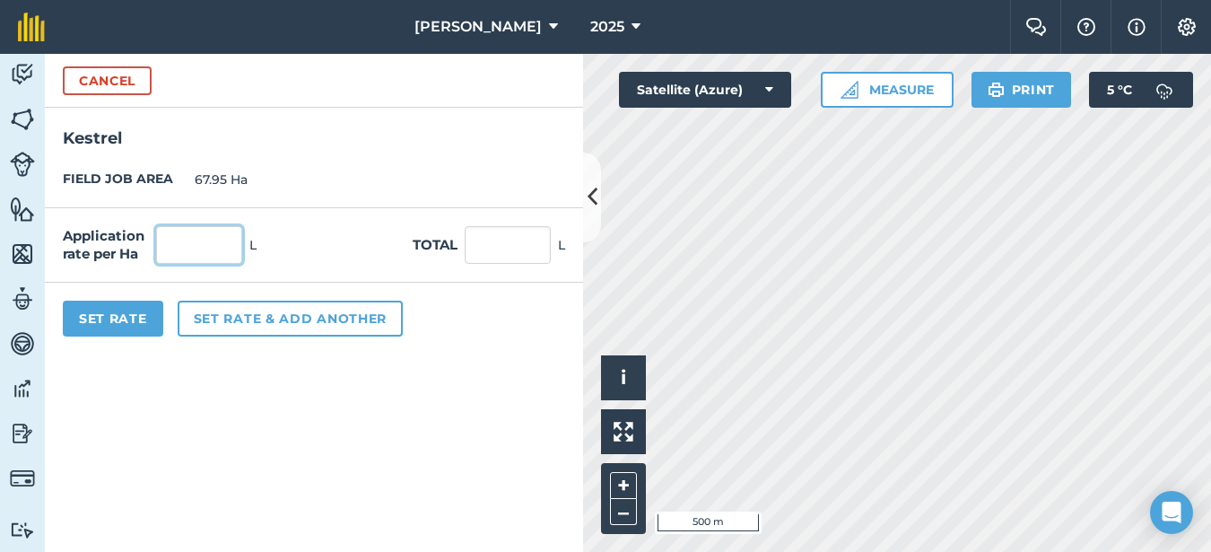
click at [179, 244] on input "text" at bounding box center [199, 245] width 86 height 38
type input "1"
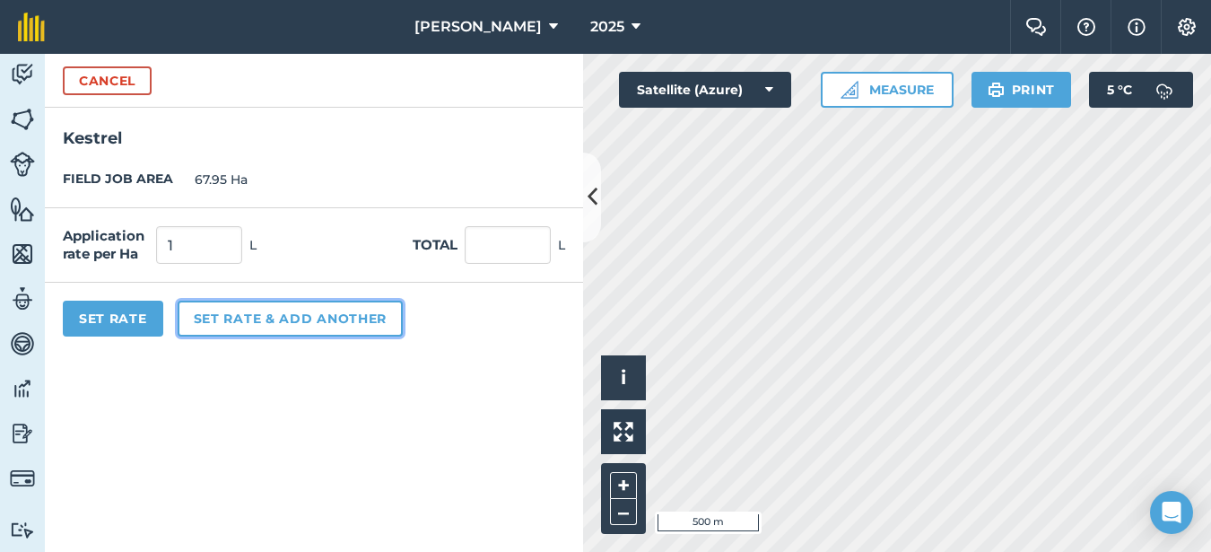
type input "67.94"
click at [210, 319] on button "Set rate & add another" at bounding box center [290, 319] width 225 height 36
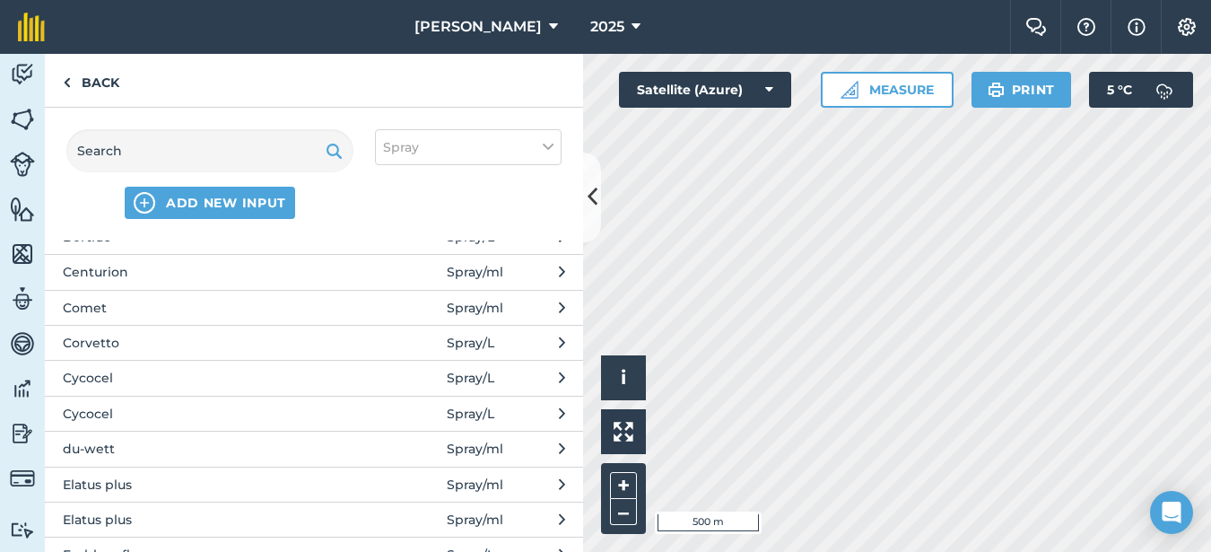
scroll to position [628, 0]
click at [101, 347] on span "Comet" at bounding box center [209, 340] width 293 height 20
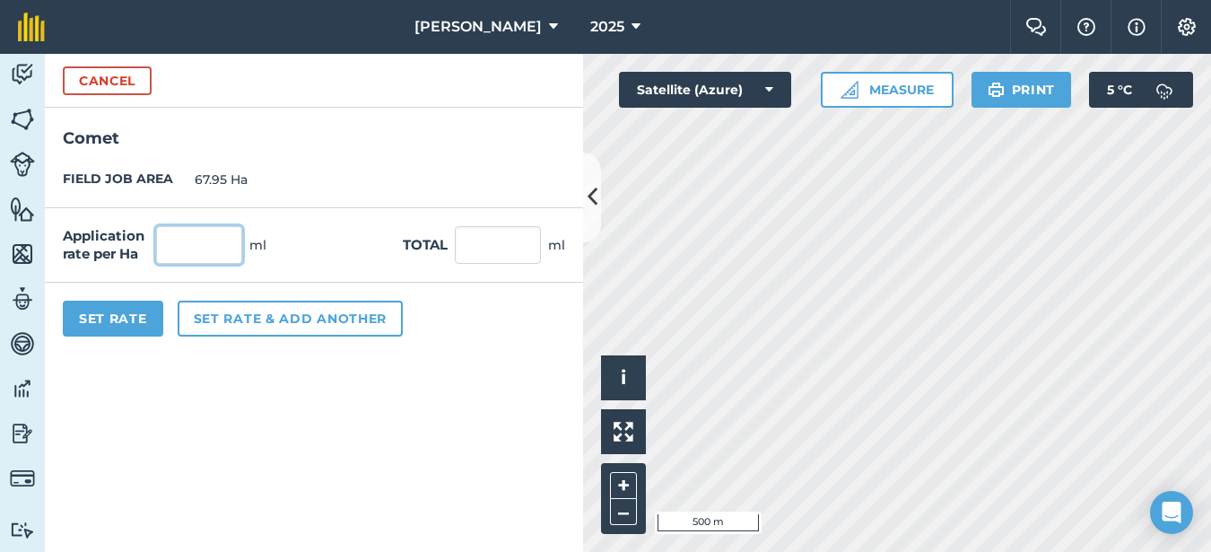
click at [178, 242] on input "text" at bounding box center [199, 245] width 86 height 38
type input "600"
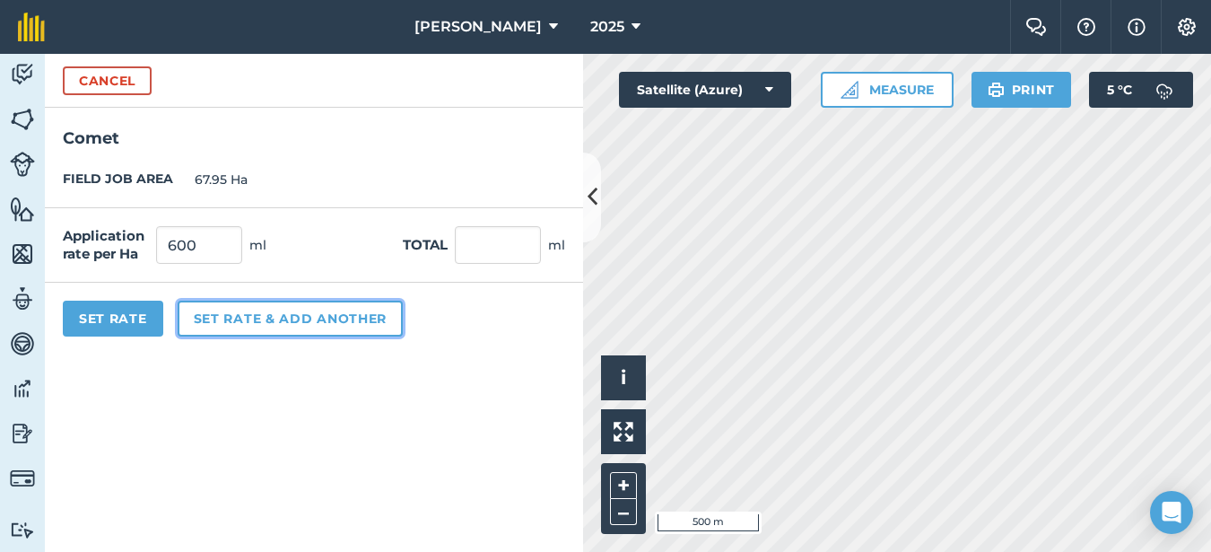
type input "40,764"
click at [266, 320] on button "Set rate & add another" at bounding box center [290, 319] width 225 height 36
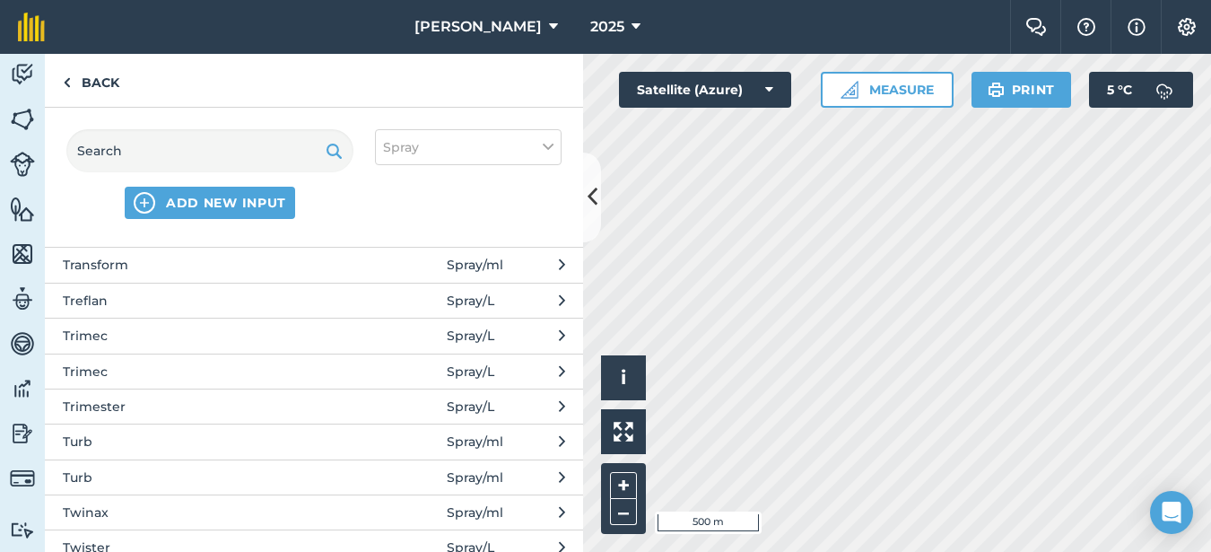
scroll to position [4037, 0]
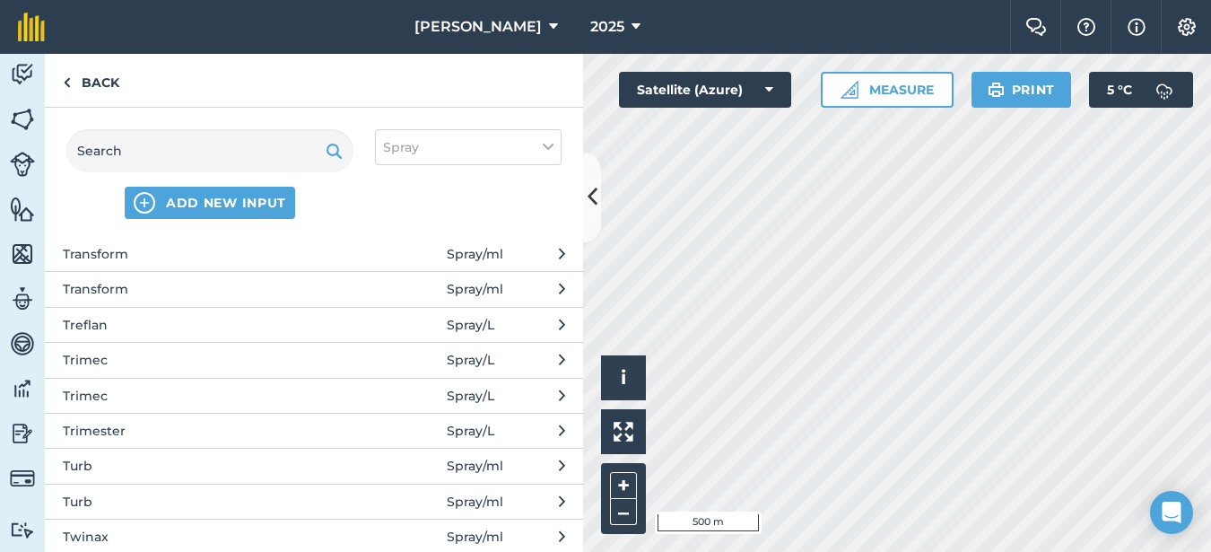
click at [140, 303] on button "Transform Spray / ml" at bounding box center [314, 288] width 538 height 35
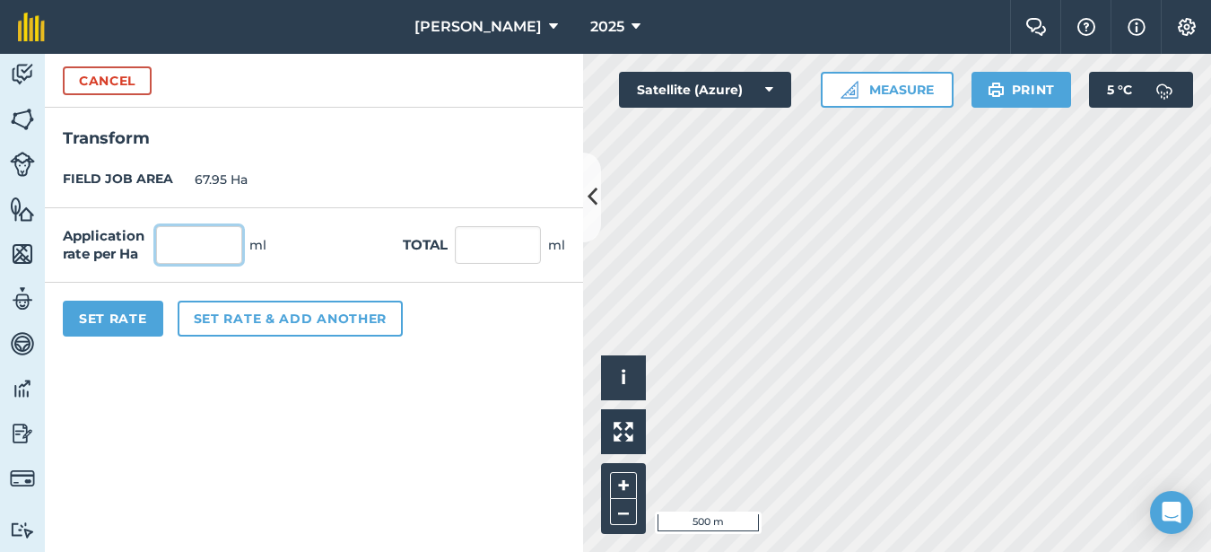
click at [190, 231] on input "text" at bounding box center [199, 245] width 86 height 38
type input "75"
type input "5,095.5"
click at [136, 316] on button "Set Rate" at bounding box center [113, 319] width 100 height 36
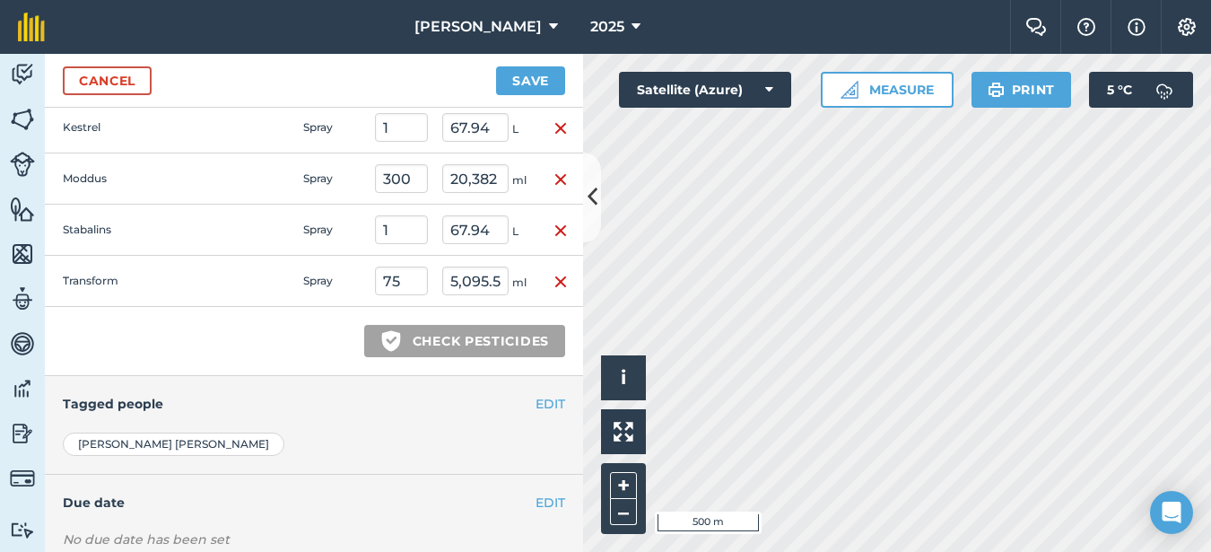
scroll to position [807, 0]
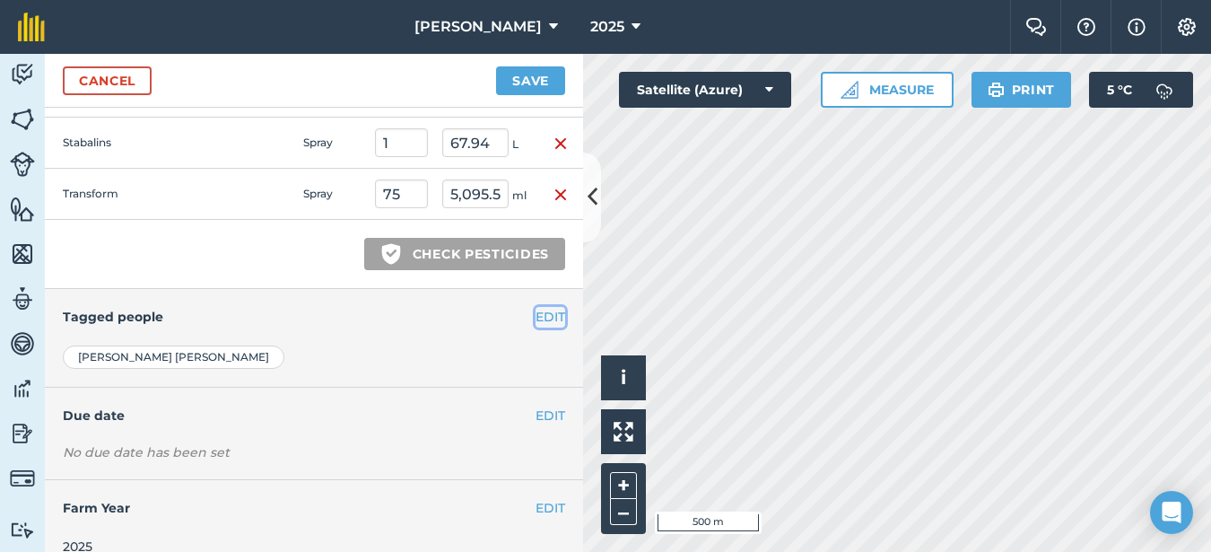
click at [536, 322] on button "EDIT" at bounding box center [551, 317] width 30 height 20
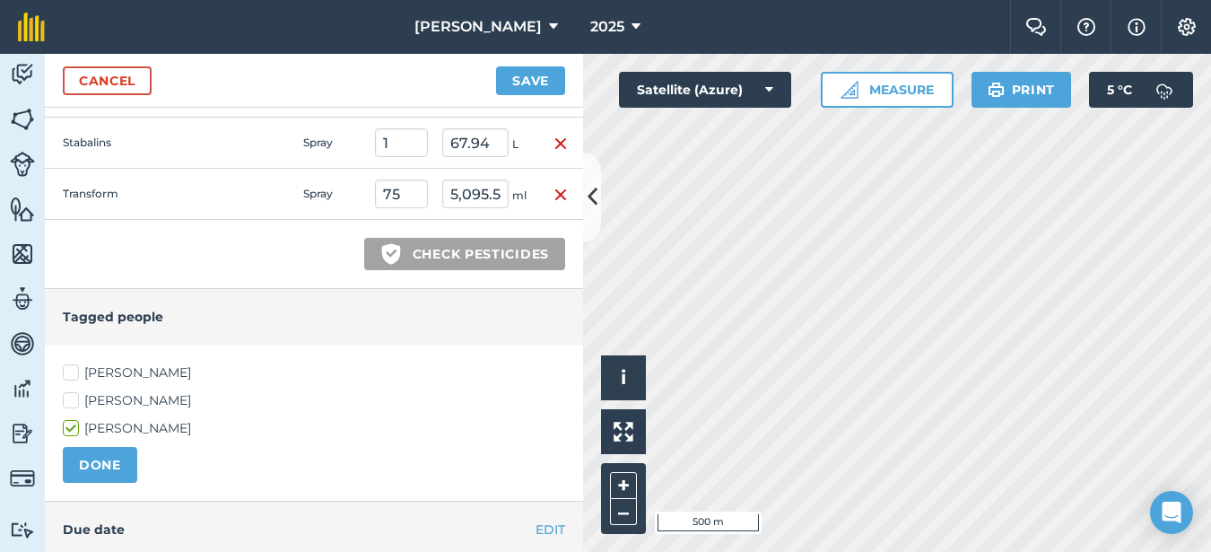
click at [78, 371] on label "[PERSON_NAME]" at bounding box center [314, 372] width 502 height 19
click at [74, 371] on input "[PERSON_NAME]" at bounding box center [69, 369] width 12 height 12
checkbox input "true"
click at [107, 460] on button "DONE" at bounding box center [100, 465] width 74 height 36
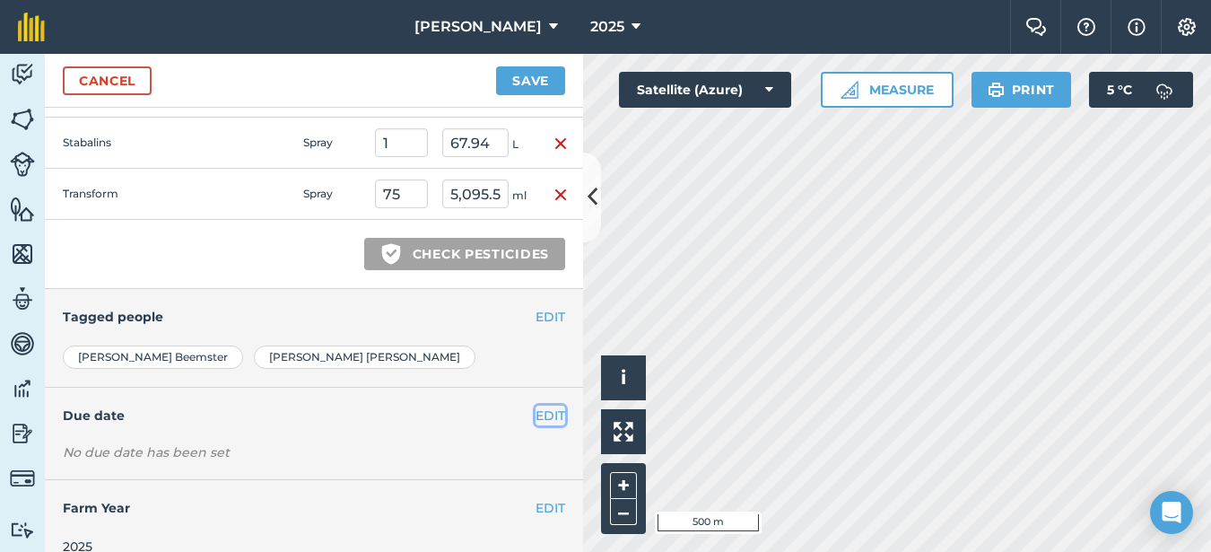
click at [536, 421] on button "EDIT" at bounding box center [551, 415] width 30 height 20
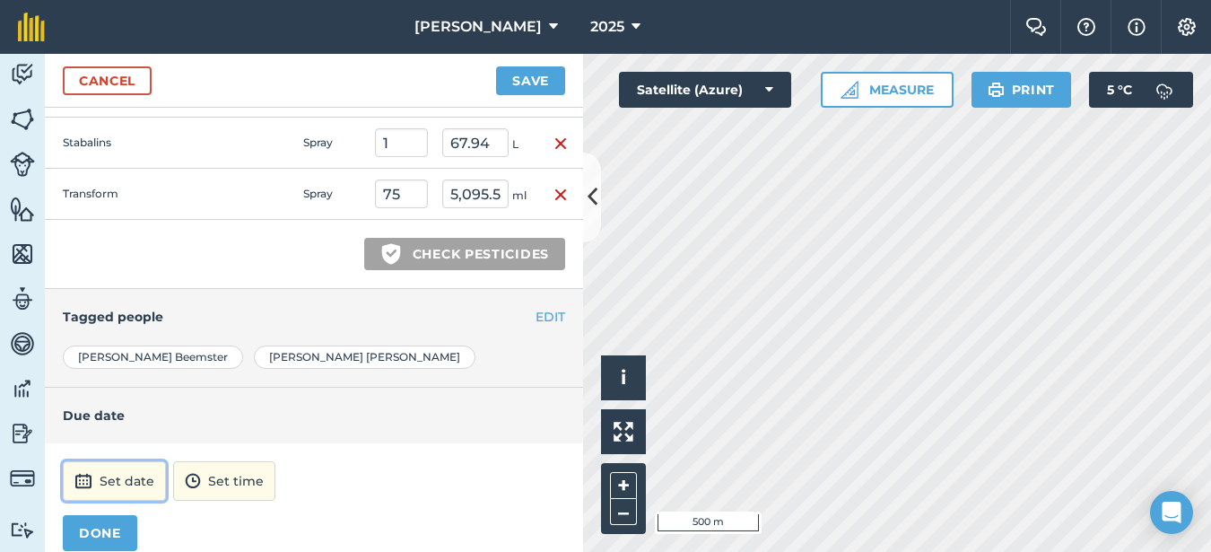
click at [156, 484] on button "Set date" at bounding box center [114, 480] width 103 height 39
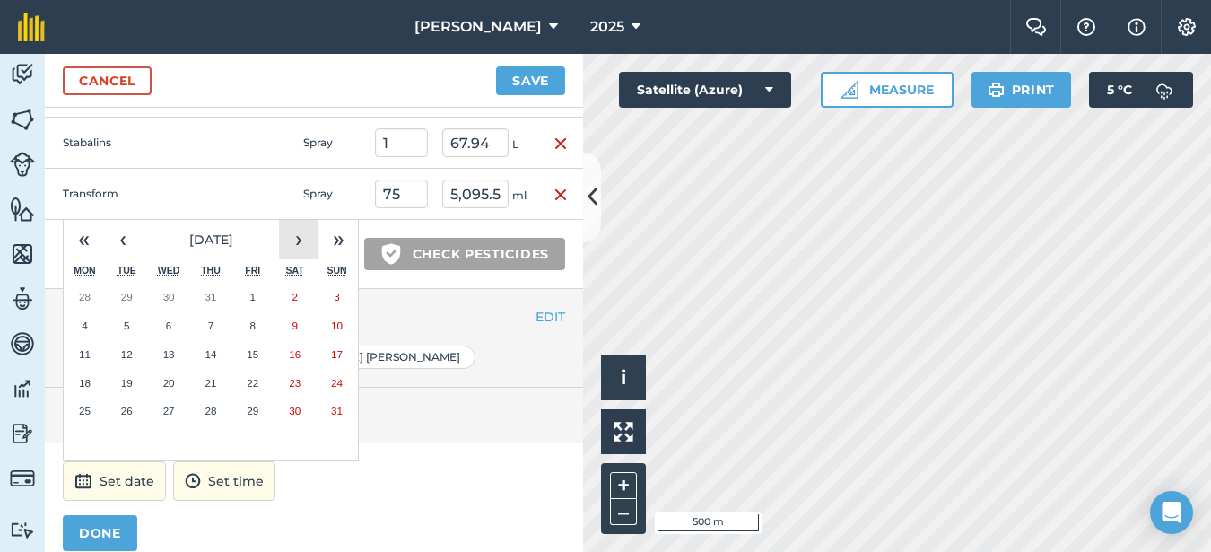
click at [300, 243] on button "›" at bounding box center [298, 239] width 39 height 39
click at [123, 303] on button "2" at bounding box center [127, 297] width 42 height 29
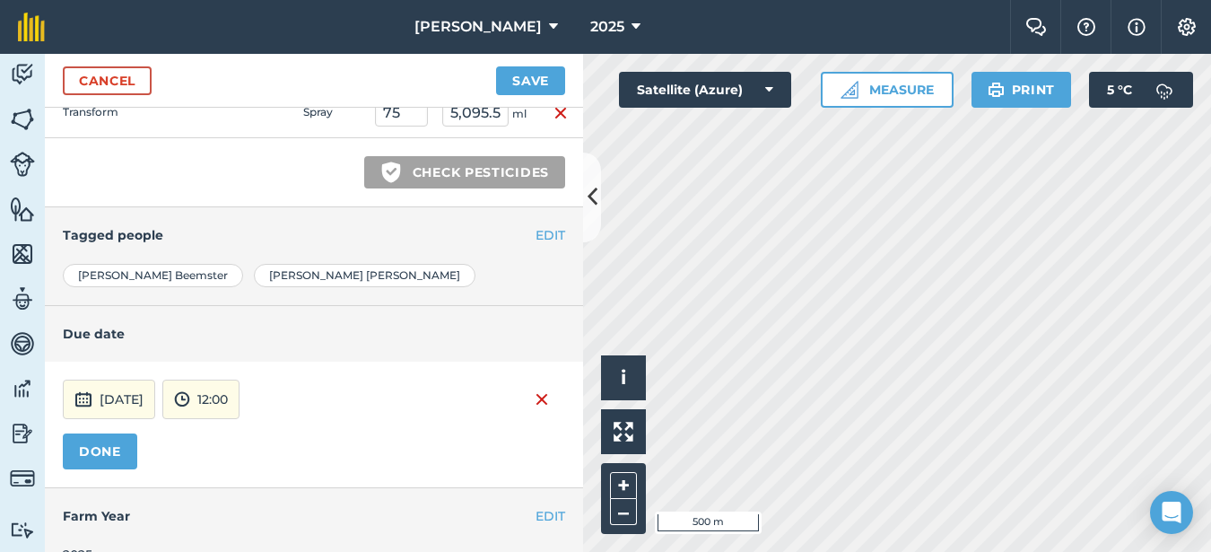
scroll to position [920, 0]
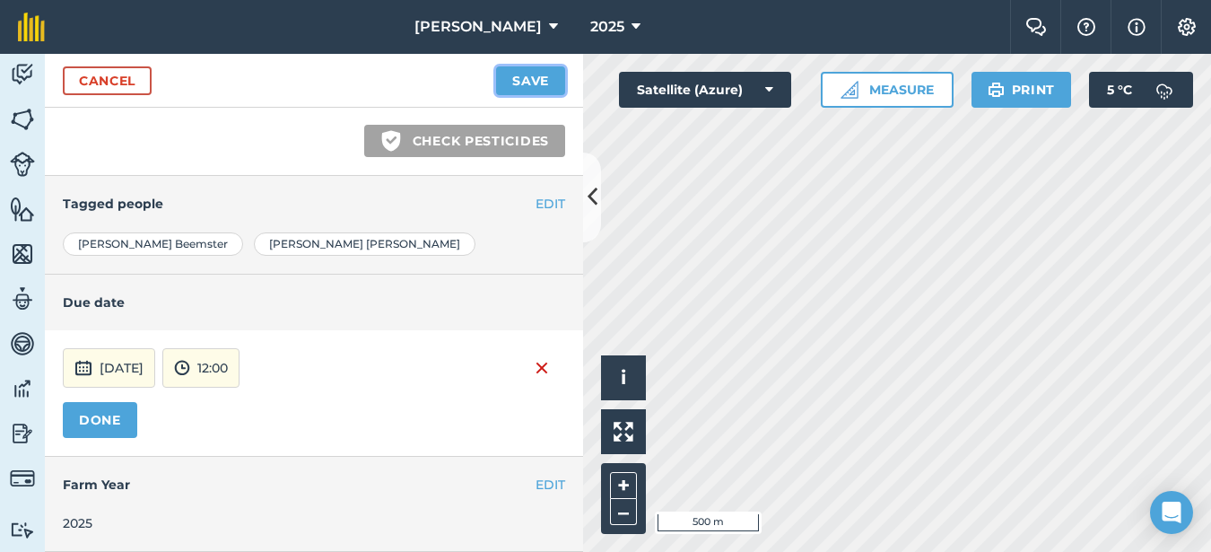
click at [521, 78] on button "Save" at bounding box center [530, 80] width 69 height 29
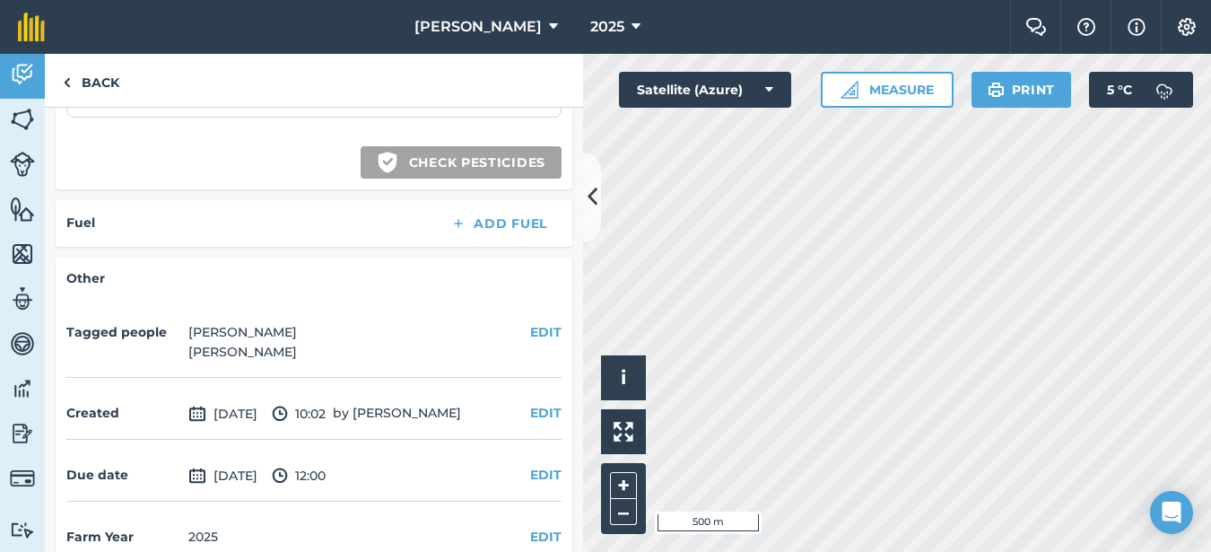
scroll to position [961, 0]
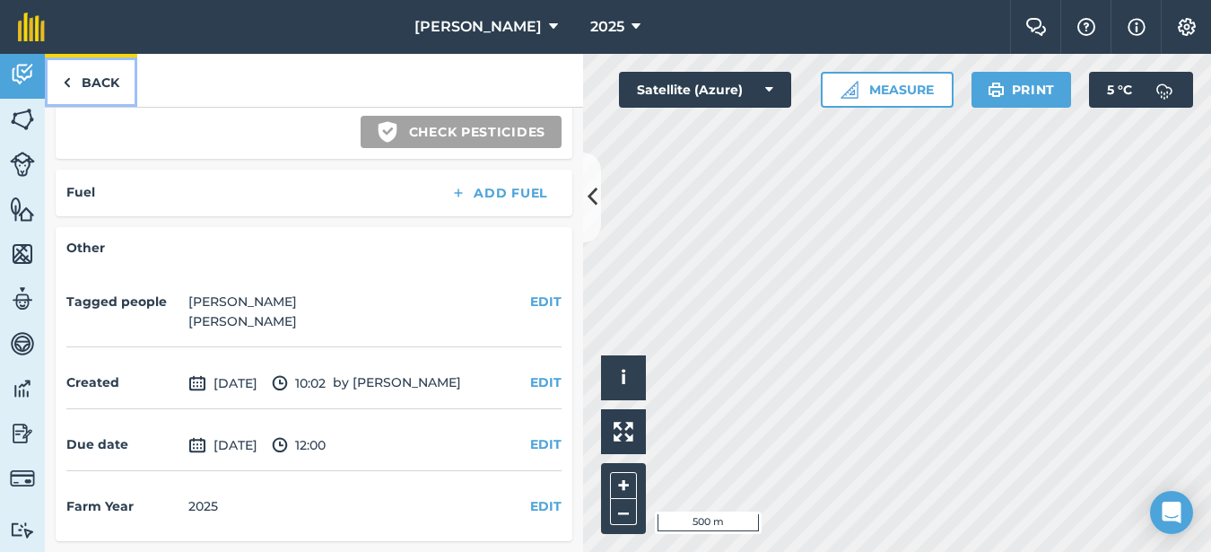
click at [84, 84] on link "Back" at bounding box center [91, 80] width 92 height 53
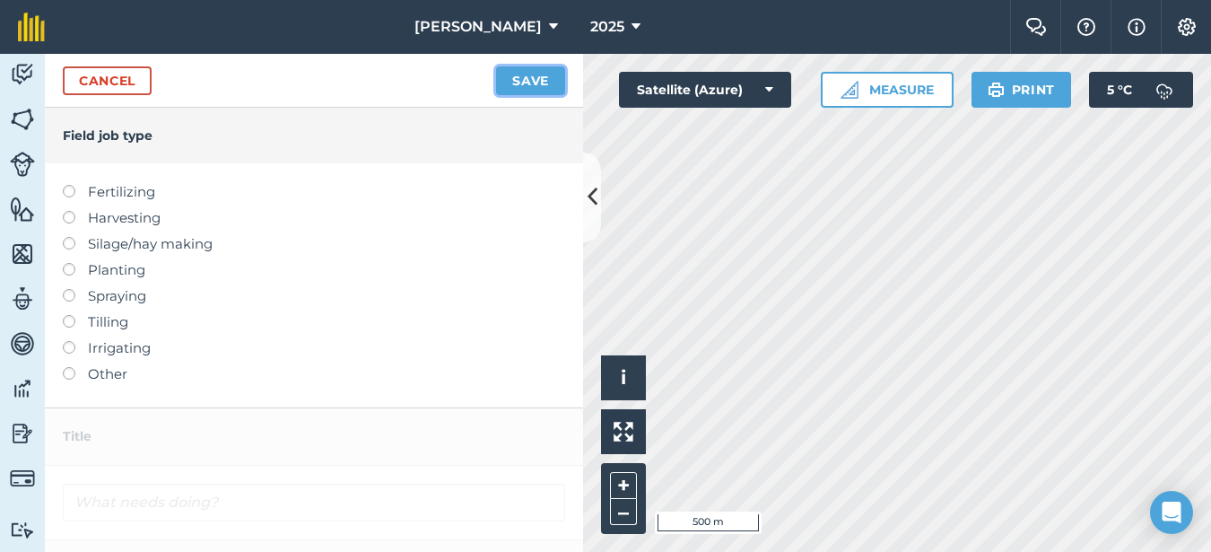
click at [524, 77] on button "Save" at bounding box center [530, 80] width 69 height 29
click at [88, 96] on div "Cancel Save" at bounding box center [314, 81] width 538 height 54
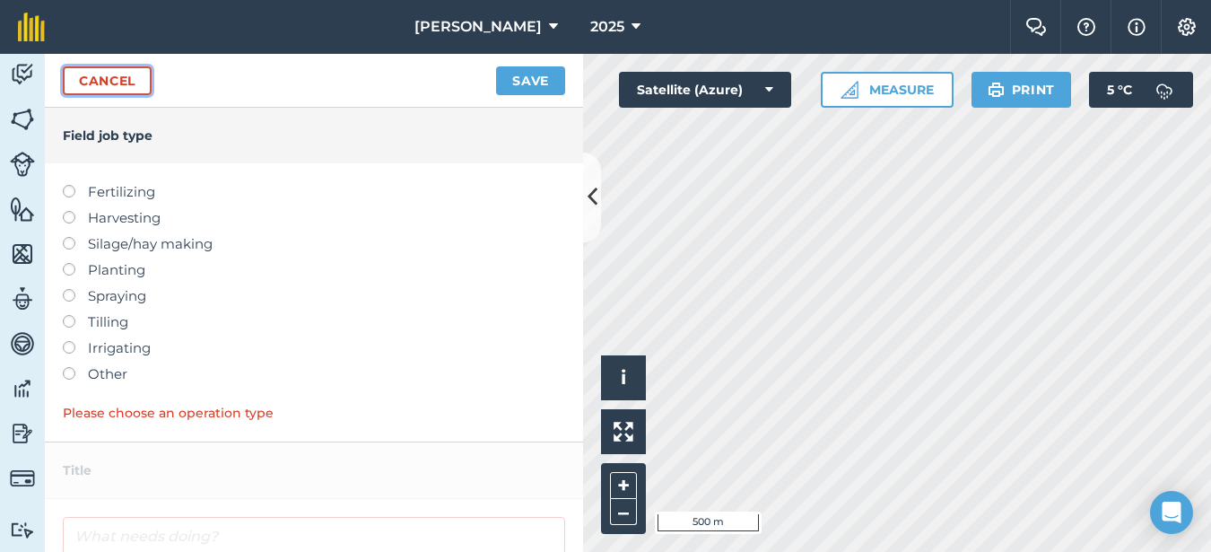
click at [89, 89] on link "Cancel" at bounding box center [107, 80] width 89 height 29
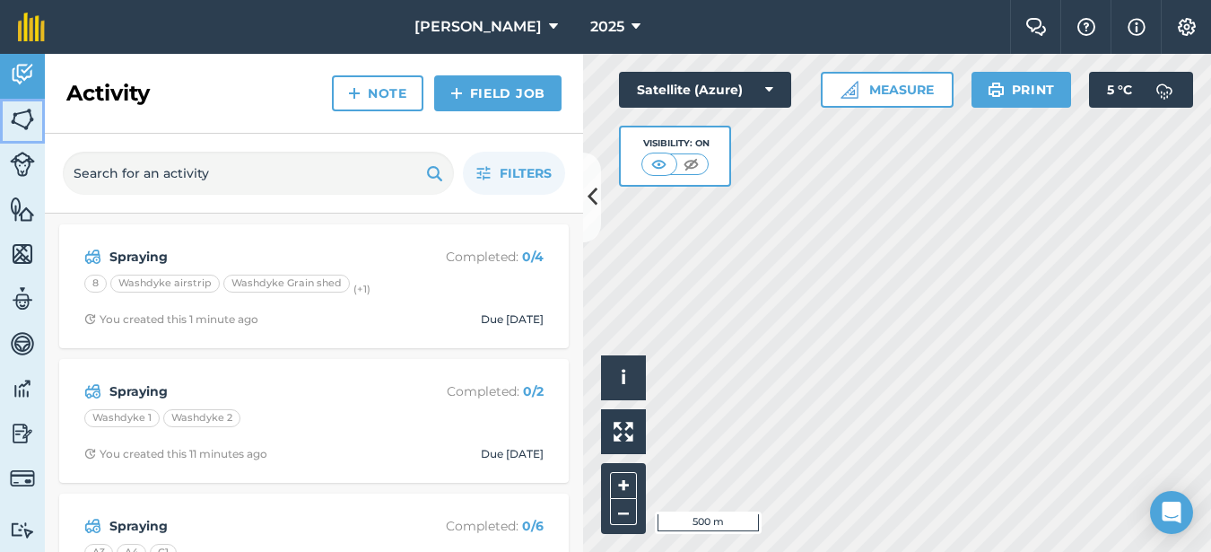
drag, startPoint x: 16, startPoint y: 124, endPoint x: 25, endPoint y: 123, distance: 9.0
click at [17, 124] on img at bounding box center [22, 119] width 25 height 27
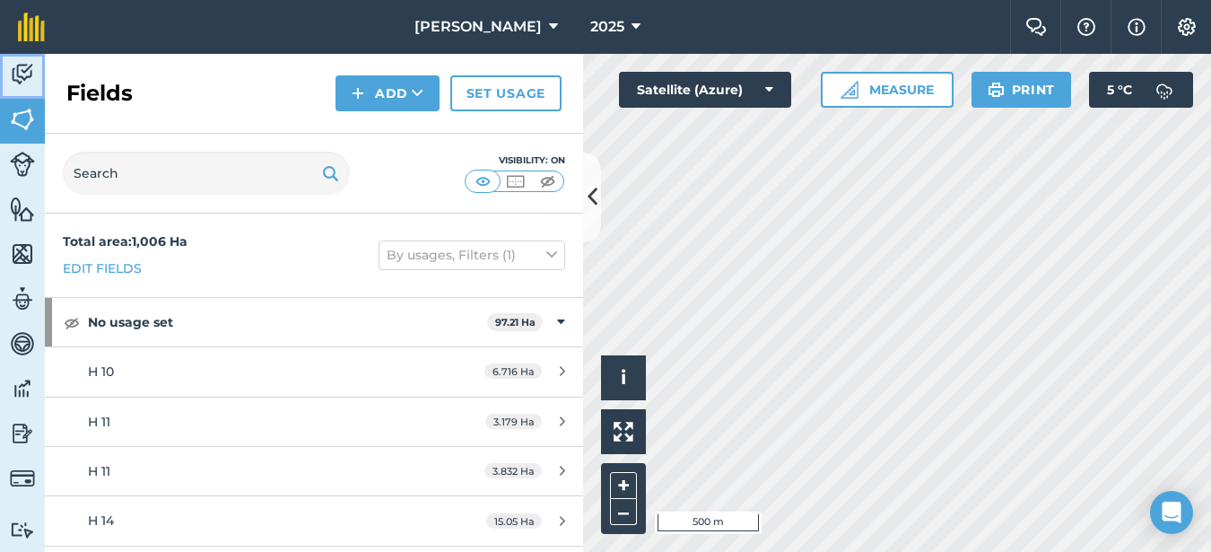
click at [13, 76] on img at bounding box center [22, 74] width 25 height 27
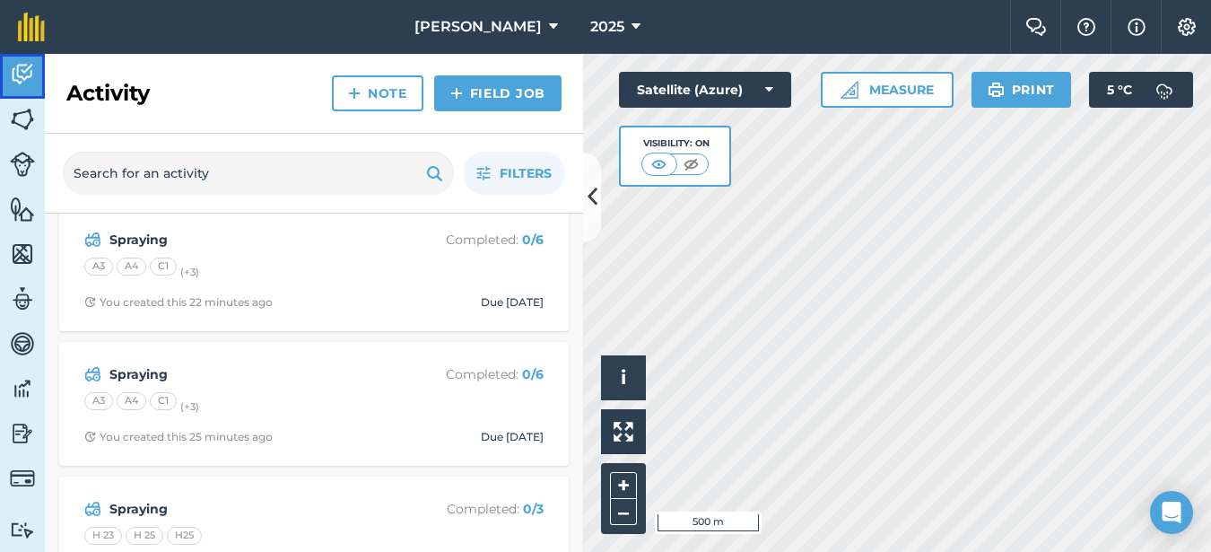
scroll to position [359, 0]
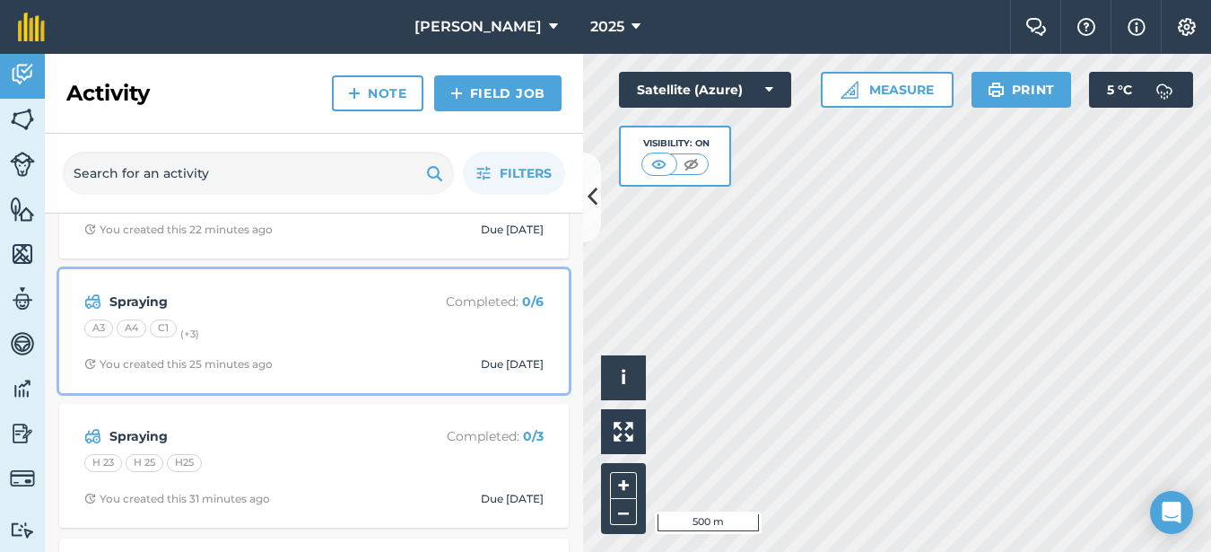
click at [425, 344] on div "Spraying Completed : 0 / 6 A3 A4 C1 (+ 3 ) You created this 25 minutes ago Due …" at bounding box center [314, 331] width 488 height 102
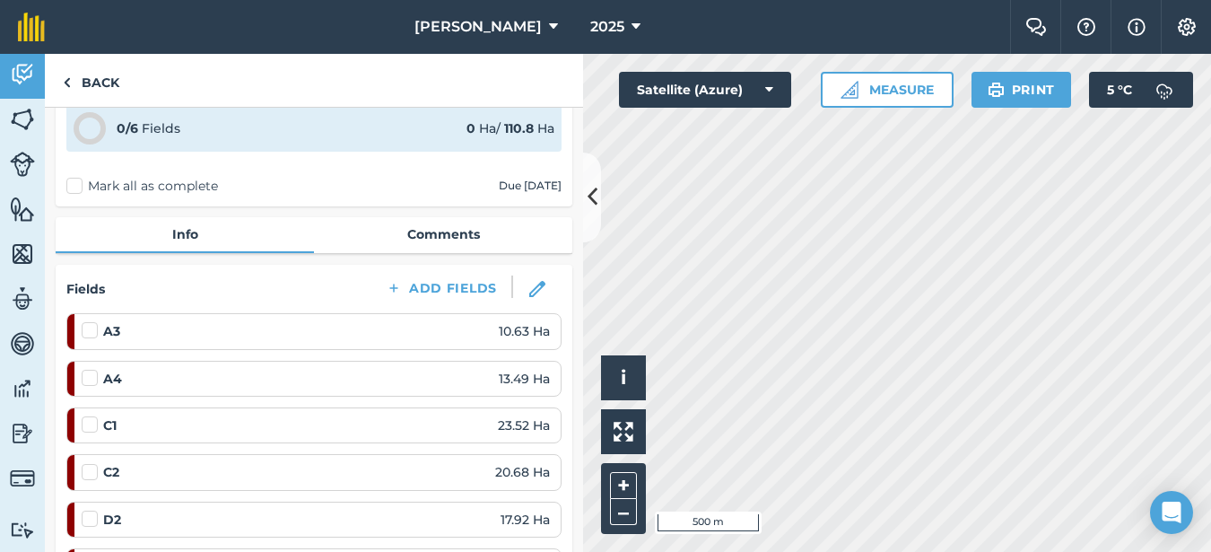
scroll to position [269, 0]
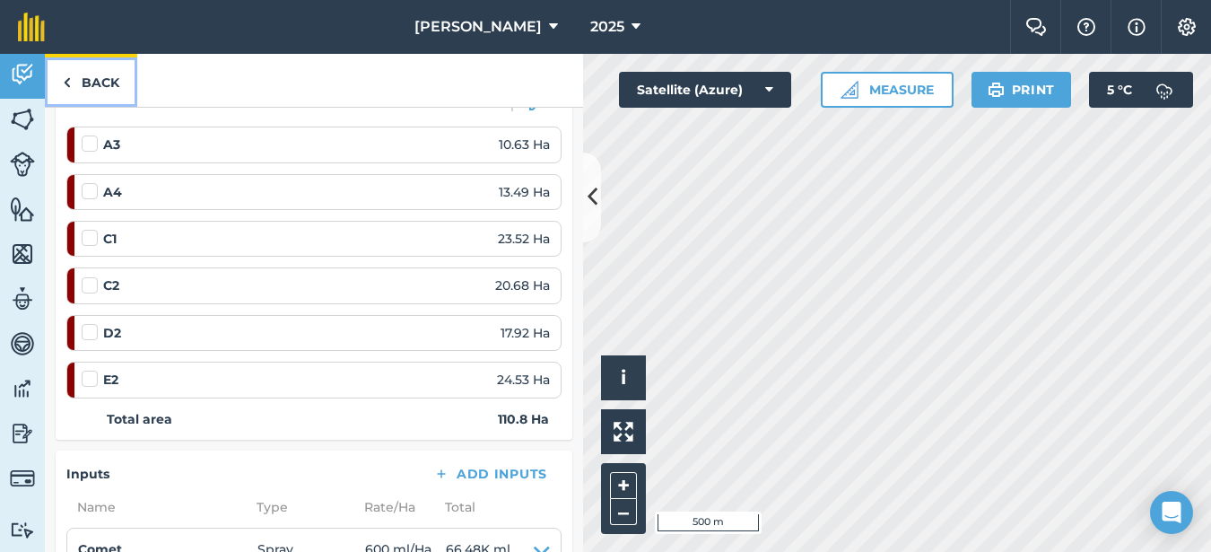
click at [103, 79] on link "Back" at bounding box center [91, 80] width 92 height 53
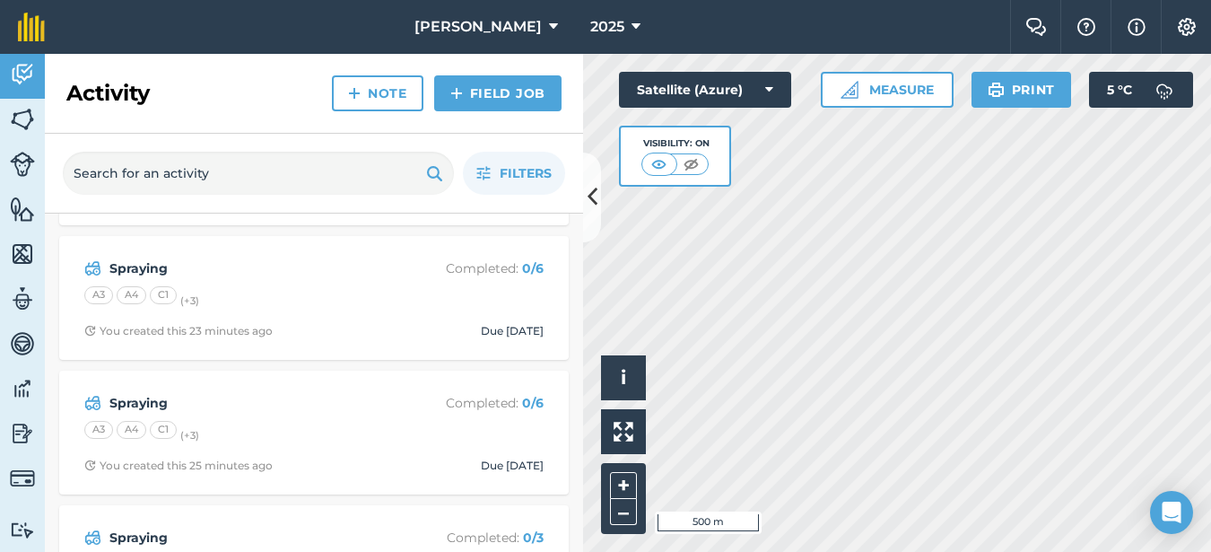
scroll to position [269, 0]
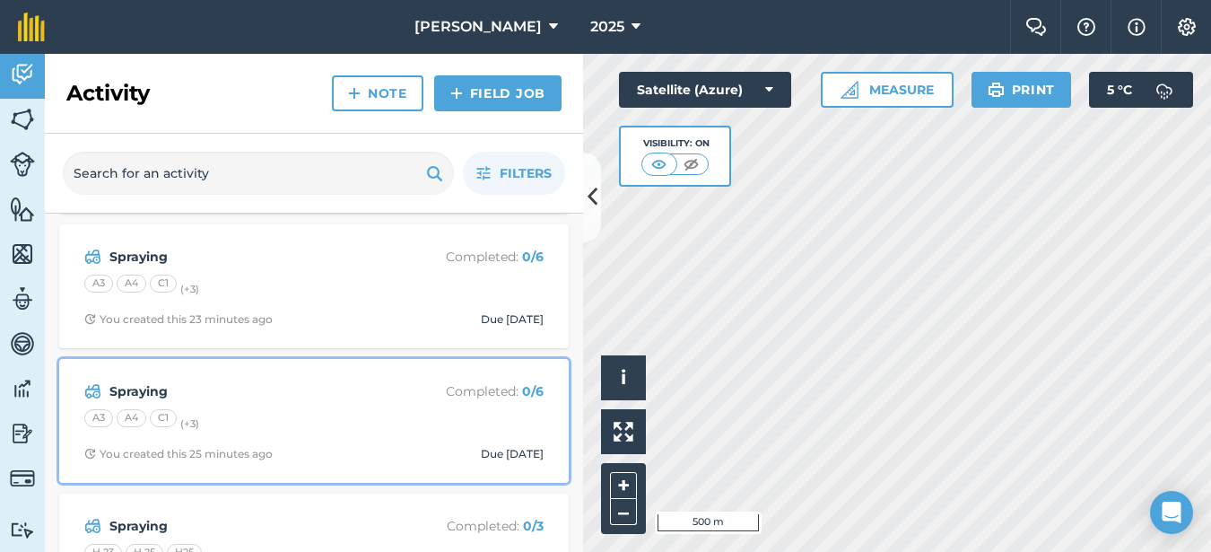
click at [374, 416] on div "A3 A4 C1 (+ 3 )" at bounding box center [313, 420] width 459 height 23
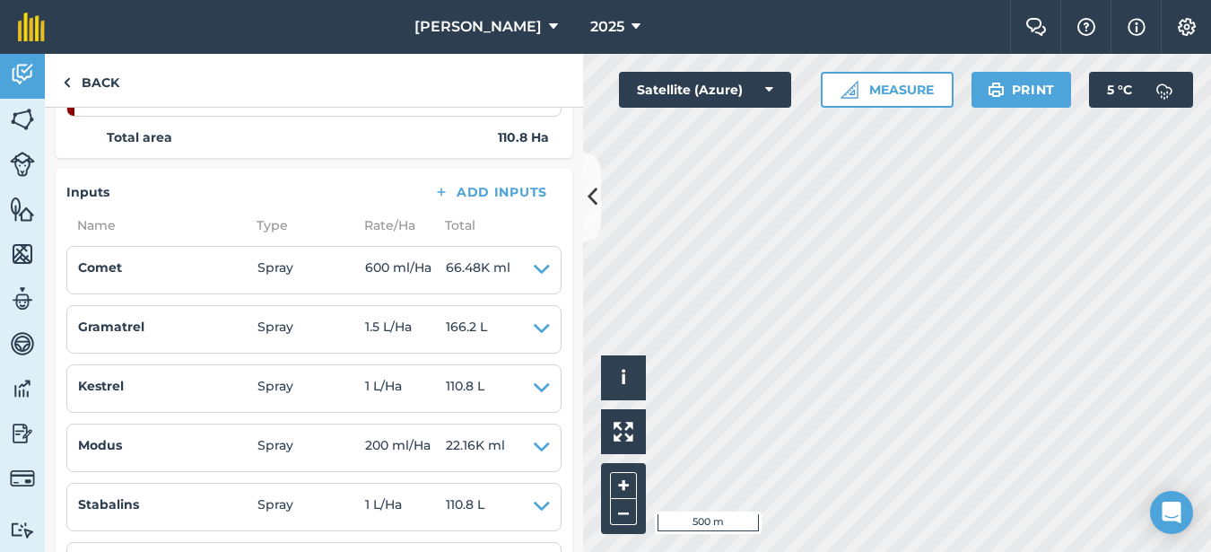
scroll to position [538, 0]
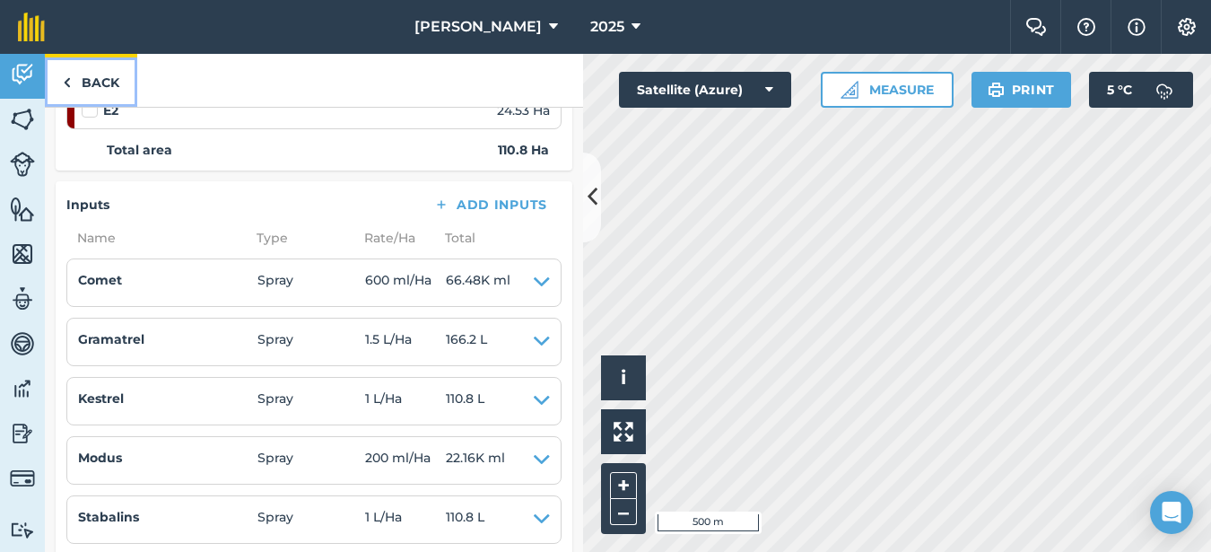
click at [116, 87] on link "Back" at bounding box center [91, 80] width 92 height 53
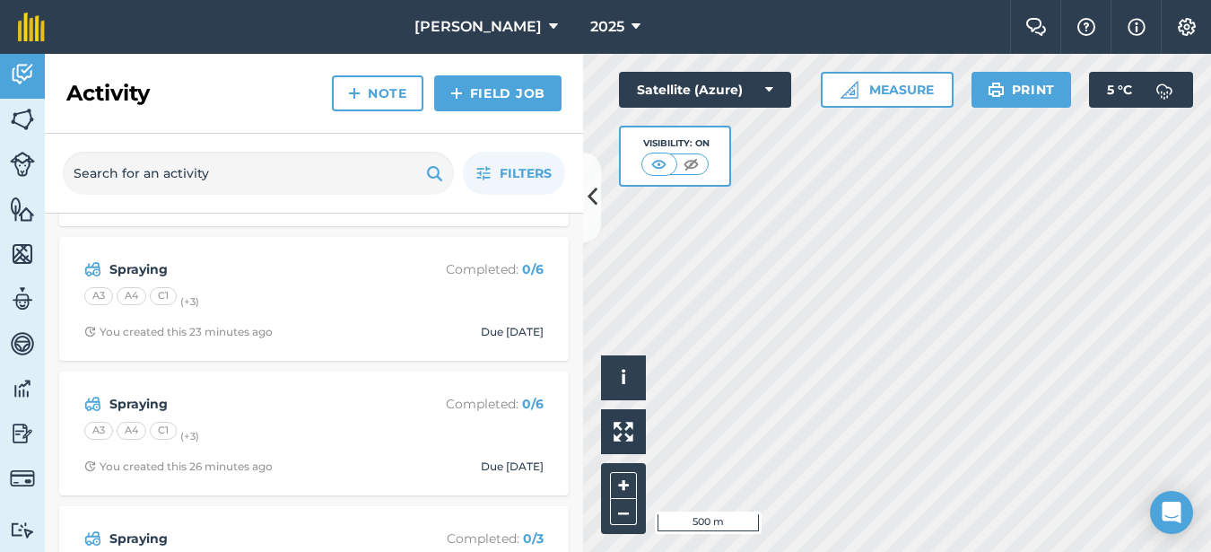
scroll to position [269, 0]
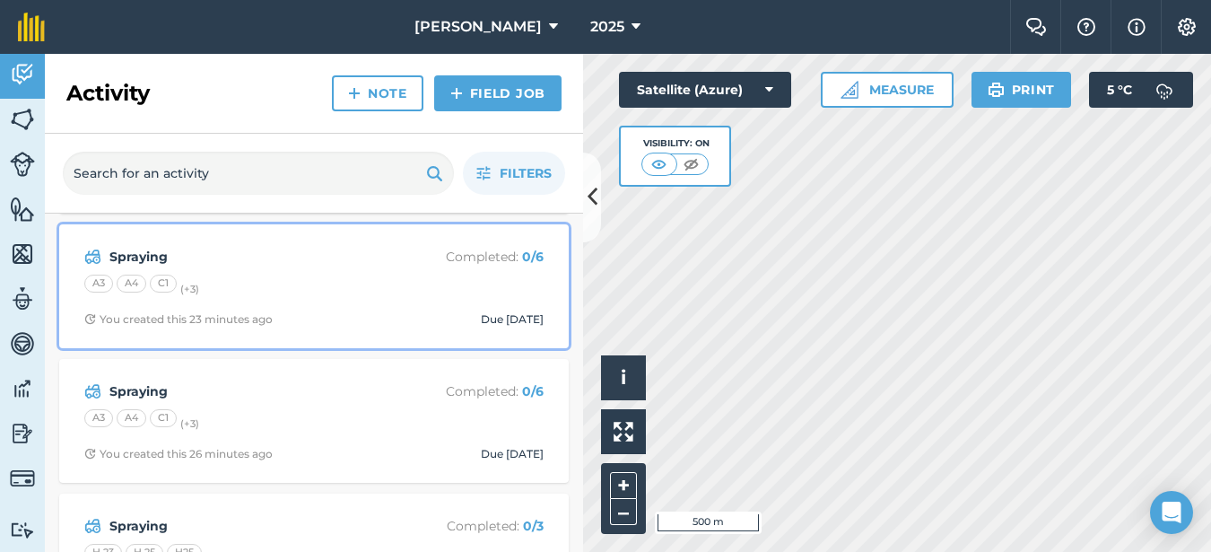
click at [284, 283] on div "A3 A4 C1 (+ 3 )" at bounding box center [313, 286] width 459 height 23
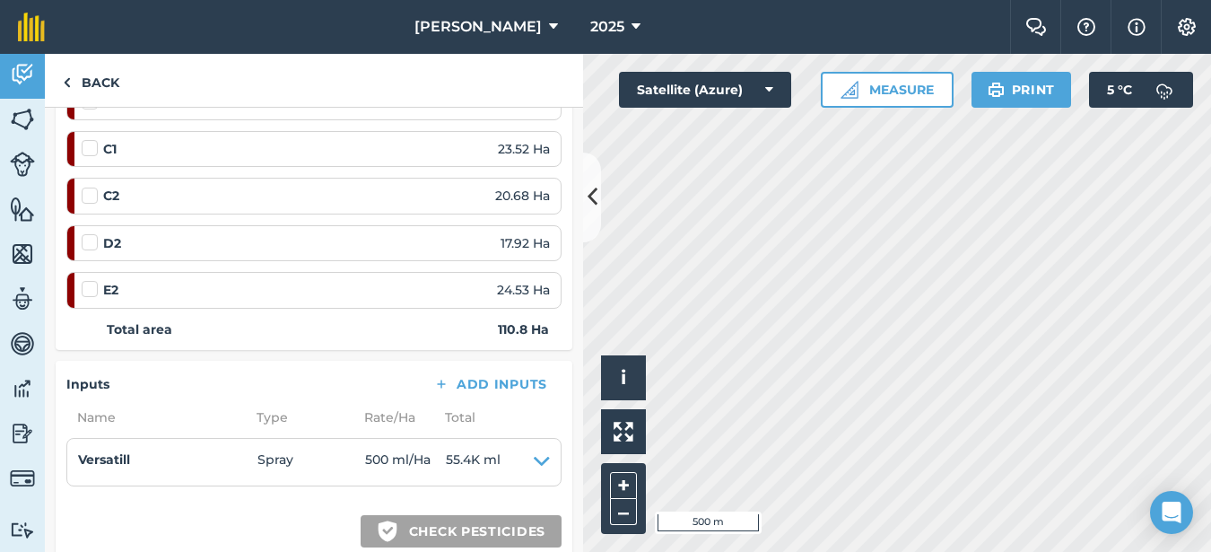
scroll to position [449, 0]
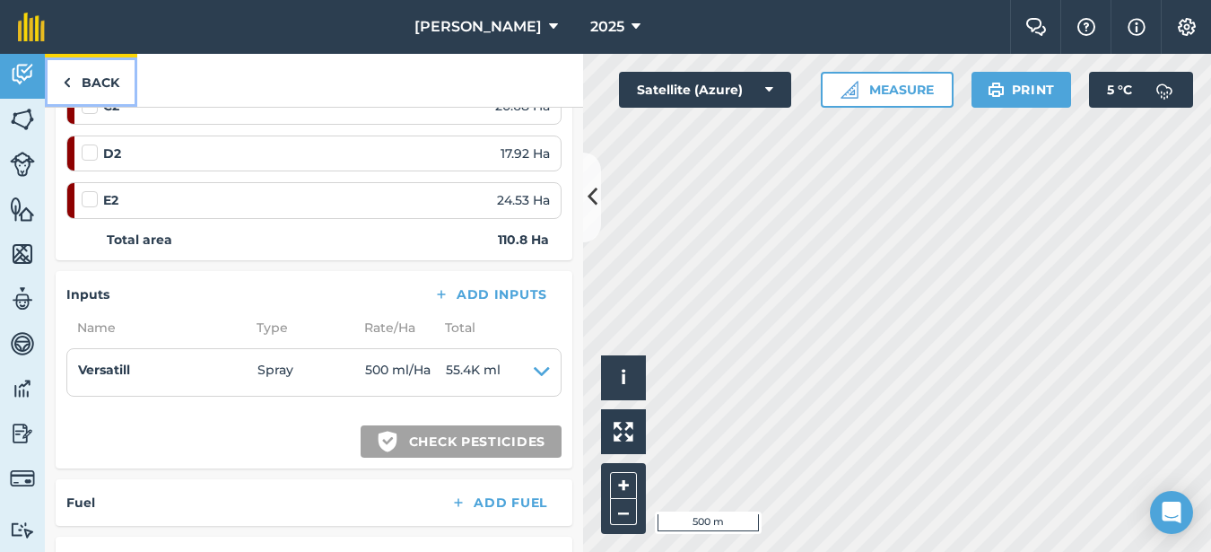
click at [99, 67] on link "Back" at bounding box center [91, 80] width 92 height 53
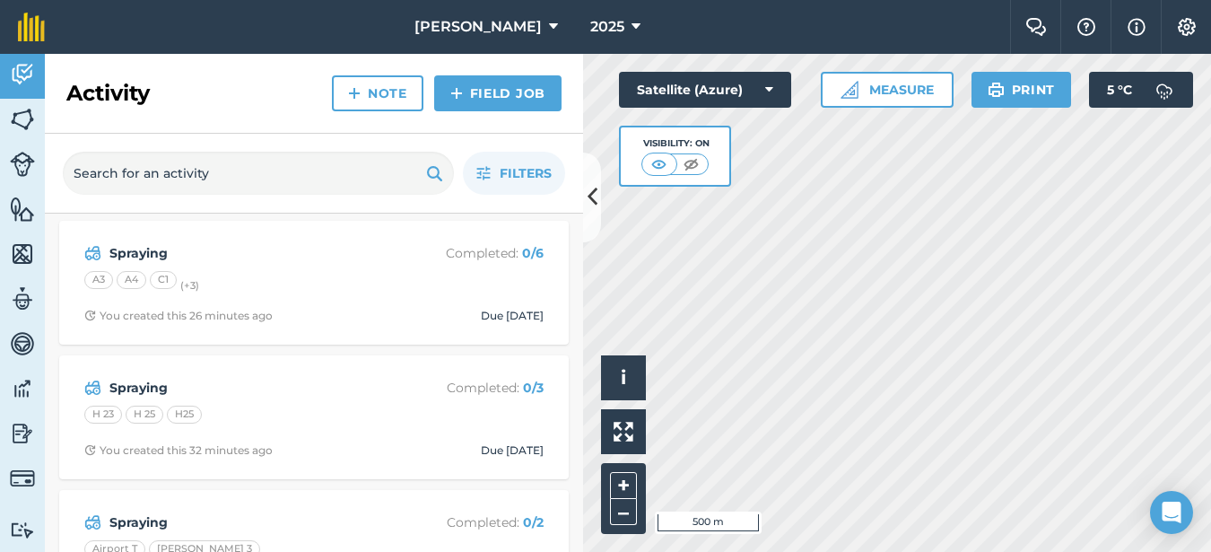
scroll to position [449, 0]
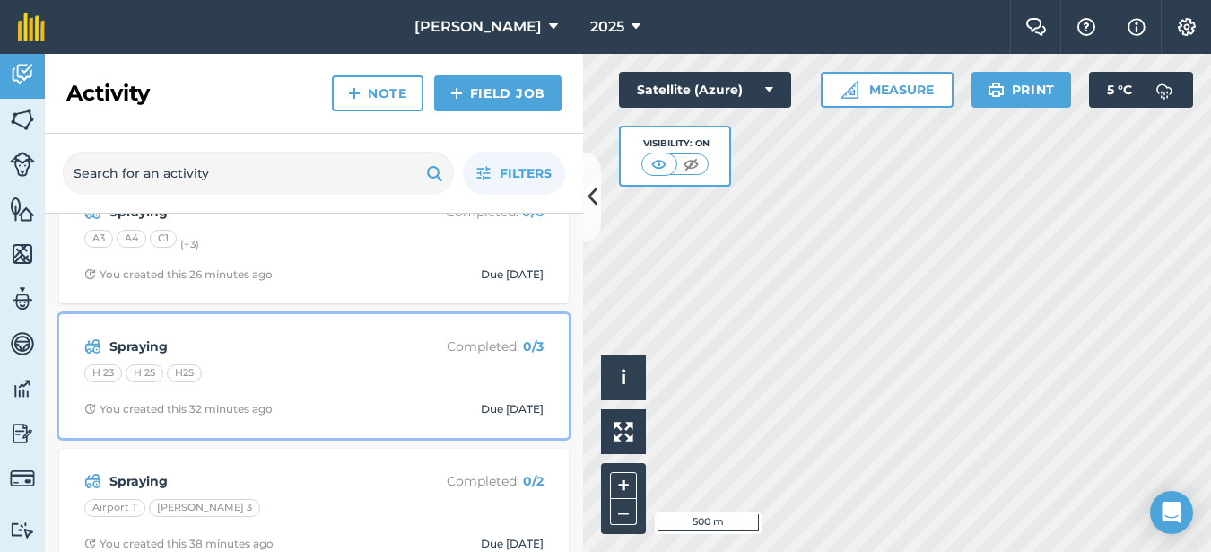
click at [225, 355] on strong "Spraying" at bounding box center [251, 346] width 284 height 20
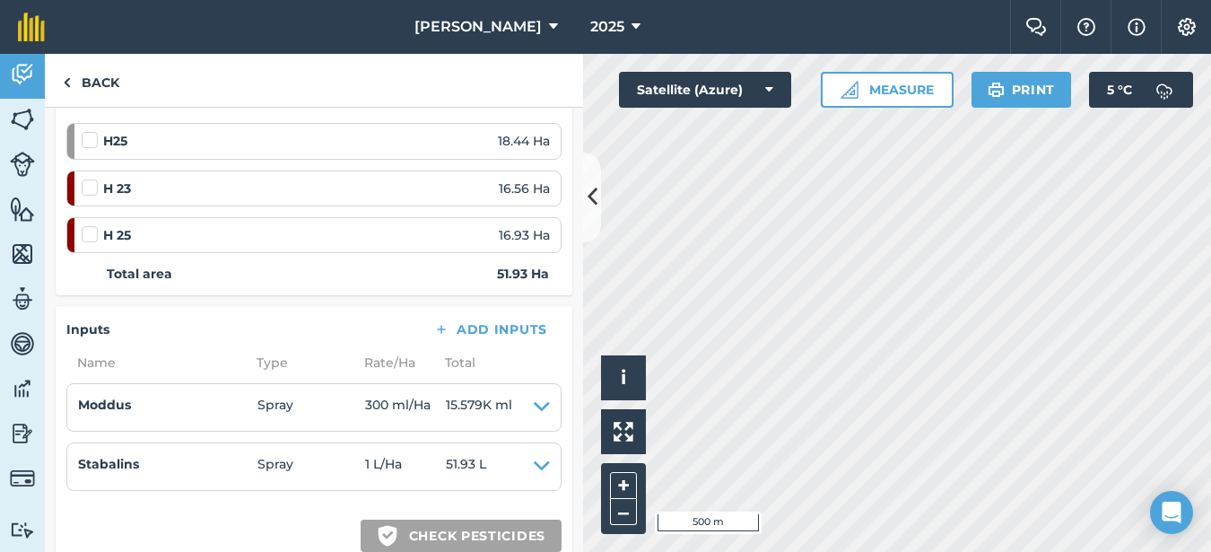
scroll to position [359, 0]
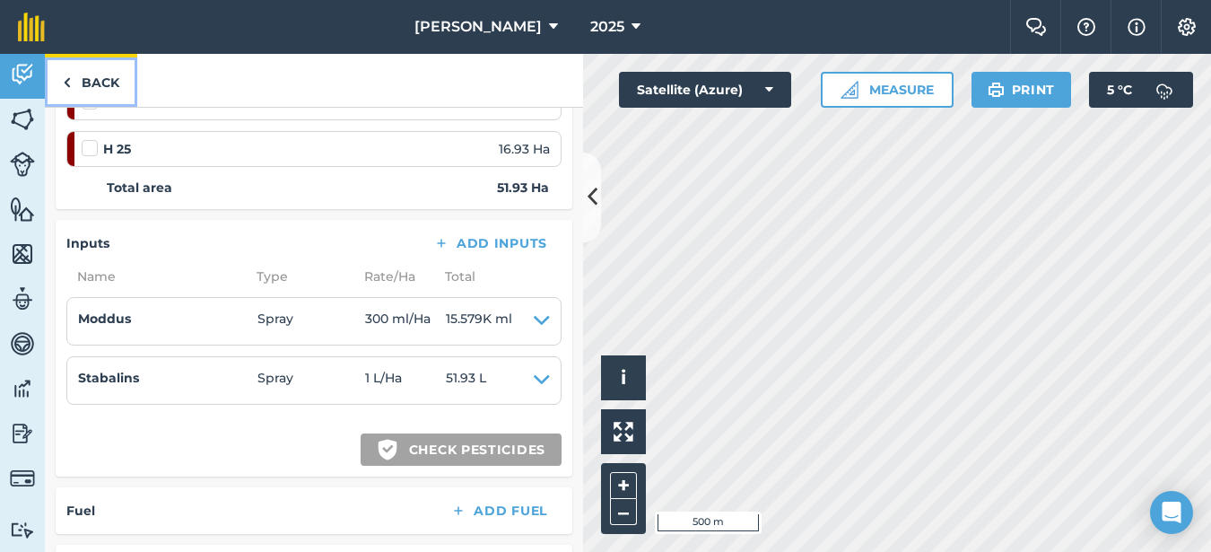
click at [120, 84] on link "Back" at bounding box center [91, 80] width 92 height 53
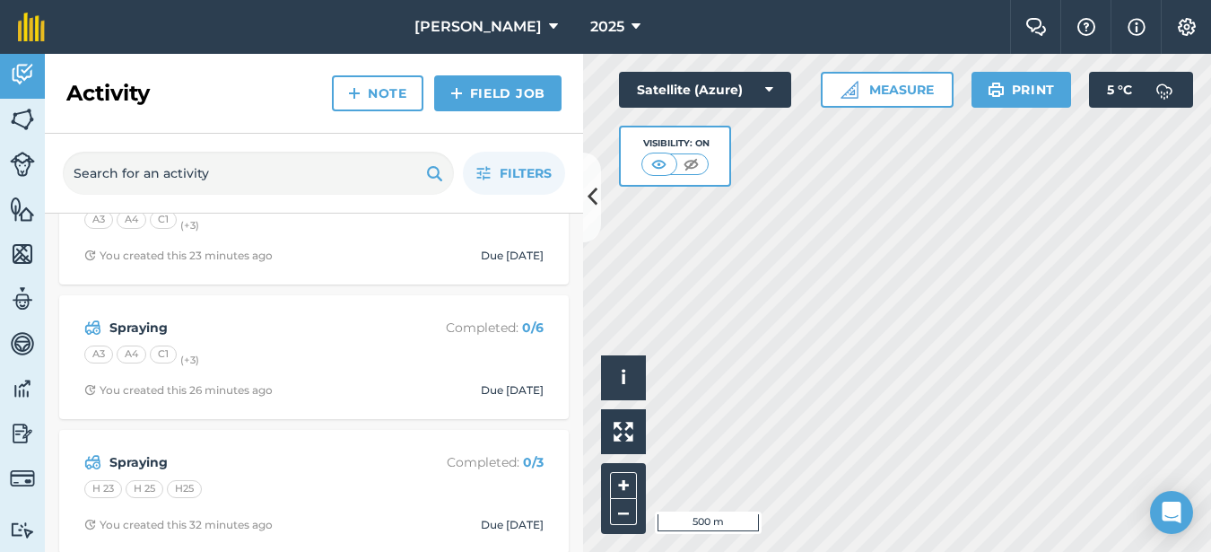
scroll to position [269, 0]
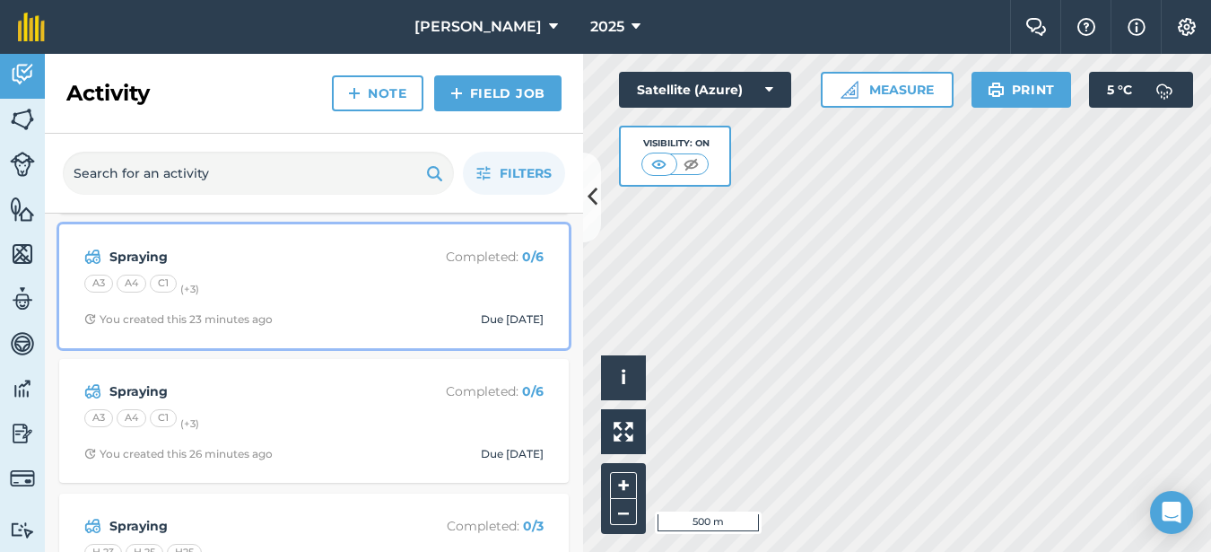
click at [270, 287] on div "A3 A4 C1 (+ 3 )" at bounding box center [313, 286] width 459 height 23
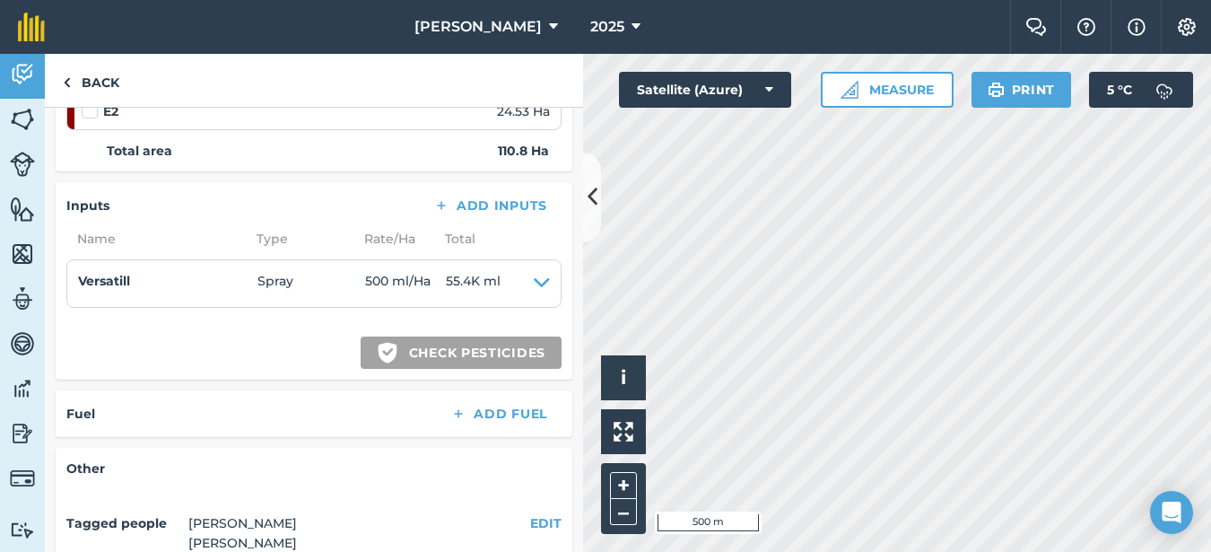
scroll to position [538, 0]
click at [95, 83] on link "Back" at bounding box center [91, 80] width 92 height 53
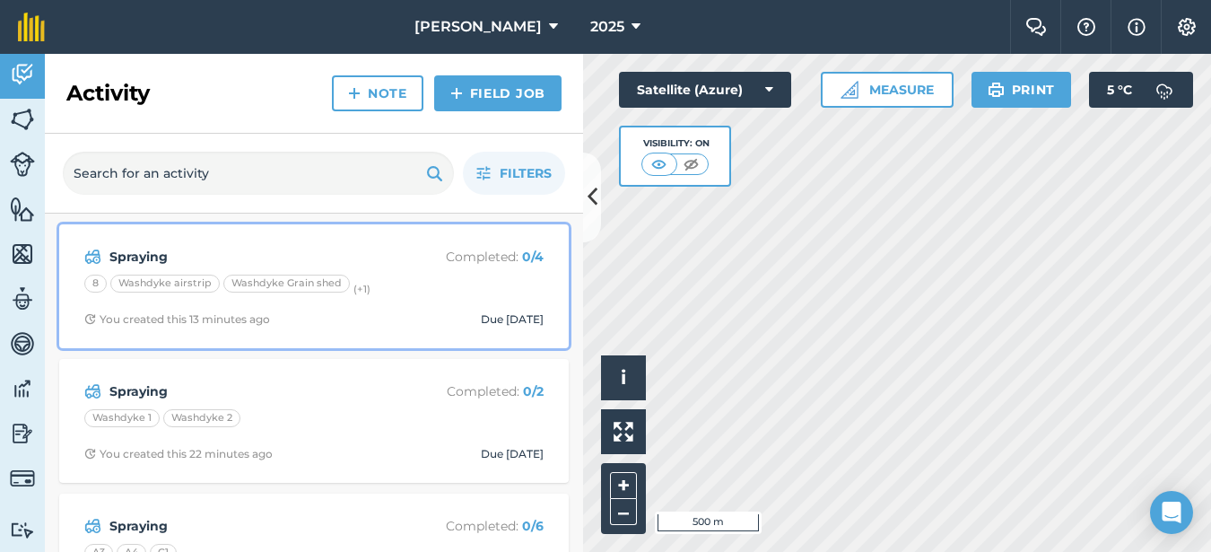
click at [184, 269] on div "Spraying Completed : 0 / 4 8 Washdyke airstrip Washdyke Grain shed (+ 1 ) You c…" at bounding box center [314, 286] width 488 height 102
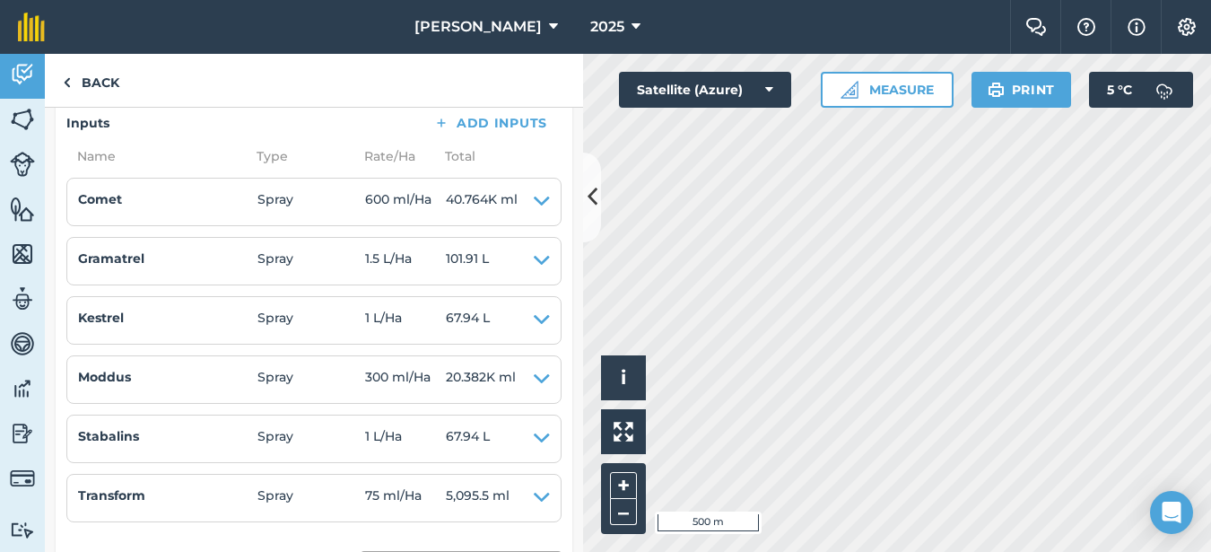
scroll to position [538, 0]
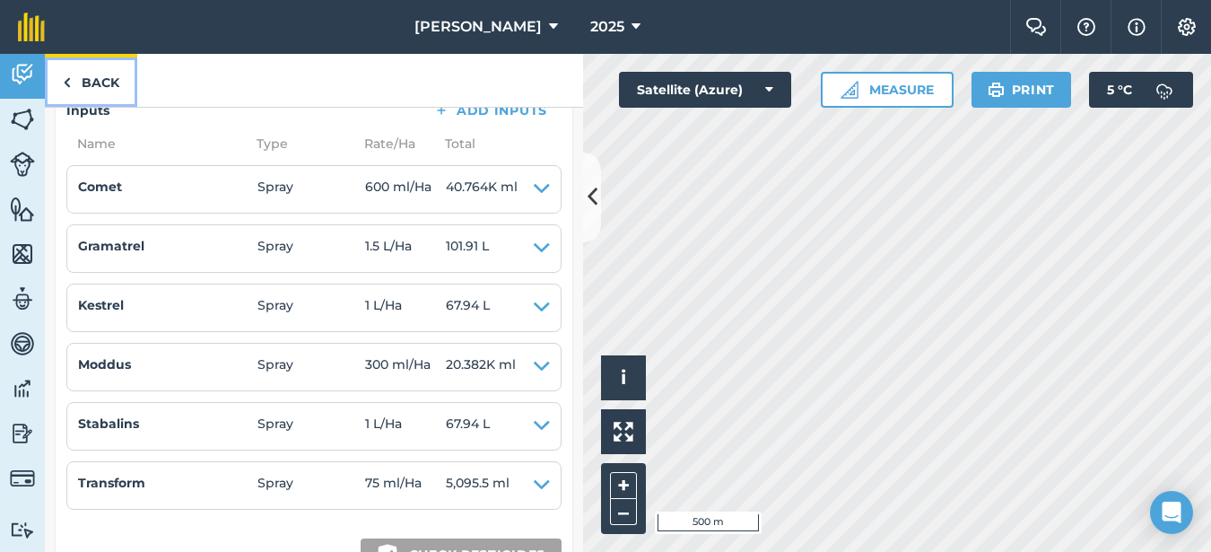
click at [67, 87] on img at bounding box center [67, 83] width 8 height 22
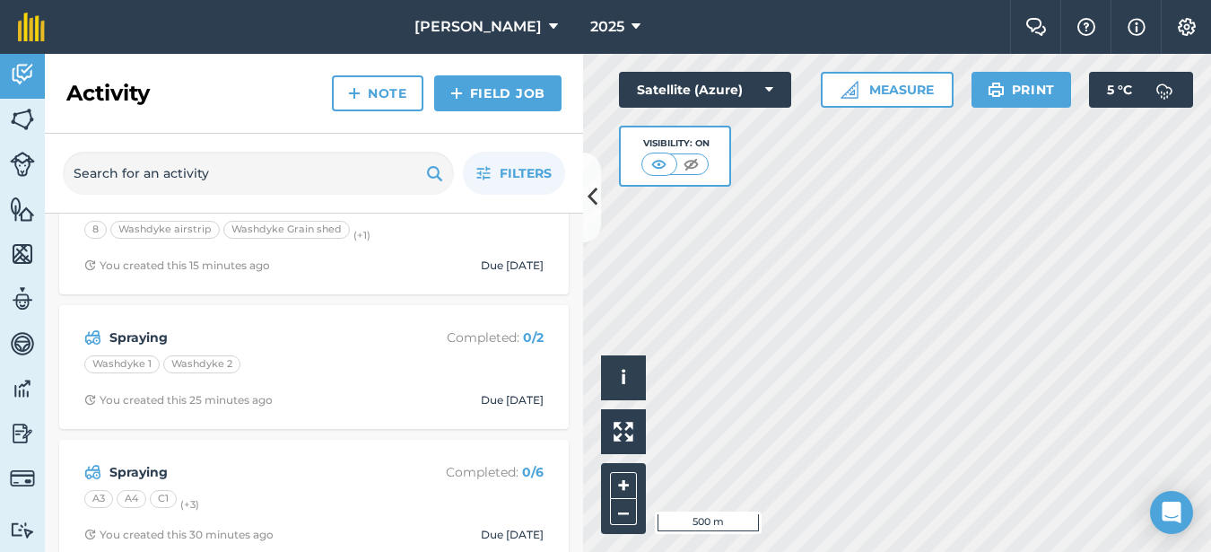
scroll to position [179, 0]
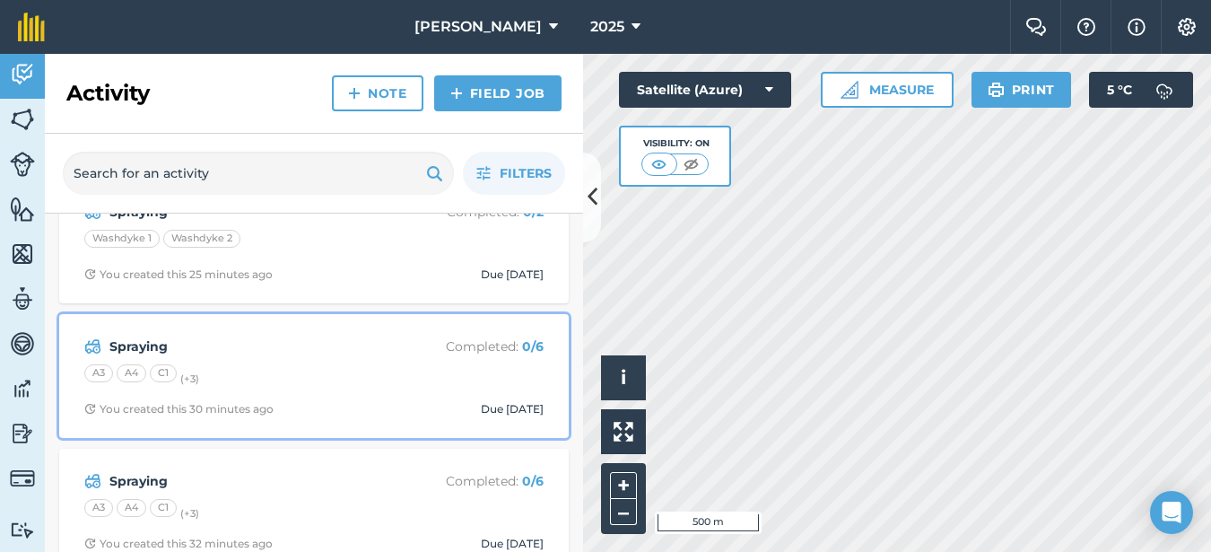
click at [236, 384] on div "A3 A4 C1 (+ 3 )" at bounding box center [313, 375] width 459 height 23
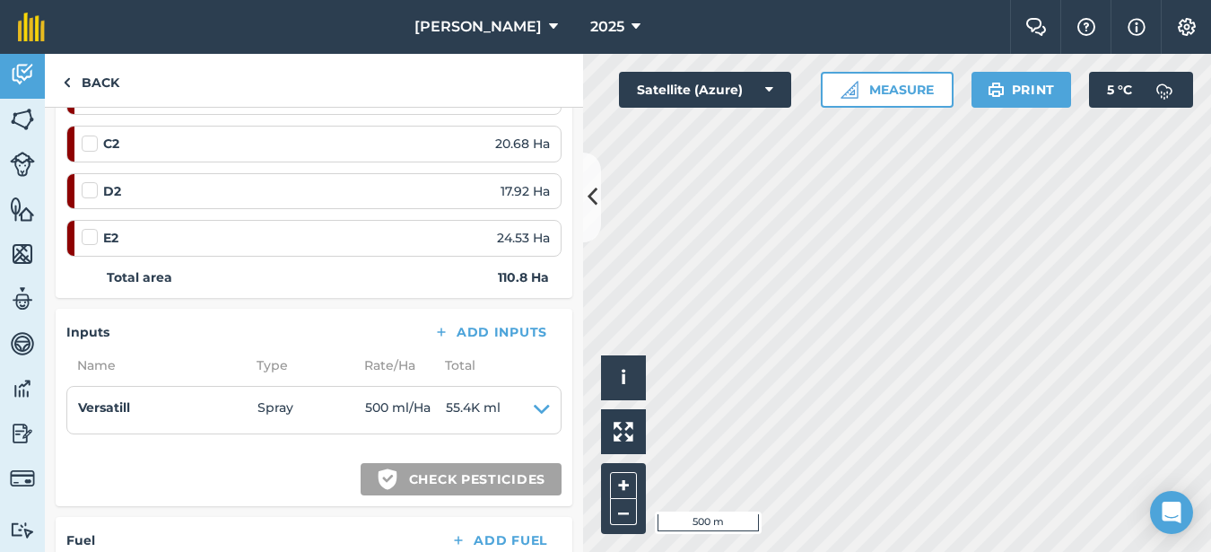
scroll to position [449, 0]
